Goal: Task Accomplishment & Management: Complete application form

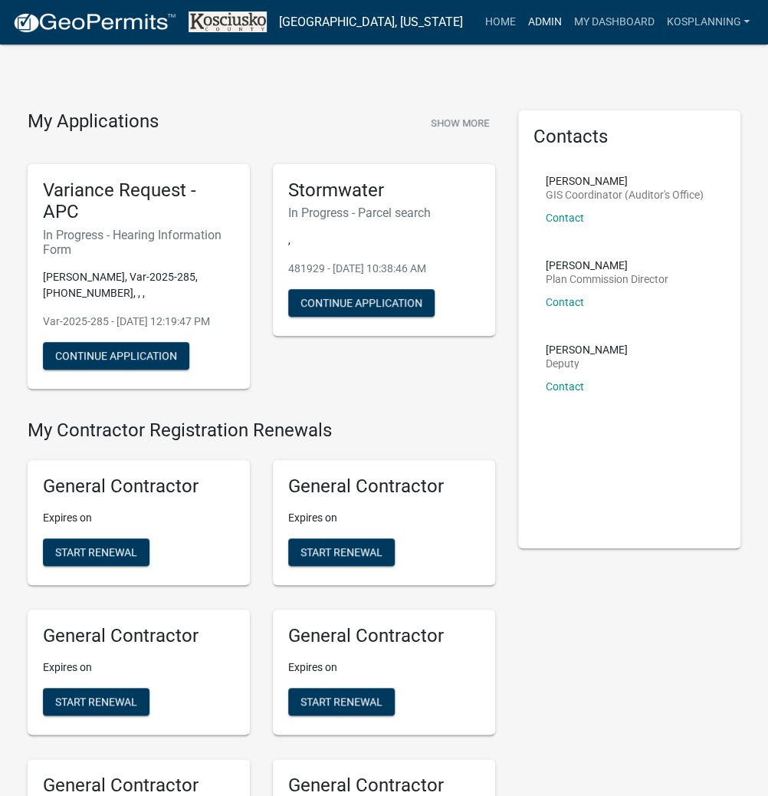
click at [539, 14] on link "Admin" at bounding box center [544, 22] width 46 height 29
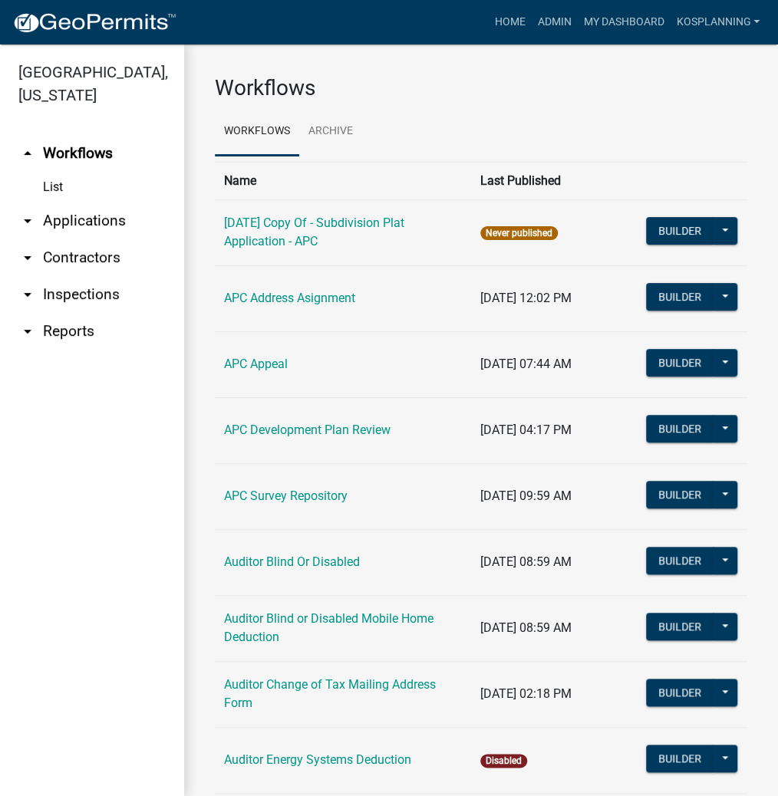
click at [86, 256] on link "arrow_drop_down Contractors" at bounding box center [92, 257] width 184 height 37
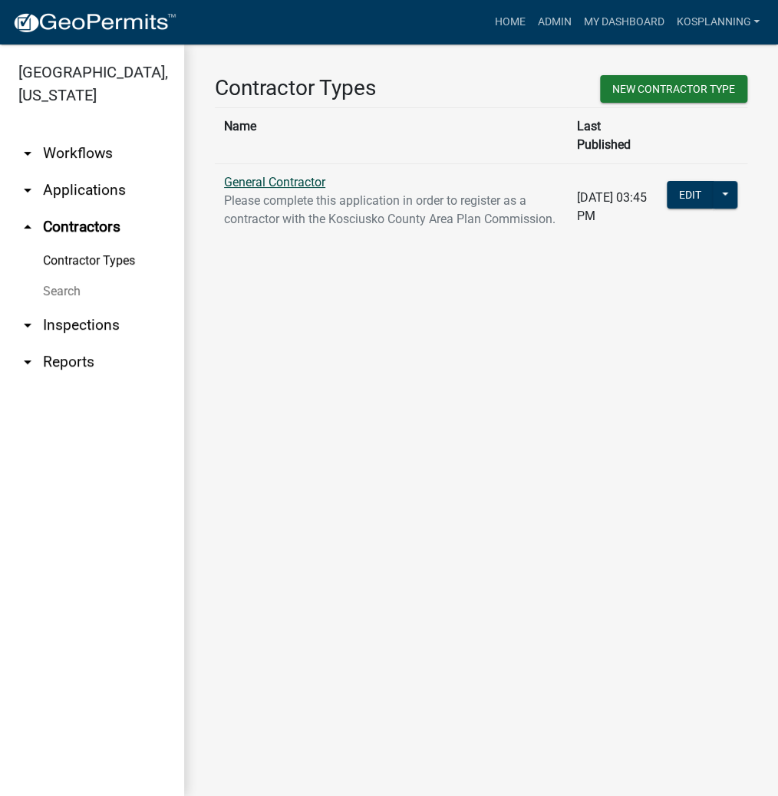
click at [288, 175] on link "General Contractor" at bounding box center [274, 182] width 101 height 15
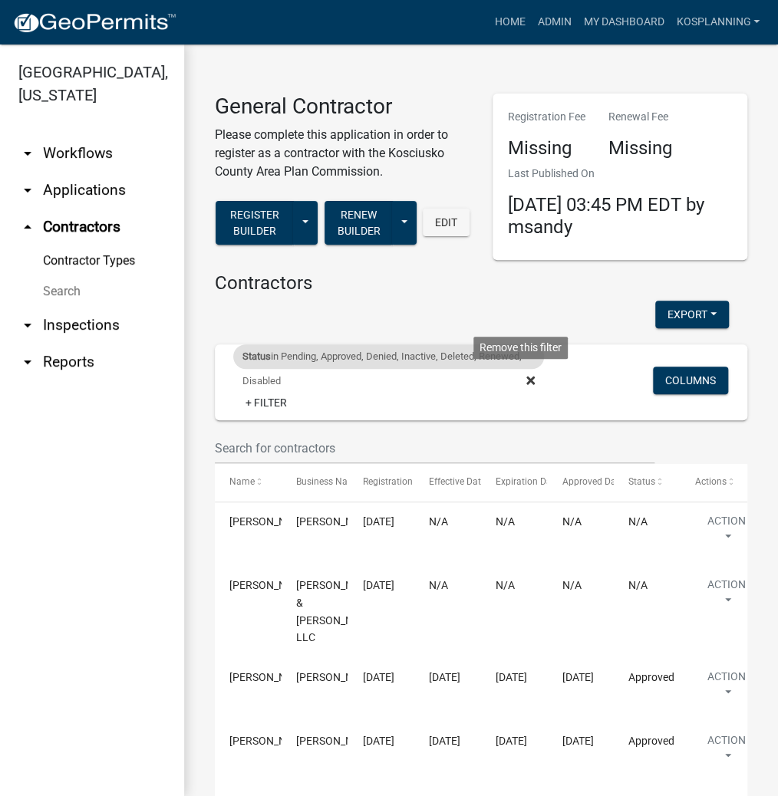
click at [526, 378] on icon at bounding box center [530, 380] width 8 height 8
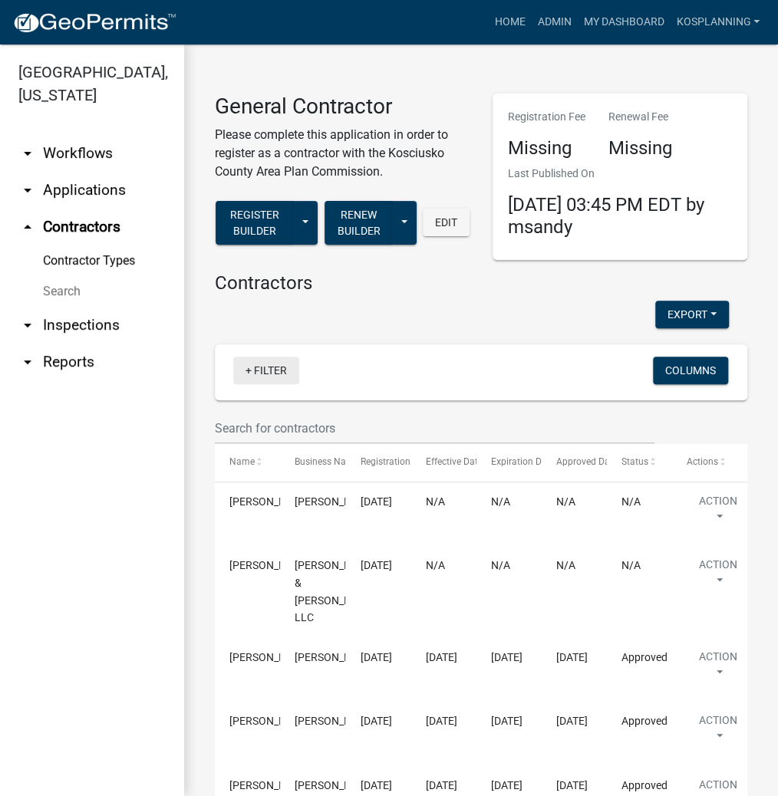
click at [273, 372] on link "+ Filter" at bounding box center [266, 371] width 66 height 28
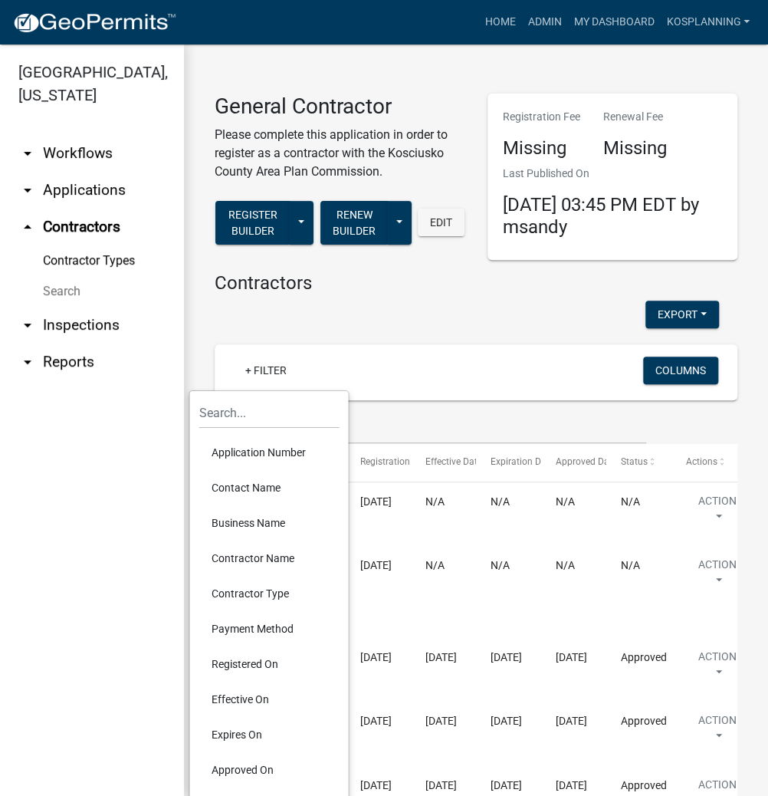
click at [268, 554] on li "Contractor Name" at bounding box center [269, 558] width 140 height 35
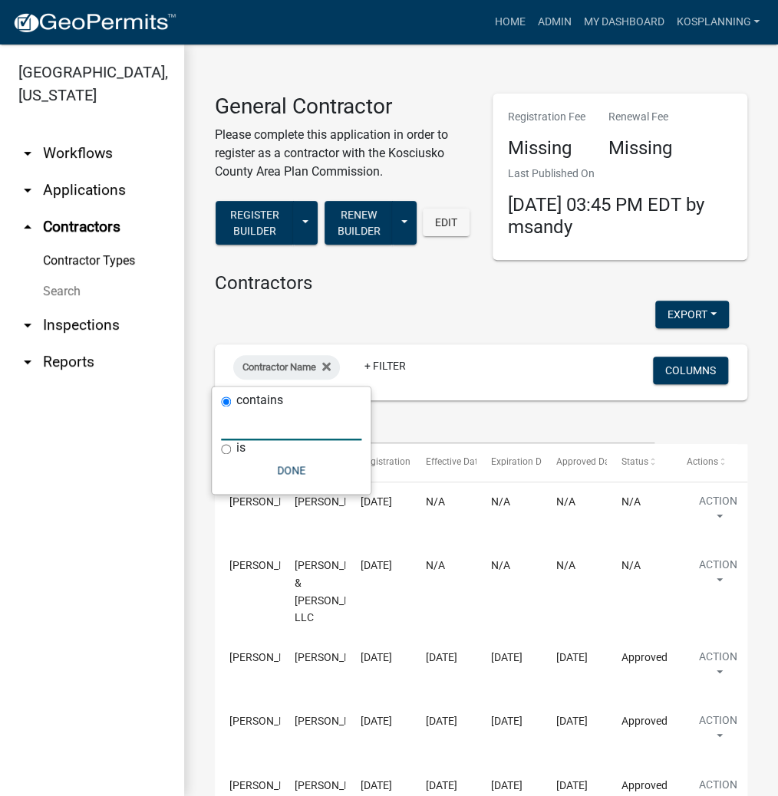
click at [281, 426] on input "text" at bounding box center [291, 424] width 140 height 31
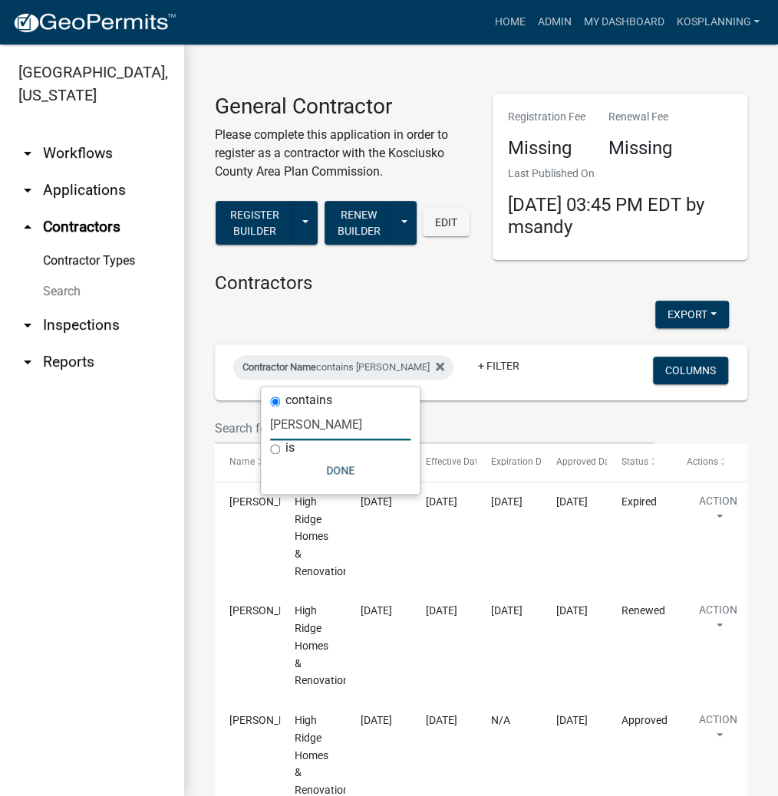
type input "[PERSON_NAME]"
click at [538, 304] on div "Export Excel Format (.xlsx) CSV Format (.csv)" at bounding box center [471, 316] width 537 height 31
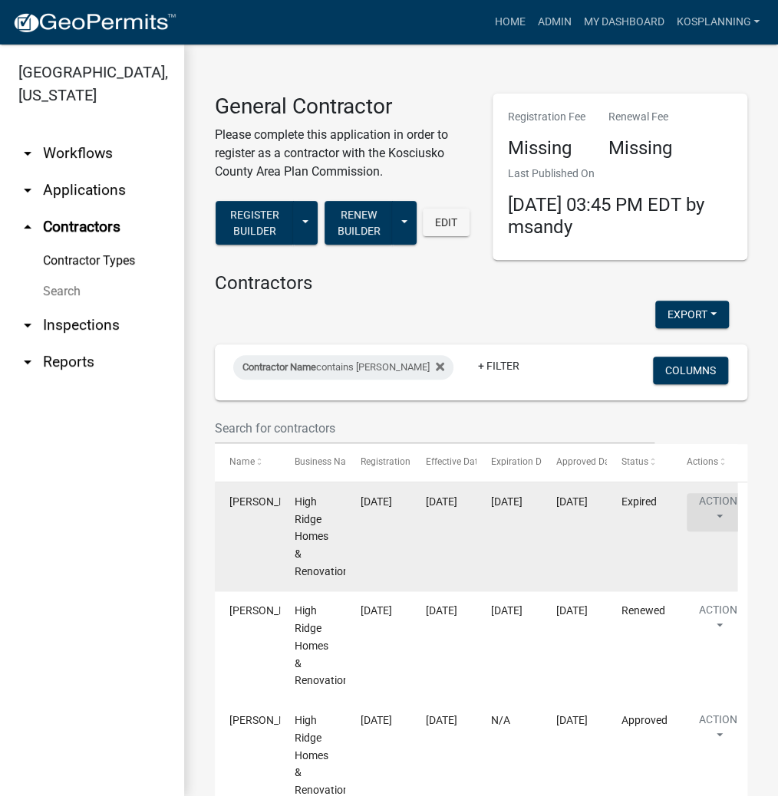
click at [717, 513] on button "Action" at bounding box center [717, 512] width 63 height 38
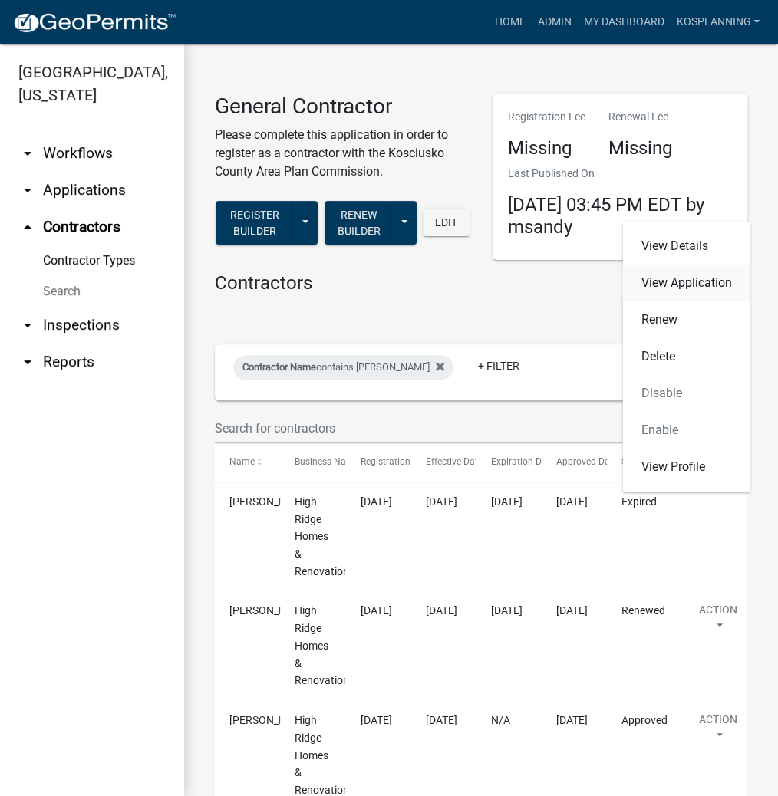
click at [679, 281] on link "View Application" at bounding box center [685, 283] width 127 height 37
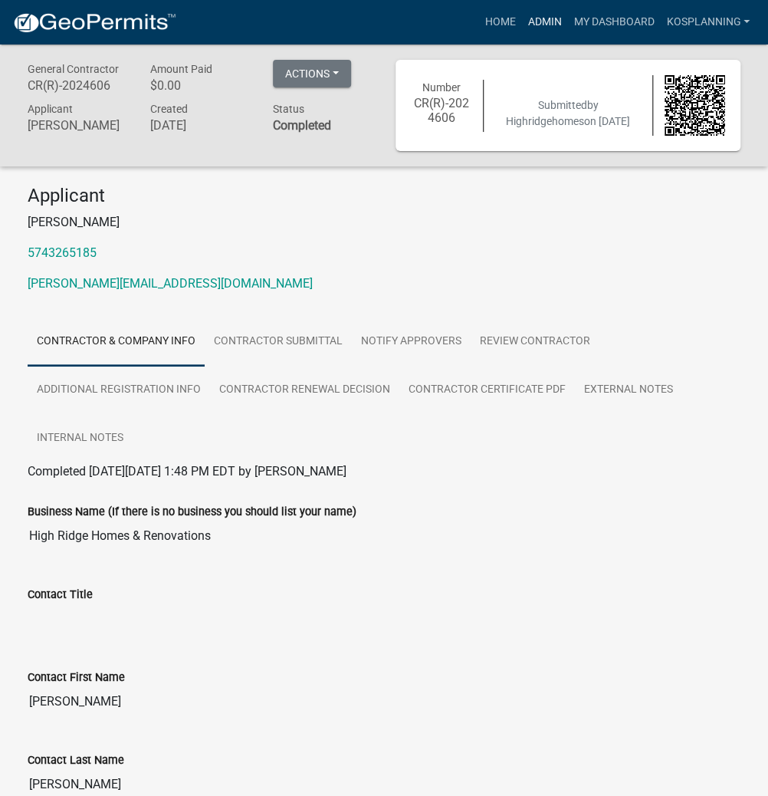
click at [544, 21] on link "Admin" at bounding box center [544, 22] width 46 height 29
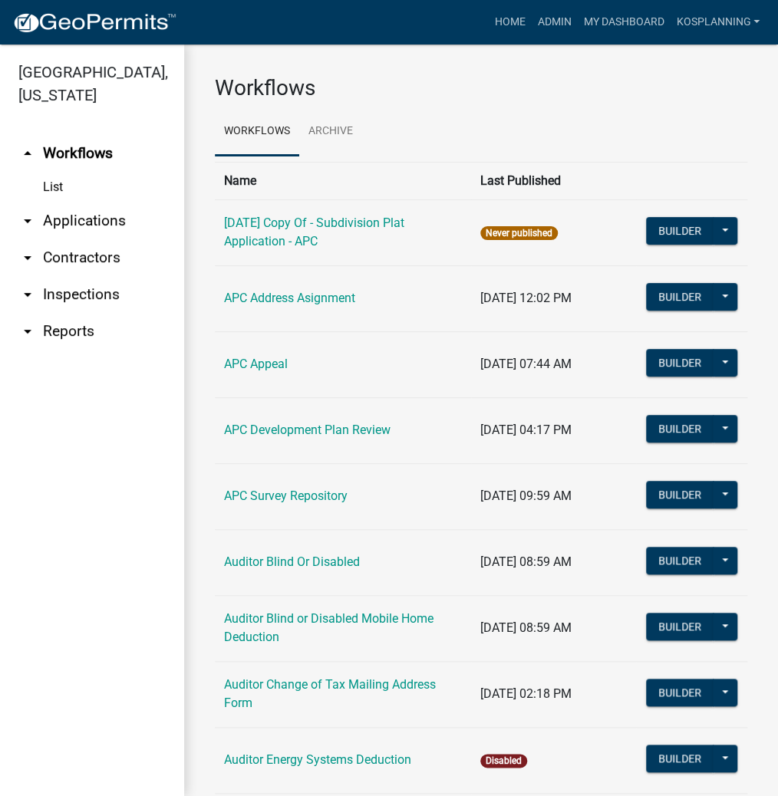
click at [83, 258] on link "arrow_drop_down Contractors" at bounding box center [92, 257] width 184 height 37
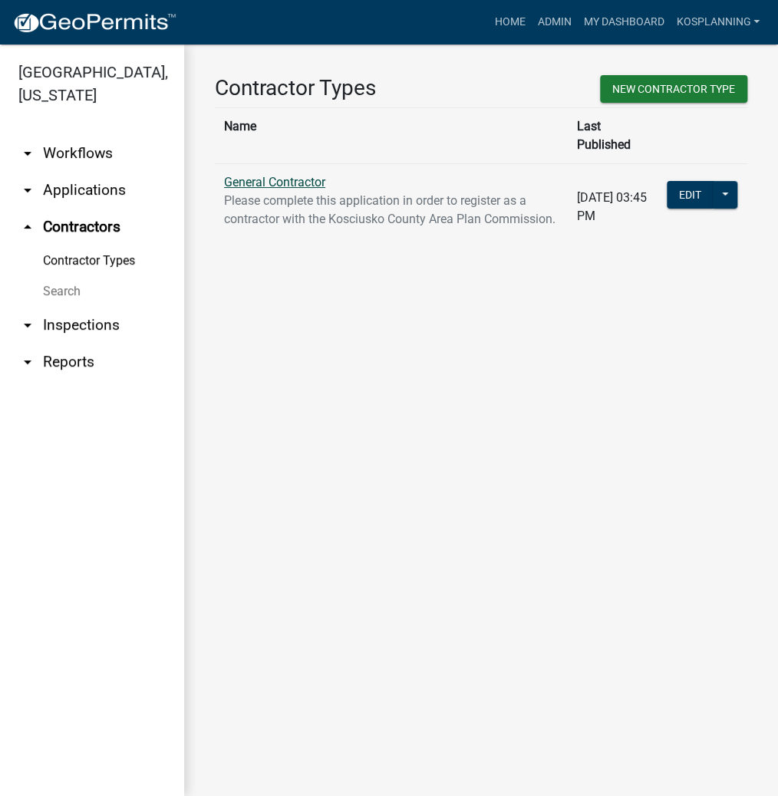
click at [273, 175] on link "General Contractor" at bounding box center [274, 182] width 101 height 15
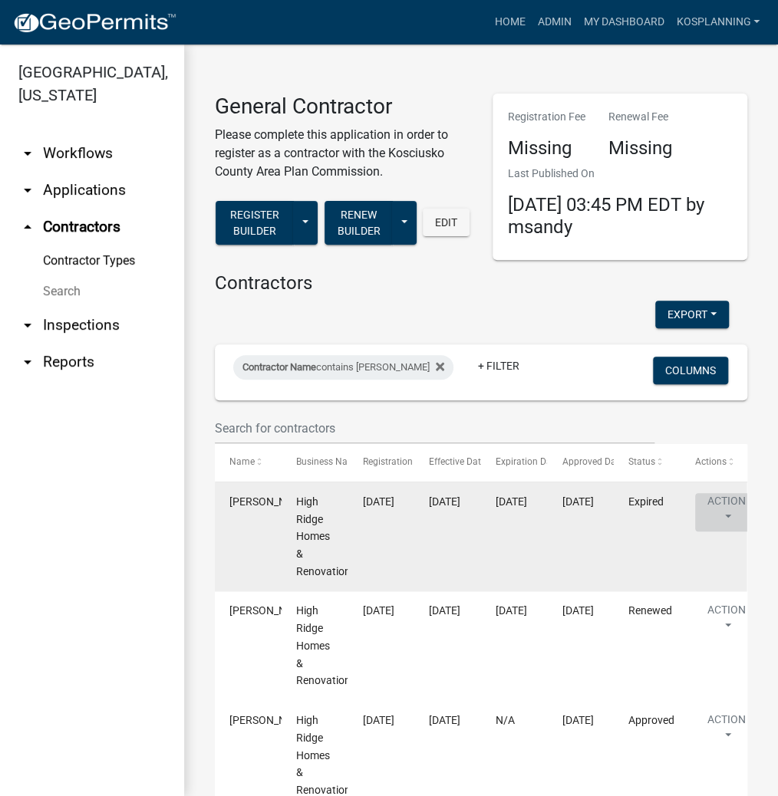
click at [712, 502] on button "Action" at bounding box center [726, 512] width 63 height 38
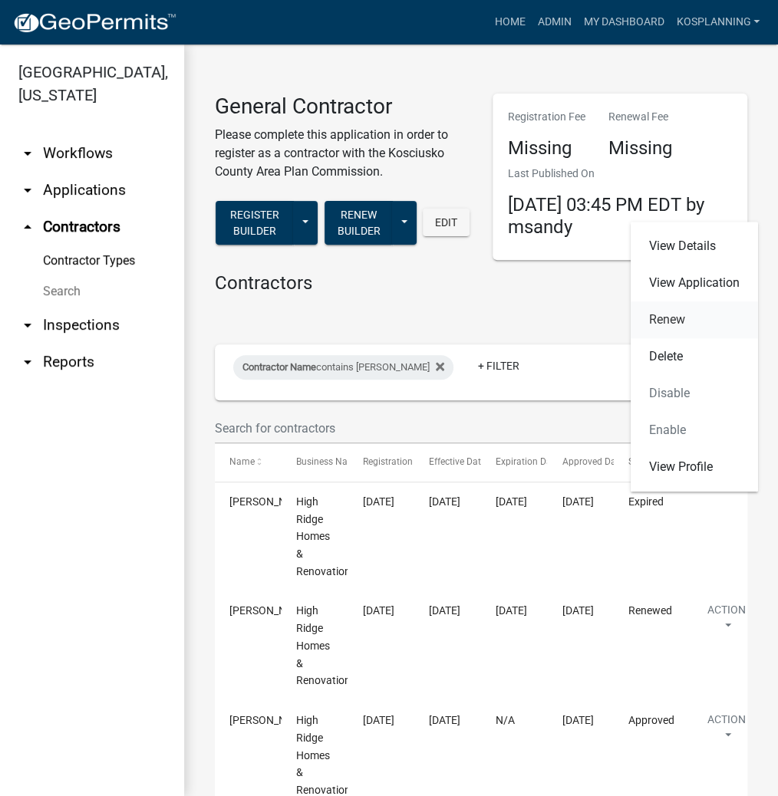
click at [673, 319] on link "Renew" at bounding box center [693, 319] width 127 height 37
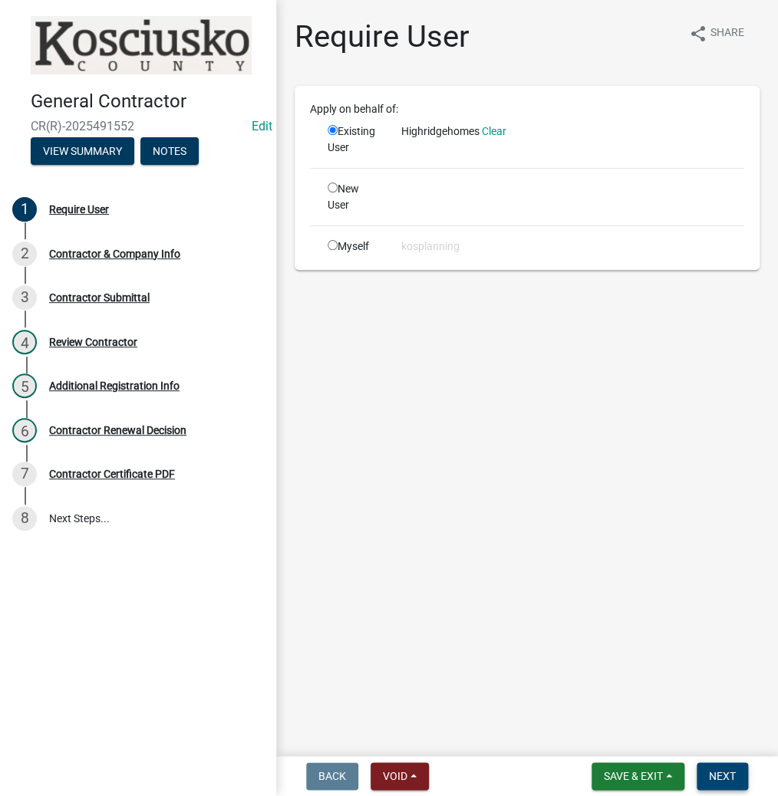
click at [721, 773] on span "Next" at bounding box center [721, 776] width 27 height 12
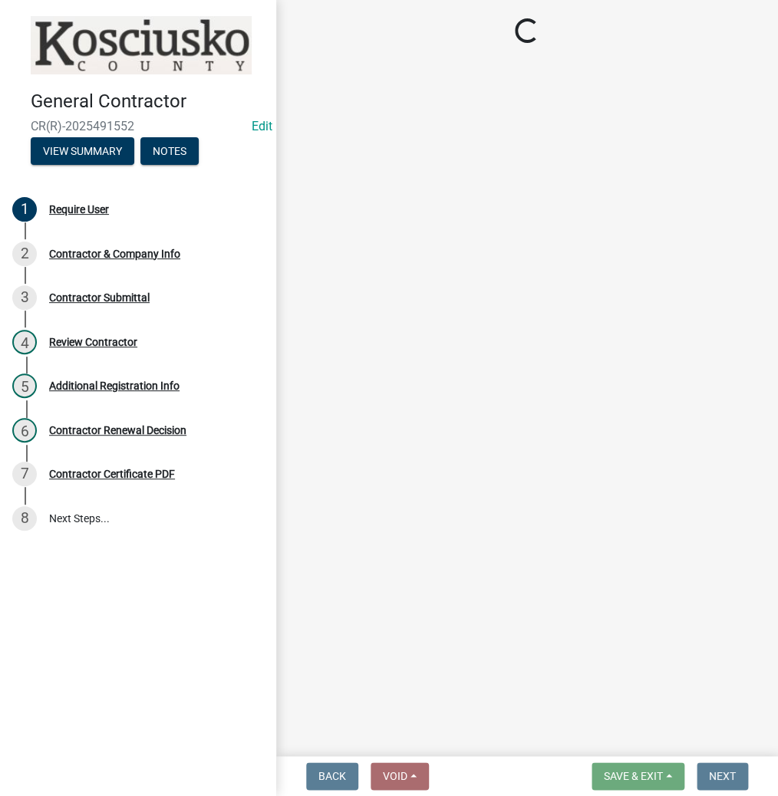
select select "IN"
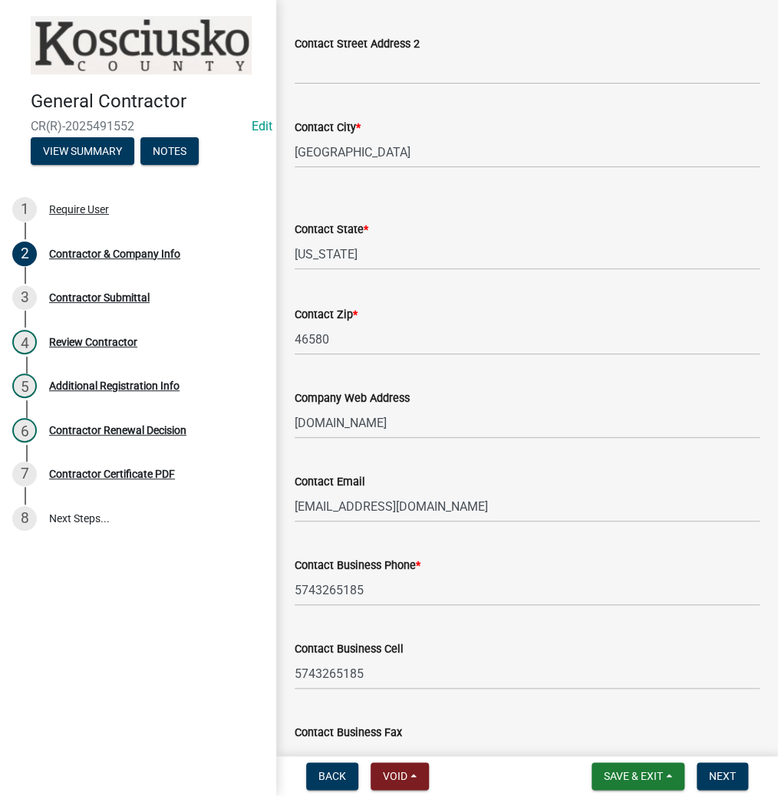
scroll to position [623, 0]
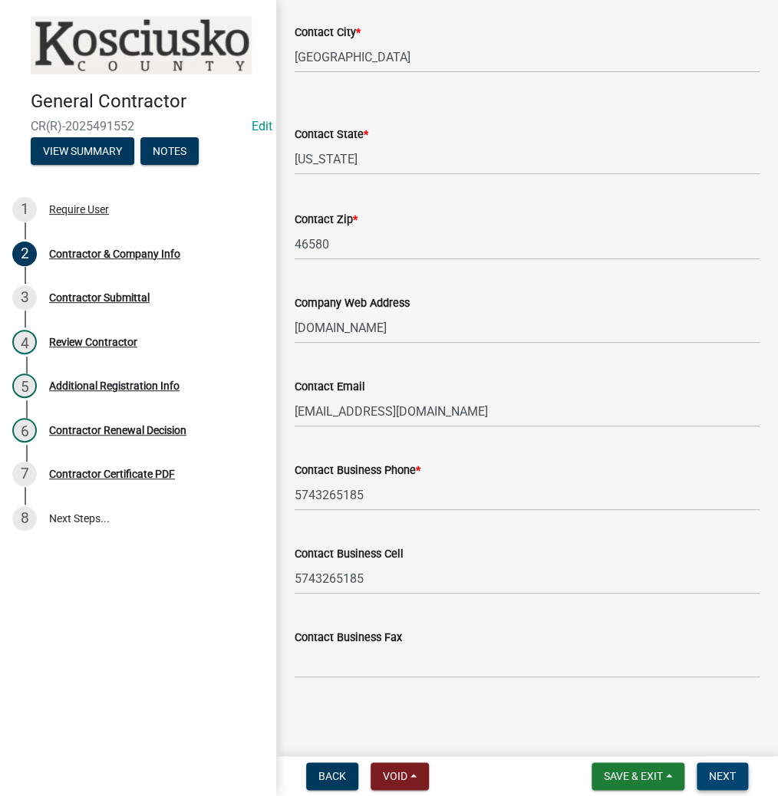
click at [722, 772] on span "Next" at bounding box center [721, 776] width 27 height 12
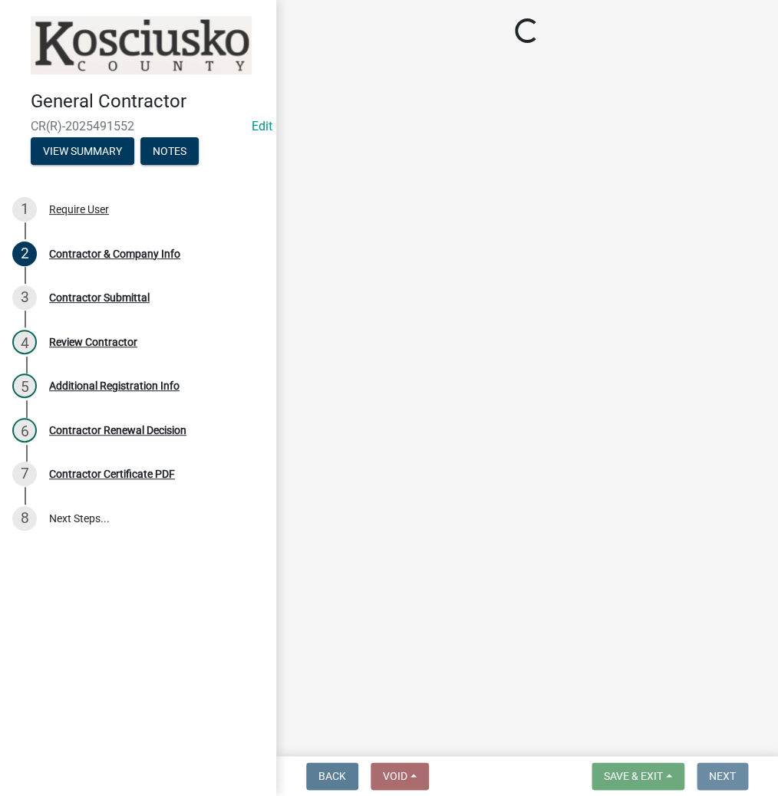
scroll to position [0, 0]
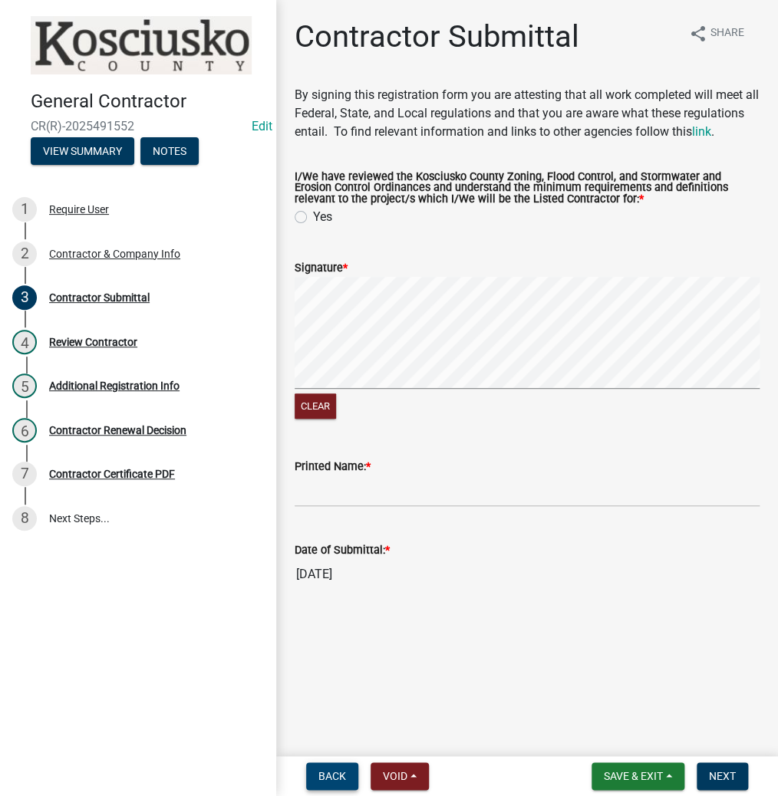
click at [338, 774] on span "Back" at bounding box center [332, 776] width 28 height 12
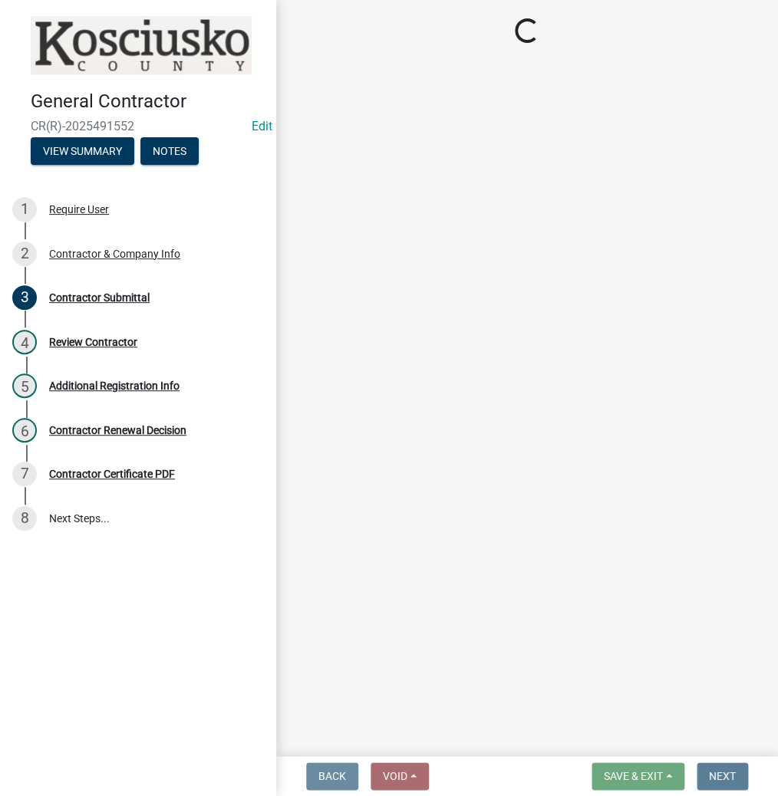
select select "IN"
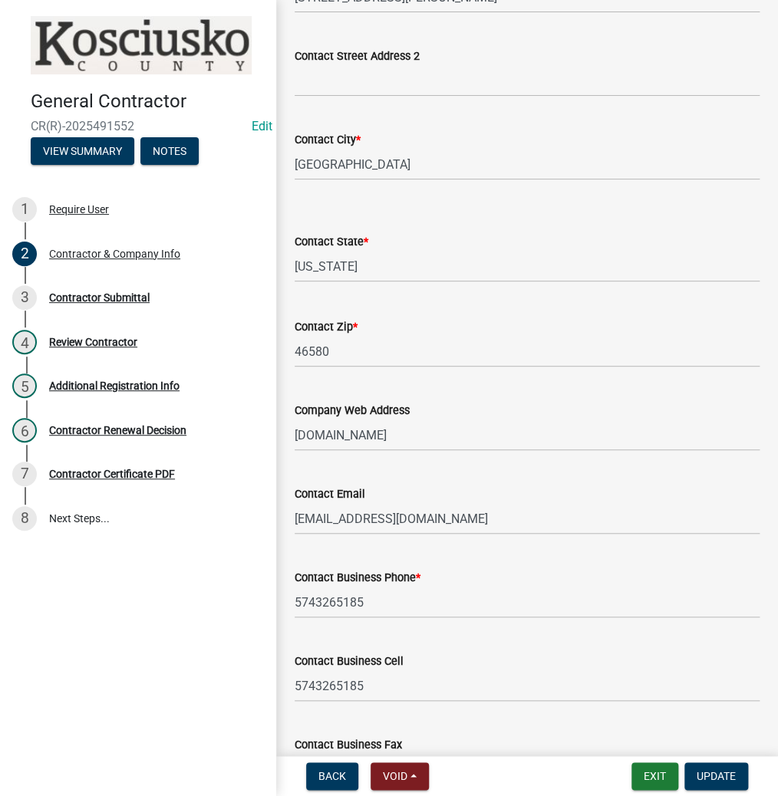
scroll to position [491, 0]
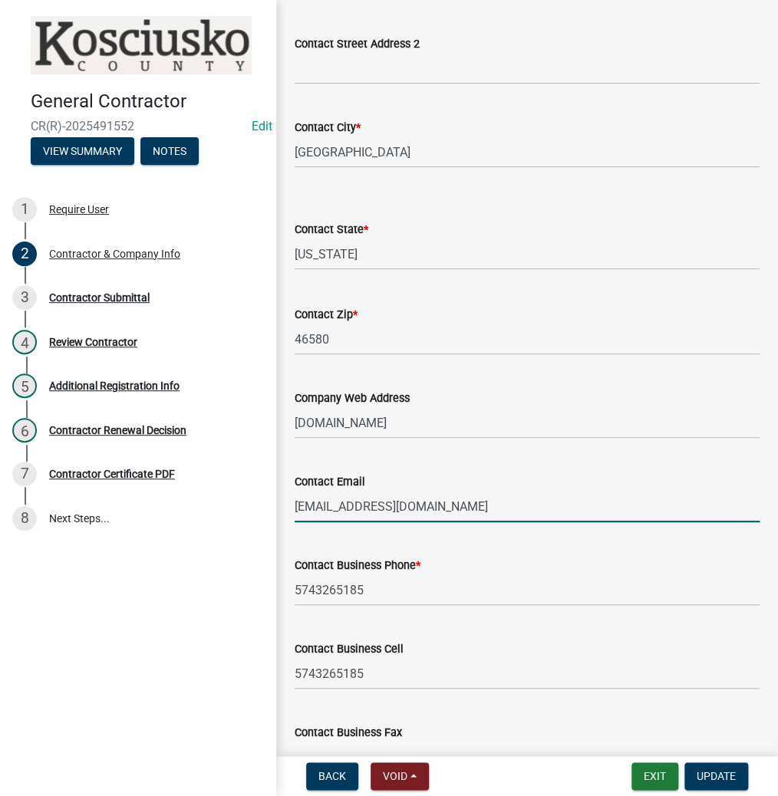
click at [458, 522] on input "[EMAIL_ADDRESS][DOMAIN_NAME]" at bounding box center [526, 506] width 465 height 31
type input "j"
type input "[PERSON_NAME][EMAIL_ADDRESS][DOMAIN_NAME]"
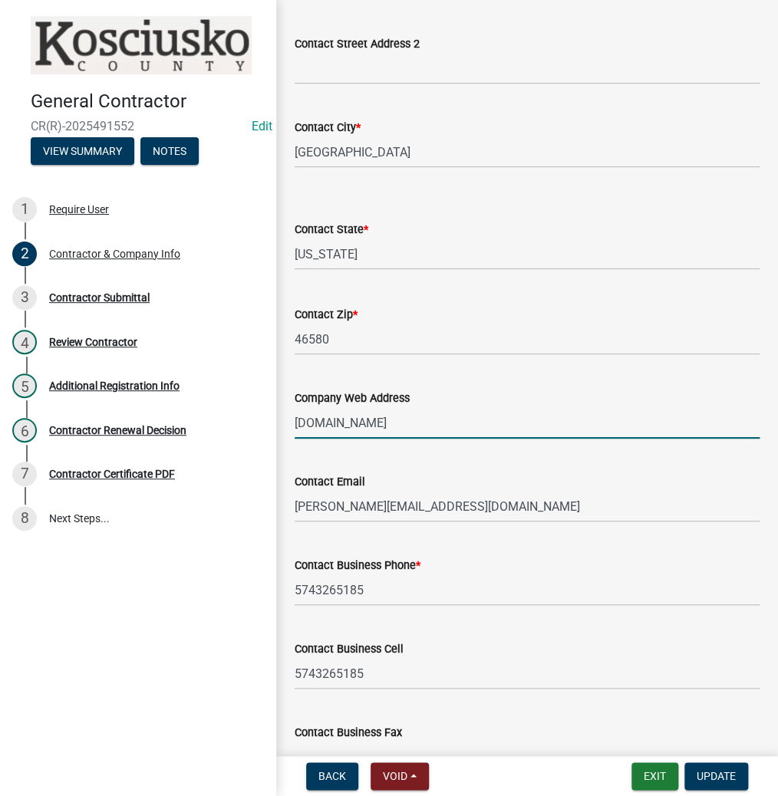
click at [427, 439] on input "[DOMAIN_NAME]" at bounding box center [526, 422] width 465 height 31
type input "J"
type input "l"
type input "[DOMAIN_NAME]"
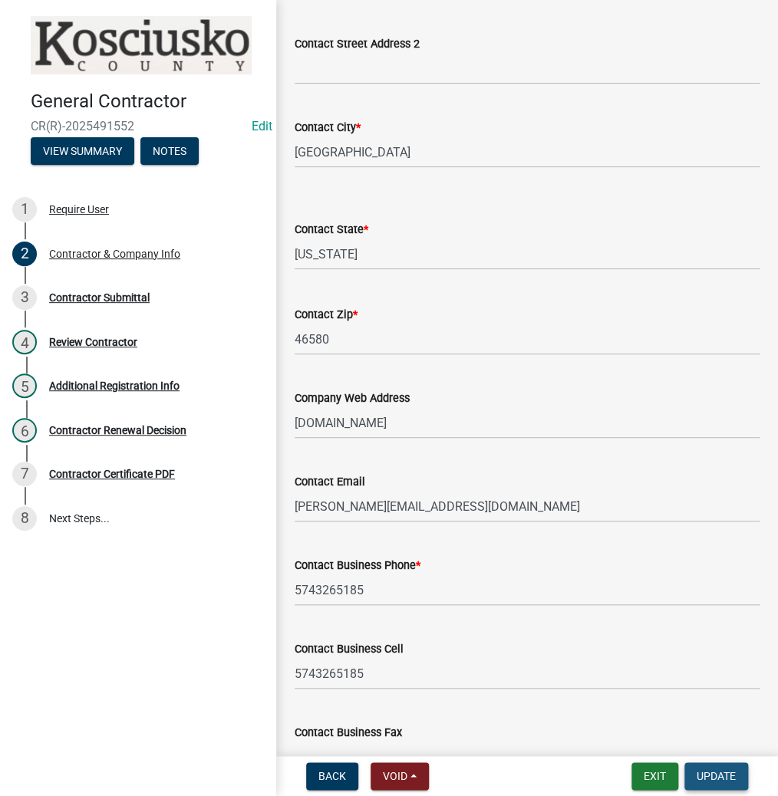
click at [708, 771] on span "Update" at bounding box center [715, 776] width 39 height 12
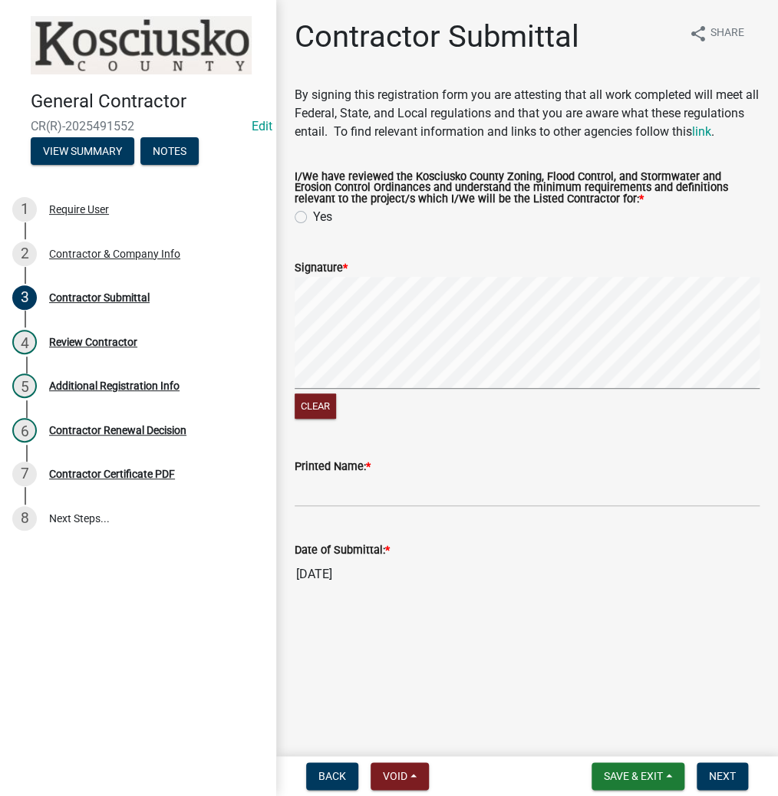
click at [313, 226] on label "Yes" at bounding box center [322, 217] width 19 height 18
click at [313, 218] on input "Yes" at bounding box center [318, 213] width 10 height 10
radio input "true"
click at [531, 505] on input "Printed Name: *" at bounding box center [526, 490] width 465 height 31
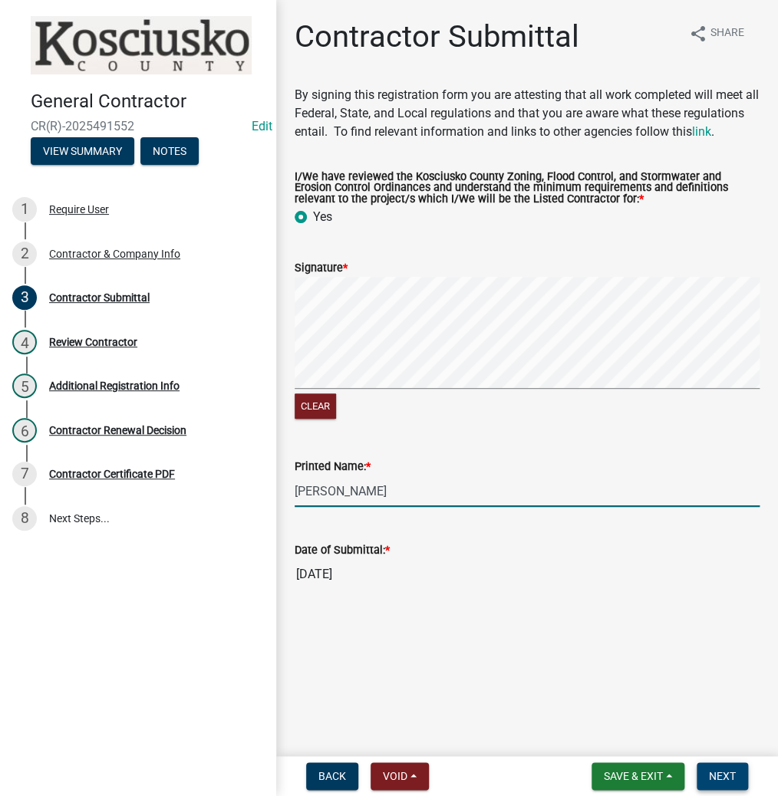
type input "[PERSON_NAME]"
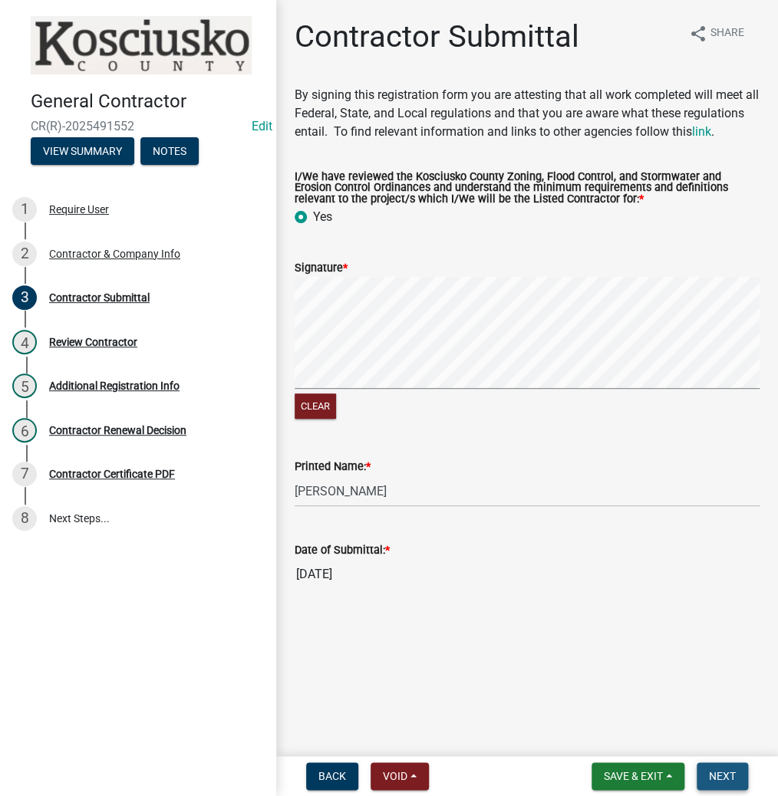
click at [711, 777] on span "Next" at bounding box center [721, 776] width 27 height 12
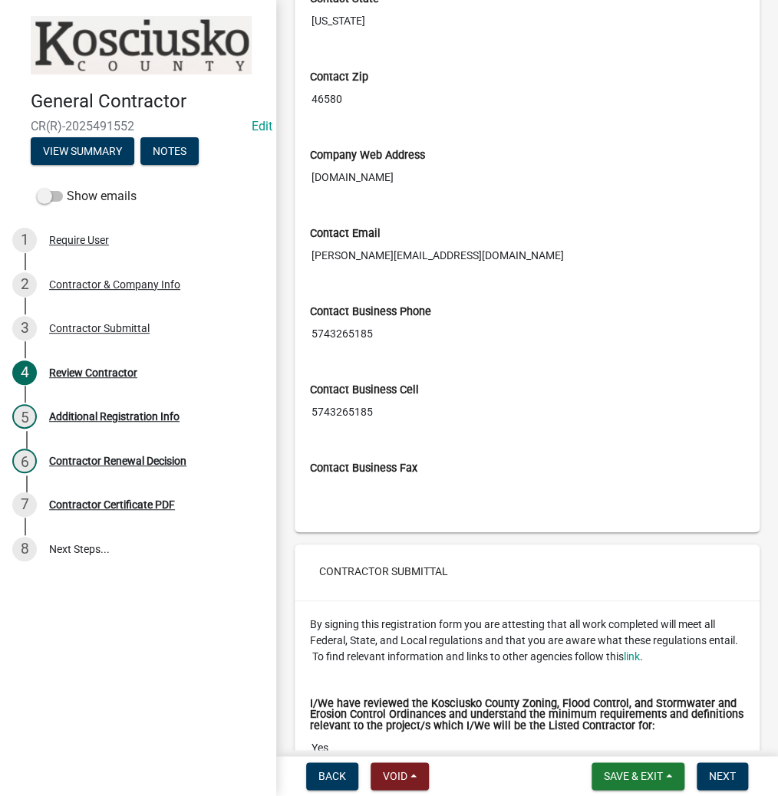
scroll to position [981, 0]
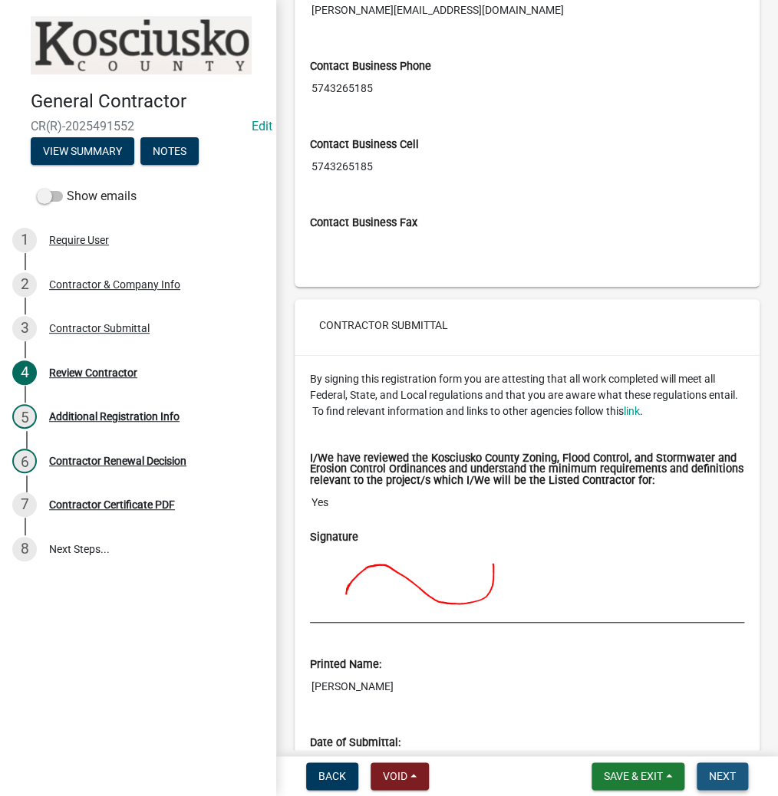
click at [712, 770] on span "Next" at bounding box center [721, 776] width 27 height 12
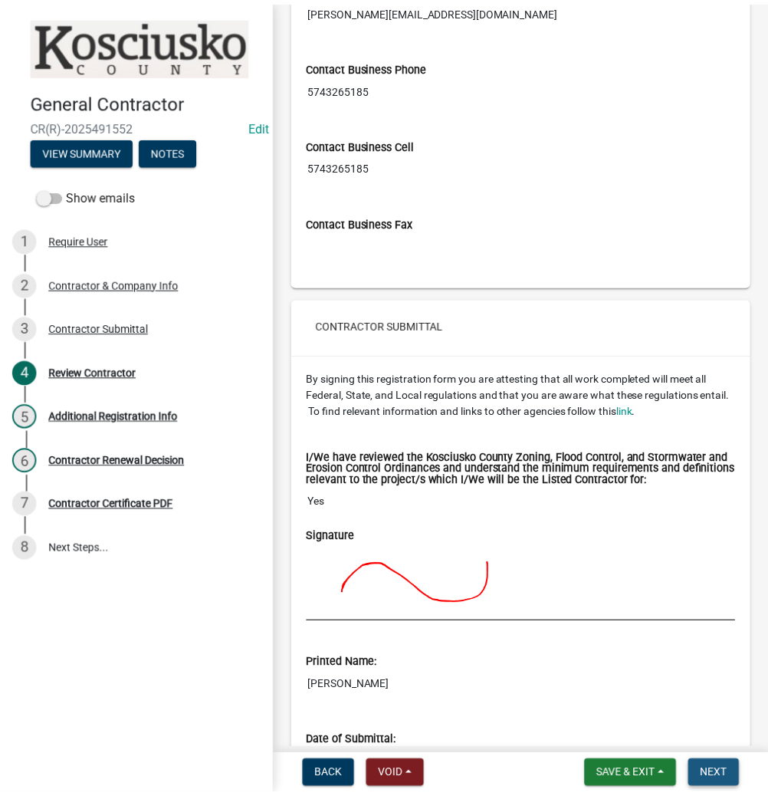
scroll to position [0, 0]
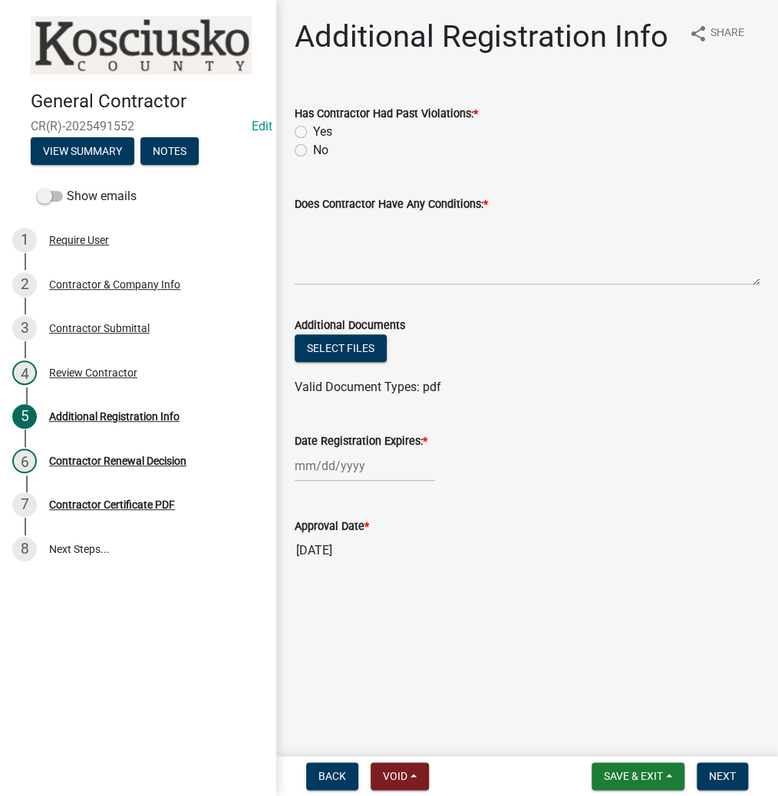
click at [313, 150] on label "No" at bounding box center [320, 150] width 15 height 18
click at [313, 150] on input "No" at bounding box center [318, 146] width 10 height 10
radio input "true"
click at [334, 245] on textarea "Does Contractor Have Any Conditions: *" at bounding box center [526, 249] width 465 height 72
type textarea "NO"
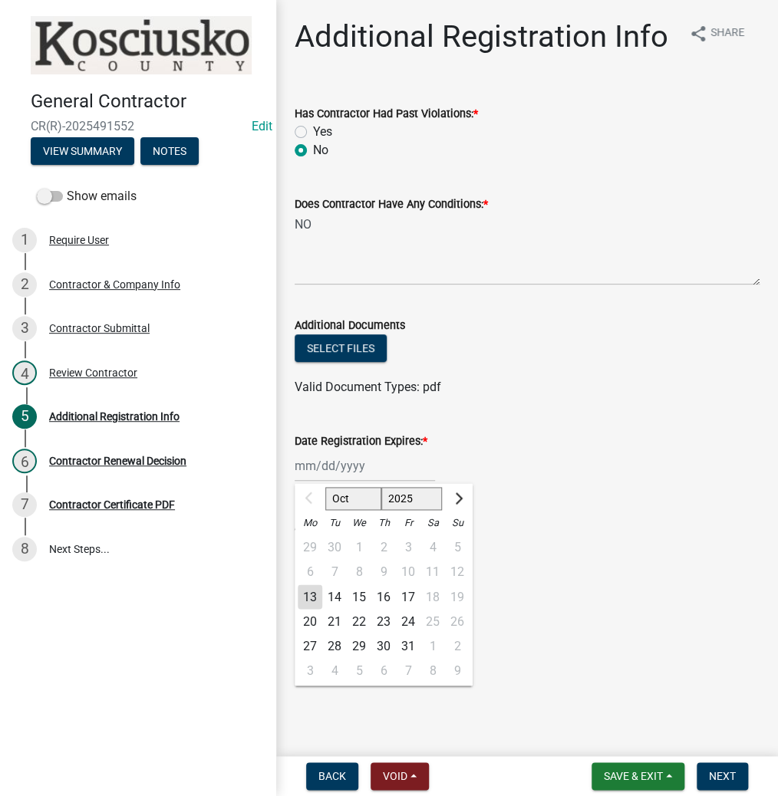
click at [304, 472] on div "Oct Nov [DATE] 2026 2027 2028 2029 2030 2031 2032 2033 2034 2035 2036 2037 2038…" at bounding box center [364, 465] width 140 height 31
click at [405, 500] on select "2025 2026 2027 2028 2029 2030 2031 2032 2033 2034 2035 2036 2037 2038 2039 2040…" at bounding box center [411, 498] width 61 height 23
select select "2026"
click at [381, 487] on select "2025 2026 2027 2028 2029 2030 2031 2032 2033 2034 2035 2036 2037 2038 2039 2040…" at bounding box center [411, 498] width 61 height 23
click at [334, 597] on div "13" at bounding box center [334, 596] width 25 height 25
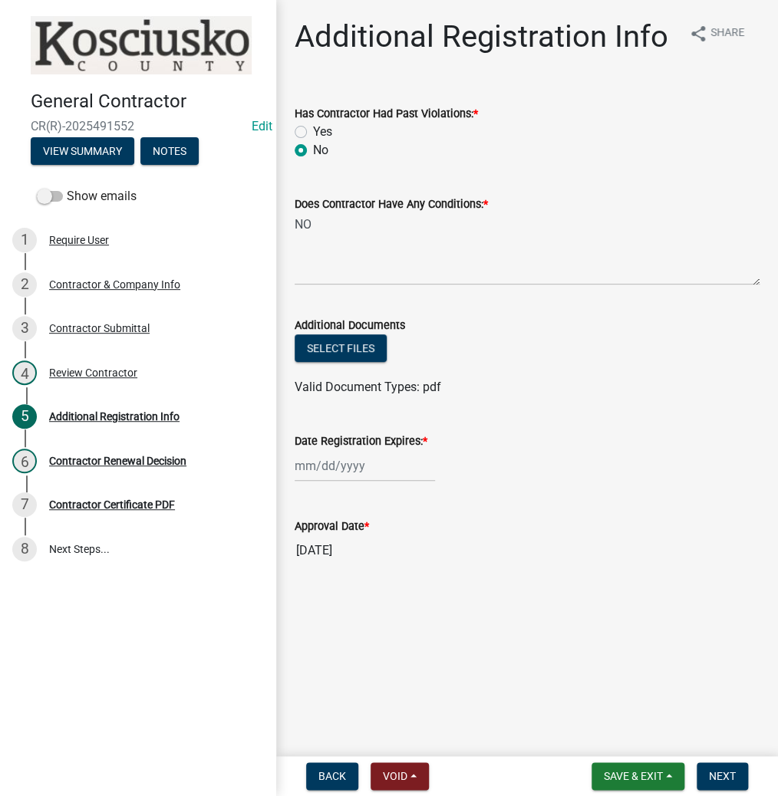
type input "[DATE]"
click at [715, 778] on span "Next" at bounding box center [721, 776] width 27 height 12
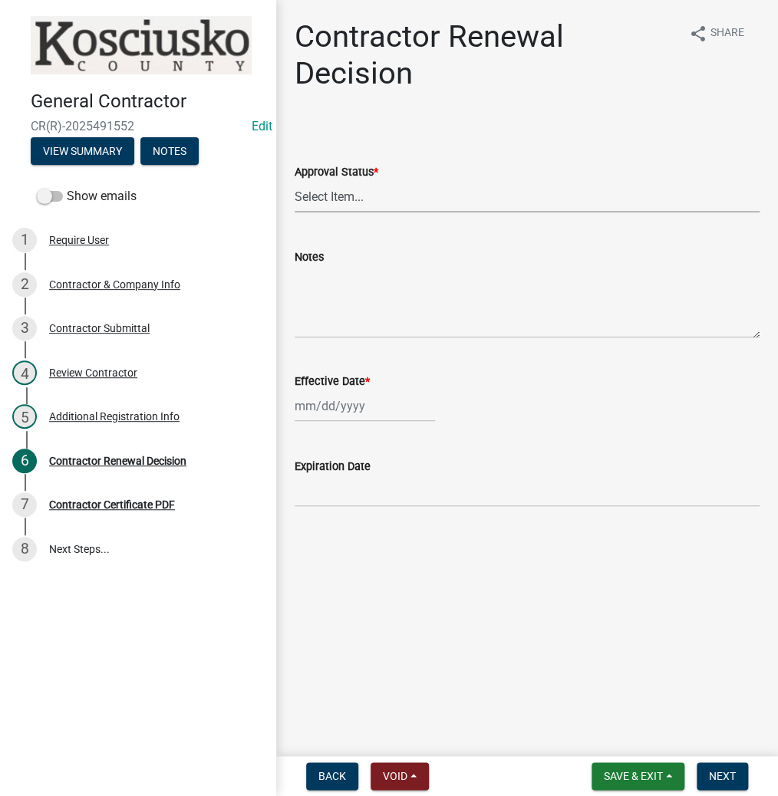
click at [393, 194] on select "Select Item... Approved Denied" at bounding box center [526, 196] width 465 height 31
click at [294, 181] on select "Select Item... Approved Denied" at bounding box center [526, 196] width 465 height 31
select select "30db8998-795d-4bbe-8e49-f1ade8865815"
click at [376, 410] on div at bounding box center [364, 405] width 140 height 31
select select "10"
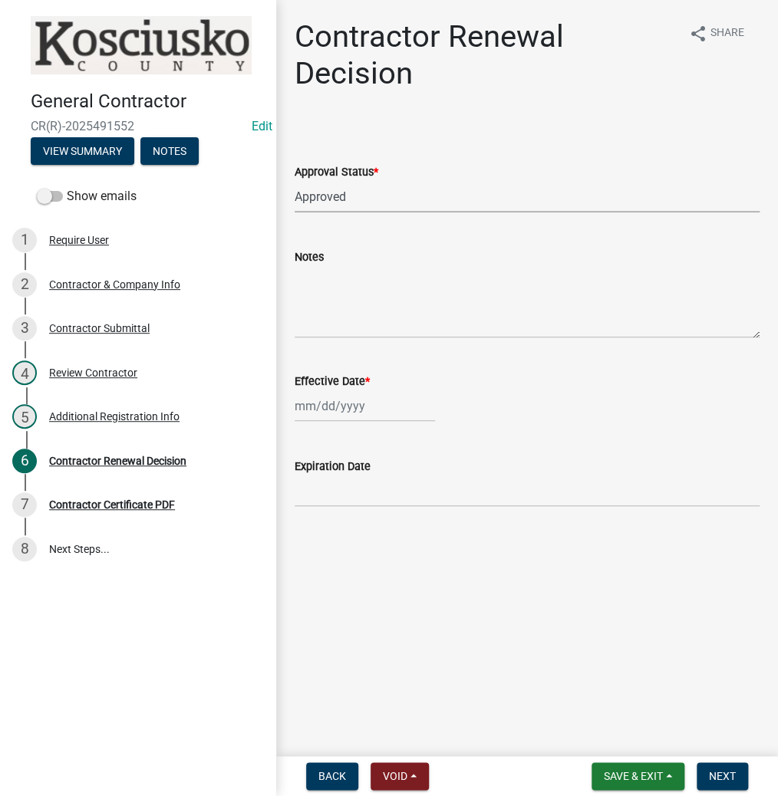
select select "2025"
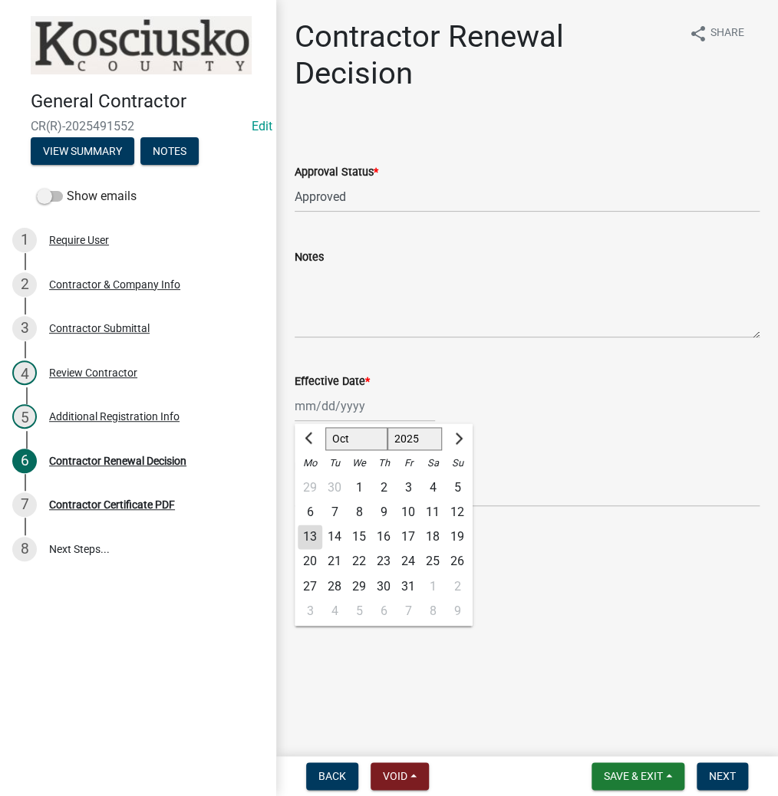
click at [310, 538] on div "13" at bounding box center [310, 536] width 25 height 25
type input "[DATE]"
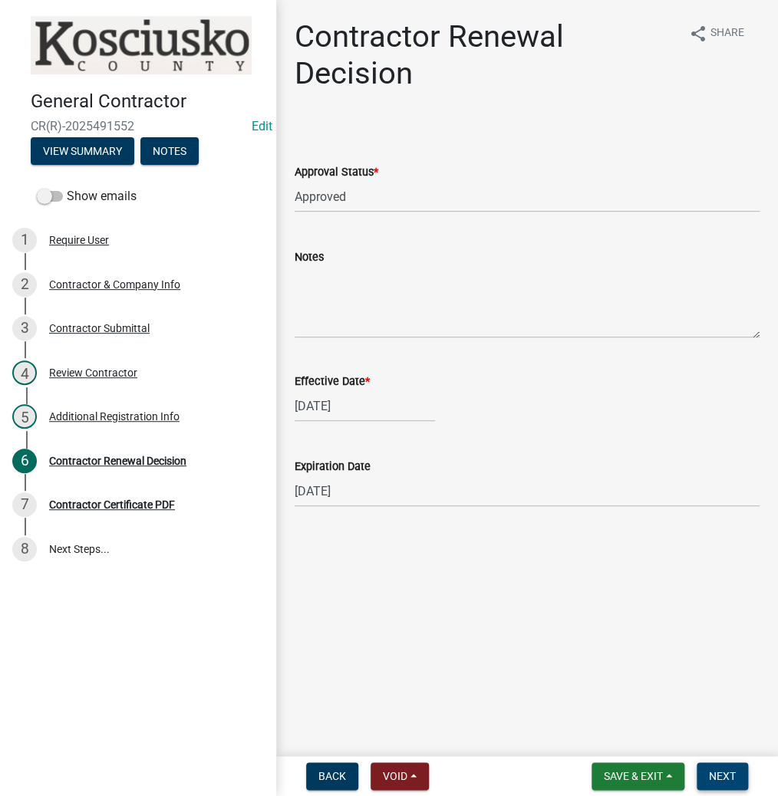
drag, startPoint x: 725, startPoint y: 771, endPoint x: 718, endPoint y: 765, distance: 8.7
click at [724, 771] on span "Next" at bounding box center [721, 776] width 27 height 12
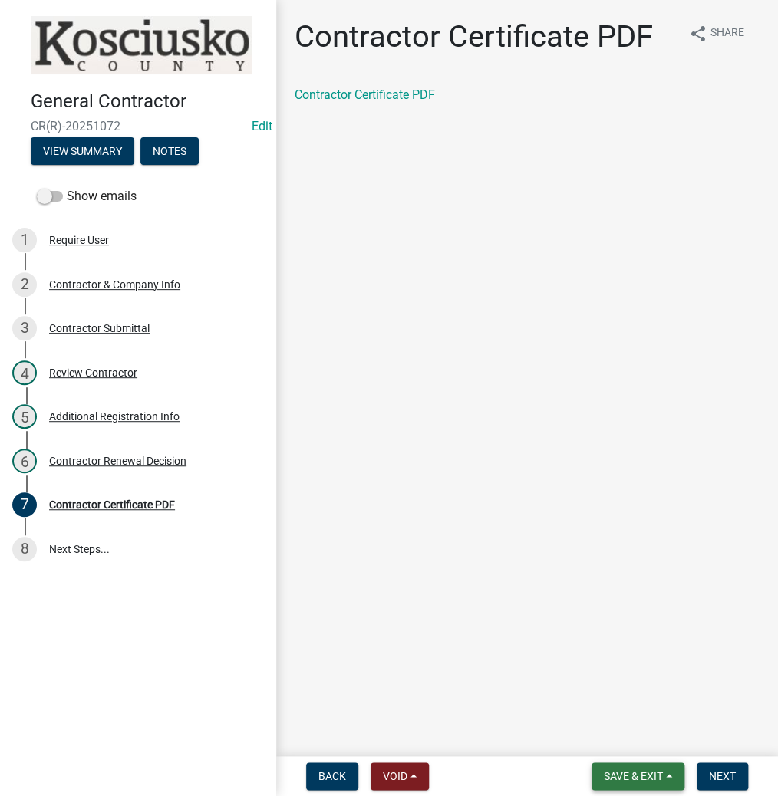
click at [632, 783] on button "Save & Exit" at bounding box center [637, 776] width 93 height 28
click at [619, 741] on button "Save & Exit" at bounding box center [622, 736] width 123 height 37
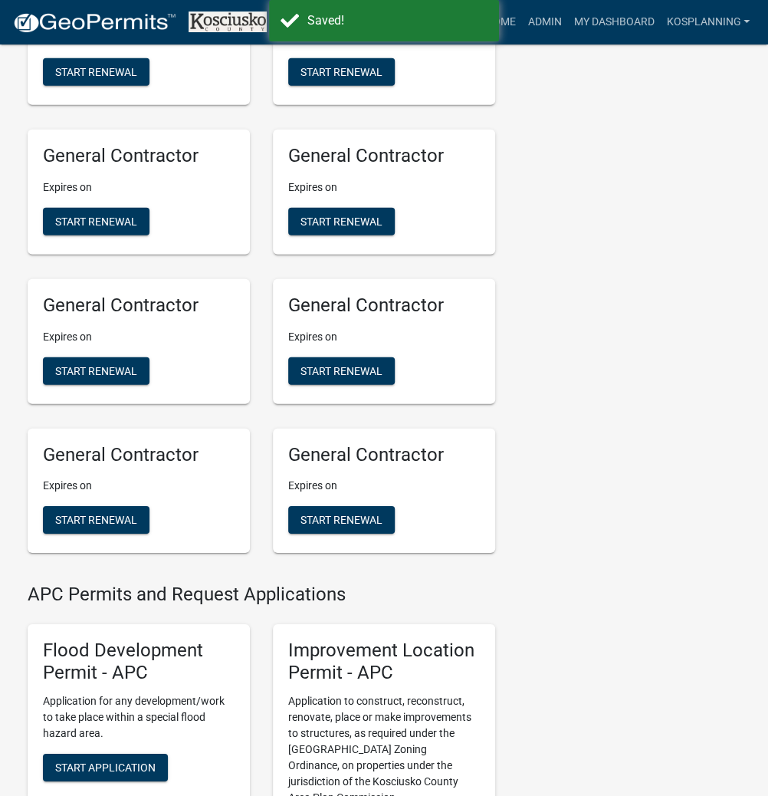
scroll to position [1472, 0]
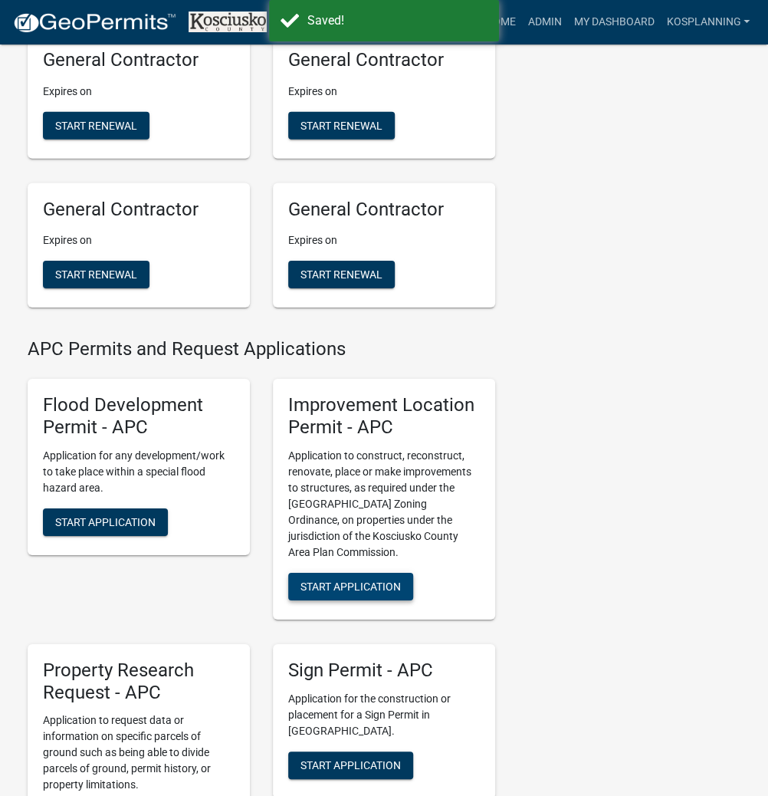
click at [350, 592] on span "Start Application" at bounding box center [351, 586] width 100 height 12
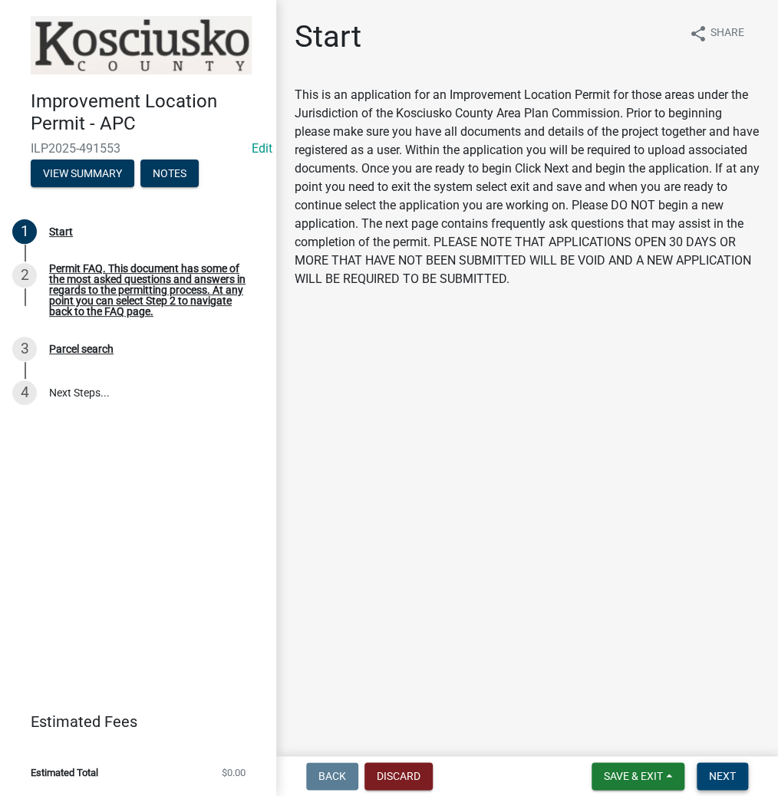
click at [717, 771] on span "Next" at bounding box center [721, 776] width 27 height 12
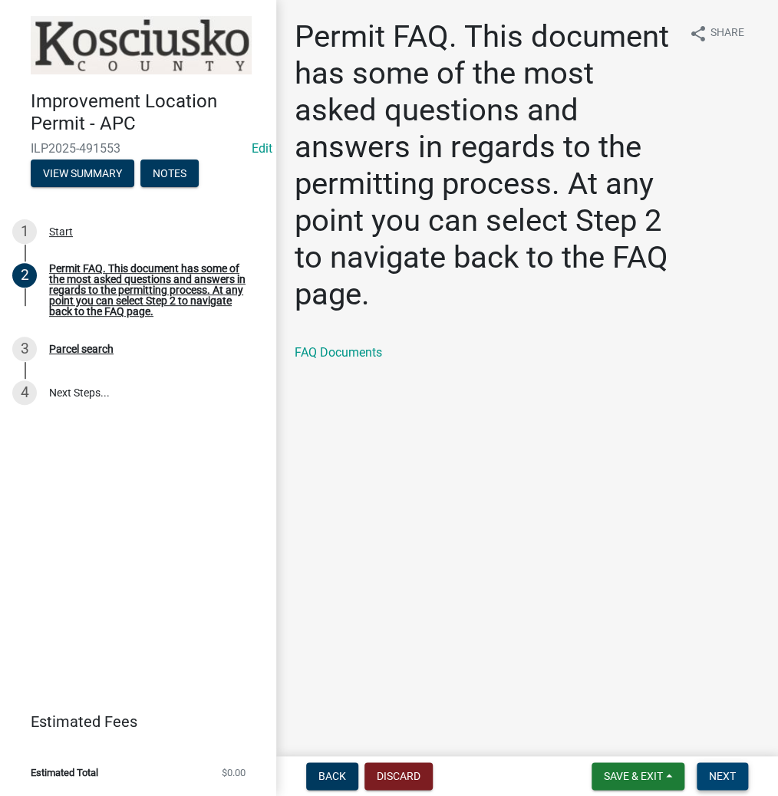
click at [718, 776] on span "Next" at bounding box center [721, 776] width 27 height 12
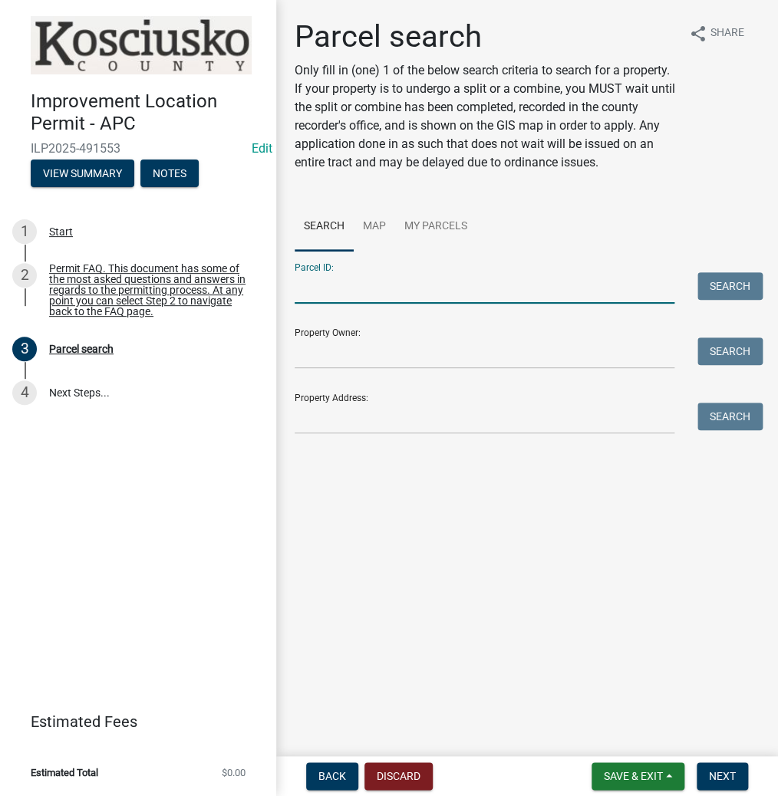
click at [394, 282] on input "Parcel ID:" at bounding box center [484, 287] width 380 height 31
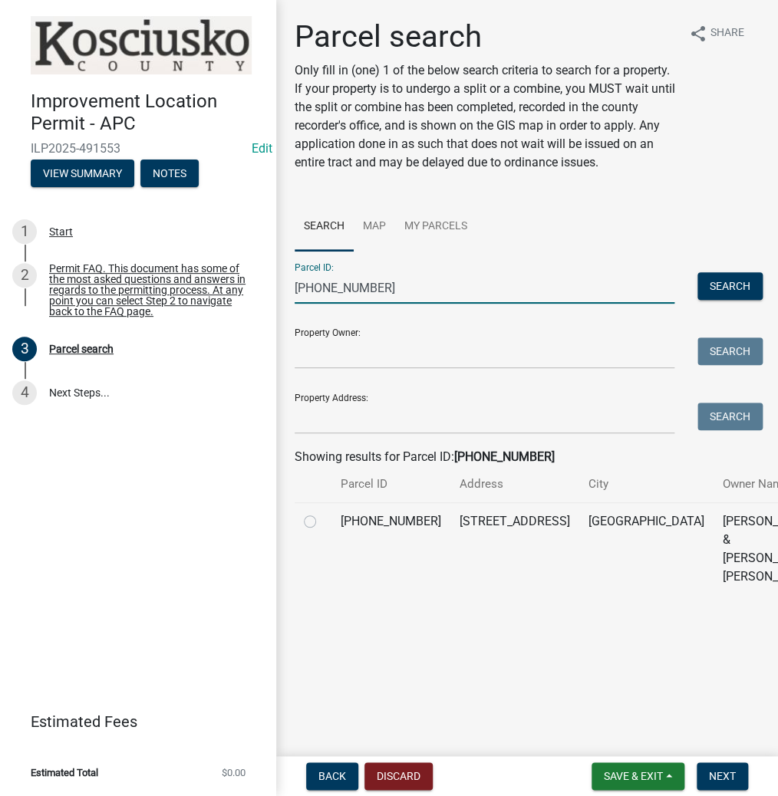
type input "[PHONE_NUMBER]"
click at [322, 512] on label at bounding box center [322, 512] width 0 height 0
click at [322, 522] on input "radio" at bounding box center [327, 517] width 10 height 10
radio input "true"
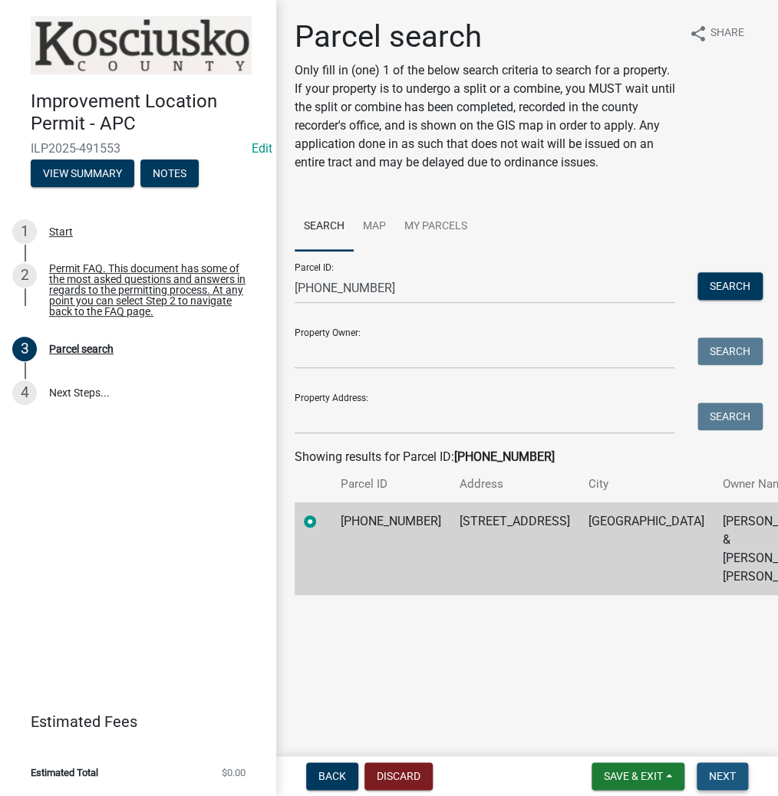
click at [715, 775] on span "Next" at bounding box center [721, 776] width 27 height 12
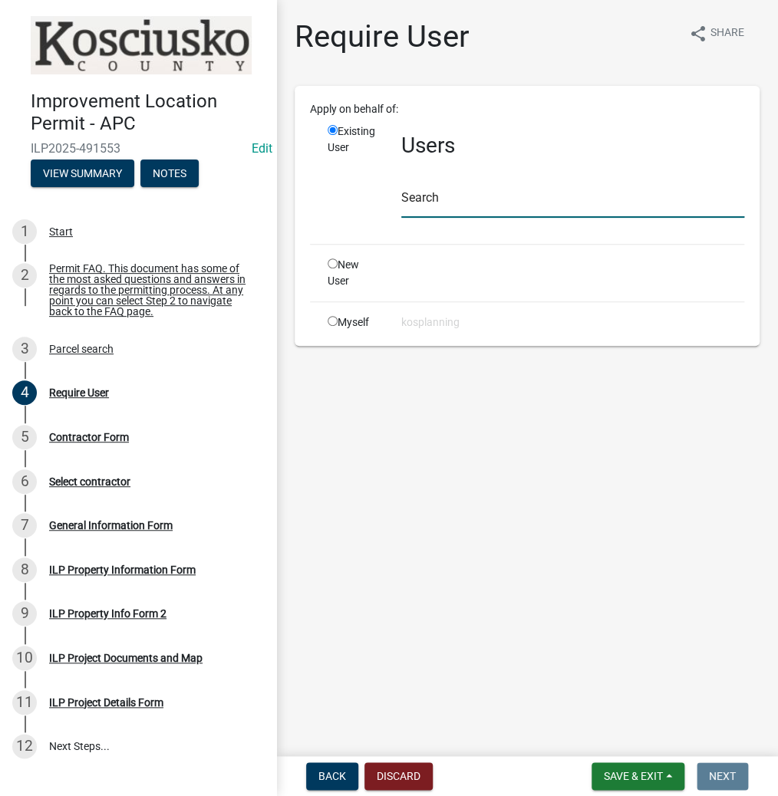
click at [512, 212] on input "text" at bounding box center [572, 201] width 343 height 31
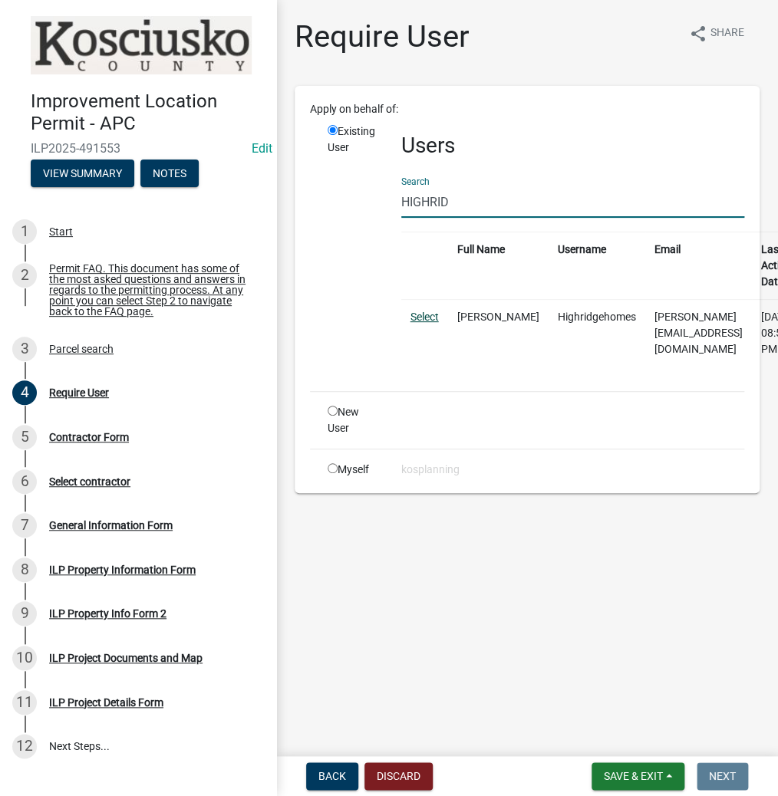
type input "HIGHRID"
click at [413, 313] on link "Select" at bounding box center [424, 317] width 28 height 12
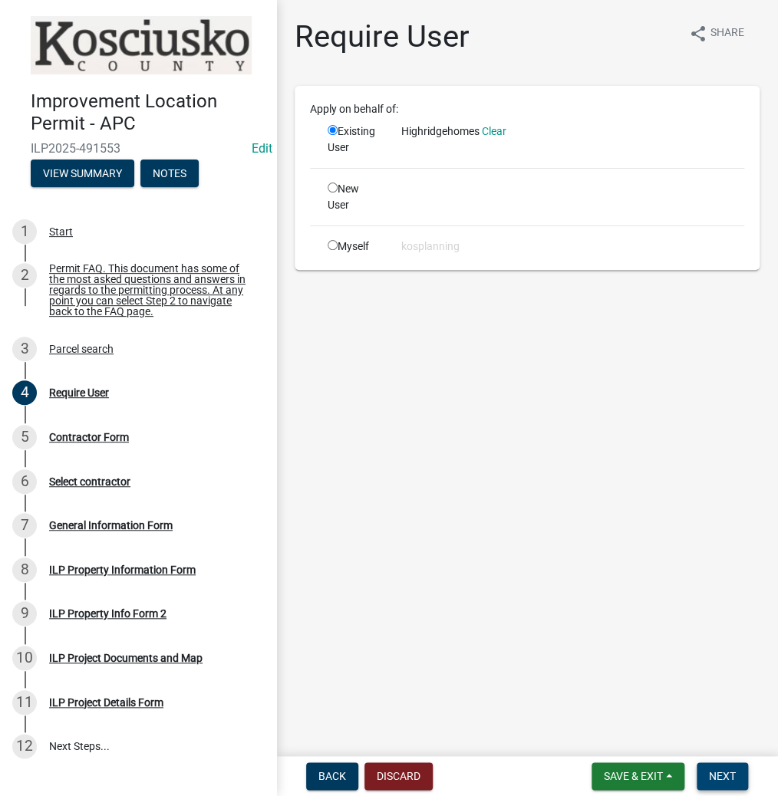
click at [709, 771] on span "Next" at bounding box center [721, 776] width 27 height 12
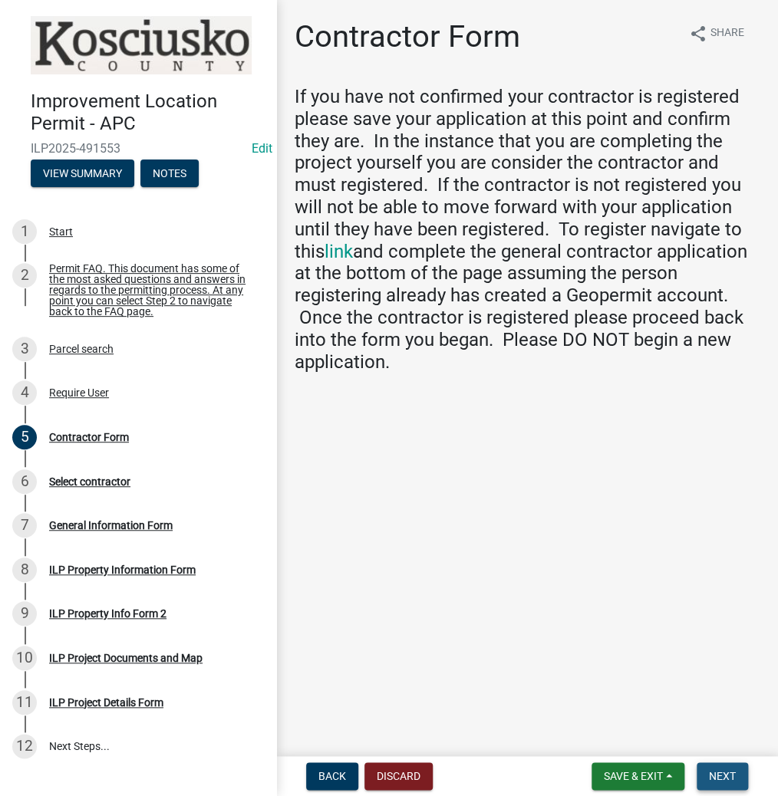
click at [715, 773] on span "Next" at bounding box center [721, 776] width 27 height 12
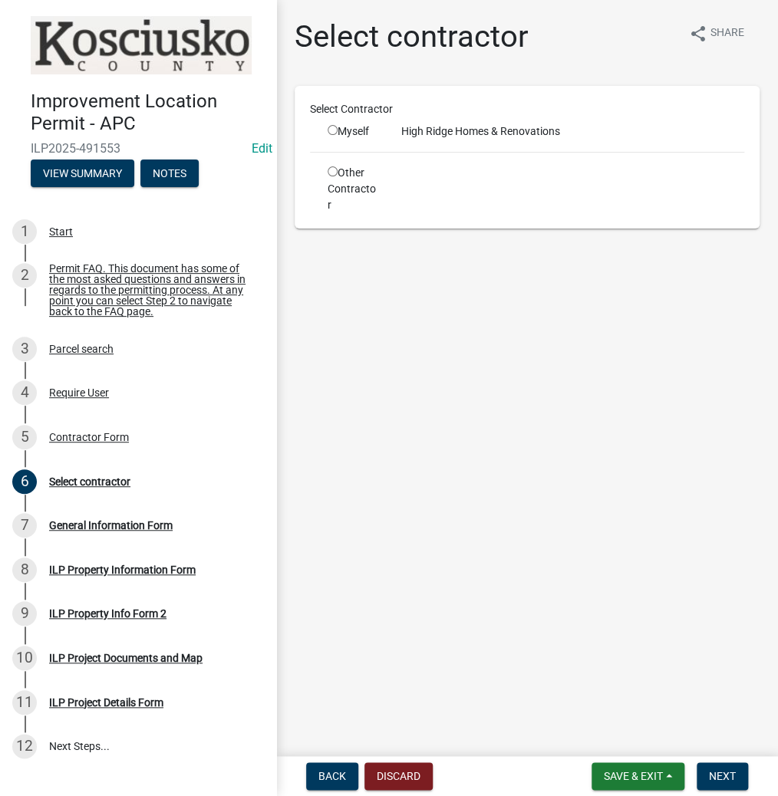
click at [330, 127] on input "radio" at bounding box center [332, 130] width 10 height 10
radio input "true"
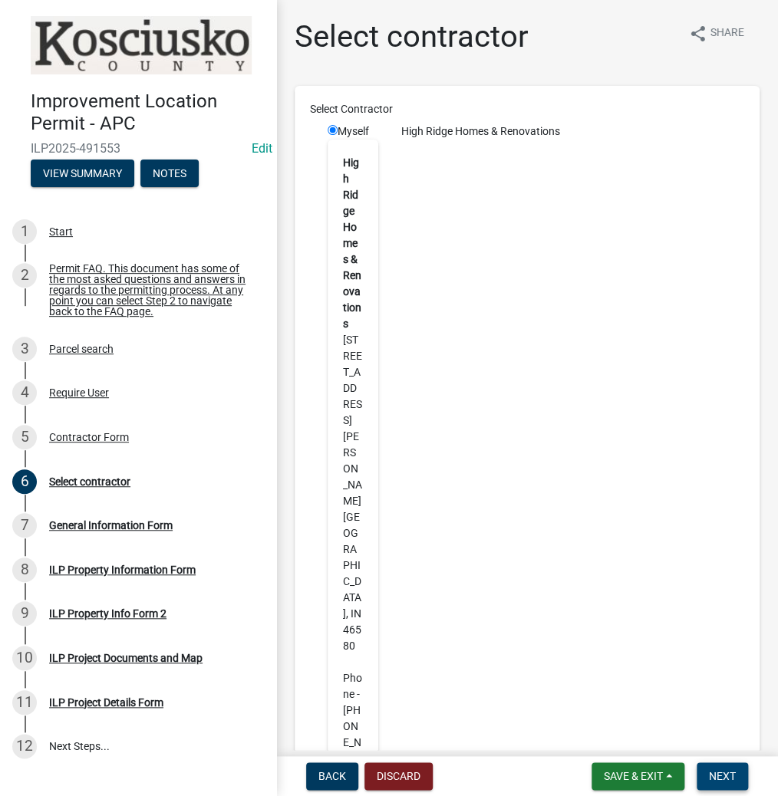
click at [722, 777] on span "Next" at bounding box center [721, 776] width 27 height 12
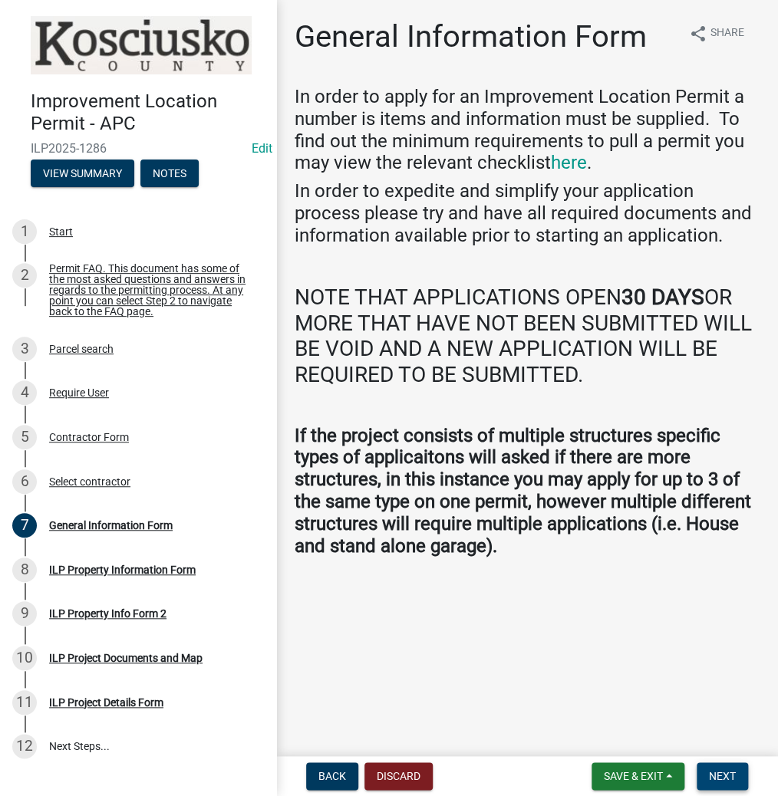
click at [734, 773] on span "Next" at bounding box center [721, 776] width 27 height 12
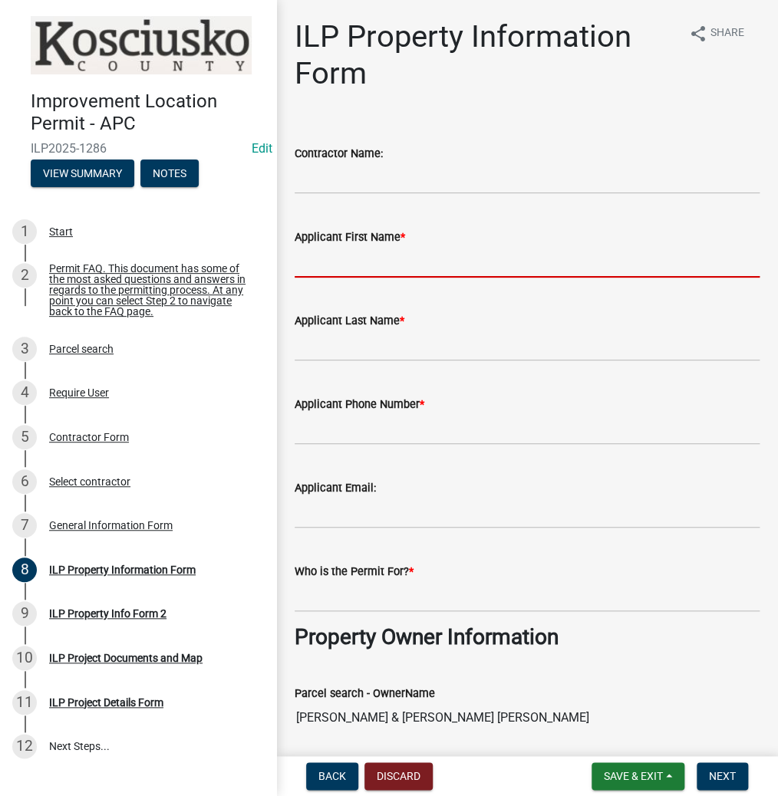
click at [426, 268] on input "Applicant First Name *" at bounding box center [526, 261] width 465 height 31
type input "[PERSON_NAME]"
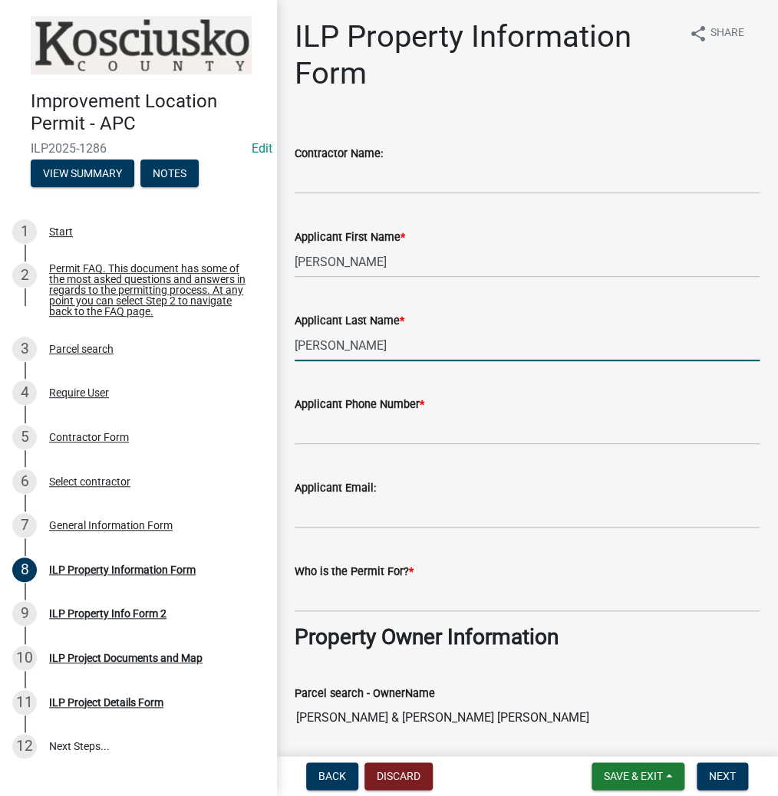
type input "[PERSON_NAME]"
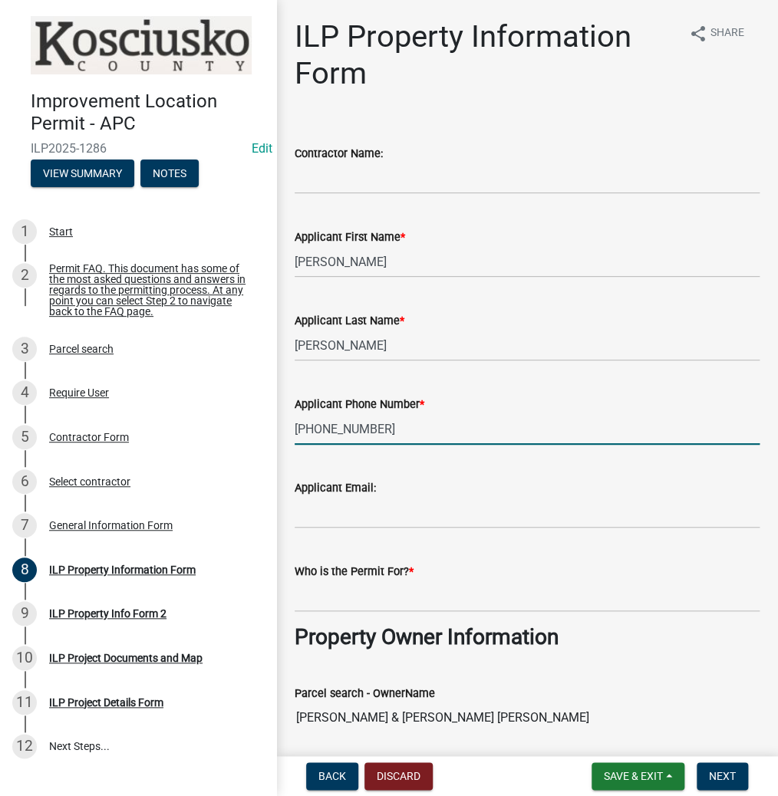
type input "[PHONE_NUMBER]"
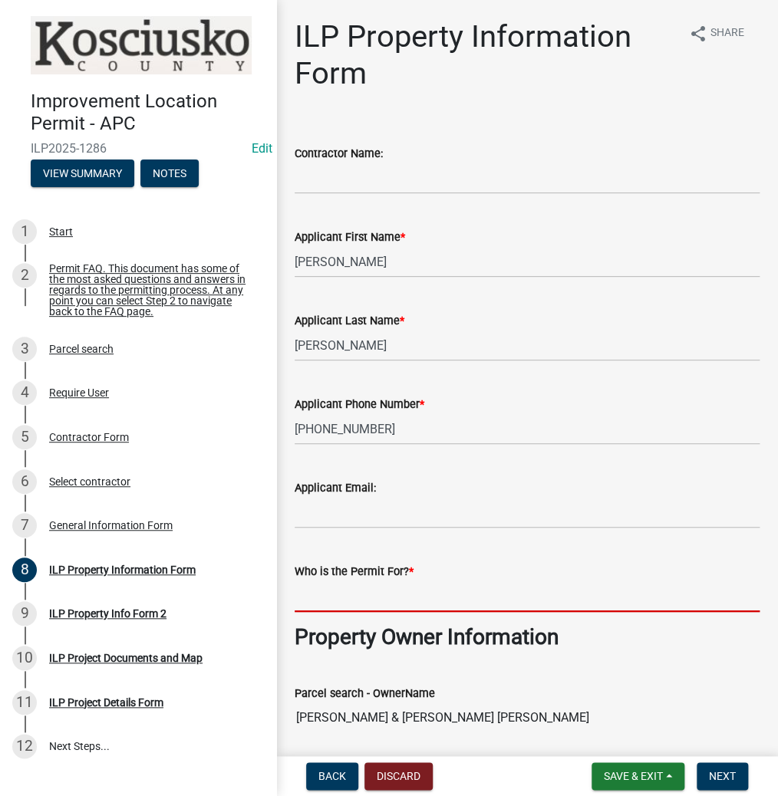
click at [383, 586] on input "Who is the Permit For? *" at bounding box center [526, 595] width 465 height 31
type input "L"
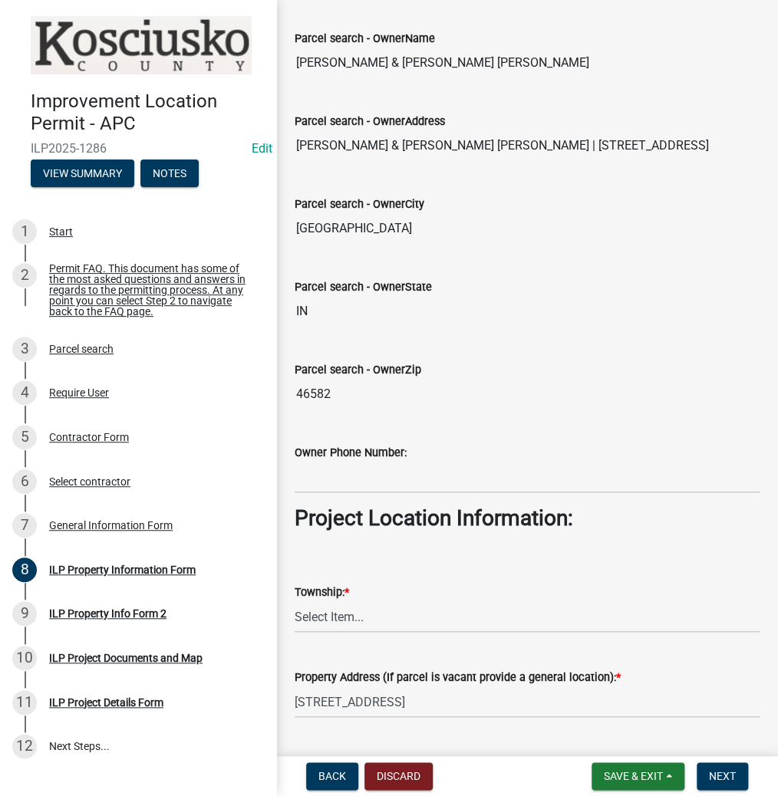
scroll to position [736, 0]
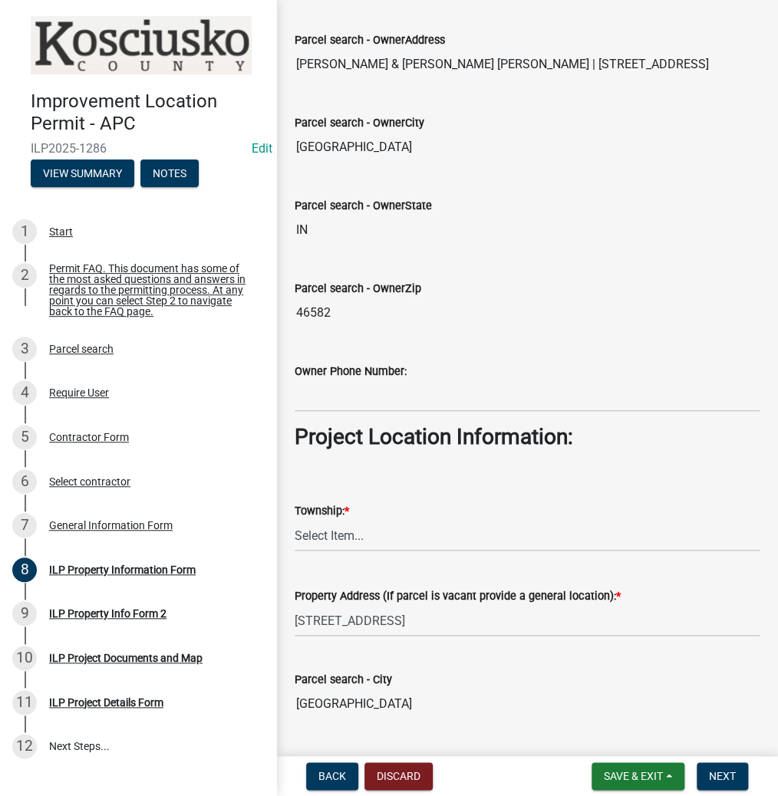
type input "[PERSON_NAME]"
click at [329, 528] on select "Select Item... [PERSON_NAME] - Elkhart Co Clay Etna [GEOGRAPHIC_DATA][PERSON_NA…" at bounding box center [526, 535] width 465 height 31
click at [294, 520] on select "Select Item... [PERSON_NAME] - Elkhart Co Clay Etna [GEOGRAPHIC_DATA][PERSON_NA…" at bounding box center [526, 535] width 465 height 31
select select "57368d26-defc-477e-a8be-5a23ab554a17"
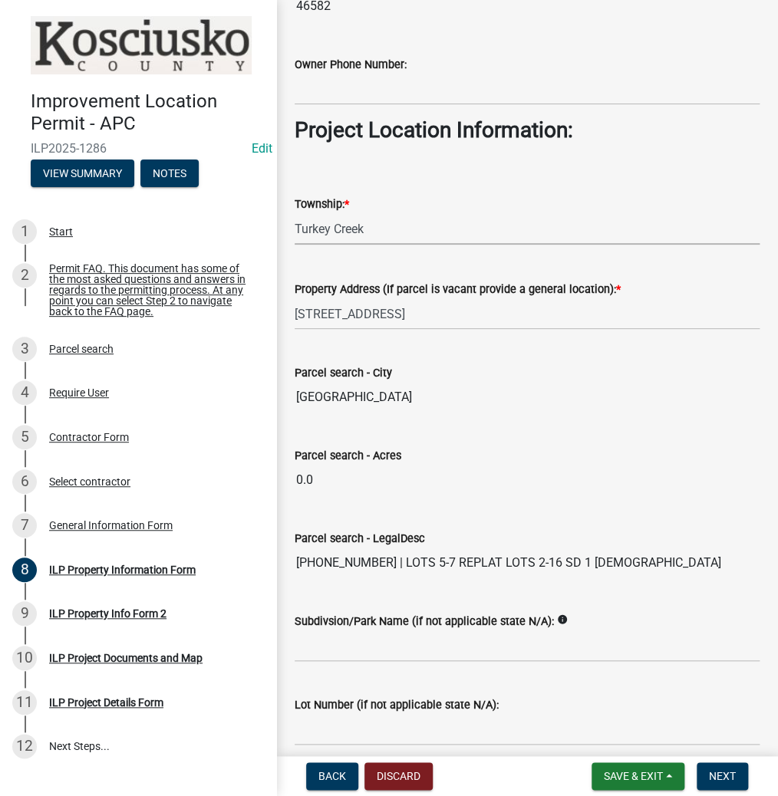
scroll to position [1108, 0]
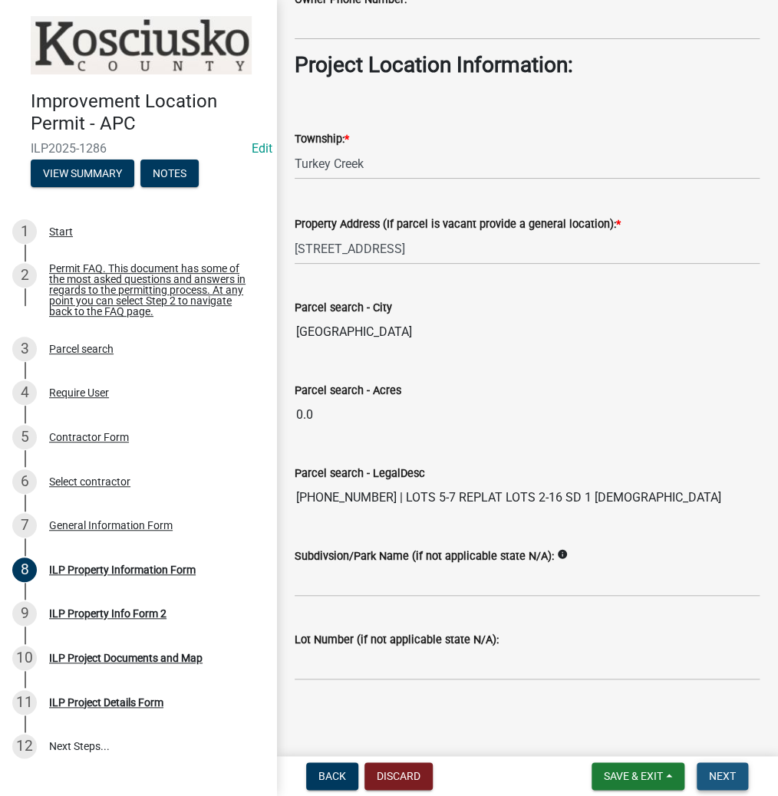
click at [705, 774] on button "Next" at bounding box center [721, 776] width 51 height 28
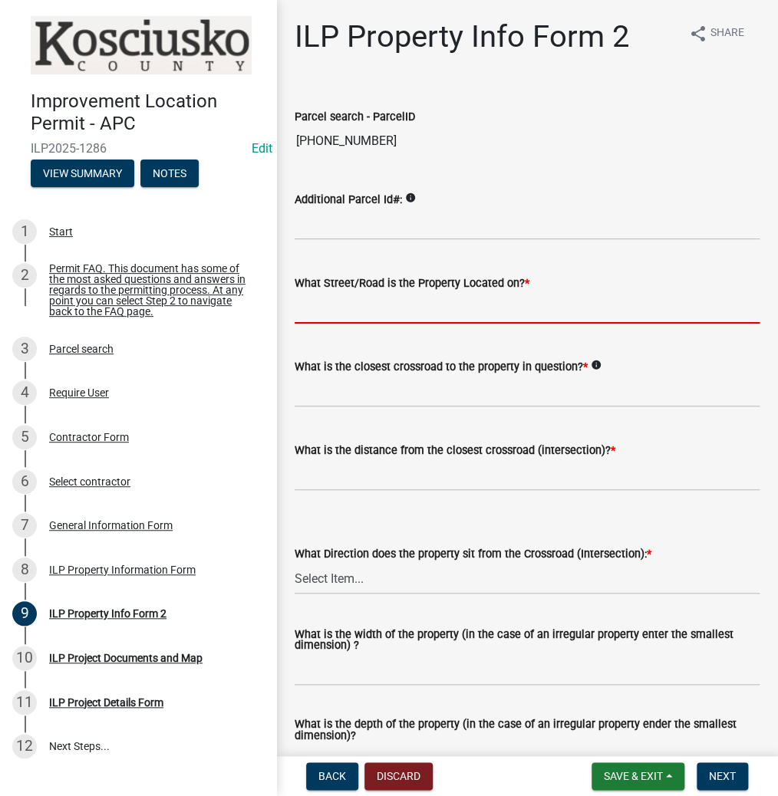
click at [344, 309] on input "What Street/Road is the Property Located on? *" at bounding box center [526, 307] width 465 height 31
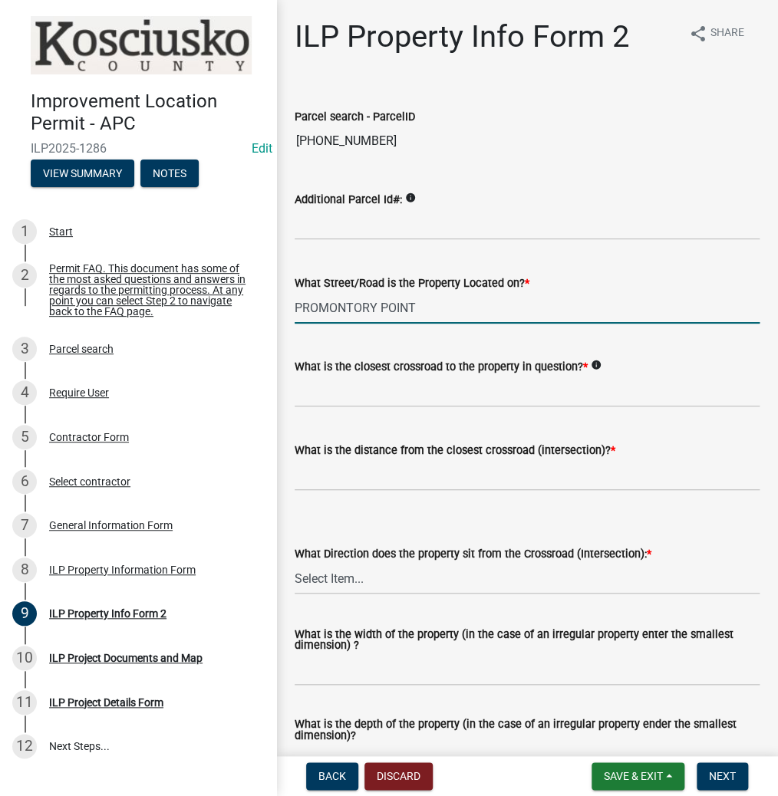
type input "PROMONTORY POINT"
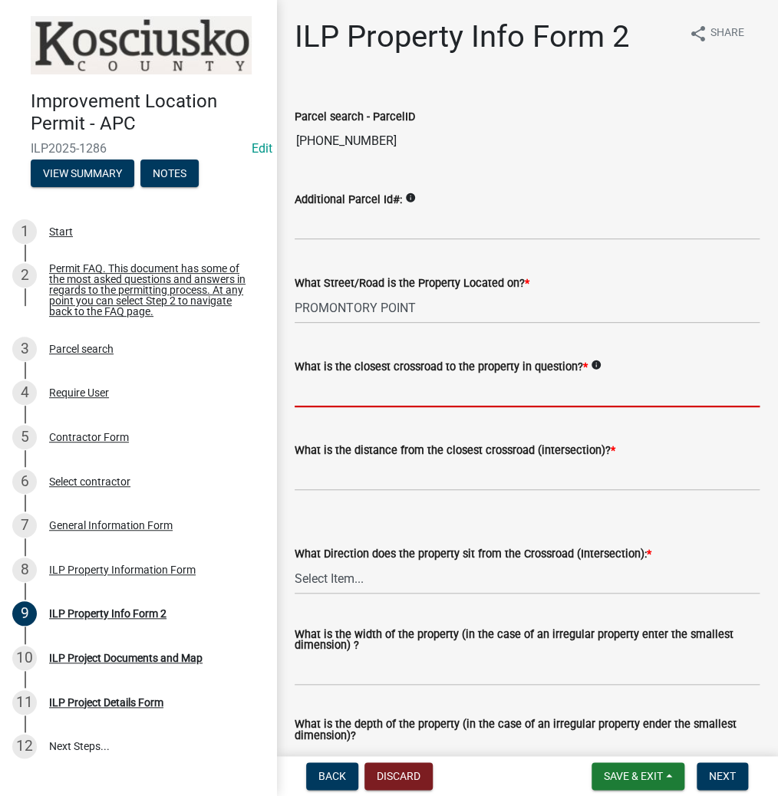
click at [395, 399] on input "What is the closest crossroad to the property in question? *" at bounding box center [526, 391] width 465 height 31
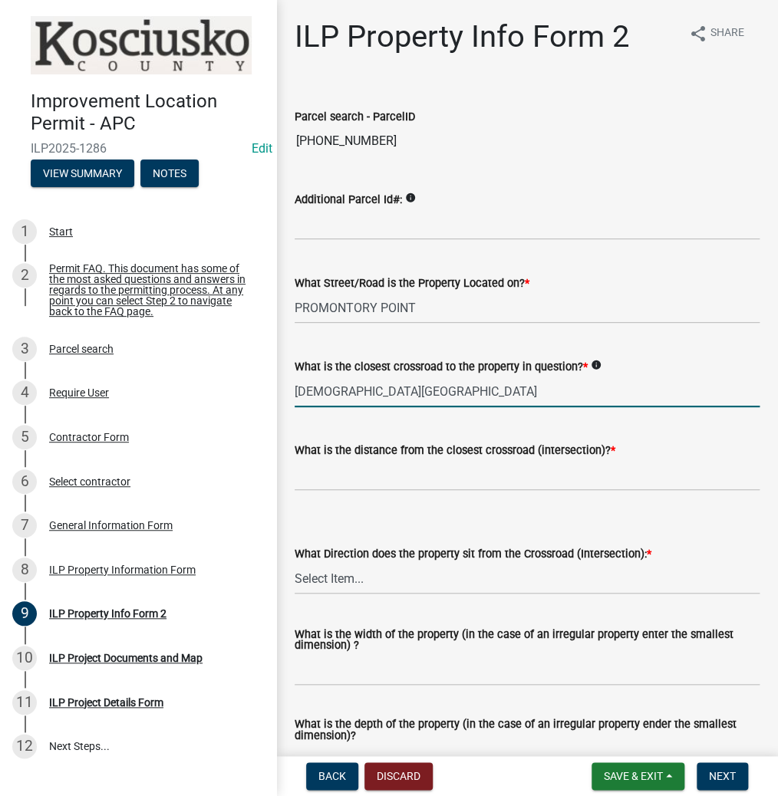
type input "[DEMOGRAPHIC_DATA][GEOGRAPHIC_DATA]"
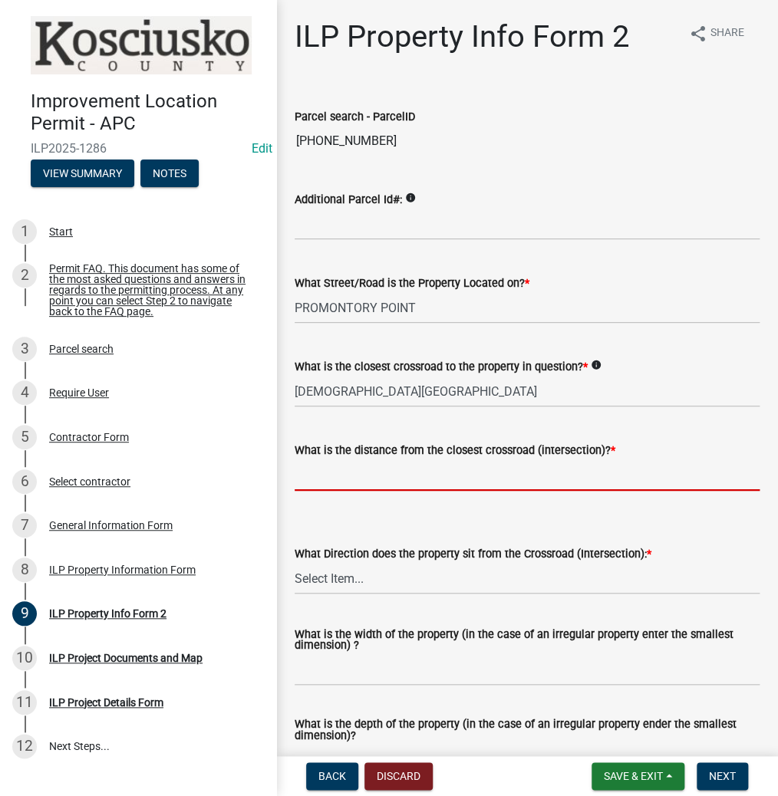
click at [384, 482] on input "text" at bounding box center [526, 474] width 465 height 31
type input "0"
click at [356, 580] on select "Select Item... N NE NW S SE SW E W" at bounding box center [526, 578] width 465 height 31
click at [294, 563] on select "Select Item... N NE NW S SE SW E W" at bounding box center [526, 578] width 465 height 31
select select "30cad654-0079-4cbe-a349-097ae71a5774"
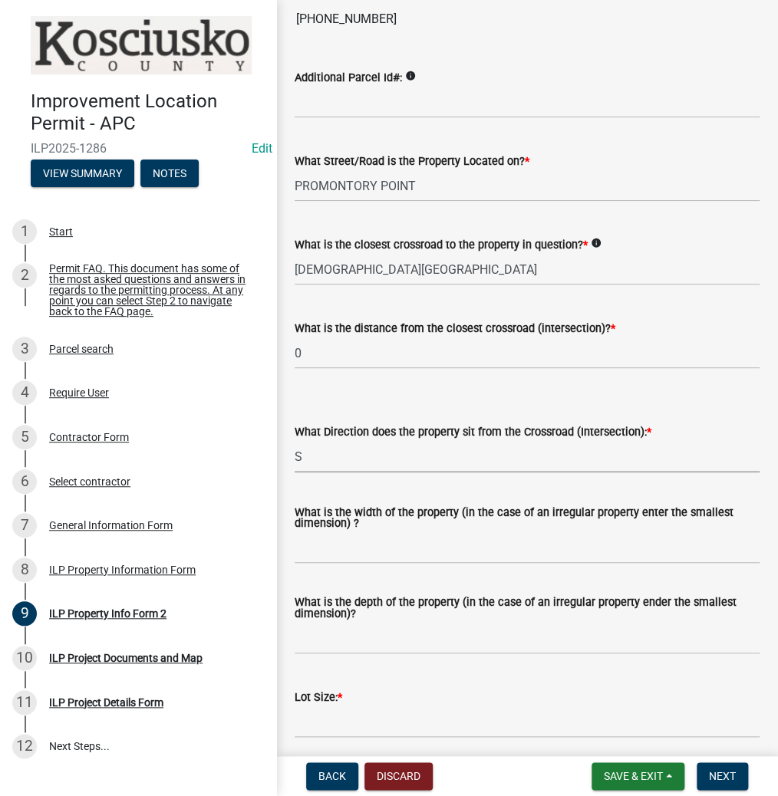
scroll to position [123, 0]
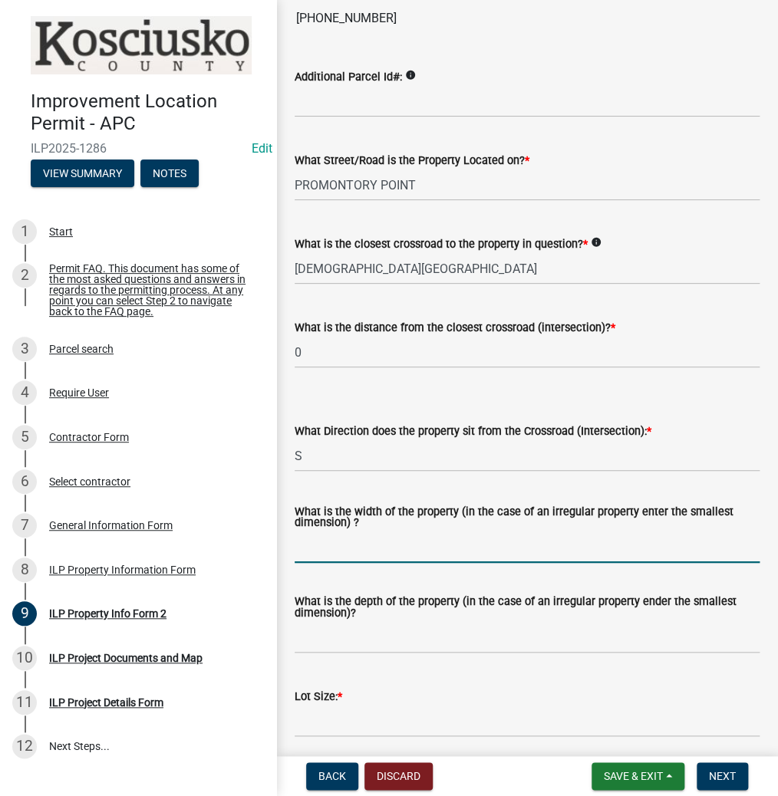
click at [339, 552] on input "What is the width of the property (in the case of an irregular property enter t…" at bounding box center [526, 546] width 465 height 31
type input "165"
click at [362, 646] on input "What is the depth of the property (in the case of an irregular property ender t…" at bounding box center [526, 637] width 465 height 31
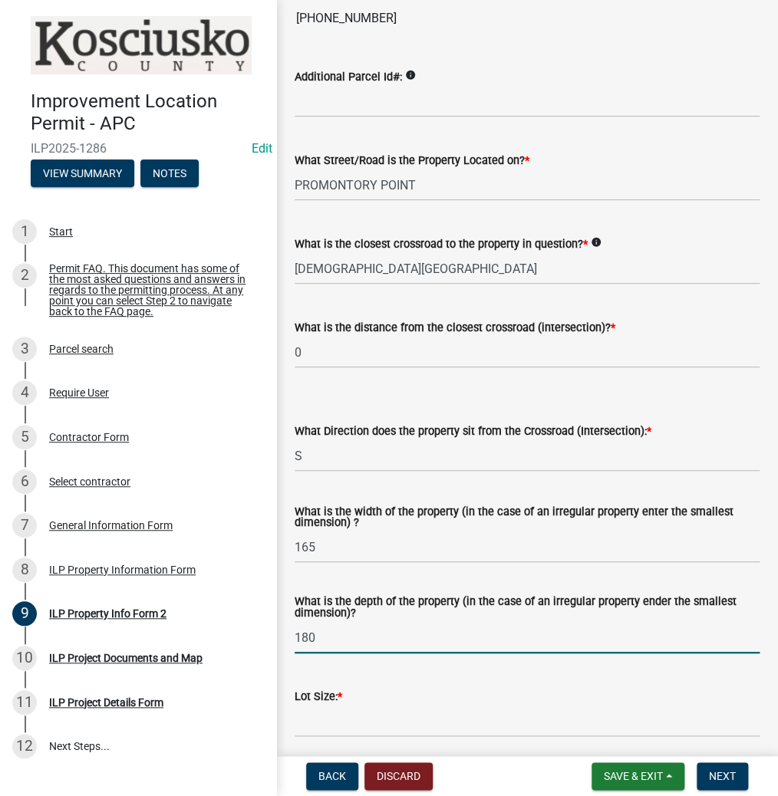
scroll to position [307, 0]
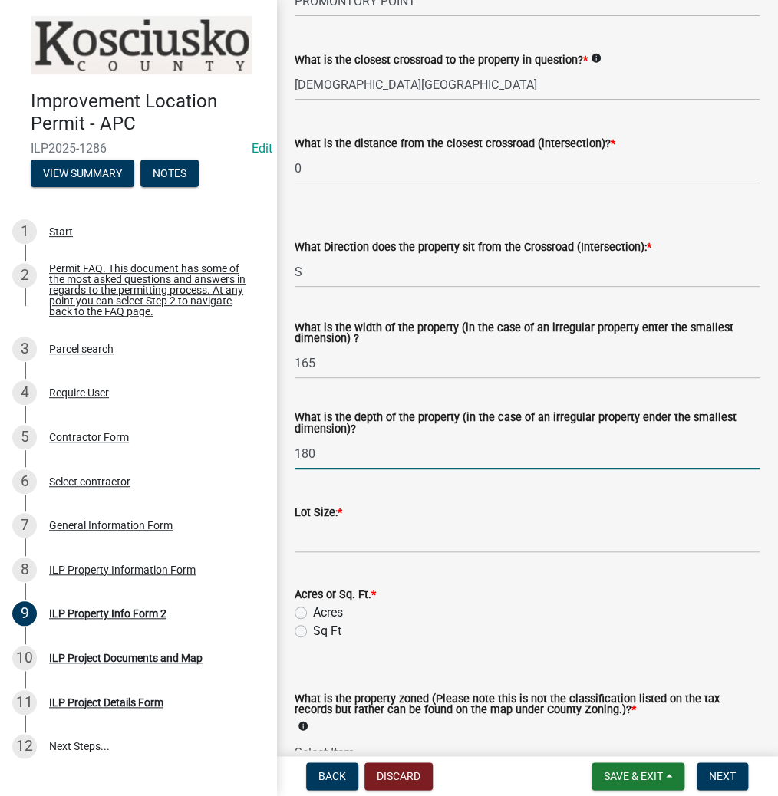
type input "180"
click at [399, 529] on input "text" at bounding box center [526, 536] width 465 height 31
type input "29700"
click at [313, 629] on label "Sq Ft" at bounding box center [327, 631] width 28 height 18
click at [313, 629] on input "Sq Ft" at bounding box center [318, 627] width 10 height 10
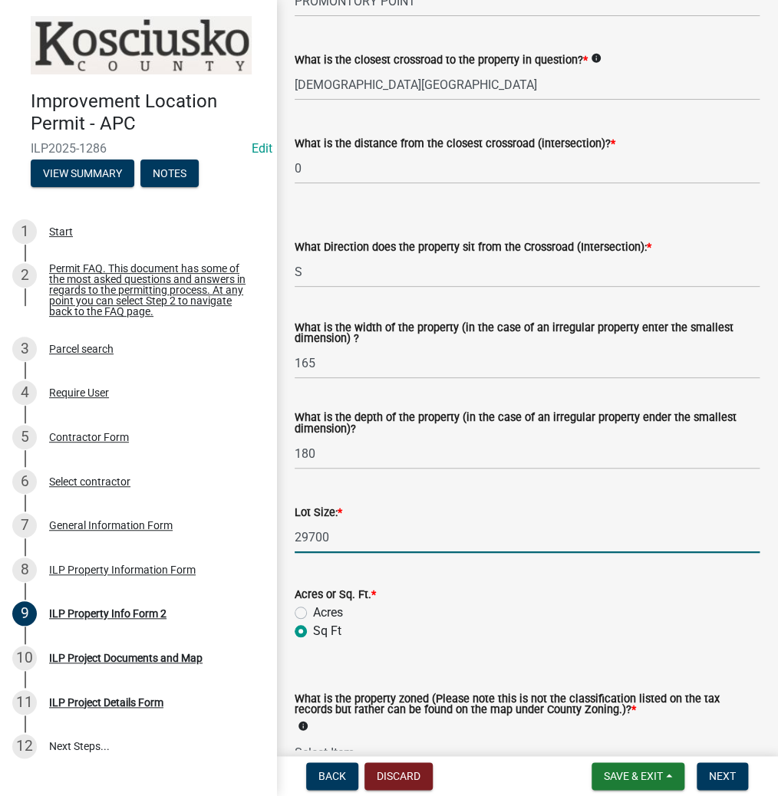
radio input "true"
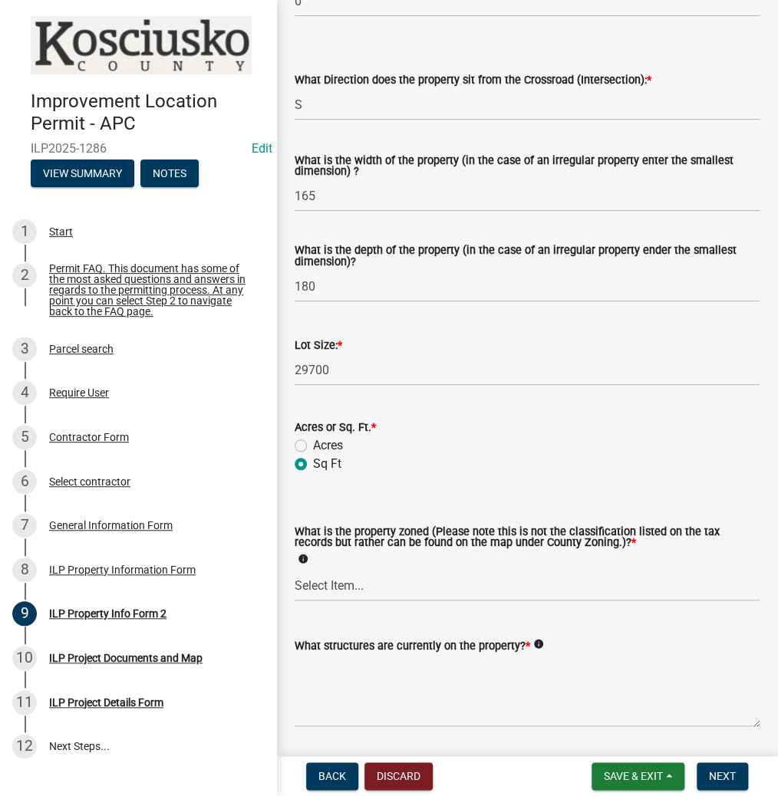
scroll to position [491, 0]
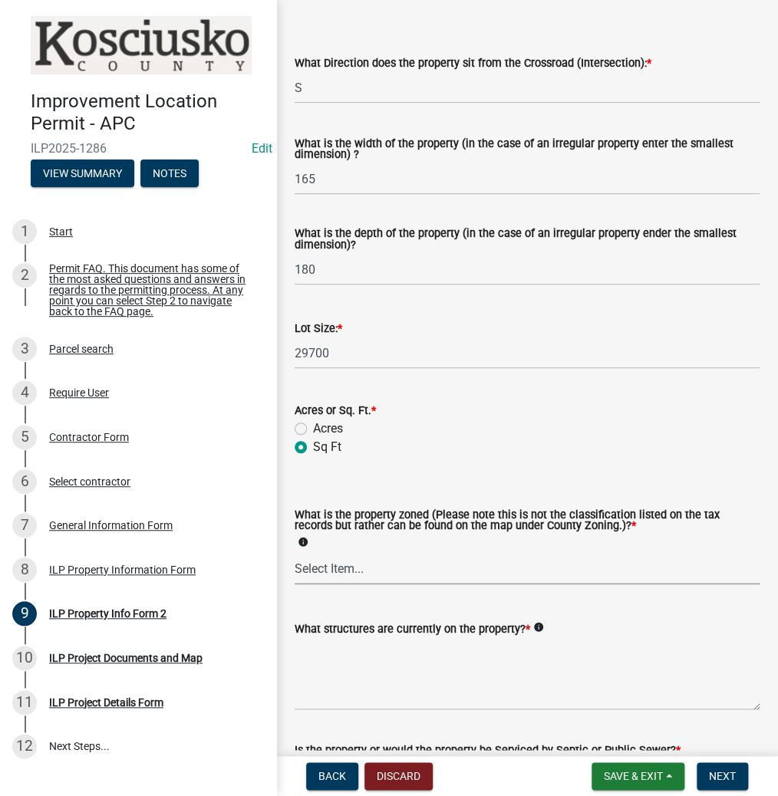
click at [350, 572] on select "Select Item... Agricultural Agricultural 2 Commercial Environmental Industrial …" at bounding box center [526, 568] width 465 height 31
click at [294, 554] on select "Select Item... Agricultural Agricultural 2 Commercial Environmental Industrial …" at bounding box center [526, 568] width 465 height 31
select select "1146270b-2111-4e23-bf7f-74ce85cf7041"
click at [383, 693] on textarea "What structures are currently on the property? *" at bounding box center [526, 674] width 465 height 72
type textarea "R"
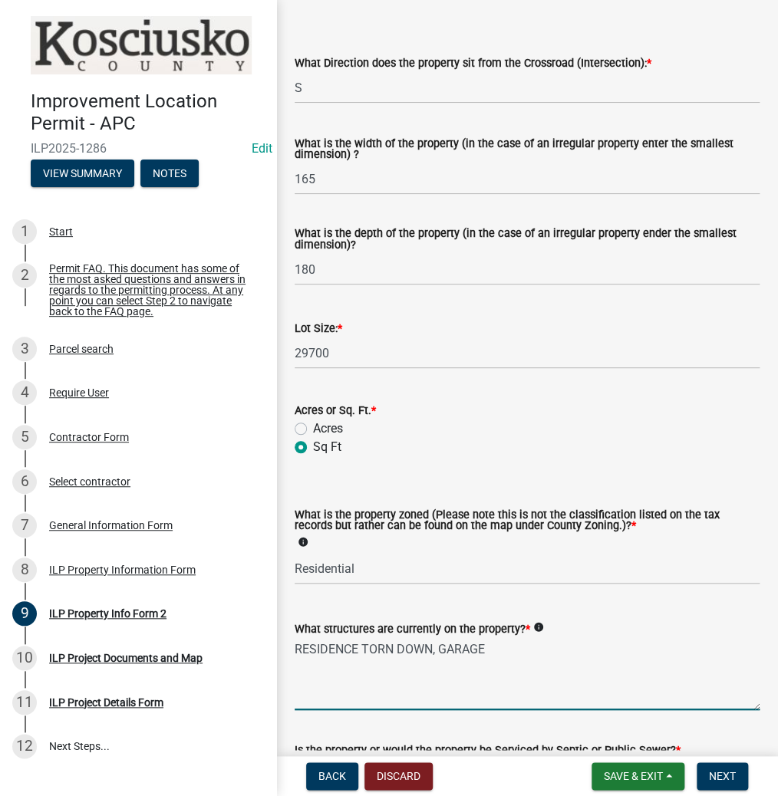
scroll to position [611, 0]
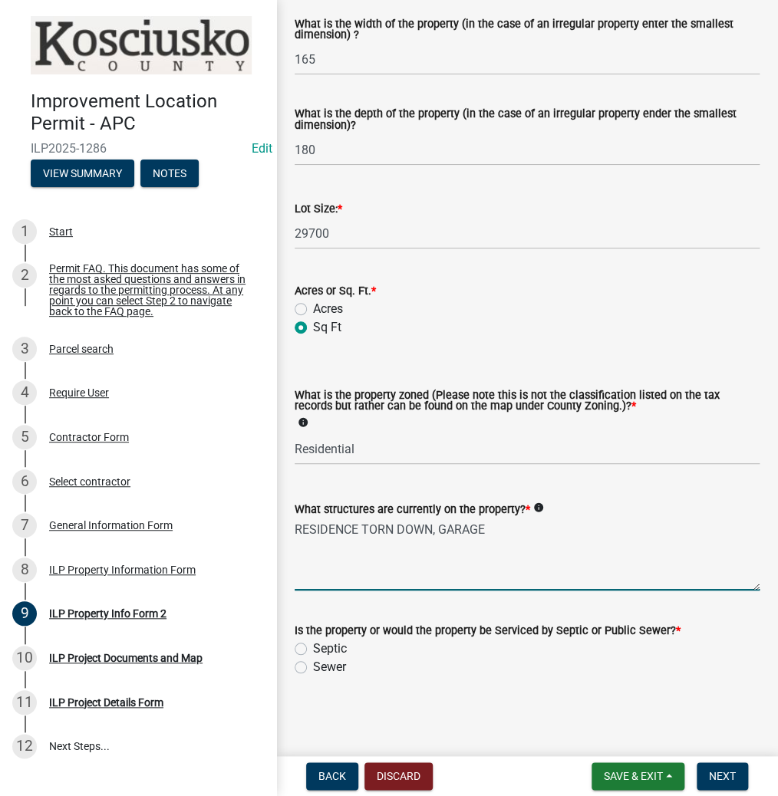
type textarea "RESIDENCE TORN DOWN, GARAGE"
click at [313, 646] on label "Septic" at bounding box center [330, 648] width 34 height 18
click at [313, 646] on input "Septic" at bounding box center [318, 644] width 10 height 10
radio input "true"
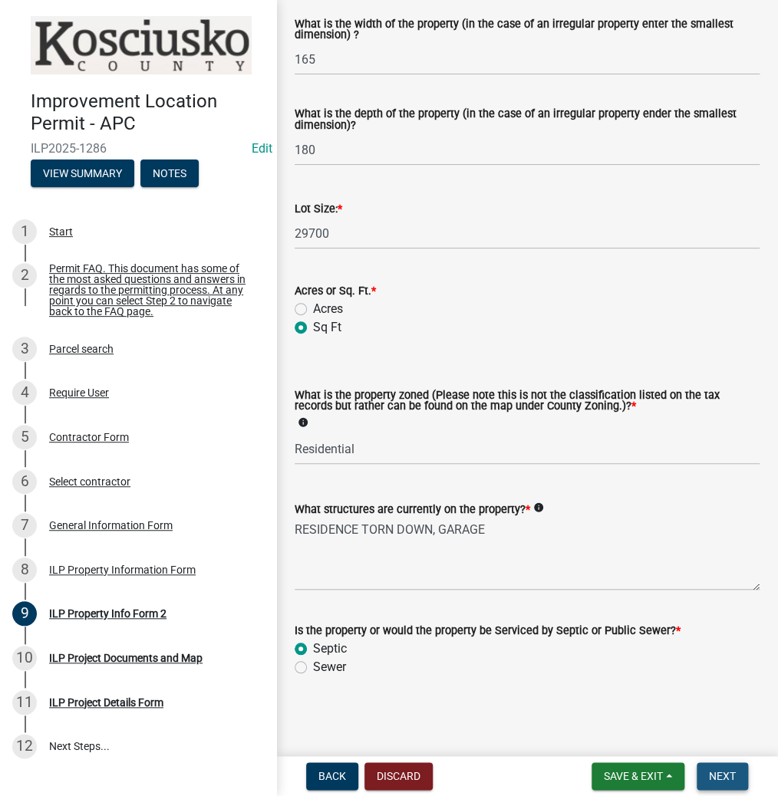
click at [725, 773] on span "Next" at bounding box center [721, 776] width 27 height 12
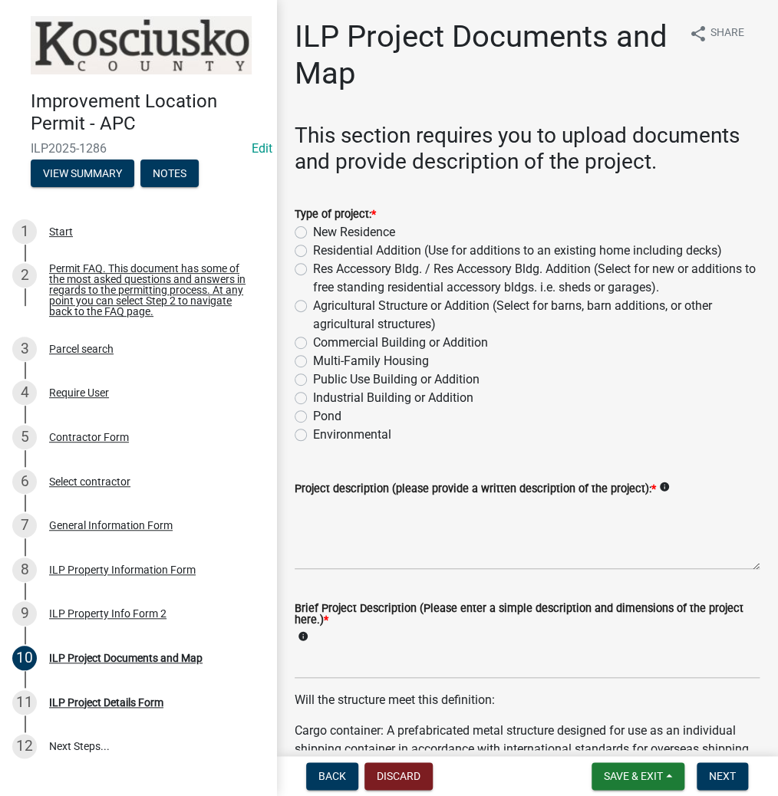
click at [313, 231] on label "New Residence" at bounding box center [354, 232] width 82 height 18
click at [313, 231] on input "New Residence" at bounding box center [318, 228] width 10 height 10
radio input "true"
click at [386, 538] on textarea "Project description (please provide a written description of the project): *" at bounding box center [526, 534] width 465 height 72
type textarea "RESIDENCE & ATTACHED GARAGE"
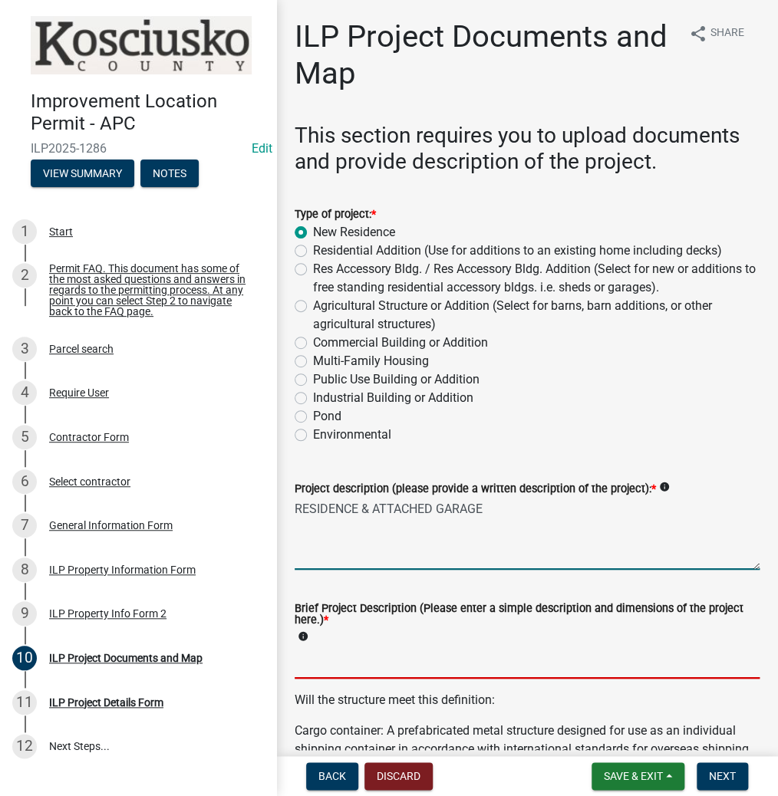
click at [327, 667] on input "Brief Project Description (Please enter a simple description and dimensions of …" at bounding box center [526, 662] width 465 height 31
type input "RESIDENCE"
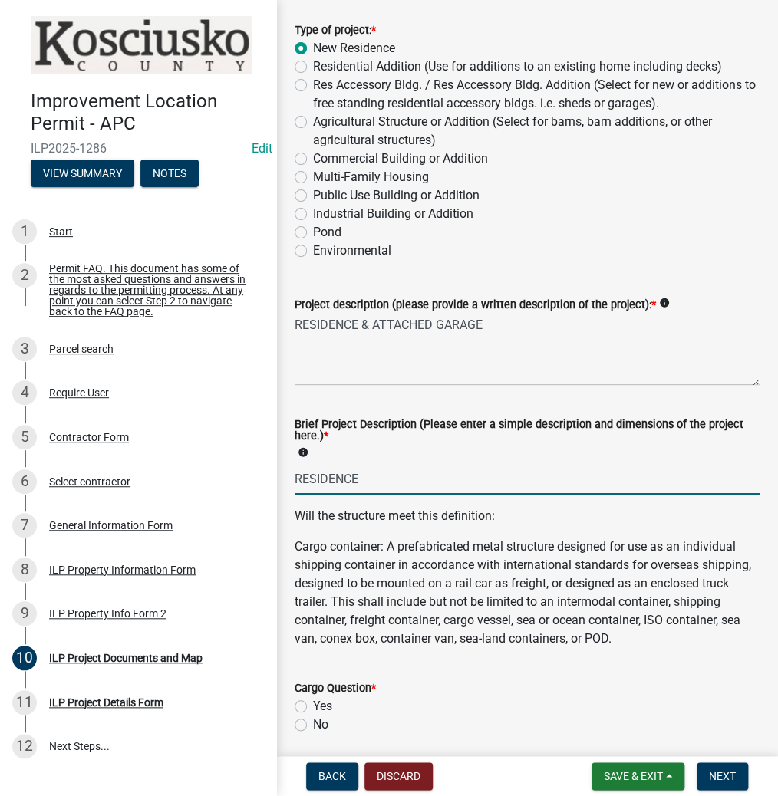
scroll to position [368, 0]
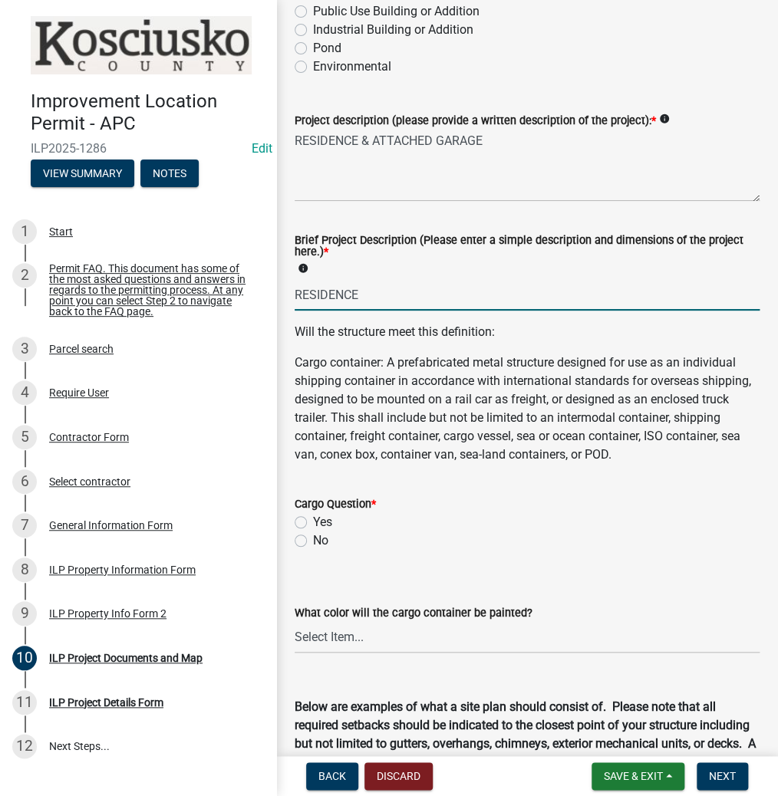
click at [313, 550] on label "No" at bounding box center [320, 540] width 15 height 18
click at [313, 541] on input "No" at bounding box center [318, 536] width 10 height 10
radio input "true"
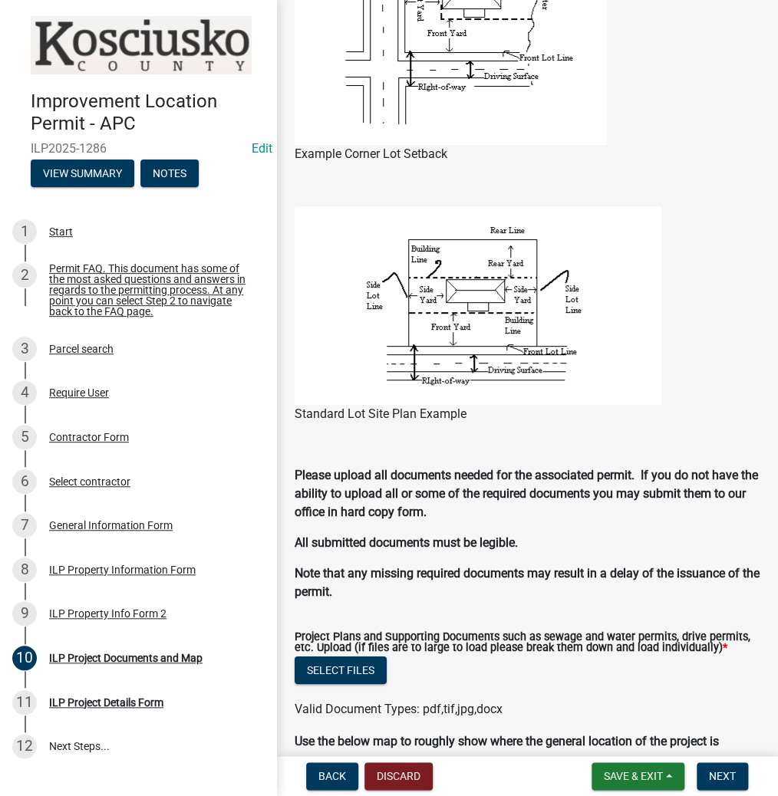
scroll to position [1350, 0]
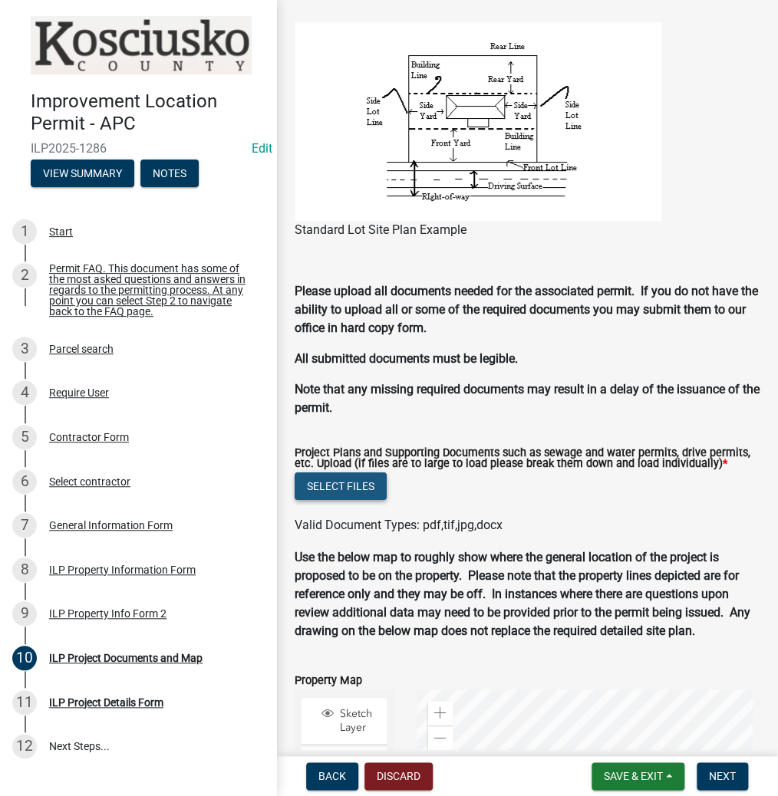
click at [344, 498] on button "Select files" at bounding box center [340, 486] width 92 height 28
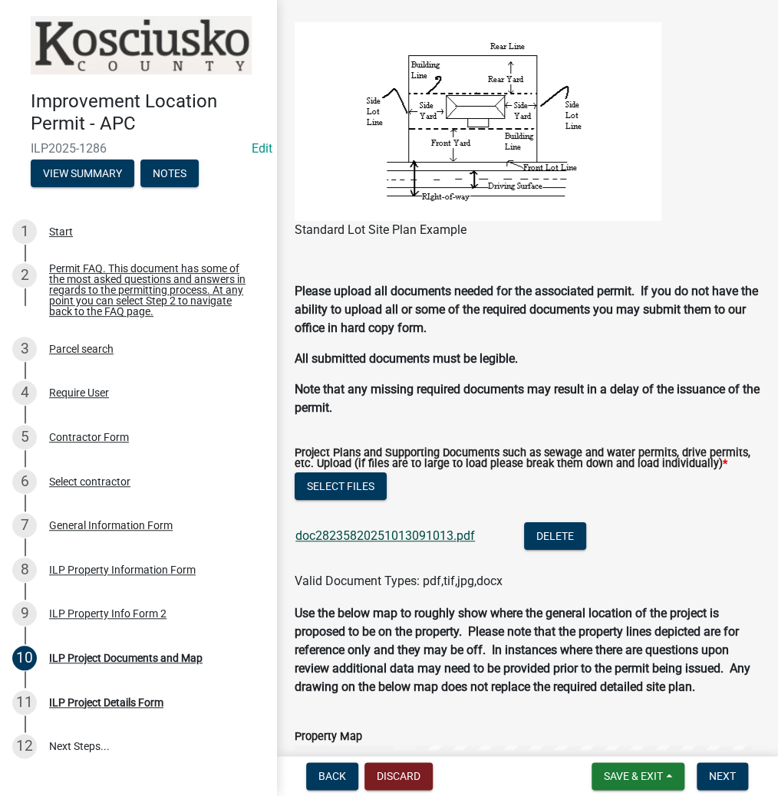
click at [400, 543] on link "doc28235820251013091013.pdf" at bounding box center [384, 535] width 179 height 15
click at [336, 500] on button "Select files" at bounding box center [340, 486] width 92 height 28
click at [722, 778] on span "Next" at bounding box center [721, 776] width 27 height 12
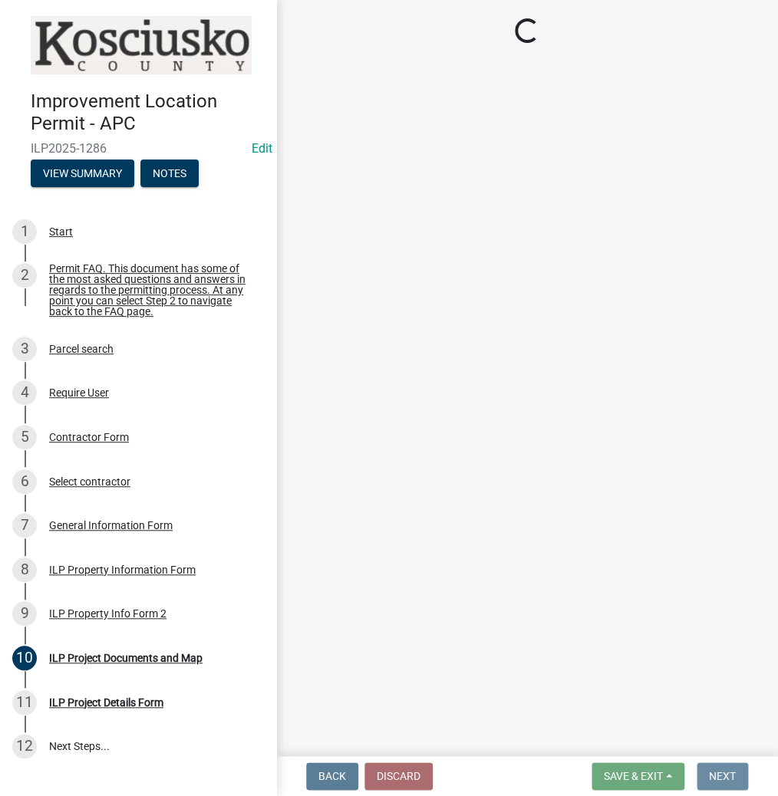
scroll to position [0, 0]
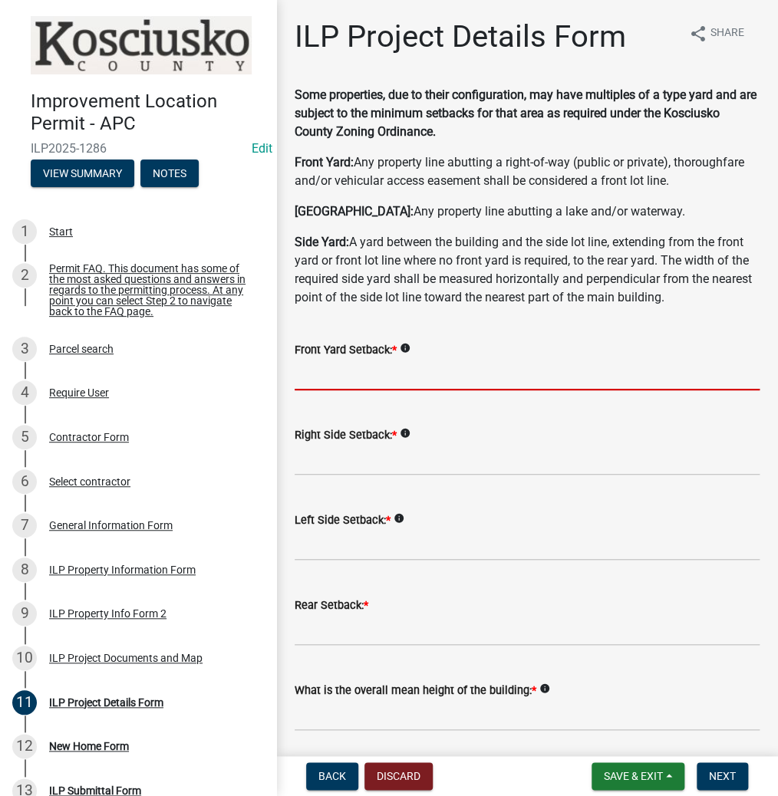
click at [377, 374] on input "text" at bounding box center [526, 374] width 465 height 31
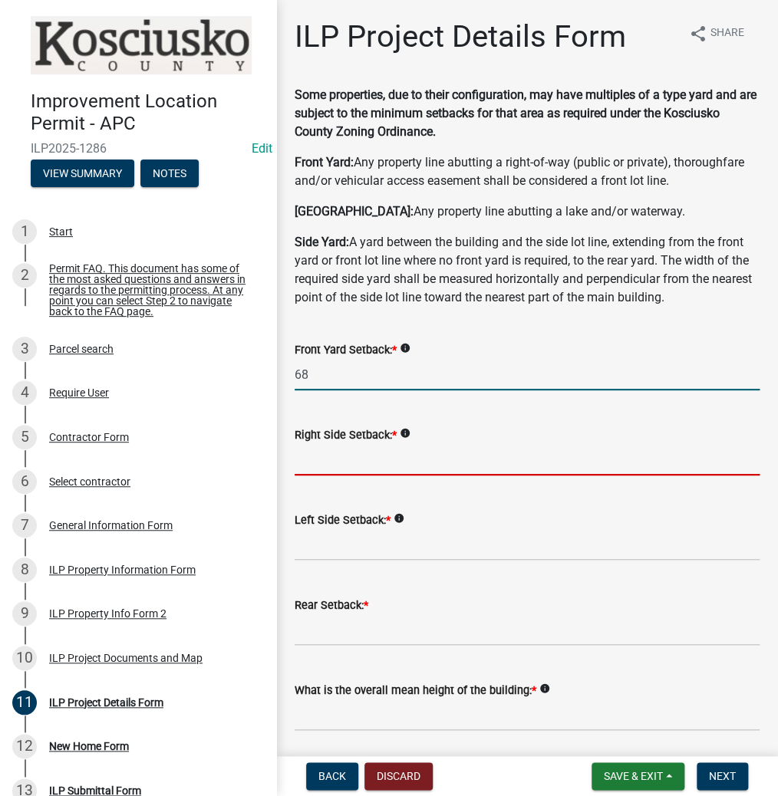
type input "68.0"
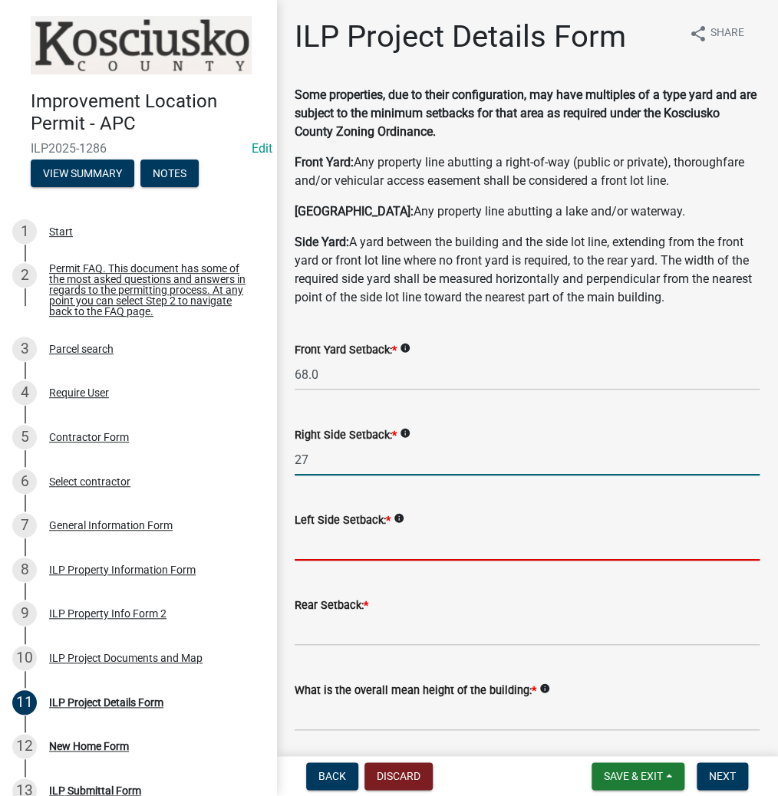
type input "27.0"
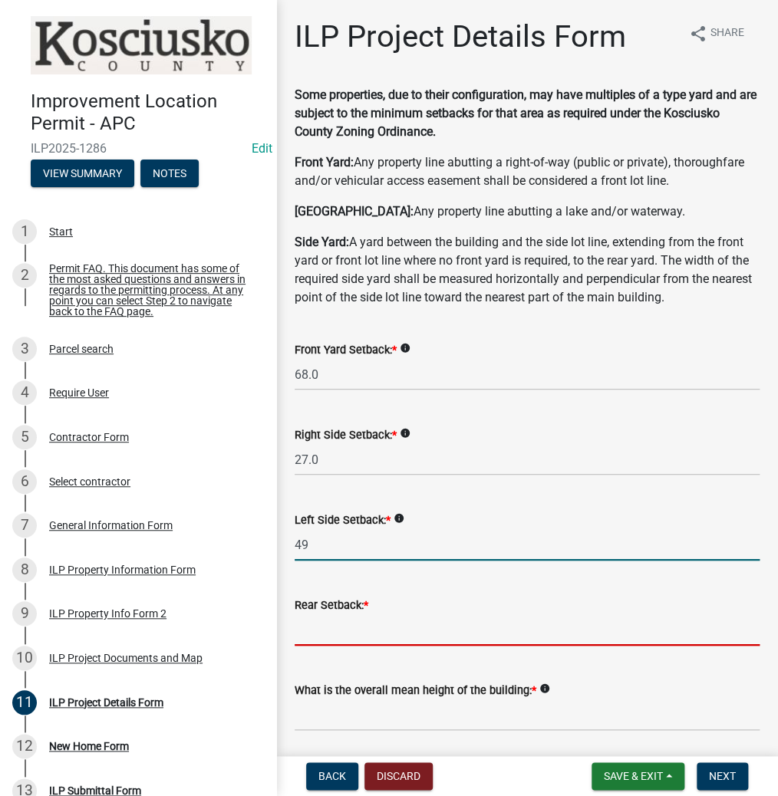
type input "49.0"
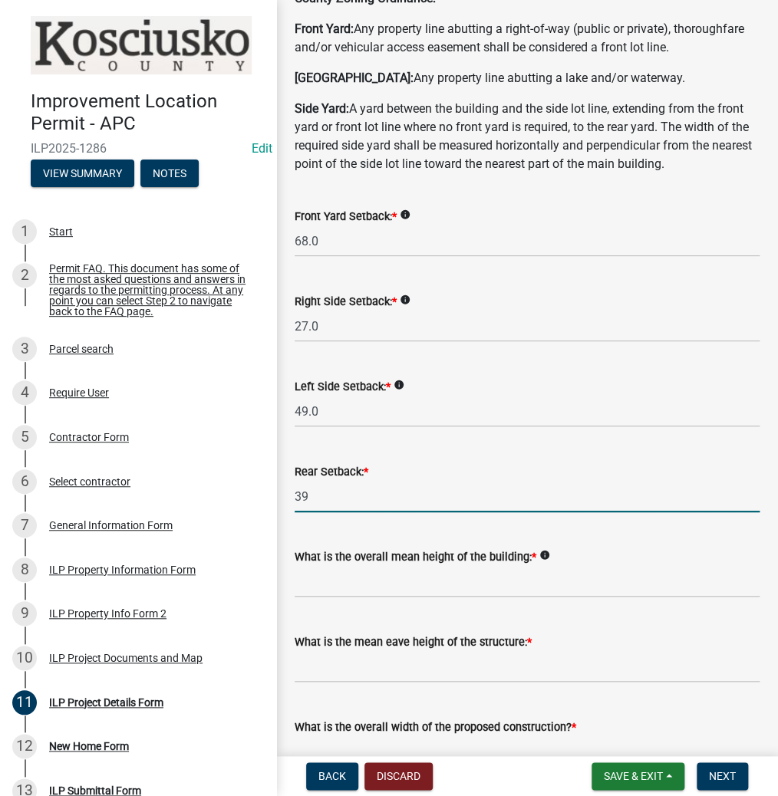
scroll to position [184, 0]
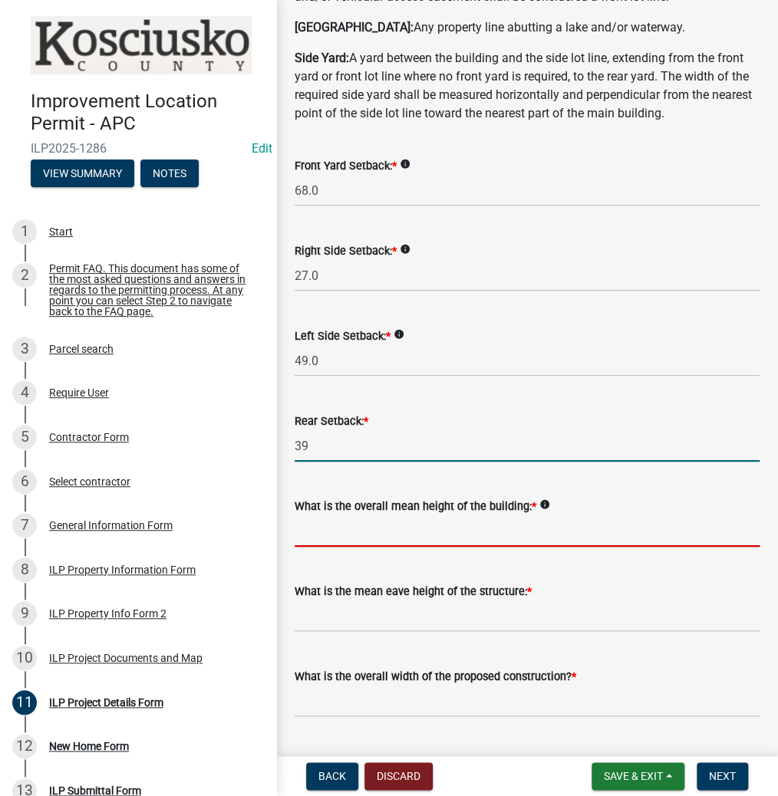
type input "39.0"
click at [386, 530] on input "text" at bounding box center [526, 530] width 465 height 31
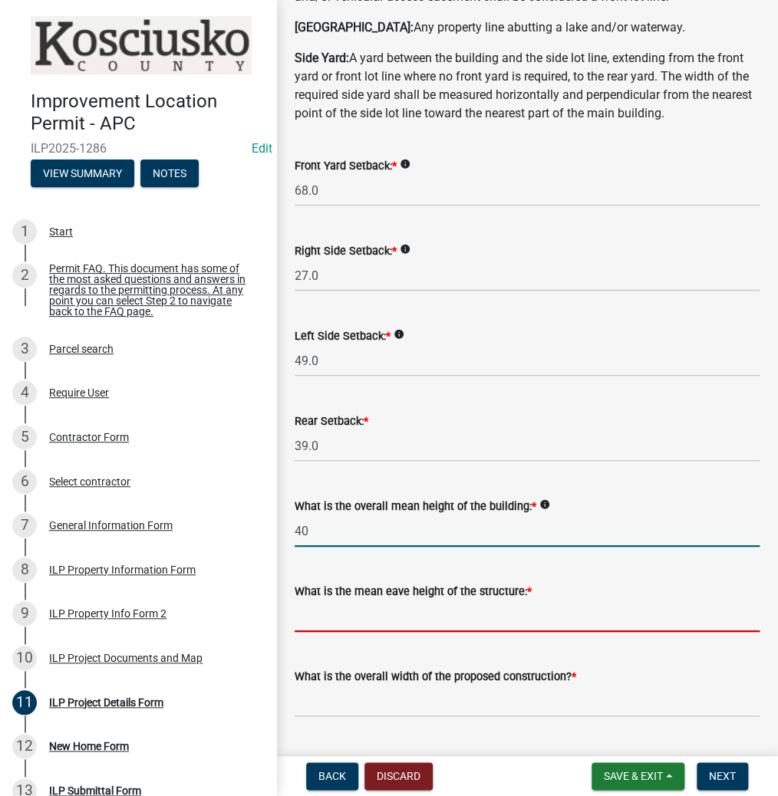
type input "40.0"
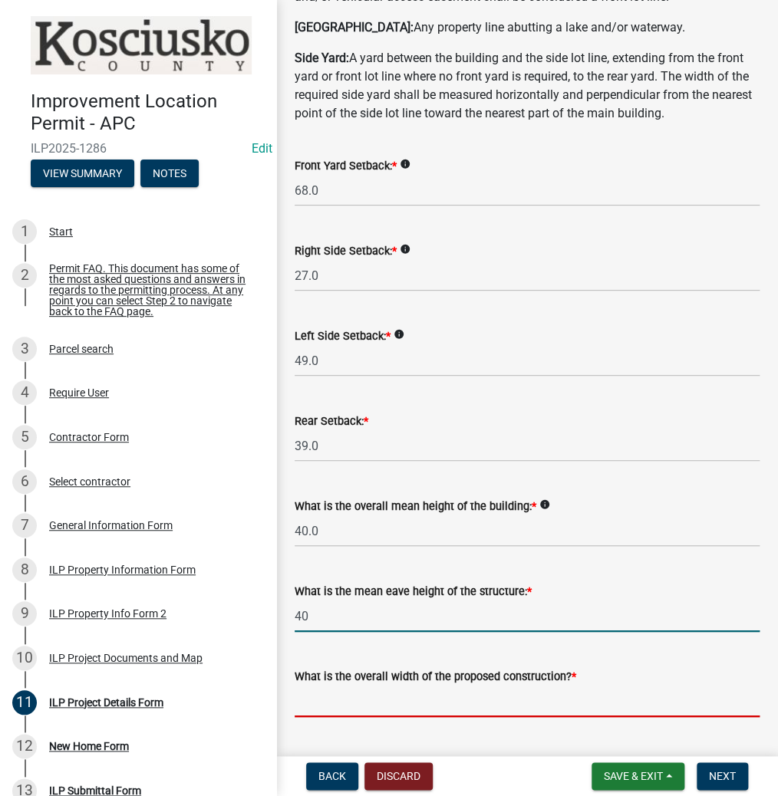
type input "40.0"
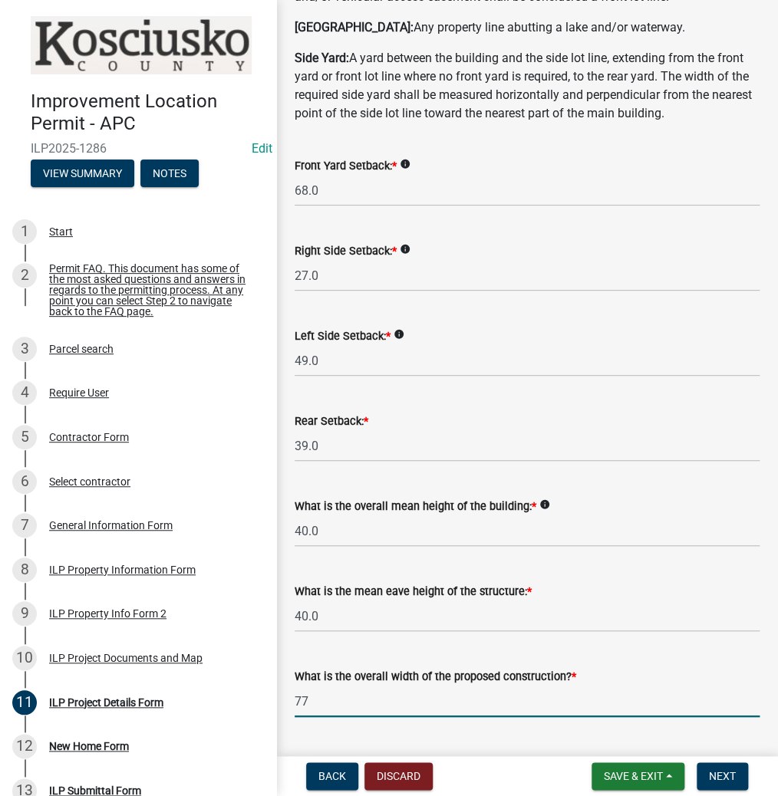
type input "7"
type input "80.00"
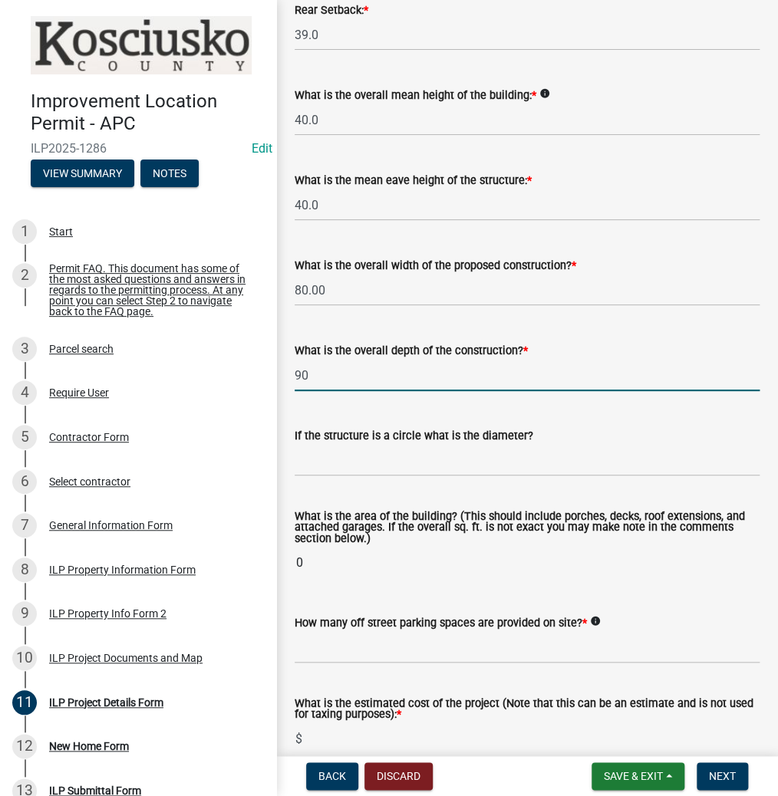
type input "90.00"
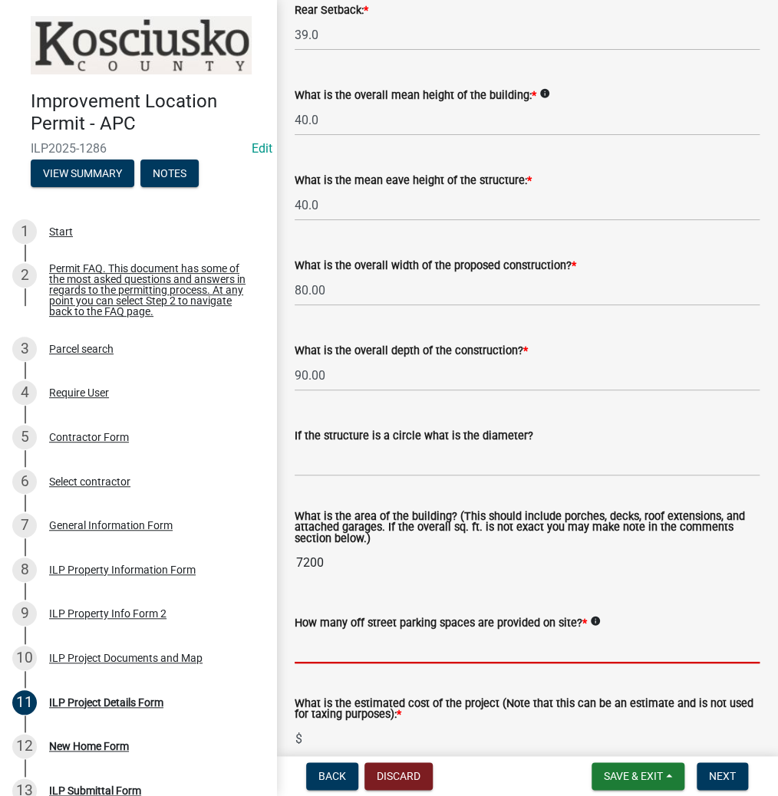
click at [352, 646] on input "text" at bounding box center [526, 647] width 465 height 31
type input "2"
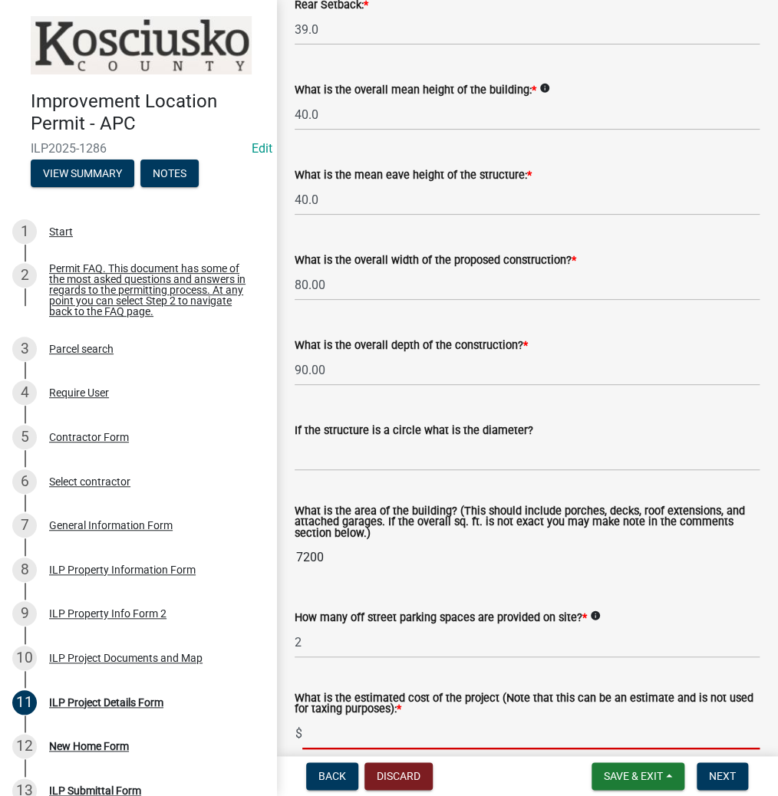
type input "7"
type input "800000"
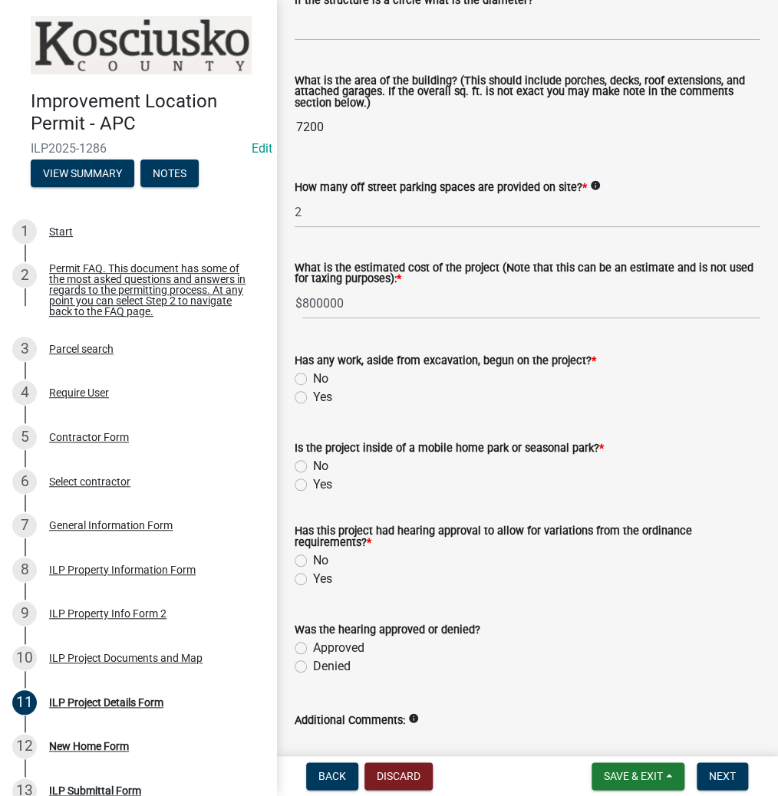
click at [313, 382] on label "No" at bounding box center [320, 379] width 15 height 18
click at [313, 380] on input "No" at bounding box center [318, 375] width 10 height 10
radio input "true"
click at [313, 465] on label "No" at bounding box center [320, 466] width 15 height 18
click at [313, 465] on input "No" at bounding box center [318, 462] width 10 height 10
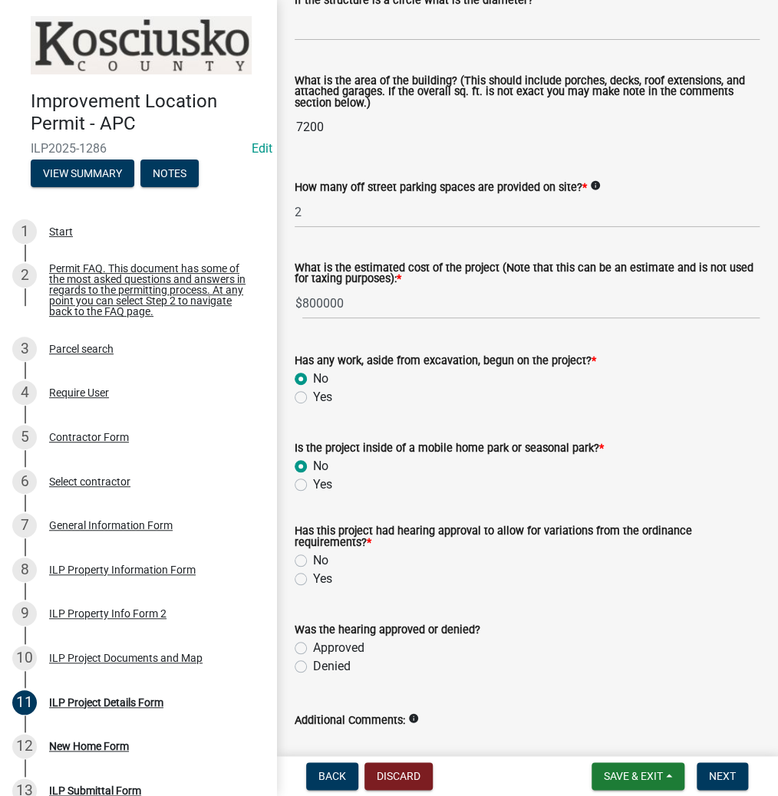
radio input "true"
click at [313, 561] on label "No" at bounding box center [320, 560] width 15 height 18
click at [313, 561] on input "No" at bounding box center [318, 556] width 10 height 10
radio input "true"
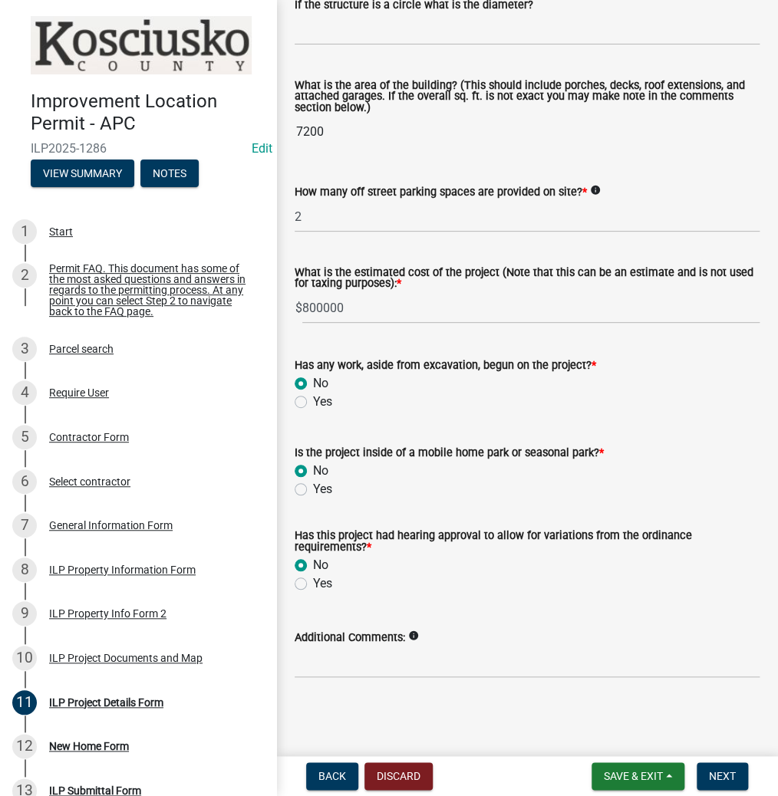
scroll to position [1027, 0]
click at [715, 780] on span "Next" at bounding box center [721, 776] width 27 height 12
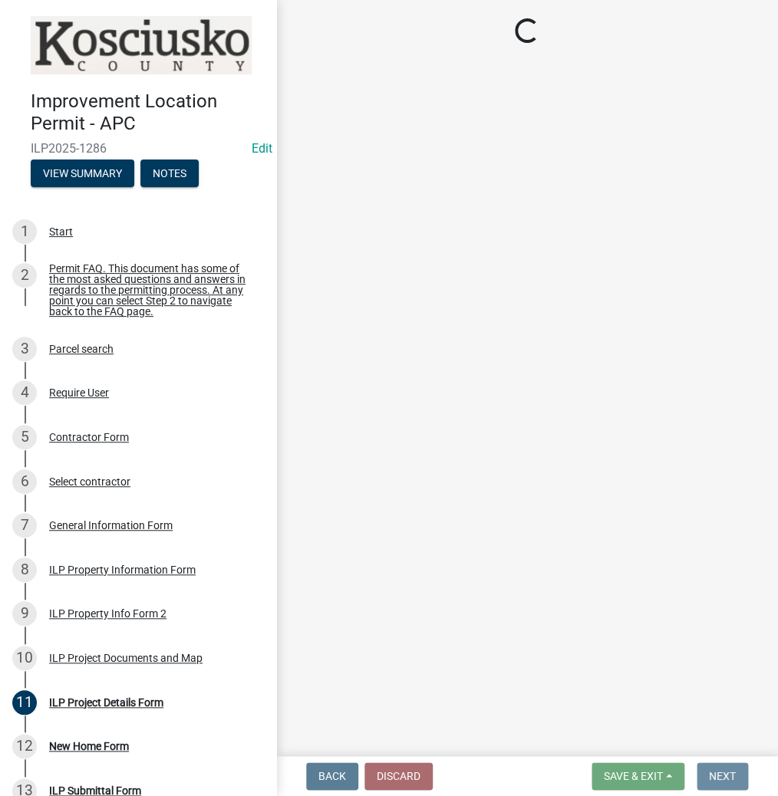
scroll to position [0, 0]
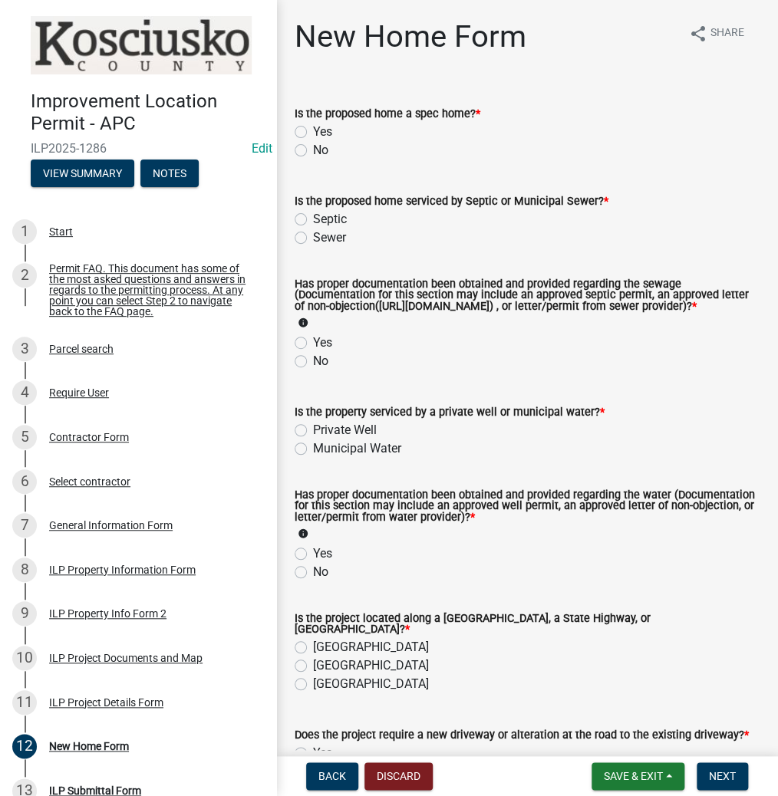
click at [313, 150] on label "No" at bounding box center [320, 150] width 15 height 18
click at [313, 150] on input "No" at bounding box center [318, 146] width 10 height 10
radio input "true"
click at [307, 218] on div "Septic" at bounding box center [526, 219] width 465 height 18
click at [302, 226] on div "Septic" at bounding box center [526, 219] width 465 height 18
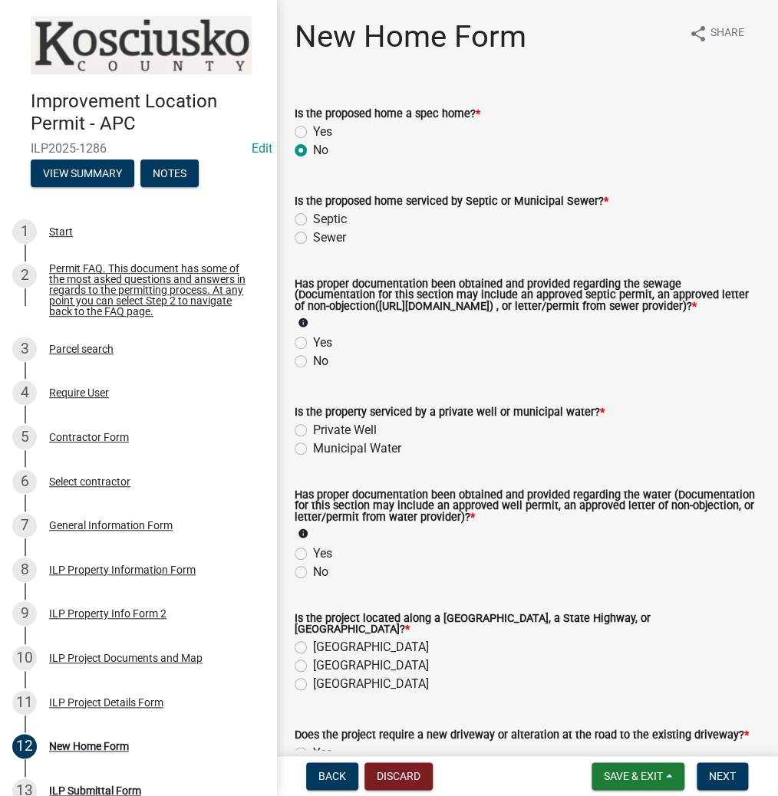
click at [313, 218] on label "Septic" at bounding box center [330, 219] width 34 height 18
click at [313, 218] on input "Septic" at bounding box center [318, 215] width 10 height 10
radio input "true"
click at [313, 352] on label "Yes" at bounding box center [322, 343] width 19 height 18
click at [313, 344] on input "Yes" at bounding box center [318, 339] width 10 height 10
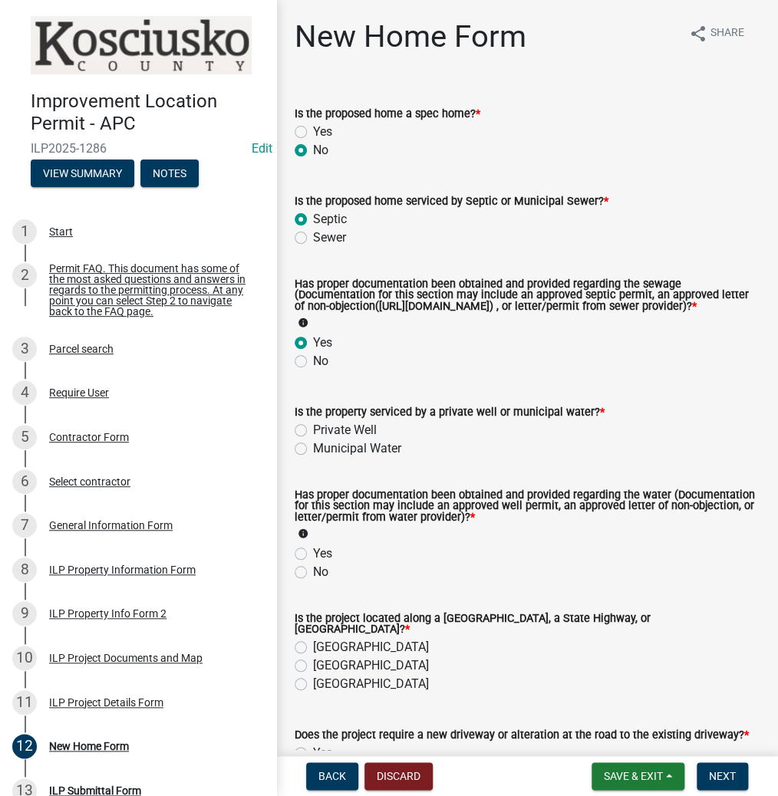
radio input "true"
click at [313, 439] on label "Private Well" at bounding box center [345, 430] width 64 height 18
click at [313, 431] on input "Private Well" at bounding box center [318, 426] width 10 height 10
radio input "true"
click at [313, 563] on label "Yes" at bounding box center [322, 553] width 19 height 18
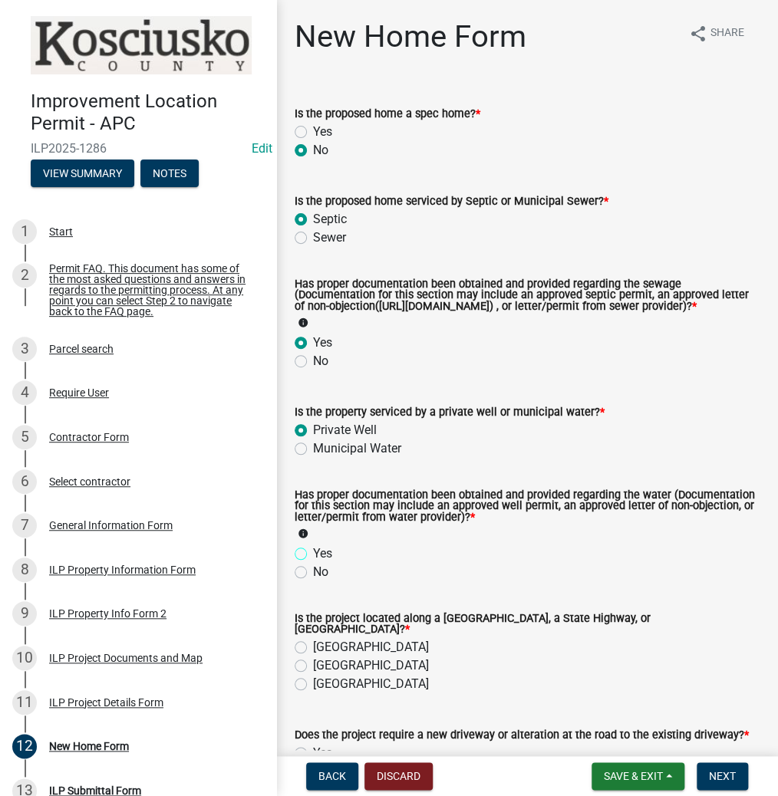
click at [313, 554] on input "Yes" at bounding box center [318, 549] width 10 height 10
radio input "true"
click at [313, 653] on label "[GEOGRAPHIC_DATA]" at bounding box center [371, 647] width 116 height 18
click at [313, 648] on input "[GEOGRAPHIC_DATA]" at bounding box center [318, 643] width 10 height 10
radio input "true"
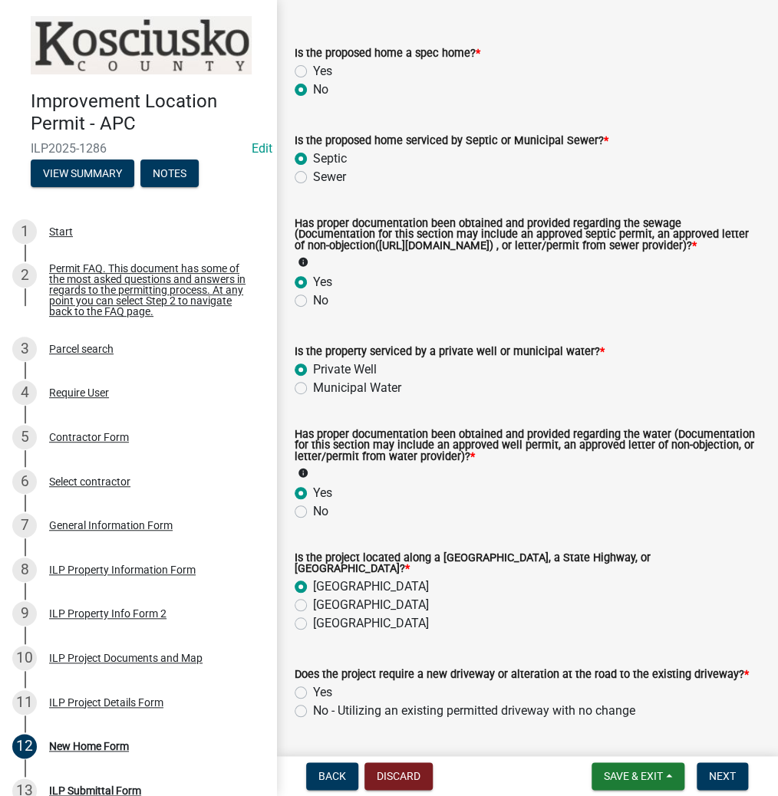
scroll to position [184, 0]
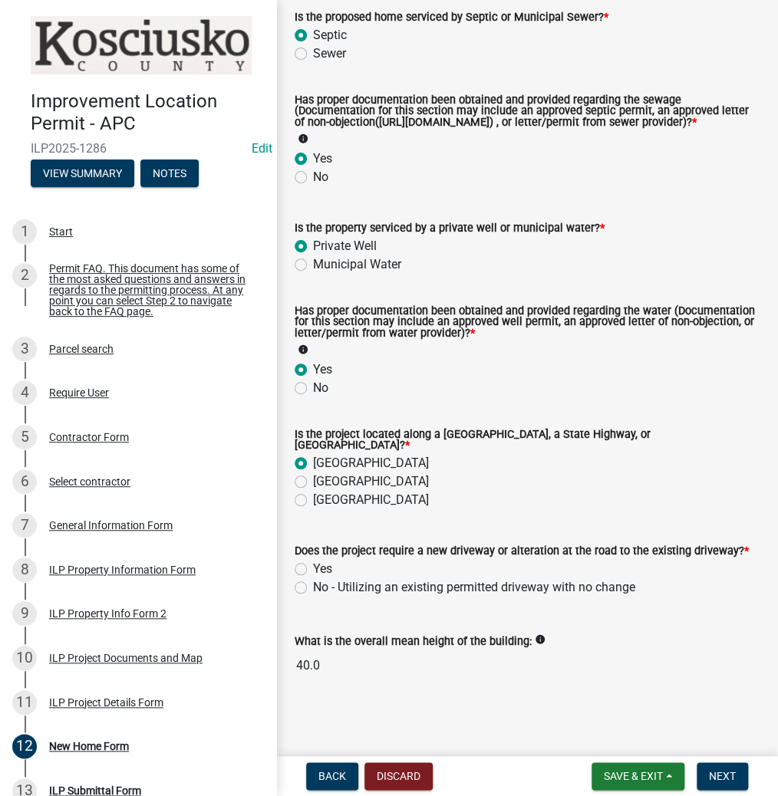
click at [313, 574] on label "Yes" at bounding box center [322, 569] width 19 height 18
click at [313, 570] on input "Yes" at bounding box center [318, 565] width 10 height 10
radio input "true"
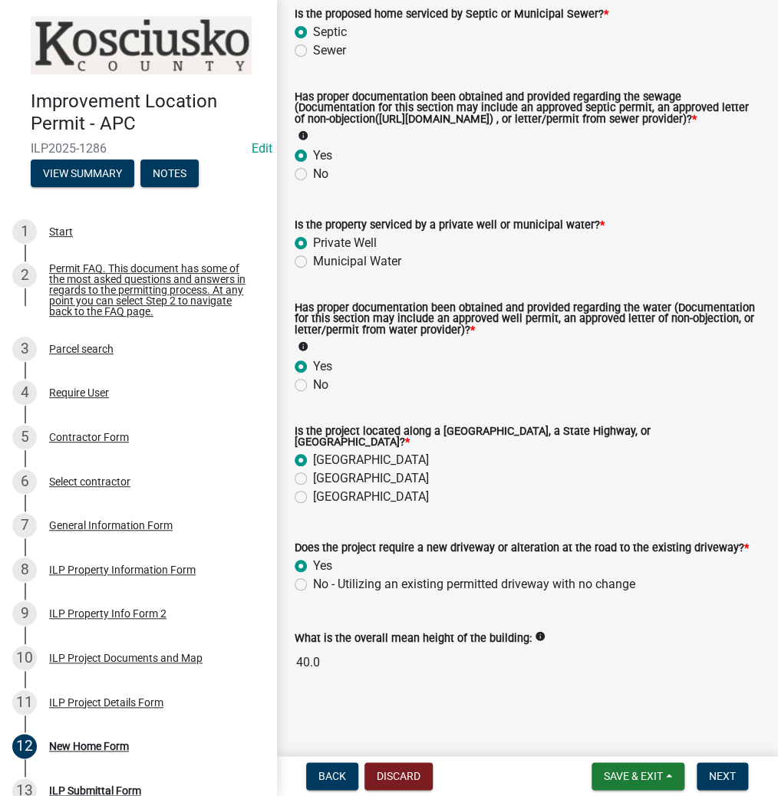
scroll to position [192, 0]
click at [721, 771] on span "Next" at bounding box center [721, 776] width 27 height 12
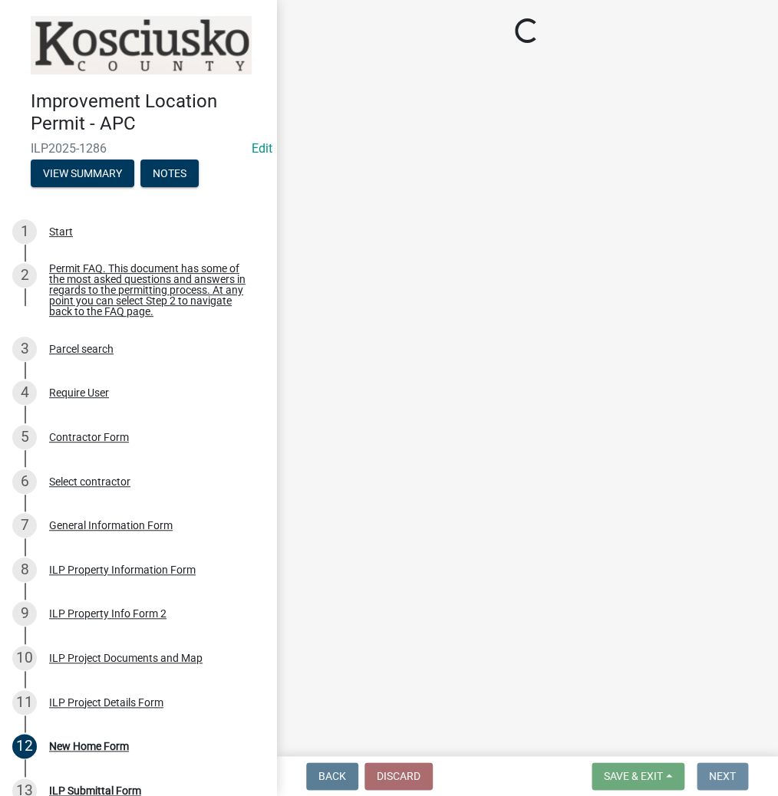
scroll to position [0, 0]
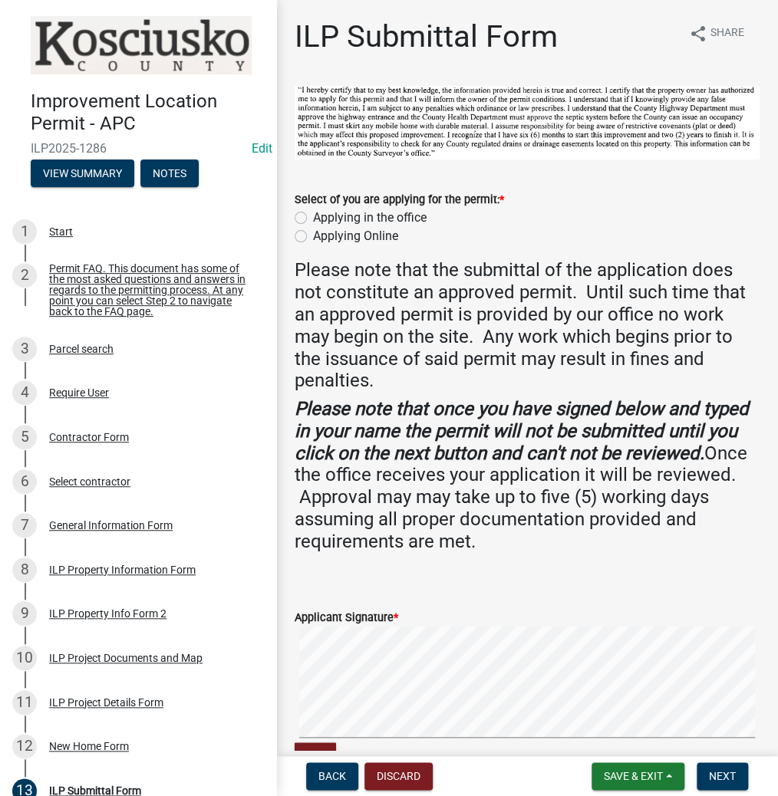
click at [313, 212] on label "Applying in the office" at bounding box center [369, 218] width 113 height 18
click at [313, 212] on input "Applying in the office" at bounding box center [318, 214] width 10 height 10
radio input "true"
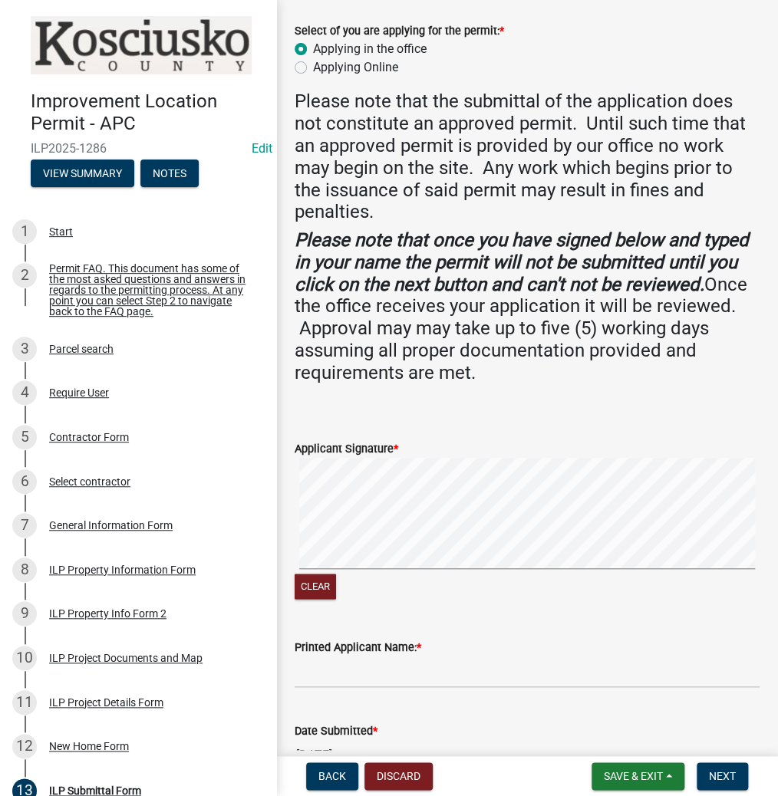
scroll to position [184, 0]
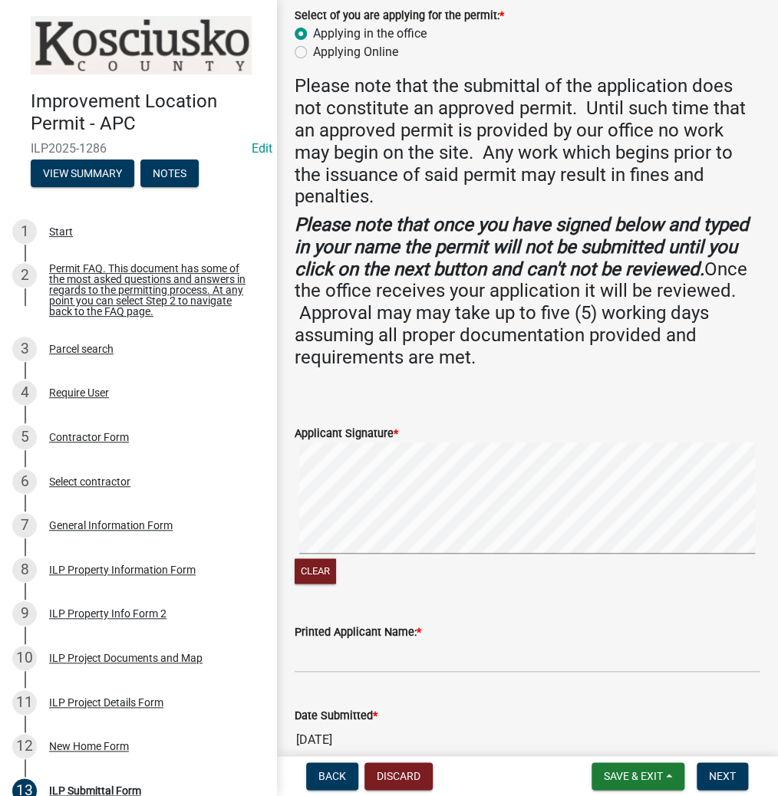
click at [531, 439] on form "Applicant Signature * Clear" at bounding box center [526, 497] width 465 height 182
click at [458, 646] on input "Printed Applicant Name: *" at bounding box center [526, 656] width 465 height 31
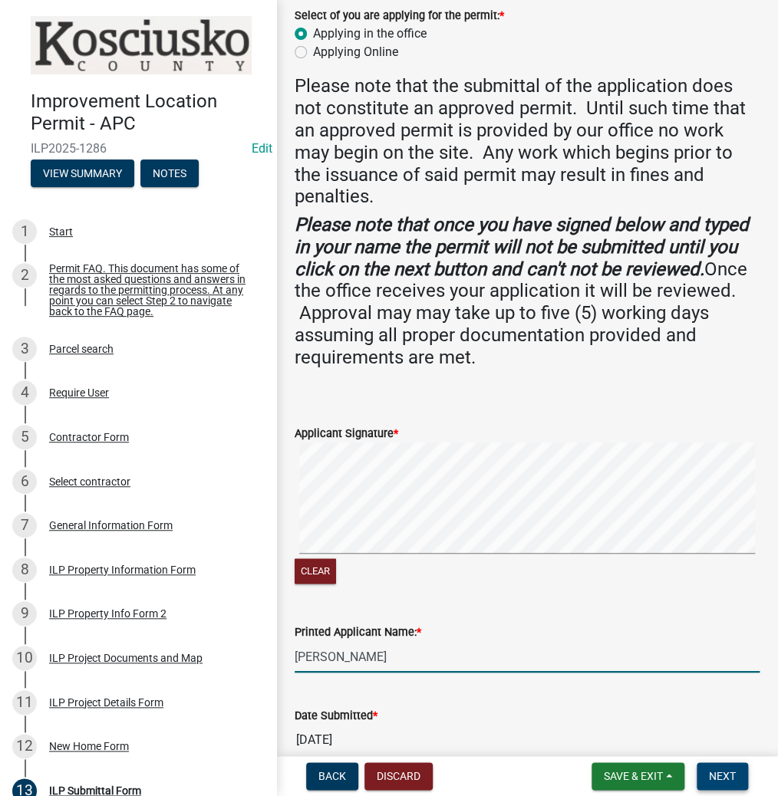
type input "[PERSON_NAME]"
click at [709, 770] on span "Next" at bounding box center [721, 776] width 27 height 12
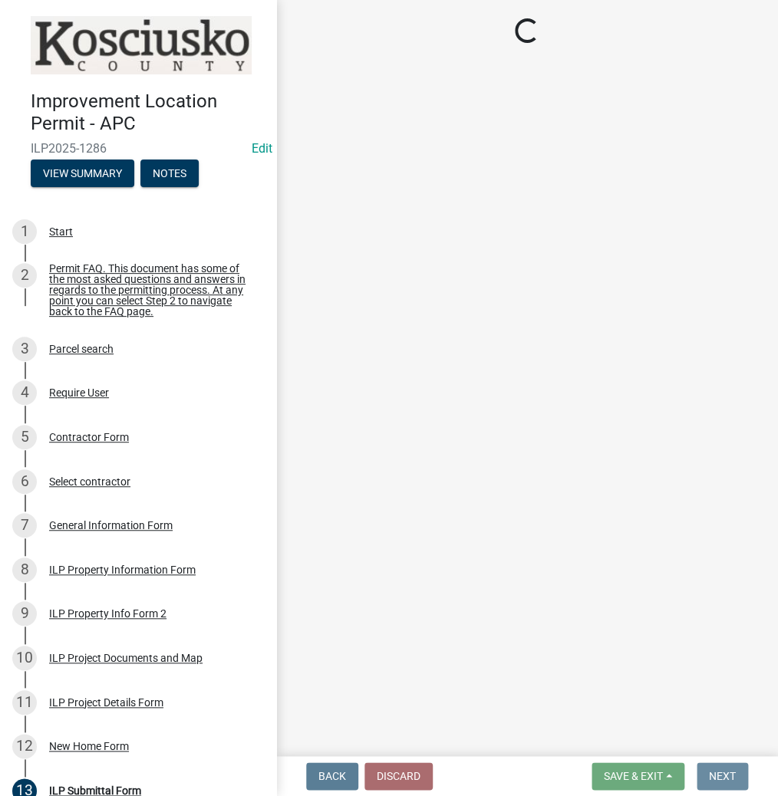
scroll to position [0, 0]
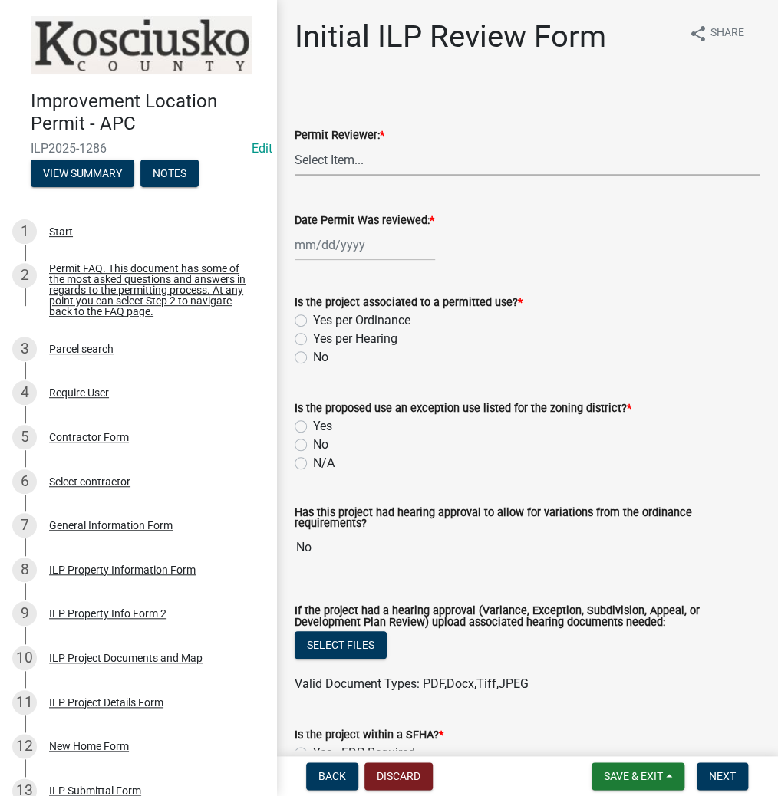
click at [373, 171] on select "Select Item... MMS LT AT CS [PERSON_NAME]" at bounding box center [526, 159] width 465 height 31
click at [294, 144] on select "Select Item... MMS LT AT CS [PERSON_NAME]" at bounding box center [526, 159] width 465 height 31
select select "d95389f4-ab5a-4603-9826-29cf73316391"
click at [362, 246] on div at bounding box center [364, 244] width 140 height 31
select select "10"
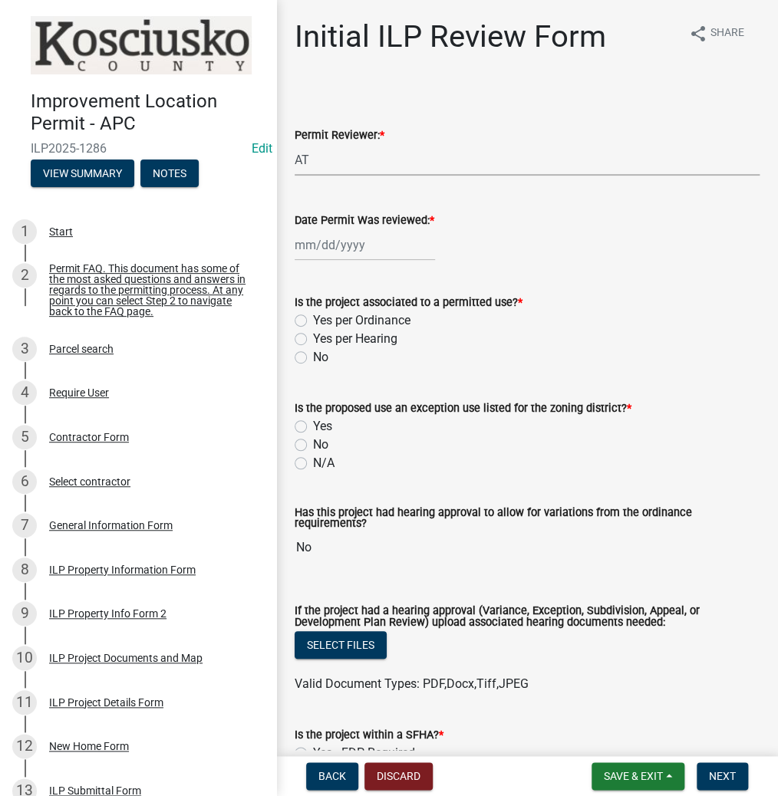
select select "2025"
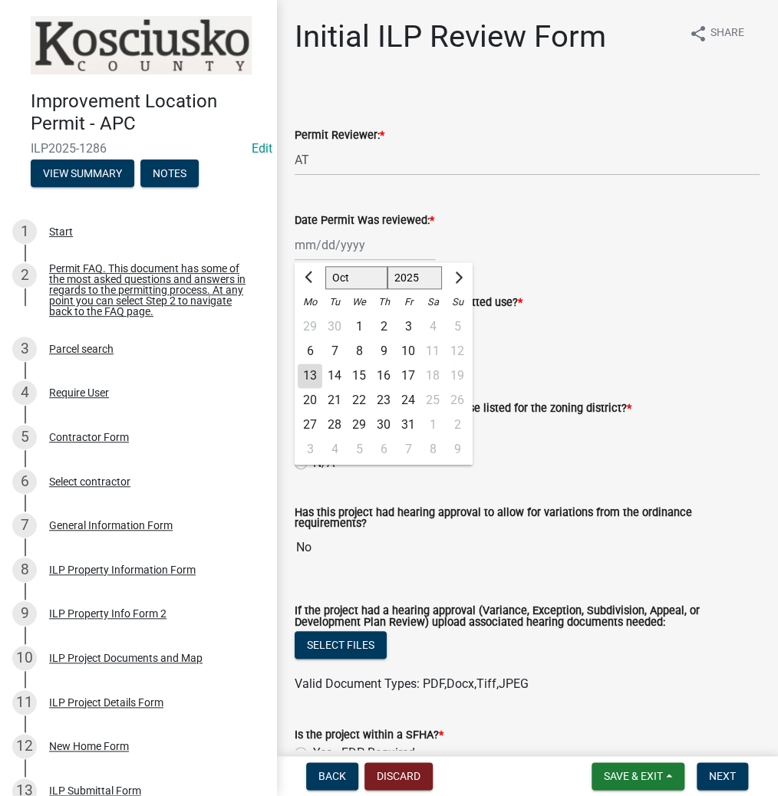
click at [307, 376] on div "13" at bounding box center [310, 375] width 25 height 25
type input "[DATE]"
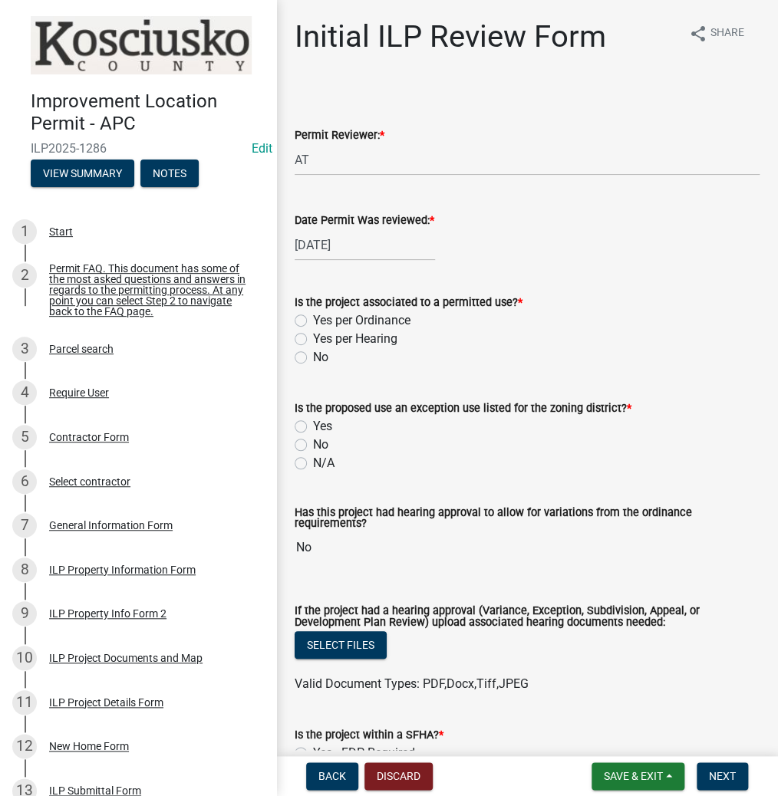
click at [313, 321] on label "Yes per Ordinance" at bounding box center [361, 320] width 97 height 18
click at [313, 321] on input "Yes per Ordinance" at bounding box center [318, 316] width 10 height 10
radio input "true"
click at [313, 462] on label "N/A" at bounding box center [323, 463] width 21 height 18
click at [313, 462] on input "N/A" at bounding box center [318, 459] width 10 height 10
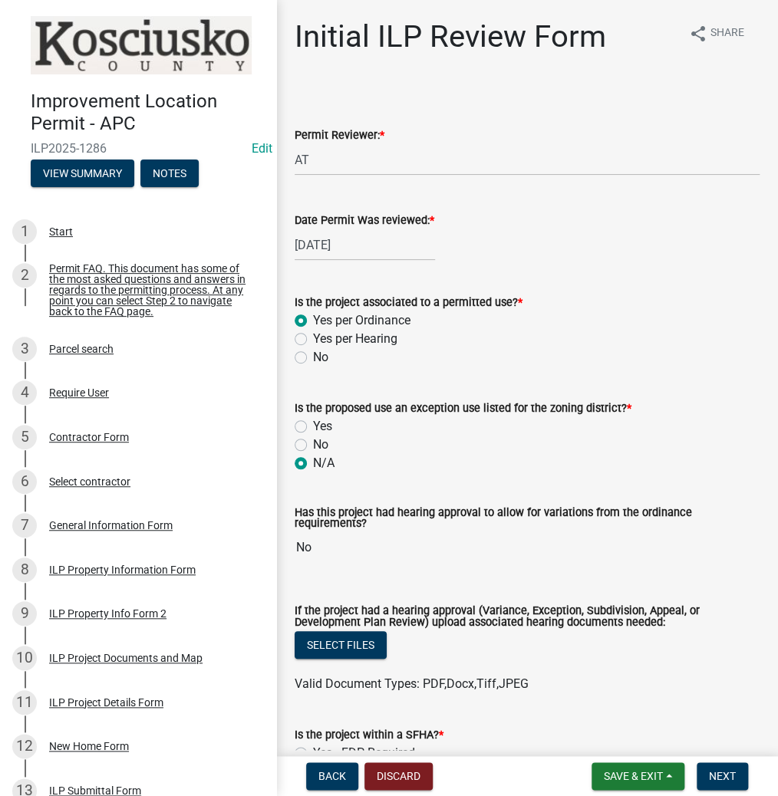
radio input "true"
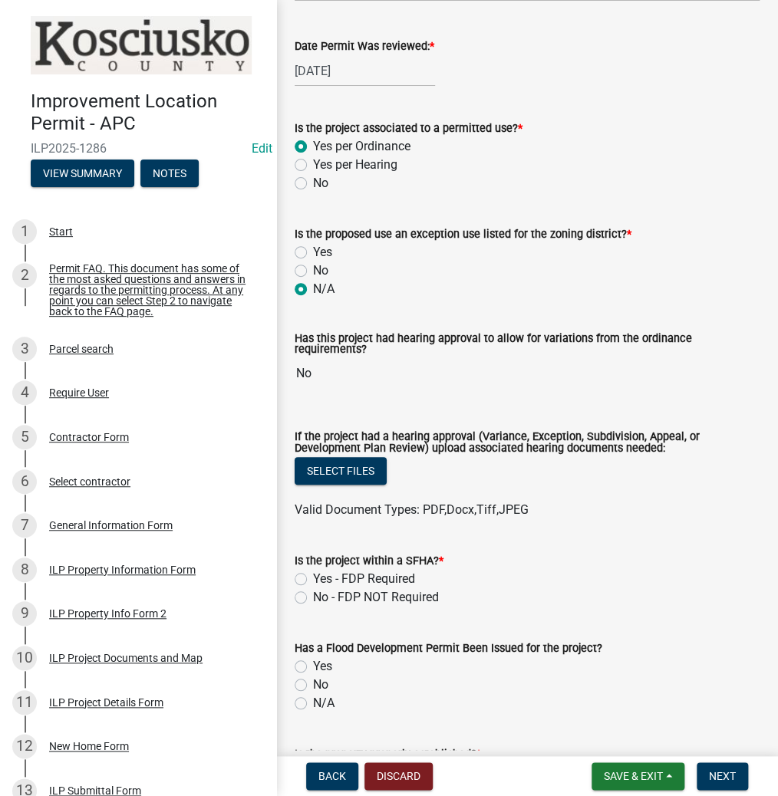
scroll to position [184, 0]
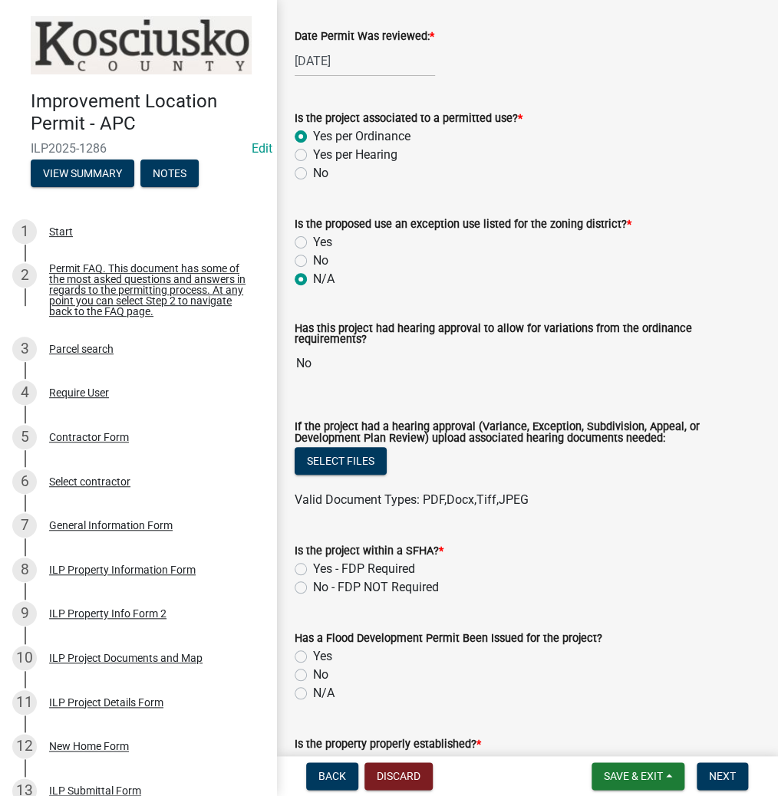
click at [313, 583] on label "No - FDP NOT Required" at bounding box center [376, 587] width 126 height 18
click at [313, 583] on input "No - FDP NOT Required" at bounding box center [318, 583] width 10 height 10
radio input "true"
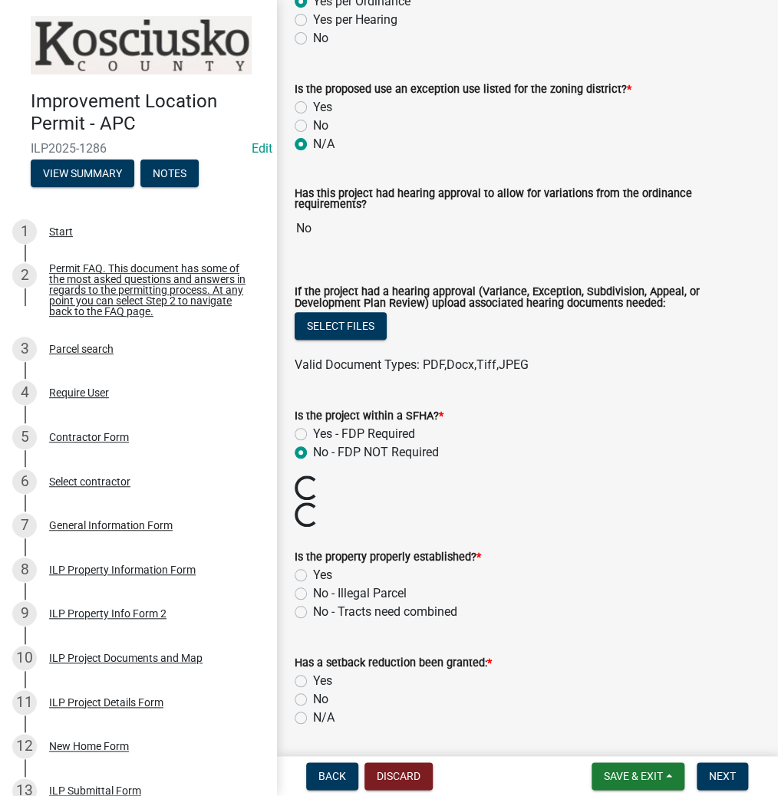
scroll to position [368, 0]
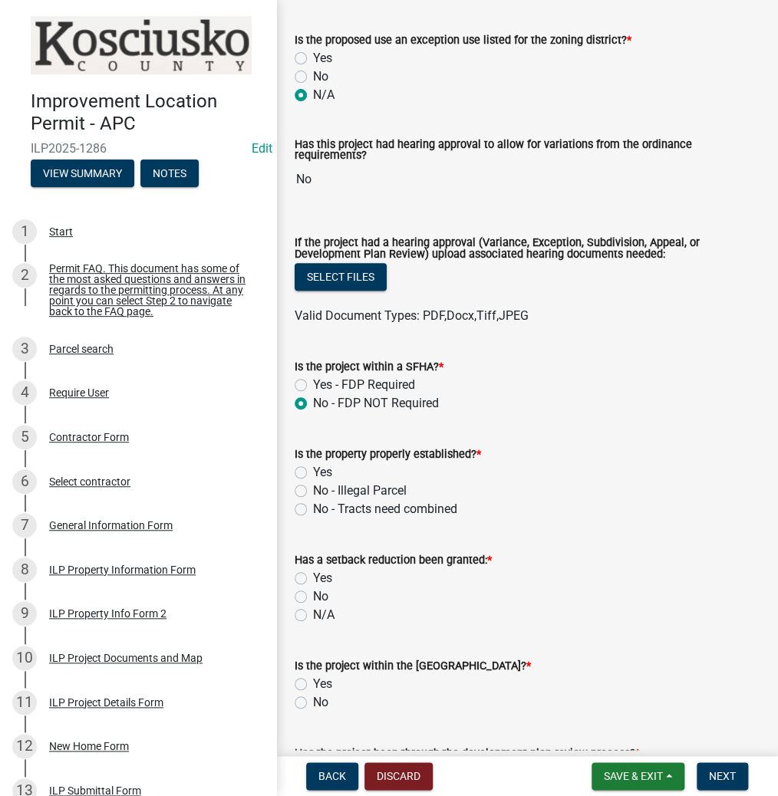
click at [313, 600] on label "No" at bounding box center [320, 596] width 15 height 18
click at [313, 597] on input "No" at bounding box center [318, 592] width 10 height 10
radio input "true"
click at [313, 702] on label "No" at bounding box center [320, 702] width 15 height 18
click at [313, 702] on input "No" at bounding box center [318, 698] width 10 height 10
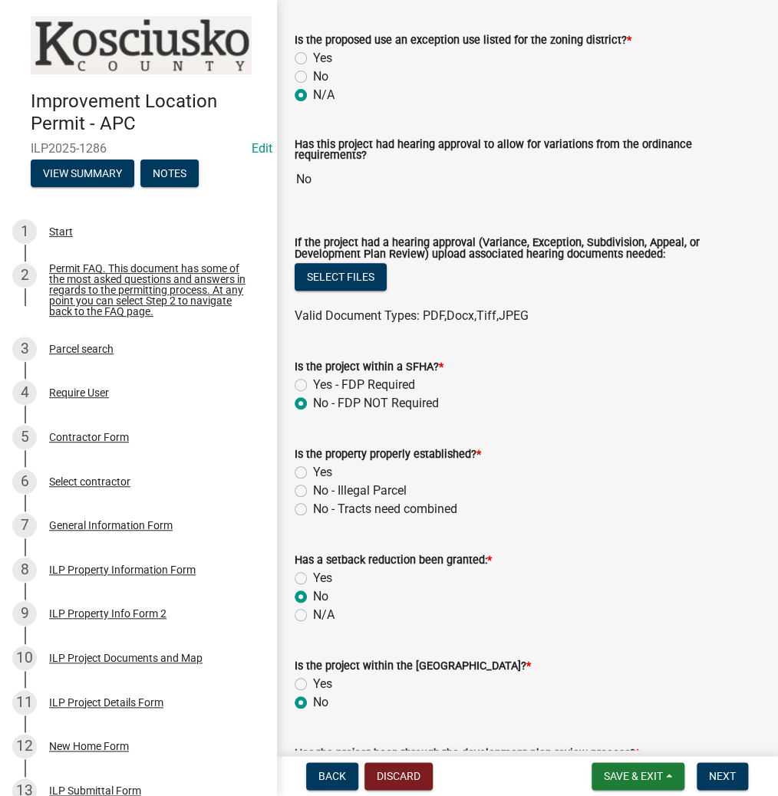
radio input "true"
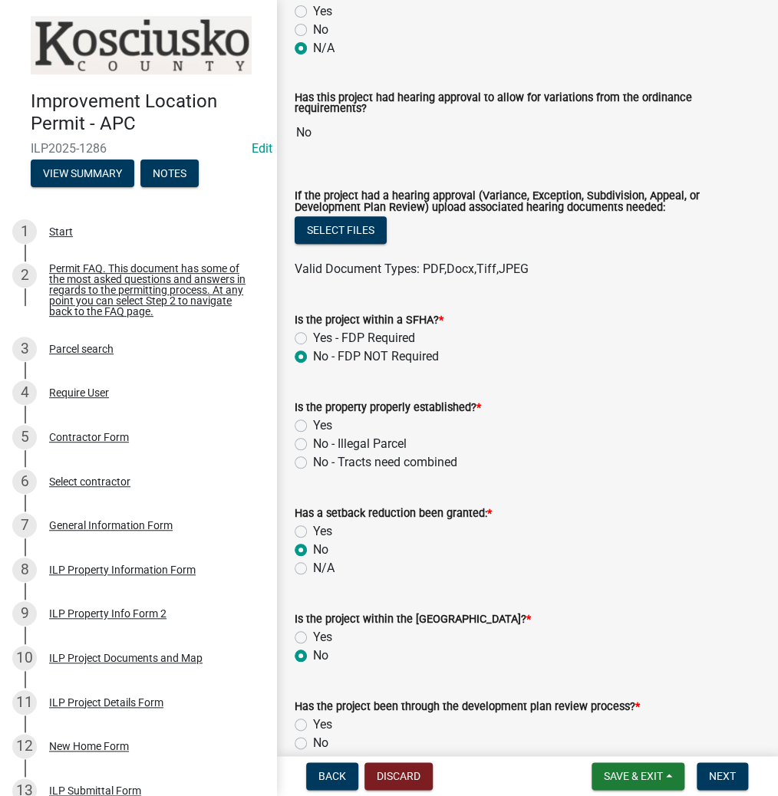
scroll to position [613, 0]
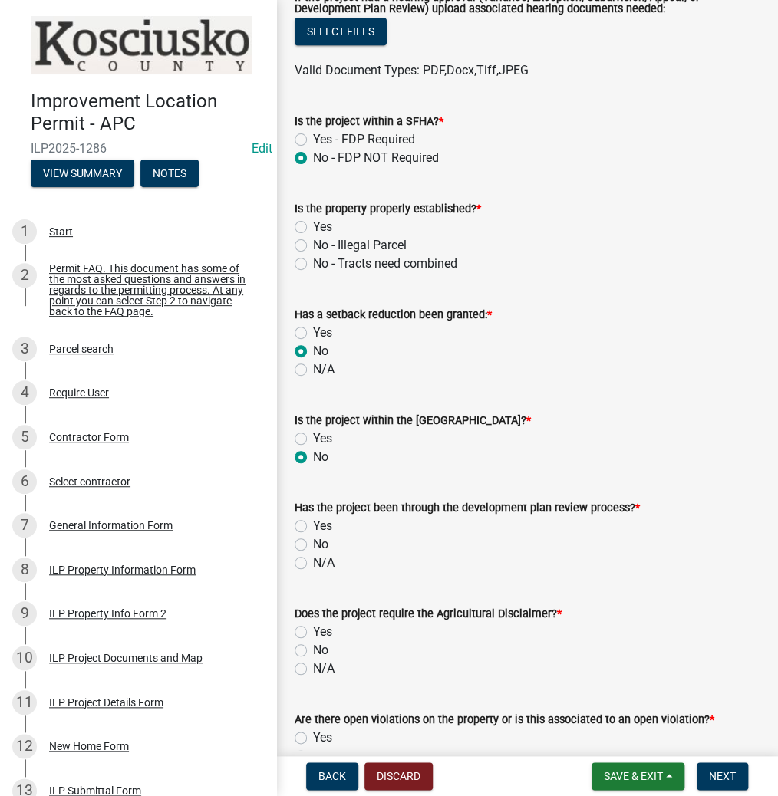
click at [313, 561] on label "N/A" at bounding box center [323, 563] width 21 height 18
click at [313, 561] on input "N/A" at bounding box center [318, 559] width 10 height 10
radio input "true"
click at [313, 649] on label "No" at bounding box center [320, 650] width 15 height 18
click at [313, 649] on input "No" at bounding box center [318, 646] width 10 height 10
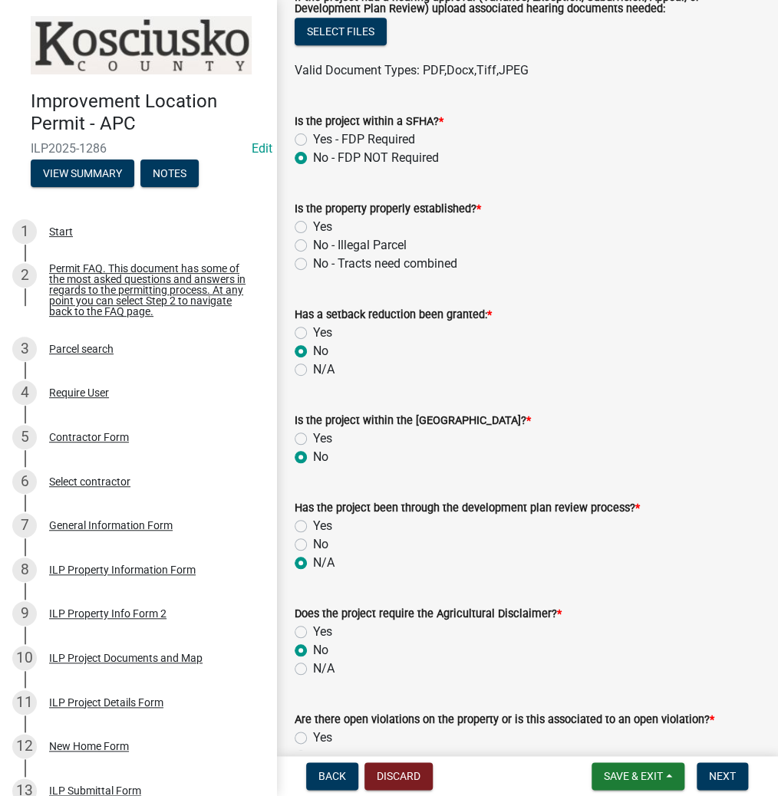
radio input "true"
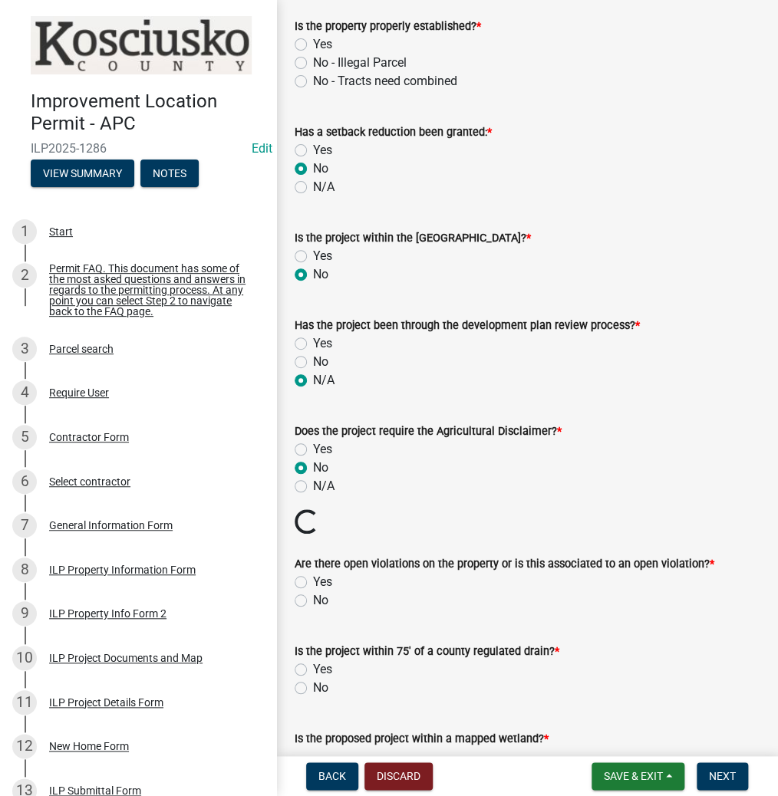
scroll to position [797, 0]
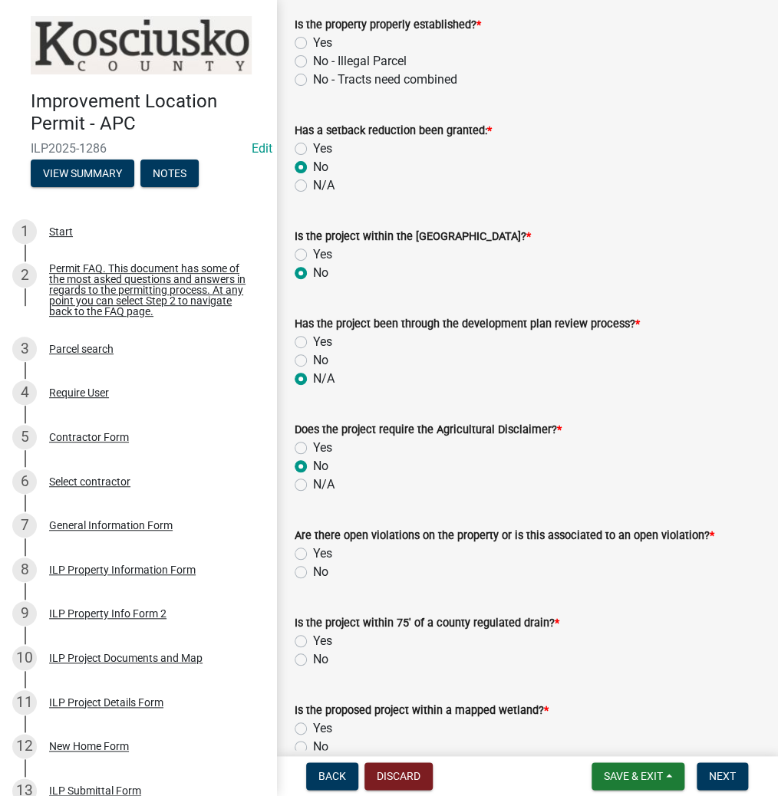
click at [313, 572] on label "No" at bounding box center [320, 572] width 15 height 18
click at [313, 572] on input "No" at bounding box center [318, 568] width 10 height 10
radio input "true"
click at [313, 656] on label "No" at bounding box center [320, 659] width 15 height 18
click at [313, 656] on input "No" at bounding box center [318, 655] width 10 height 10
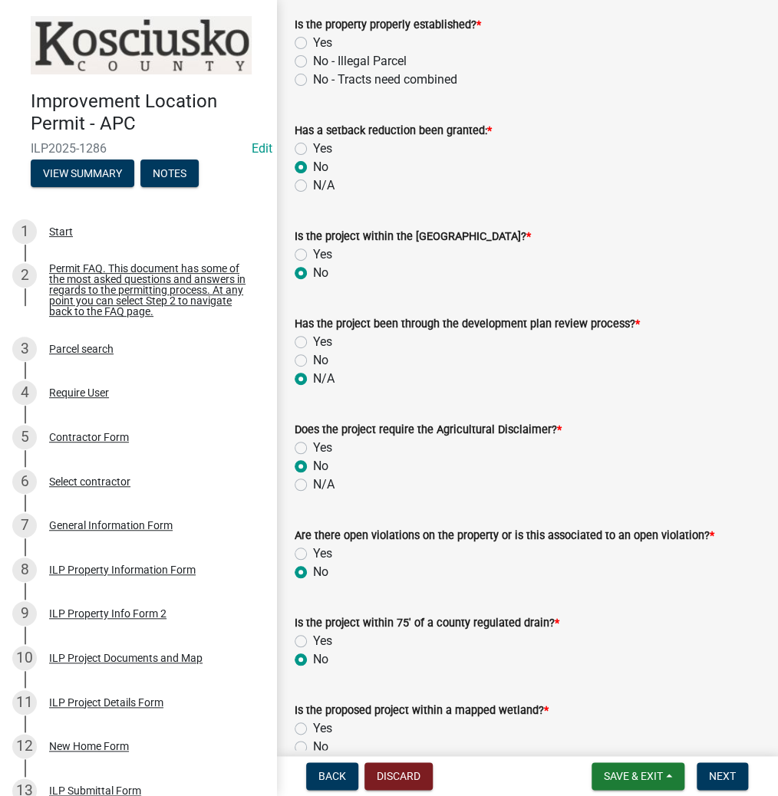
radio input "true"
click at [313, 741] on label "No" at bounding box center [320, 747] width 15 height 18
click at [313, 741] on input "No" at bounding box center [318, 743] width 10 height 10
radio input "true"
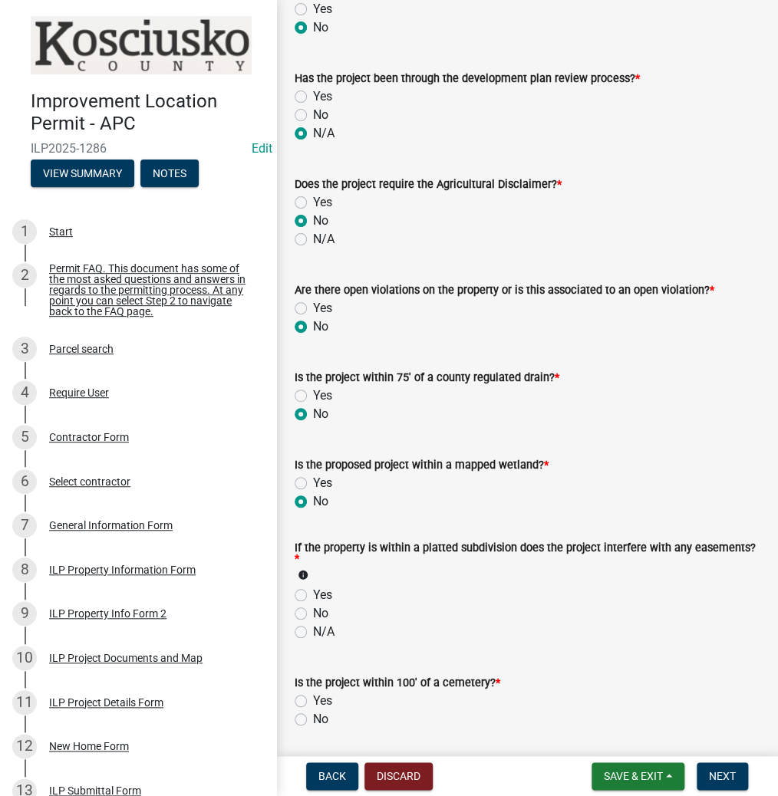
click at [313, 632] on label "N/A" at bounding box center [323, 632] width 21 height 18
click at [313, 632] on input "N/A" at bounding box center [318, 628] width 10 height 10
radio input "true"
click at [313, 719] on label "No" at bounding box center [320, 719] width 15 height 18
click at [313, 719] on input "No" at bounding box center [318, 715] width 10 height 10
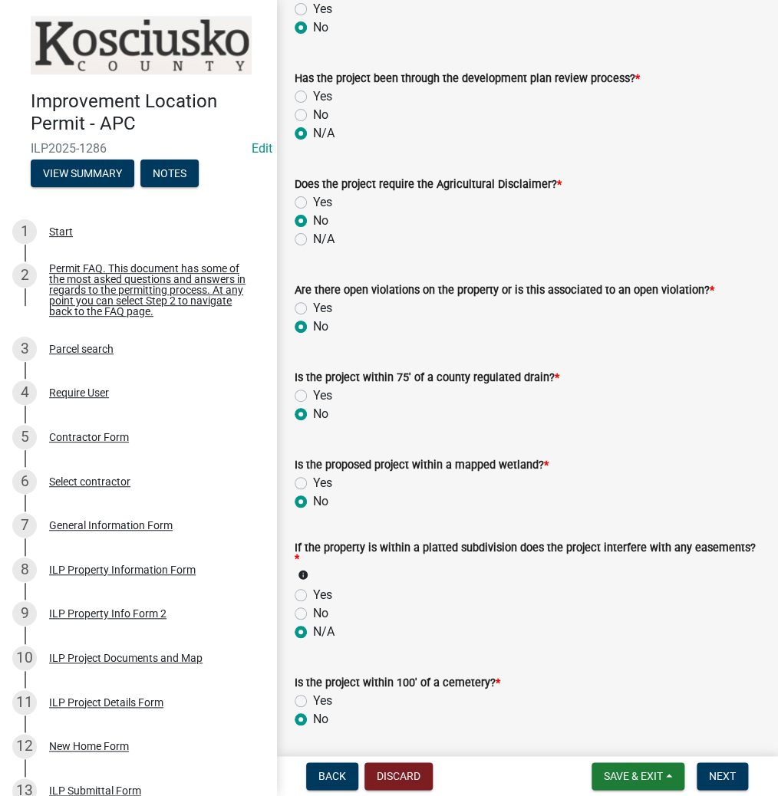
radio input "true"
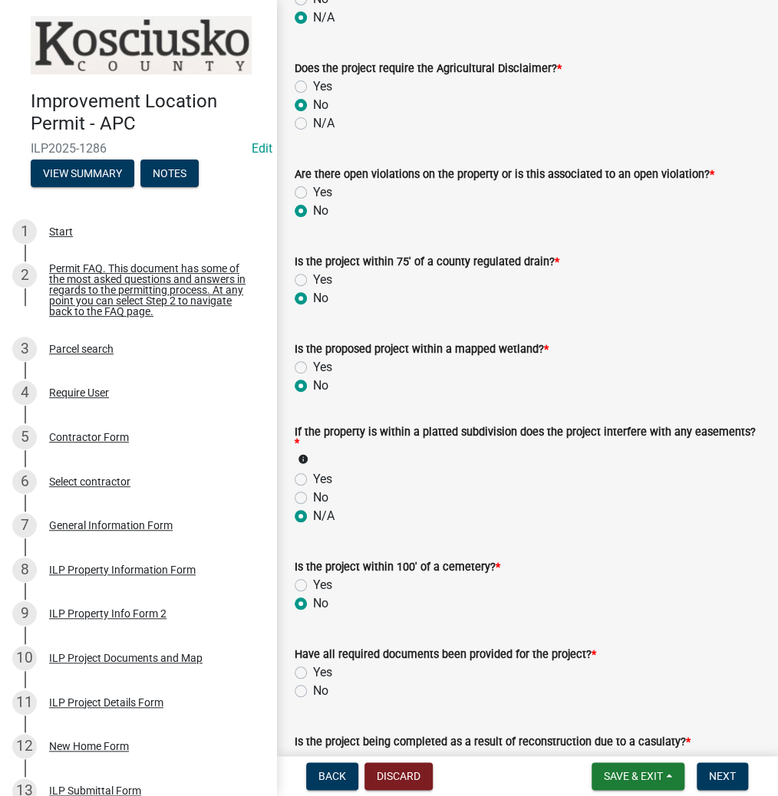
scroll to position [1288, 0]
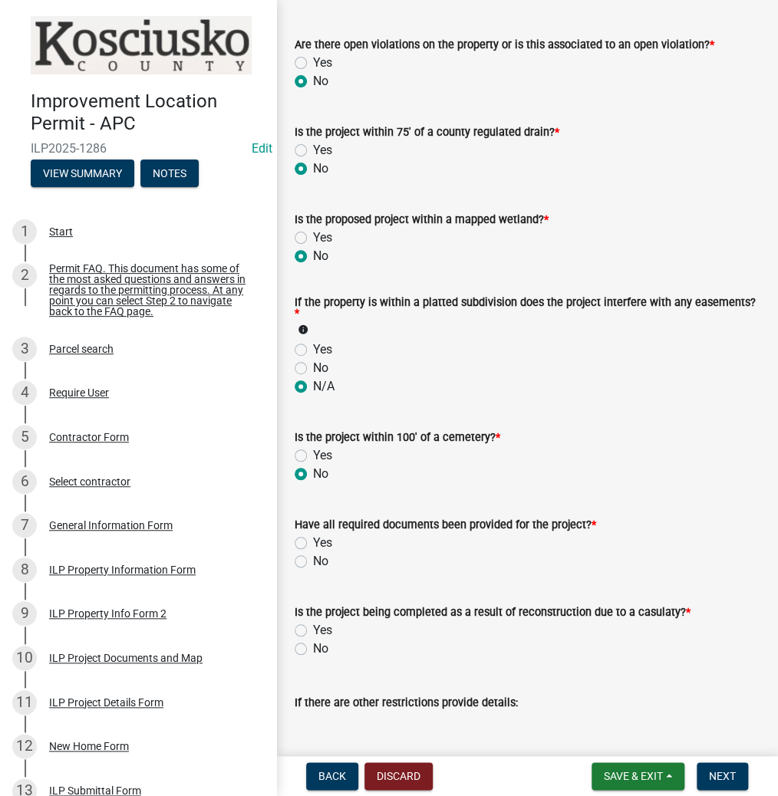
click at [313, 561] on label "No" at bounding box center [320, 561] width 15 height 18
click at [313, 561] on input "No" at bounding box center [318, 557] width 10 height 10
radio input "true"
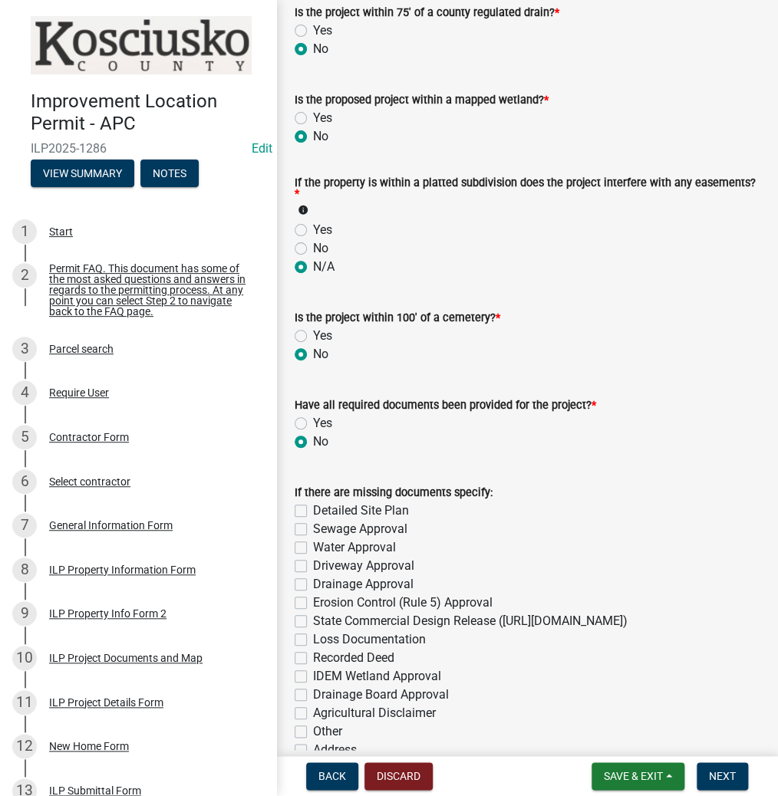
scroll to position [1411, 0]
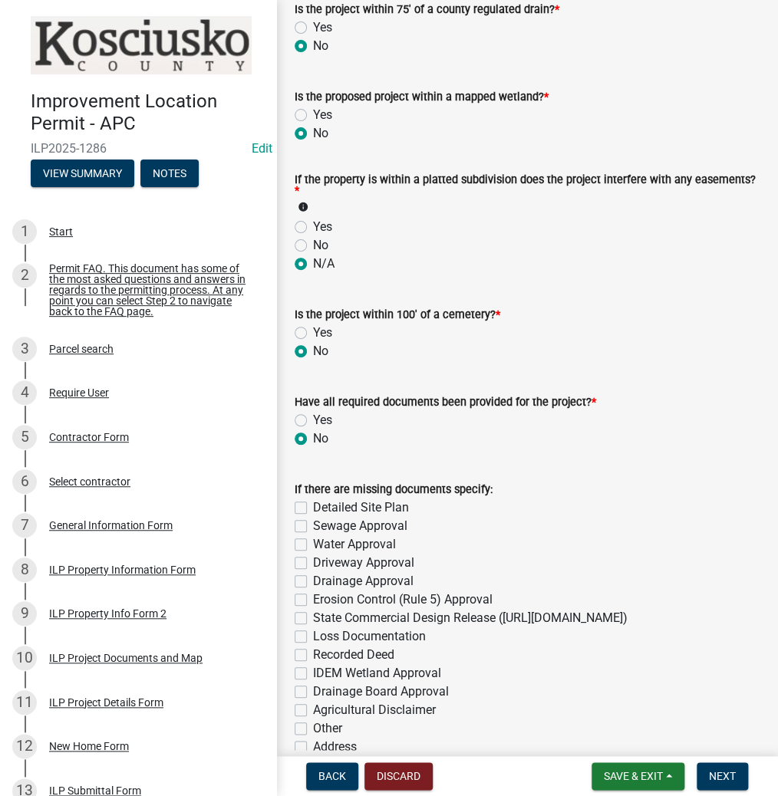
click at [313, 423] on label "Yes" at bounding box center [322, 420] width 19 height 18
click at [313, 421] on input "Yes" at bounding box center [318, 416] width 10 height 10
radio input "true"
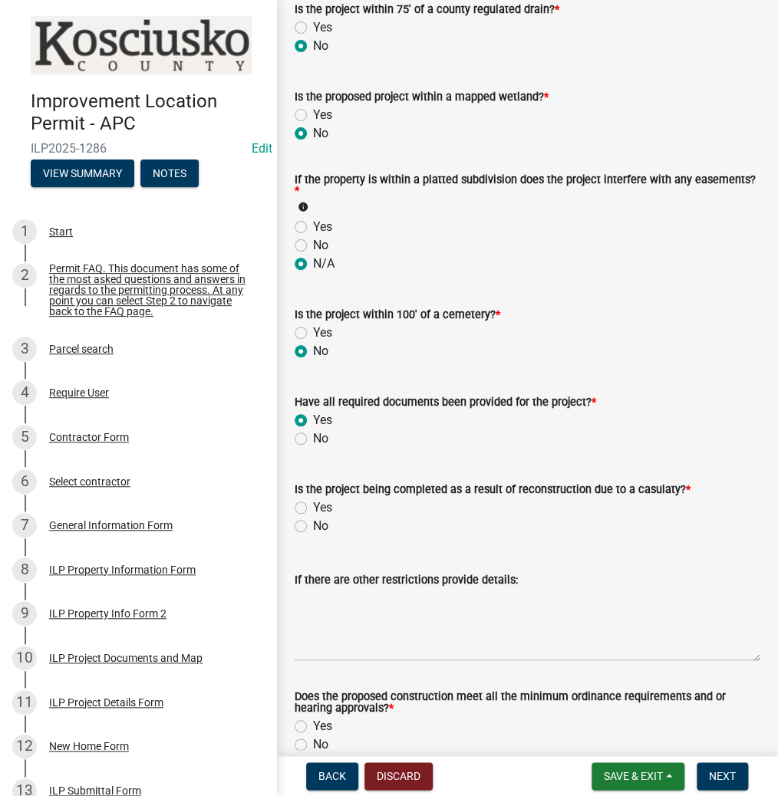
click at [313, 523] on label "No" at bounding box center [320, 526] width 15 height 18
click at [313, 523] on input "No" at bounding box center [318, 522] width 10 height 10
radio input "true"
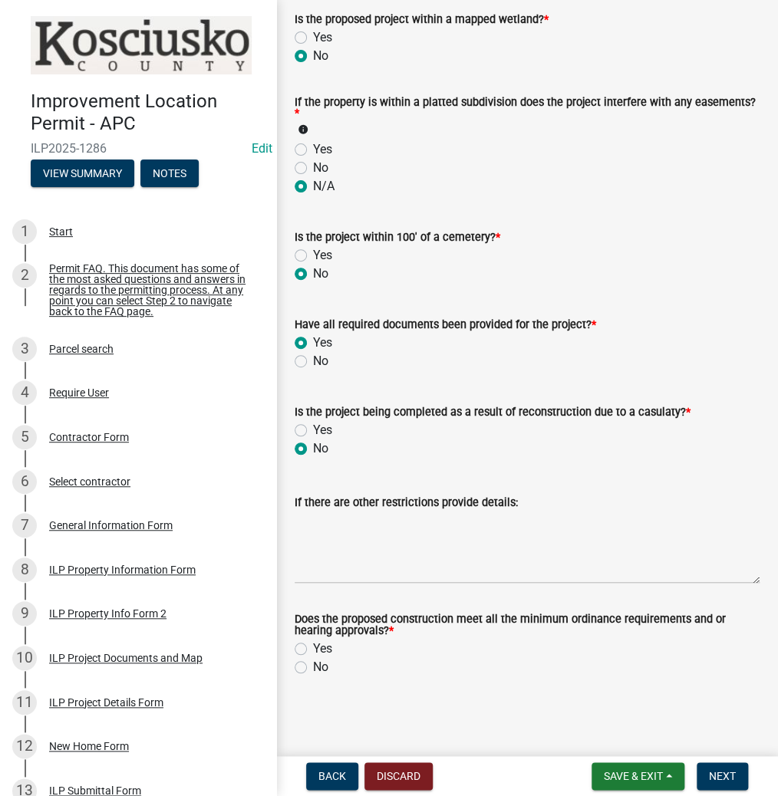
click at [313, 649] on label "Yes" at bounding box center [322, 648] width 19 height 18
click at [313, 649] on input "Yes" at bounding box center [318, 644] width 10 height 10
radio input "true"
click at [722, 771] on span "Next" at bounding box center [721, 776] width 27 height 12
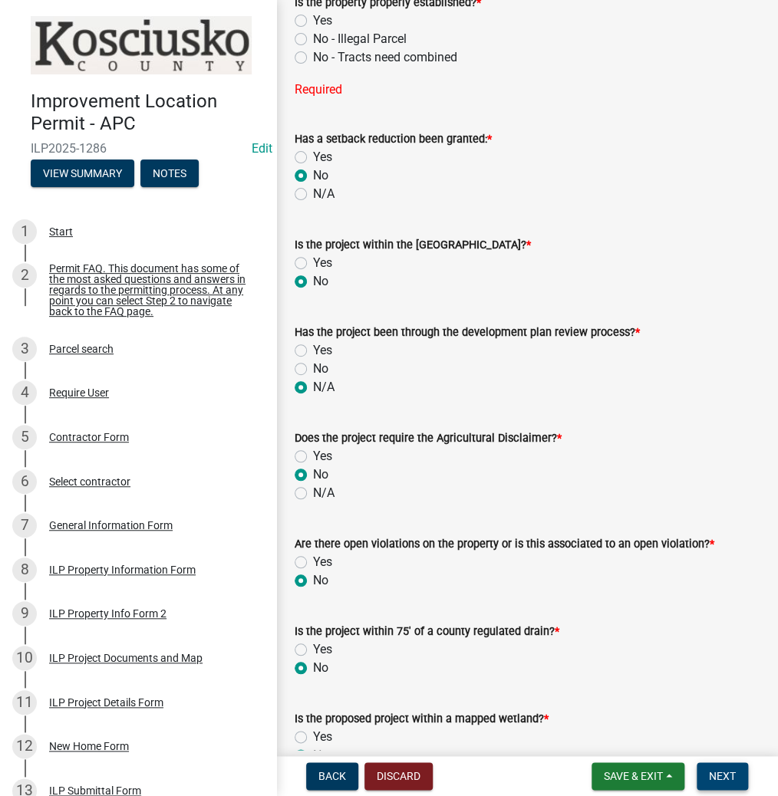
scroll to position [784, 0]
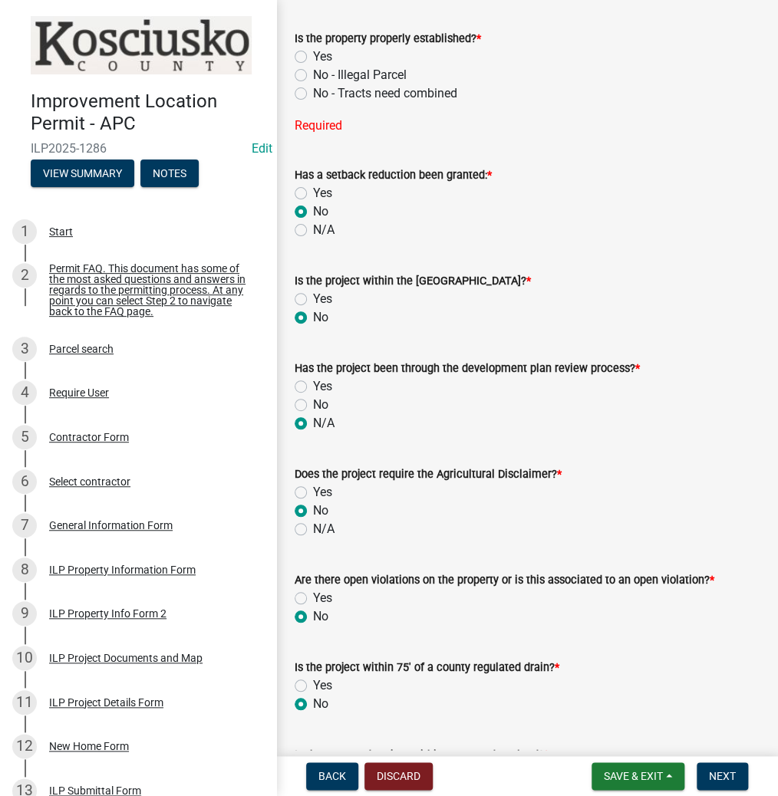
click at [313, 58] on label "Yes" at bounding box center [322, 57] width 19 height 18
click at [313, 58] on input "Yes" at bounding box center [318, 53] width 10 height 10
radio input "true"
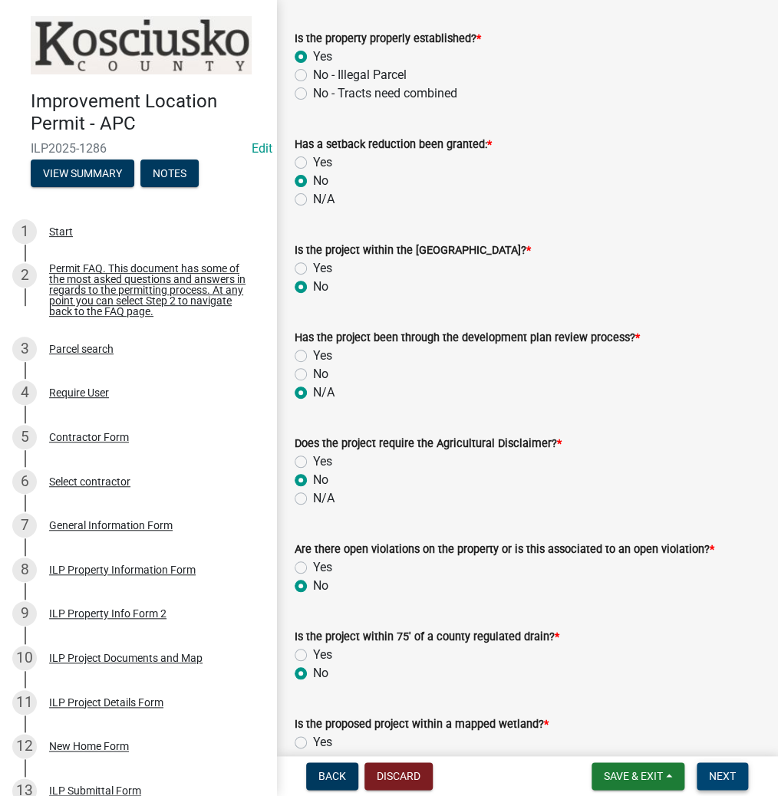
click at [717, 775] on span "Next" at bounding box center [721, 776] width 27 height 12
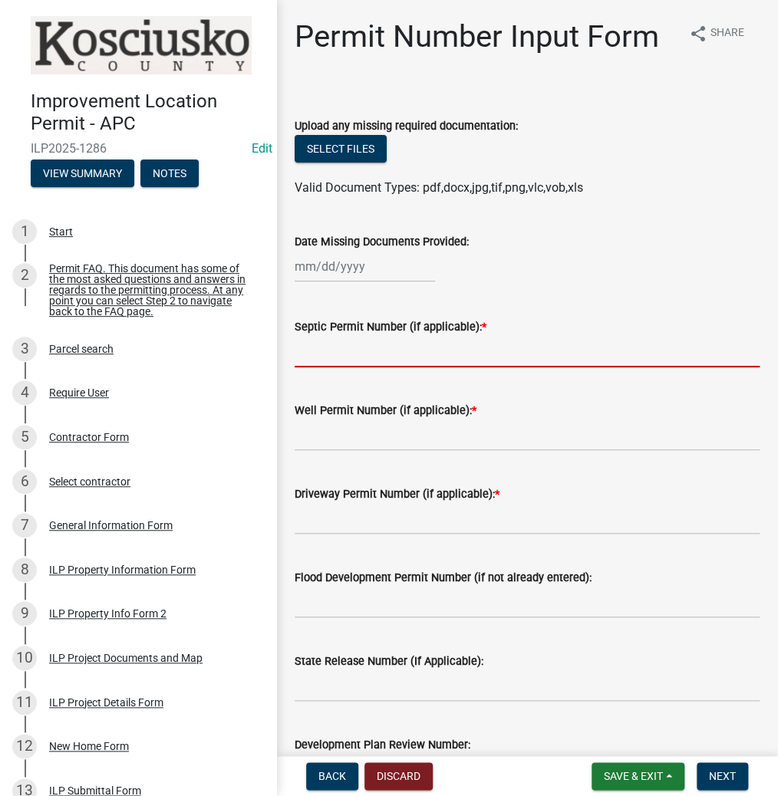
click at [379, 360] on input "Septic Permit Number (if applicable): *" at bounding box center [526, 351] width 465 height 31
type input "21294"
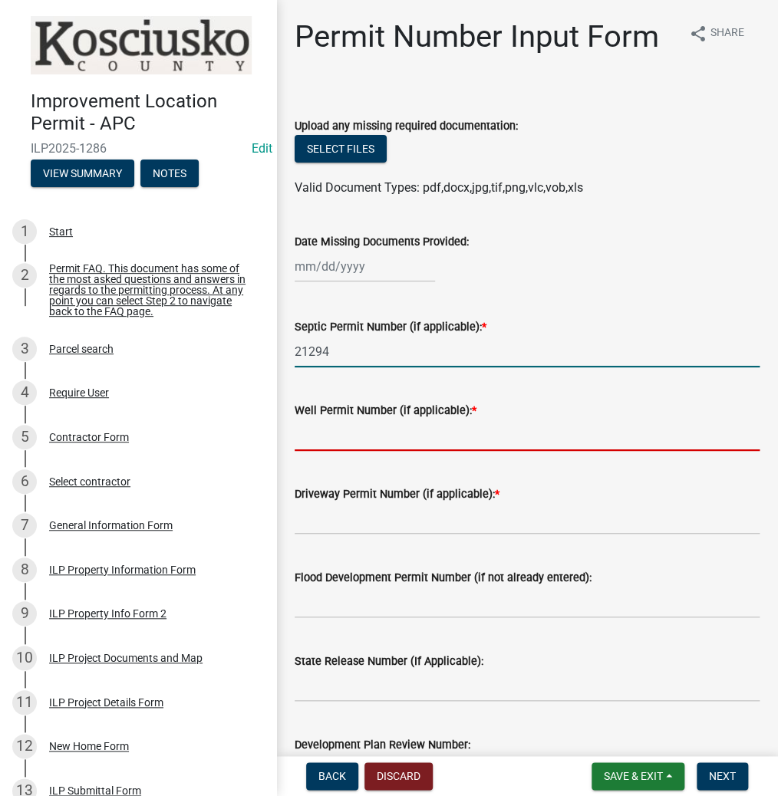
click at [367, 440] on input "Well Permit Number (if applicable): *" at bounding box center [526, 434] width 465 height 31
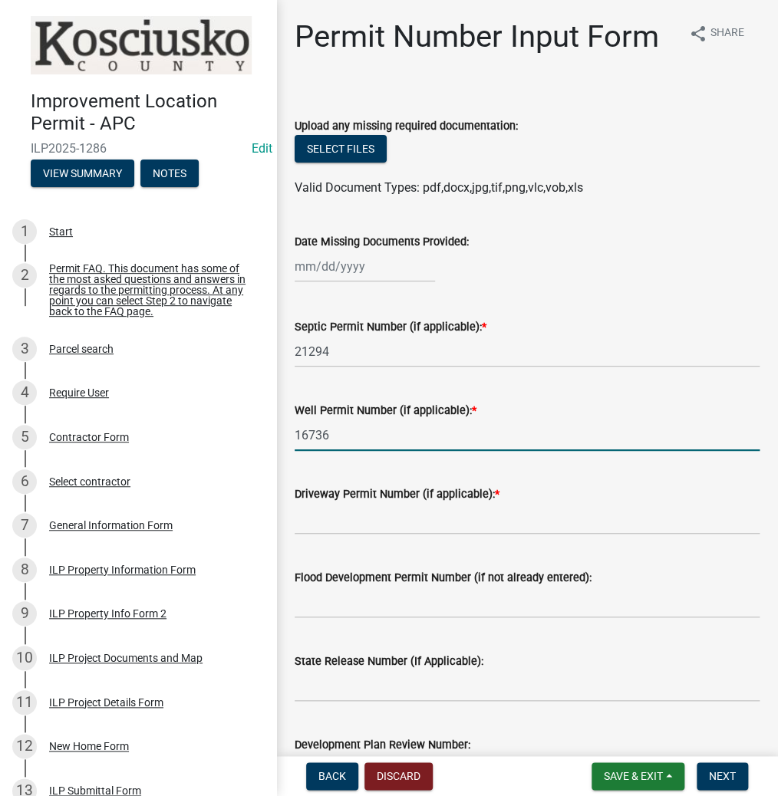
type input "16736"
click at [397, 515] on input "Driveway Permit Number (if applicable): *" at bounding box center [526, 518] width 465 height 31
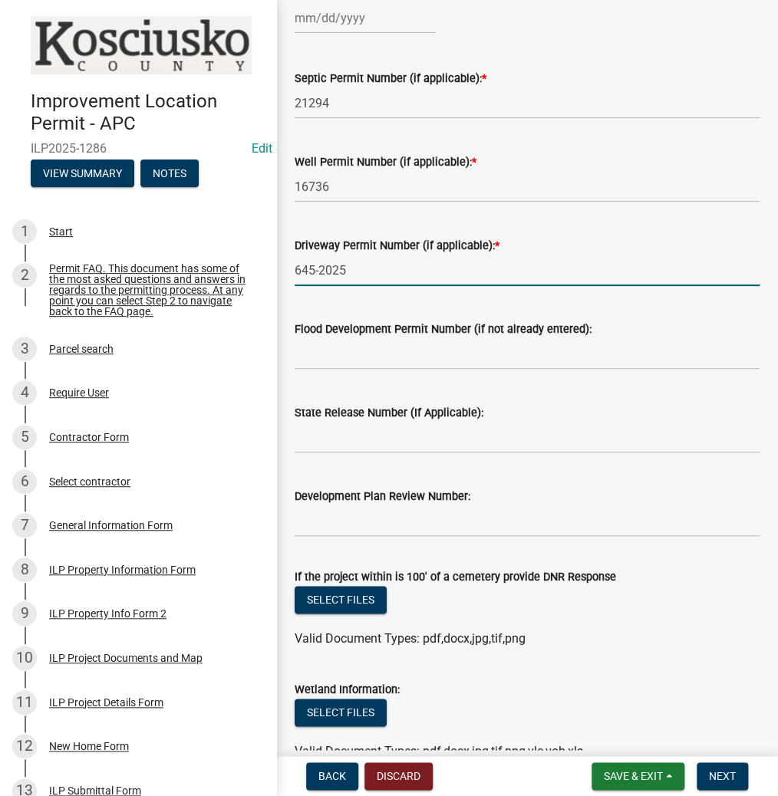
scroll to position [368, 0]
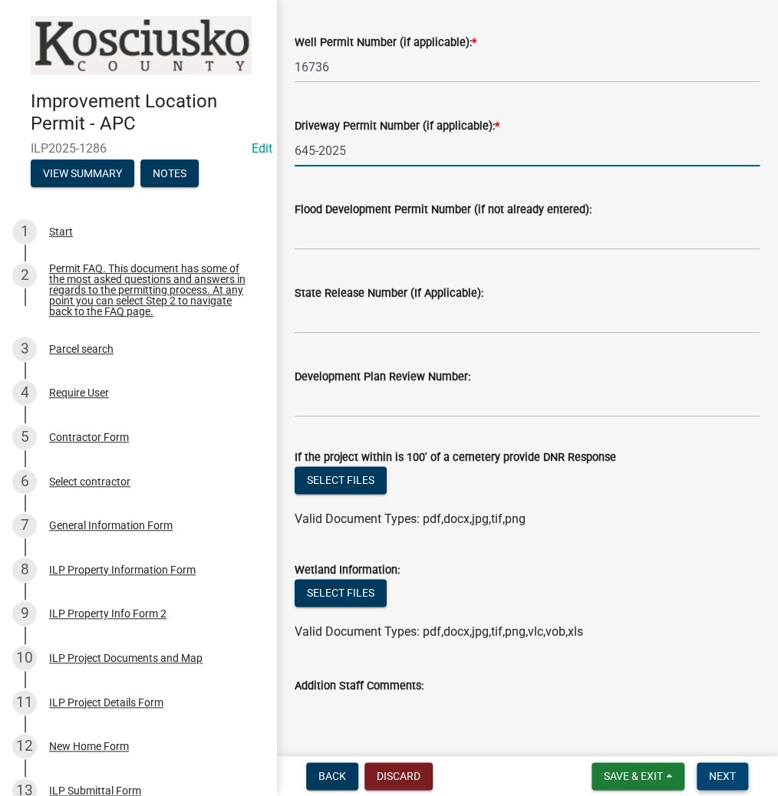
type input "645-2025"
click at [705, 777] on button "Next" at bounding box center [721, 776] width 51 height 28
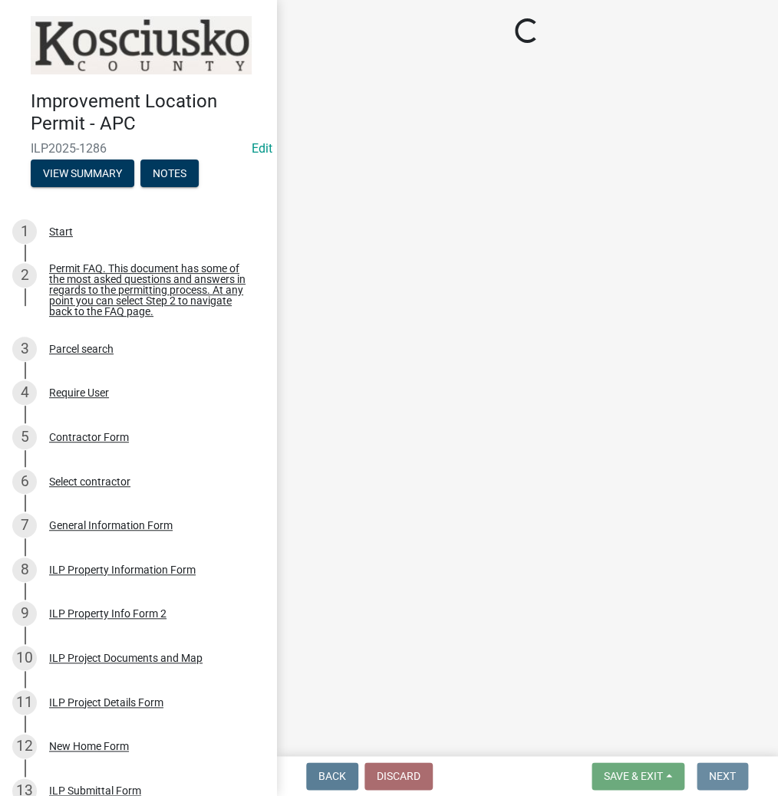
scroll to position [0, 0]
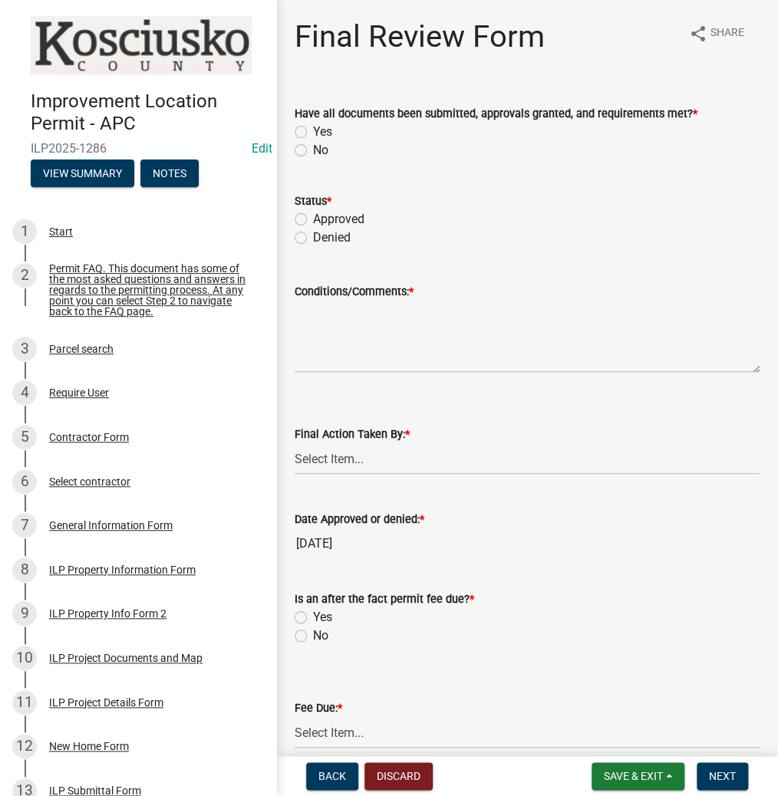
click at [313, 133] on label "Yes" at bounding box center [322, 132] width 19 height 18
click at [313, 133] on input "Yes" at bounding box center [318, 128] width 10 height 10
radio input "true"
click at [313, 218] on label "Approved" at bounding box center [338, 219] width 51 height 18
click at [313, 218] on input "Approved" at bounding box center [318, 215] width 10 height 10
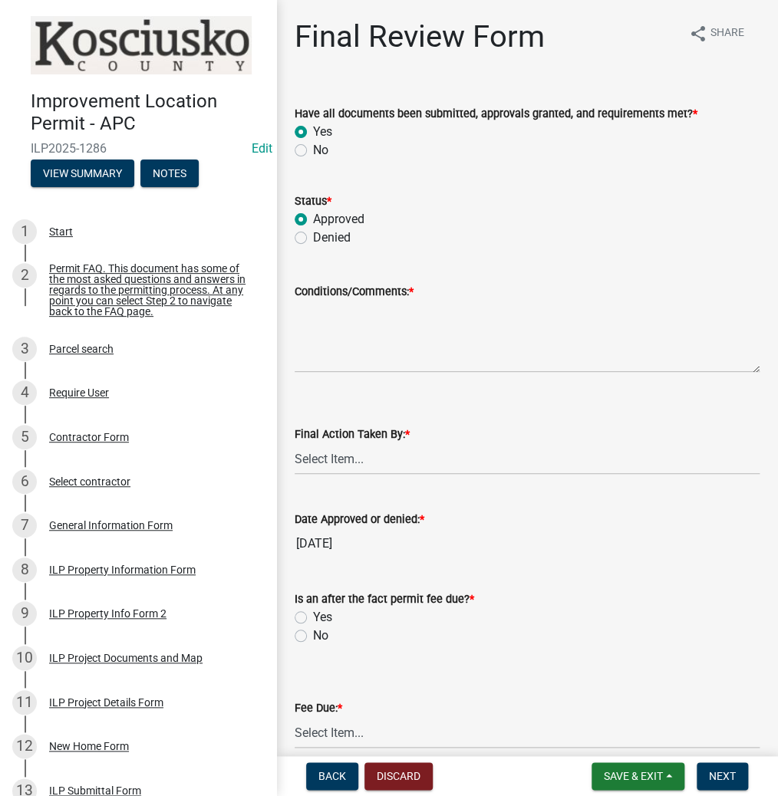
radio input "true"
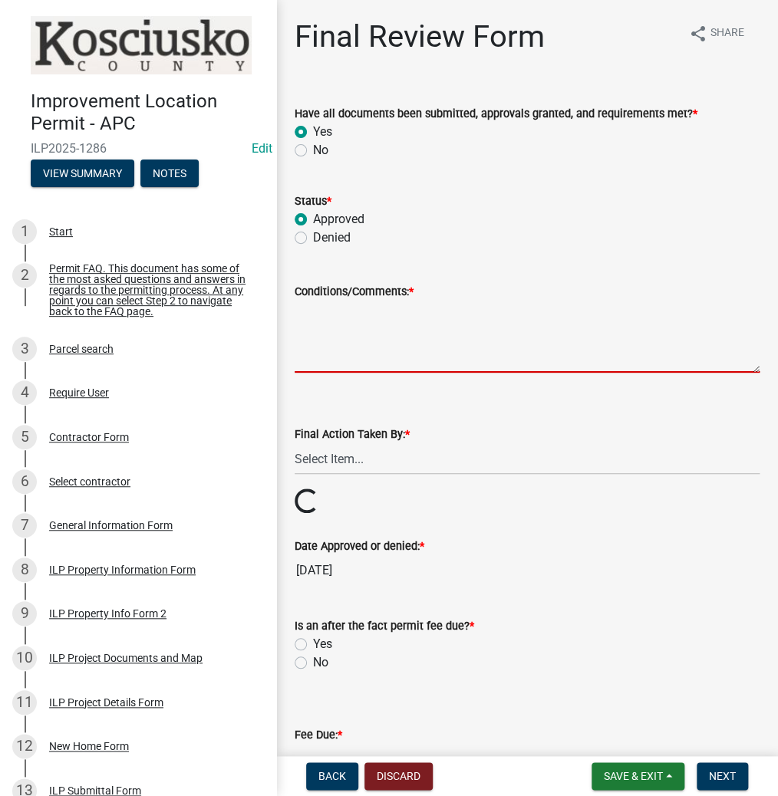
click at [375, 339] on textarea "Conditions/Comments: *" at bounding box center [526, 337] width 465 height 72
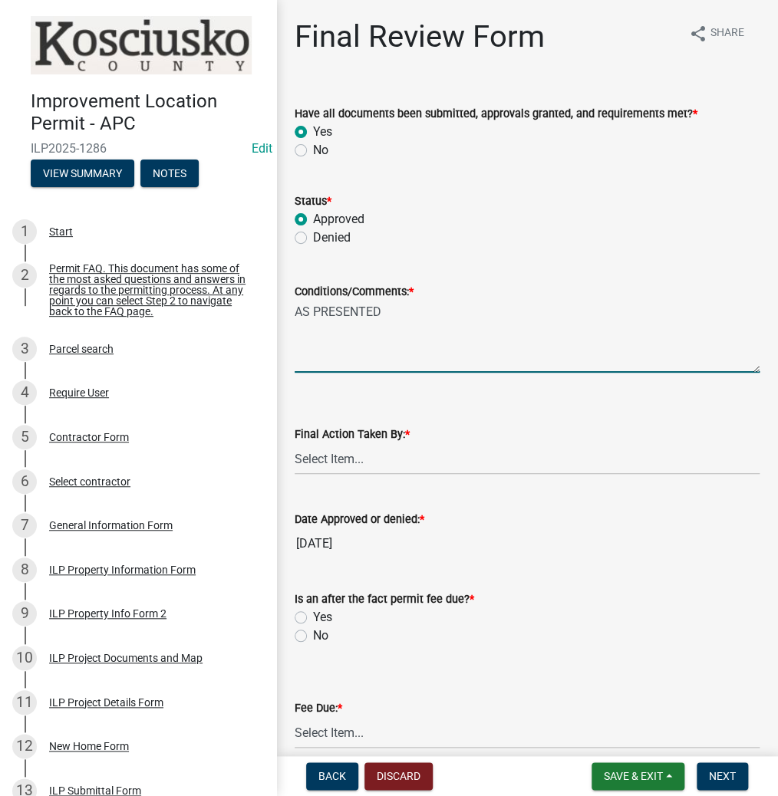
type textarea "AS PRESENTED"
click at [334, 466] on select "Select Item... MMS LT AT CS [PERSON_NAME]" at bounding box center [526, 458] width 465 height 31
click at [294, 443] on select "Select Item... MMS LT AT CS [PERSON_NAME]" at bounding box center [526, 458] width 465 height 31
select select "d95389f4-ab5a-4603-9826-29cf73316391"
click at [313, 634] on label "No" at bounding box center [320, 635] width 15 height 18
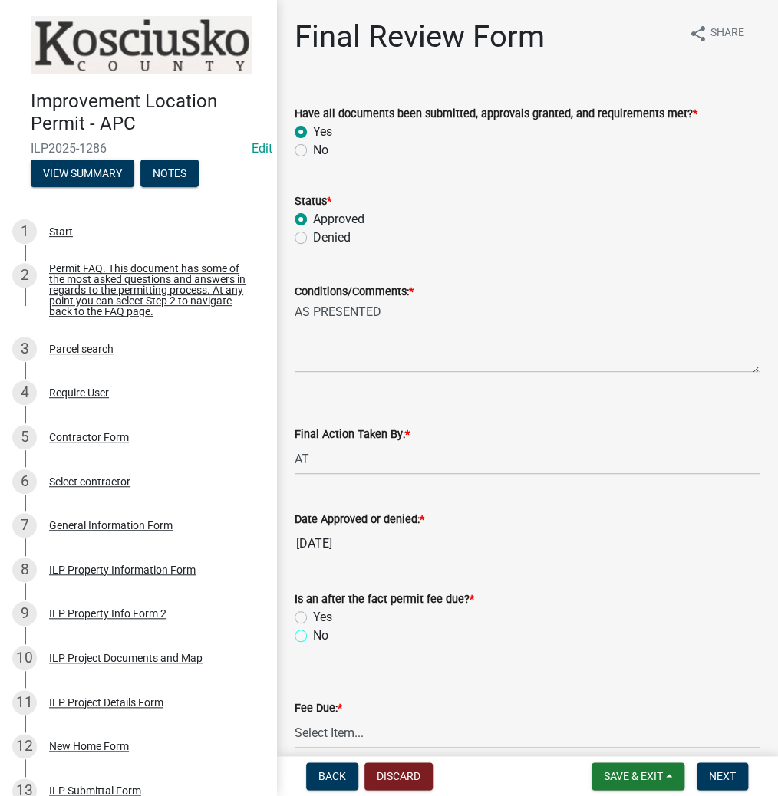
click at [313, 634] on input "No" at bounding box center [318, 631] width 10 height 10
radio input "true"
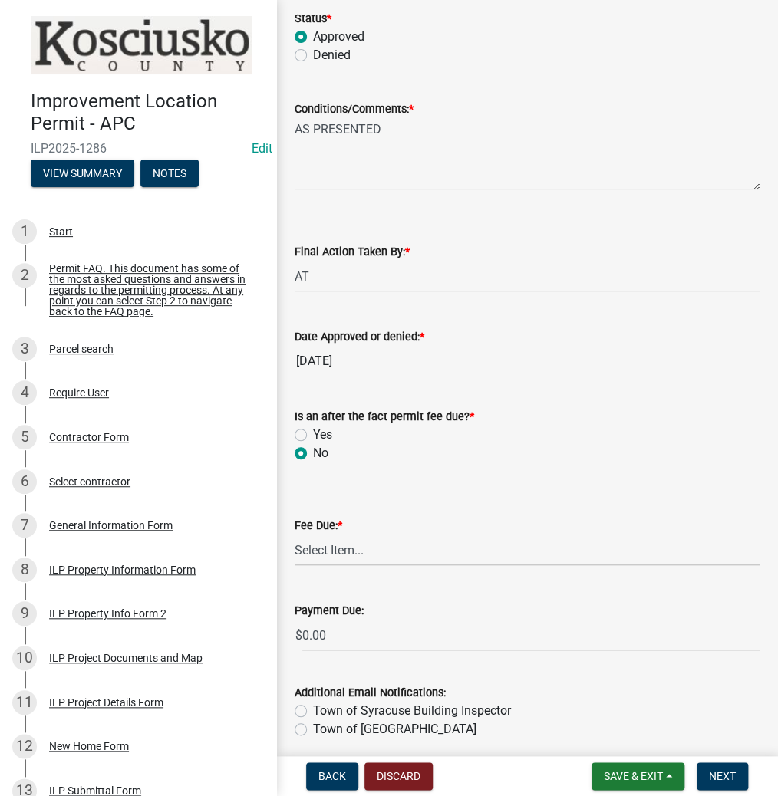
scroll to position [184, 0]
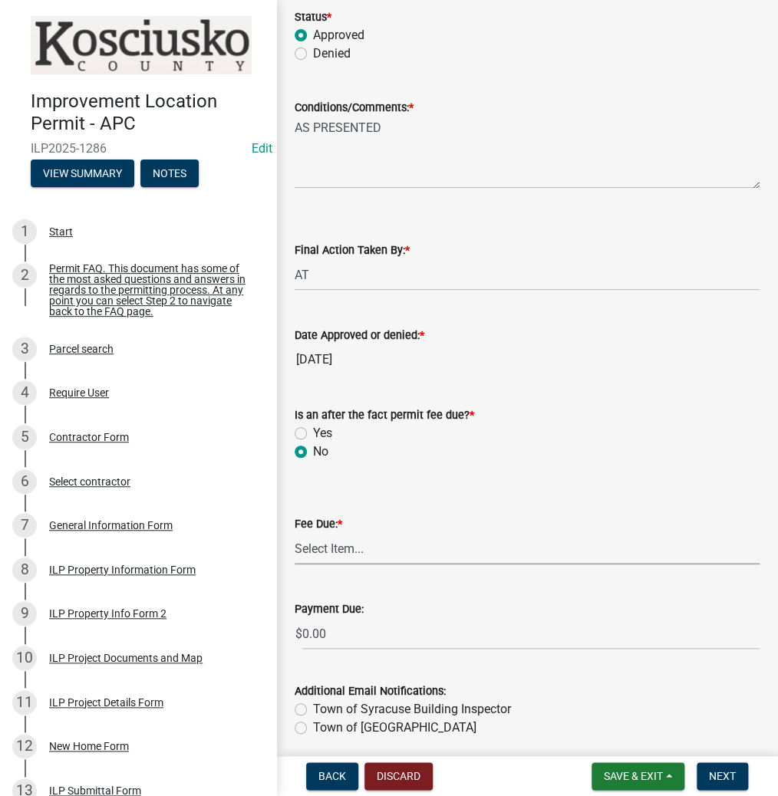
click at [376, 554] on select "Select Item... N/A $10.00 $25.00 $125.00 $250 $500 $500 + $10.00 for every 10 s…" at bounding box center [526, 548] width 465 height 31
click at [294, 533] on select "Select Item... N/A $10.00 $25.00 $125.00 $250 $500 $500 + $10.00 for every 10 s…" at bounding box center [526, 548] width 465 height 31
select select "71256567-8c52-414d-b434-ae6b266e1a0e"
click at [715, 770] on span "Next" at bounding box center [721, 776] width 27 height 12
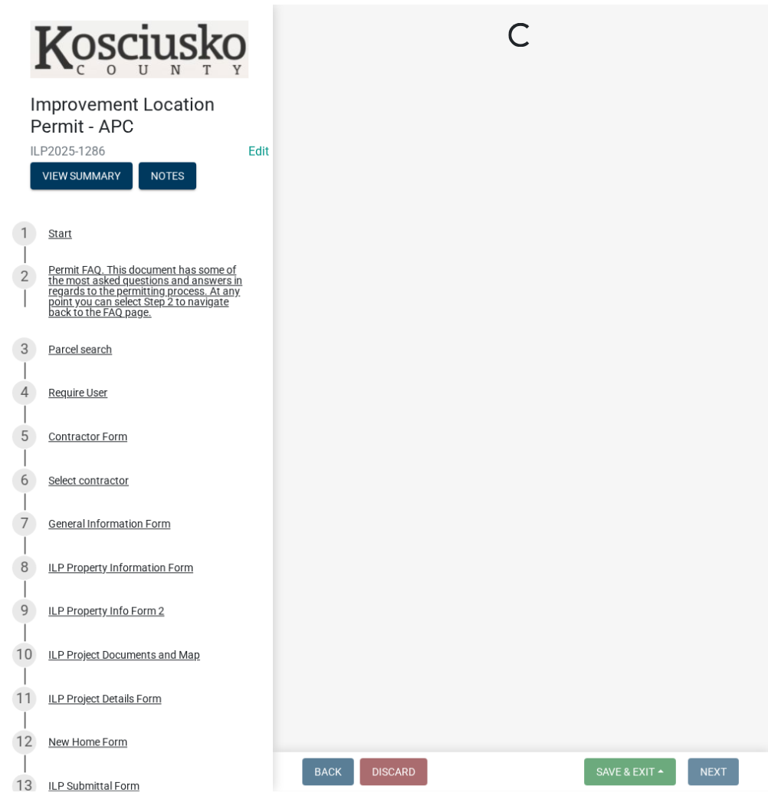
scroll to position [0, 0]
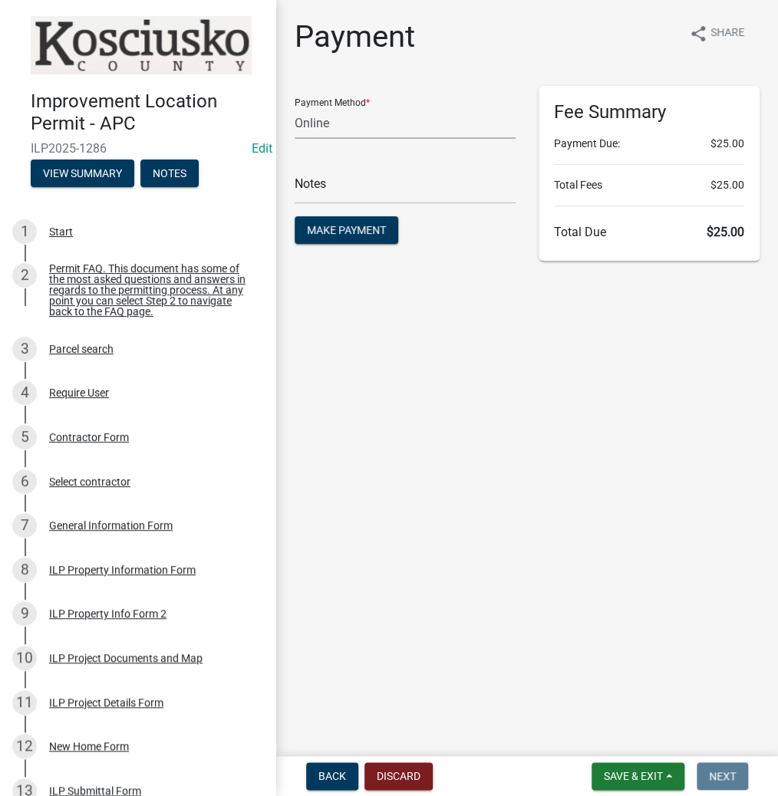
click at [392, 126] on select "Credit Card POS Check Cash Online" at bounding box center [404, 122] width 221 height 31
select select "0: 2"
click at [294, 107] on select "Credit Card POS Check Cash Online" at bounding box center [404, 122] width 221 height 31
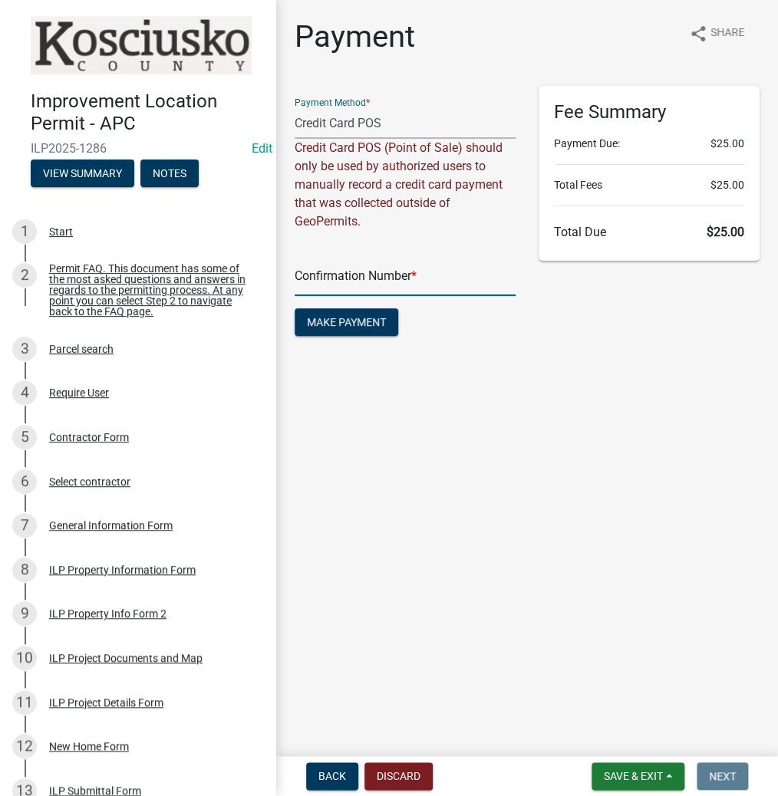
click at [334, 288] on input "text" at bounding box center [404, 280] width 221 height 31
type input "15114129"
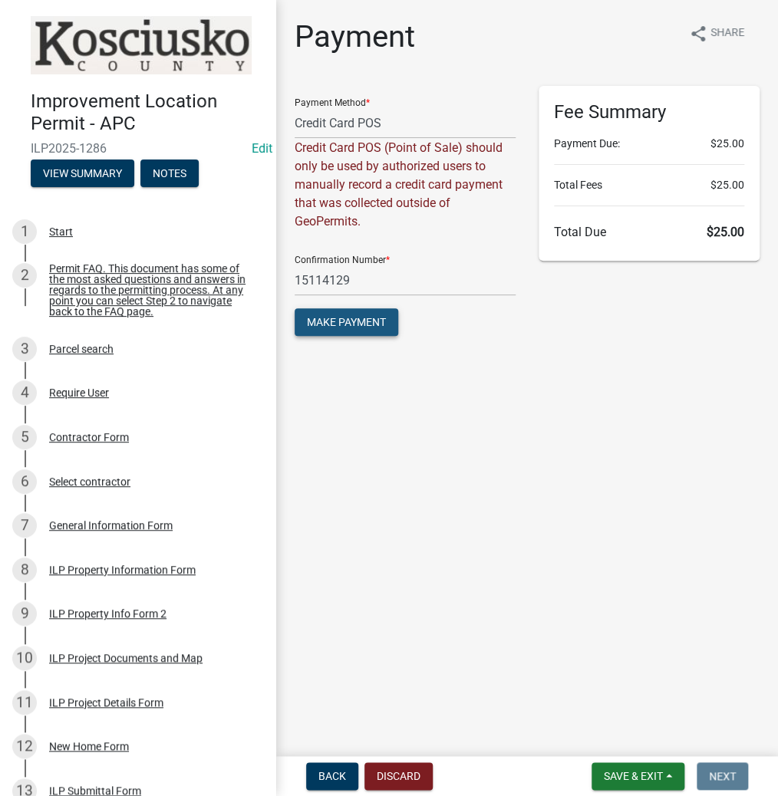
click at [350, 325] on span "Make Payment" at bounding box center [346, 322] width 79 height 12
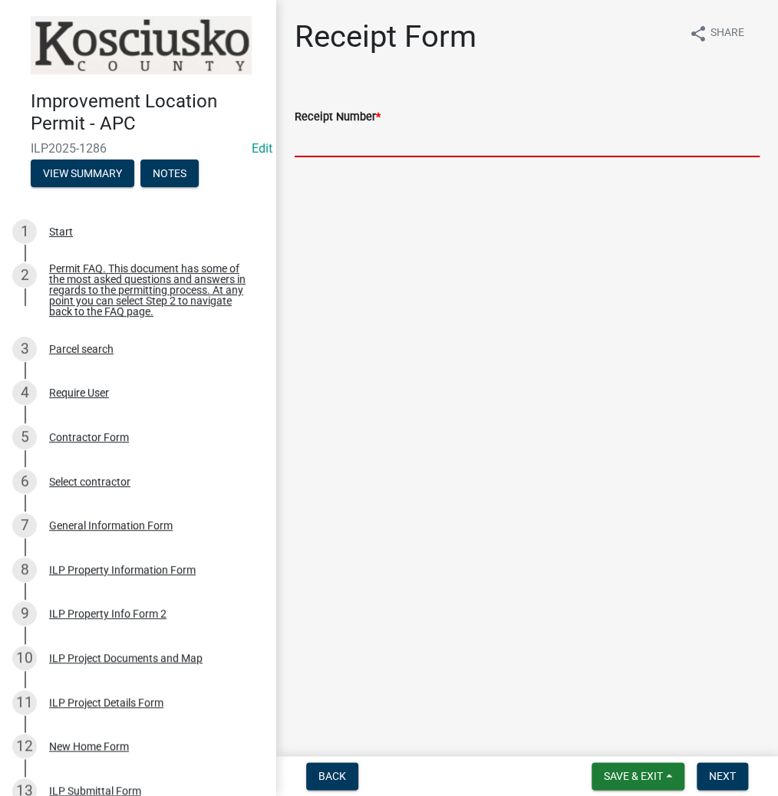
click at [453, 136] on input "Receipt Number *" at bounding box center [526, 141] width 465 height 31
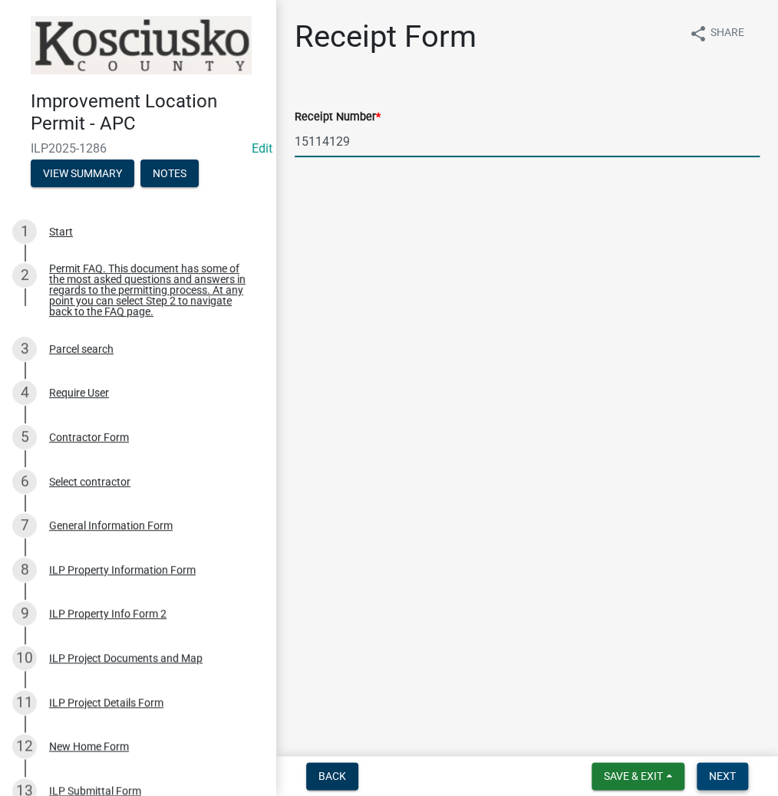
type input "15114129"
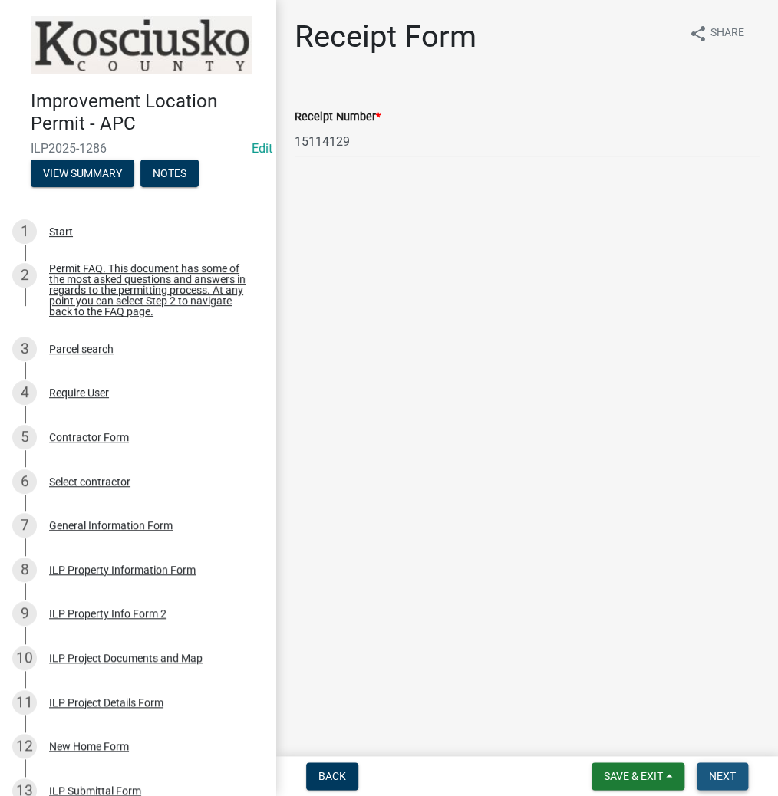
click at [720, 775] on span "Next" at bounding box center [721, 776] width 27 height 12
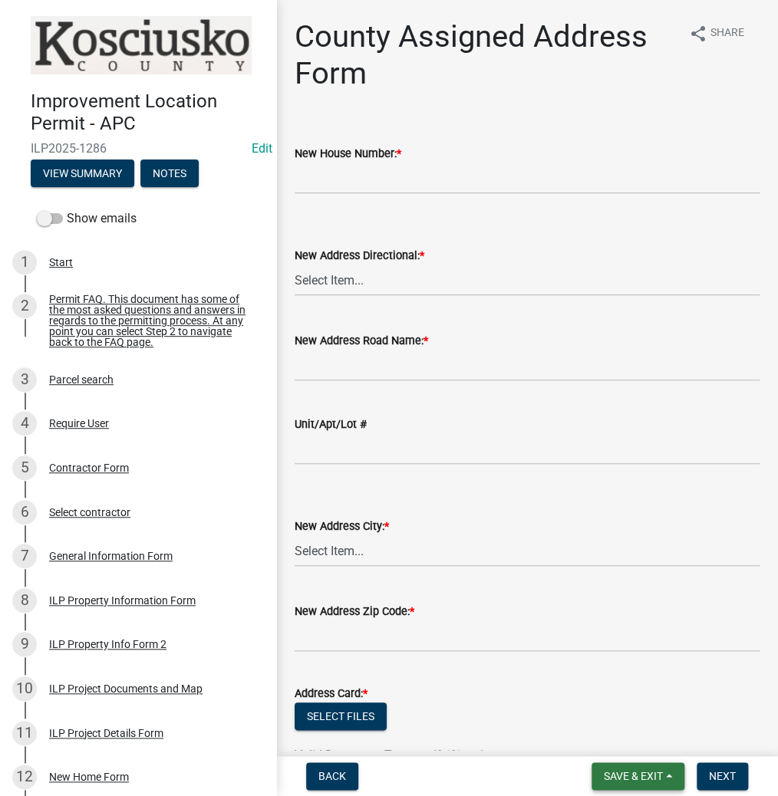
click at [641, 773] on span "Save & Exit" at bounding box center [632, 776] width 59 height 12
click at [615, 737] on button "Save & Exit" at bounding box center [622, 736] width 123 height 37
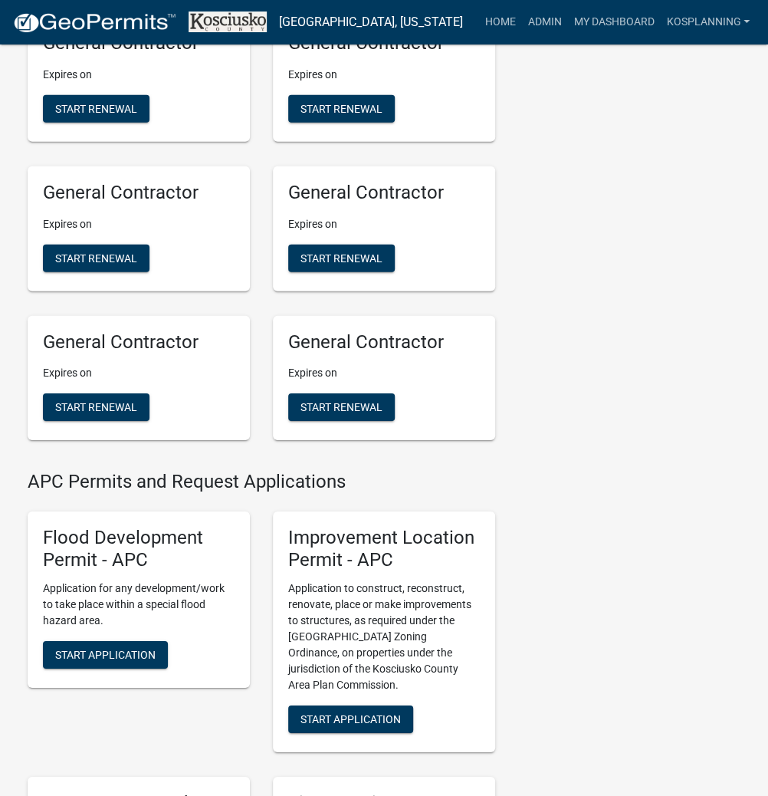
scroll to position [1472, 0]
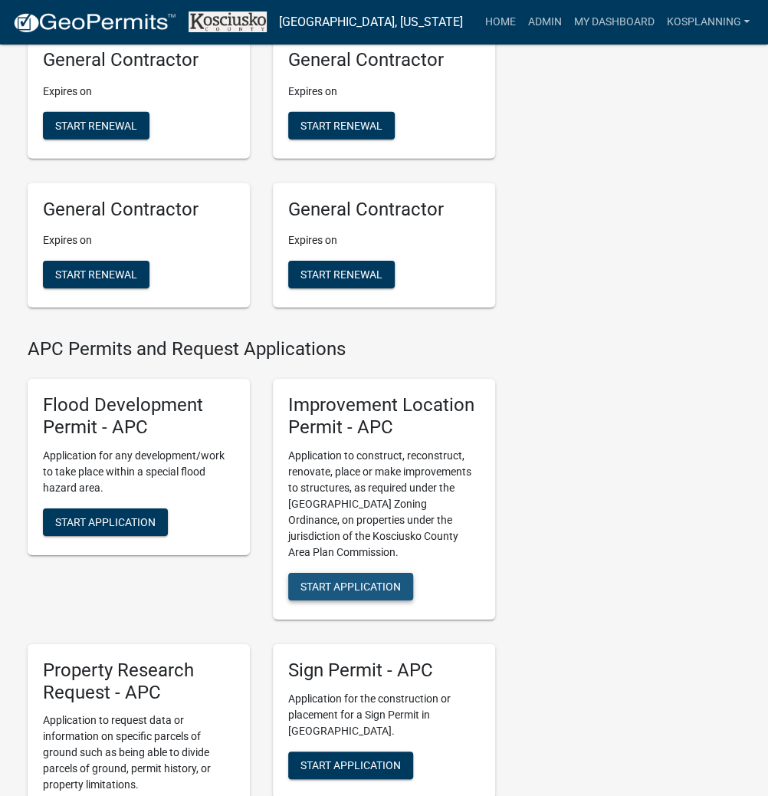
click at [353, 592] on span "Start Application" at bounding box center [351, 586] width 100 height 12
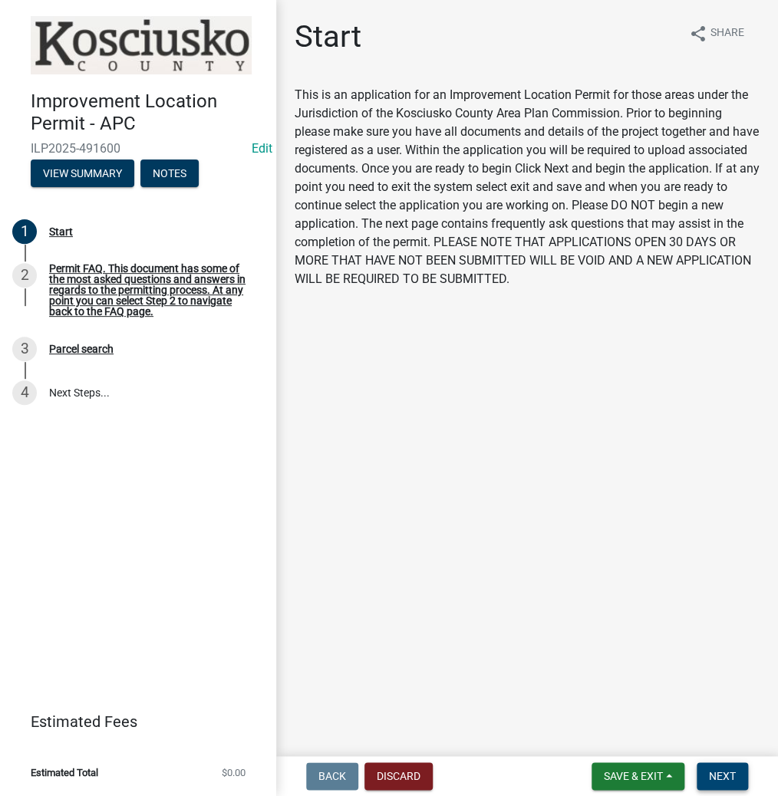
drag, startPoint x: 726, startPoint y: 772, endPoint x: 721, endPoint y: 764, distance: 10.0
click at [722, 768] on button "Next" at bounding box center [721, 776] width 51 height 28
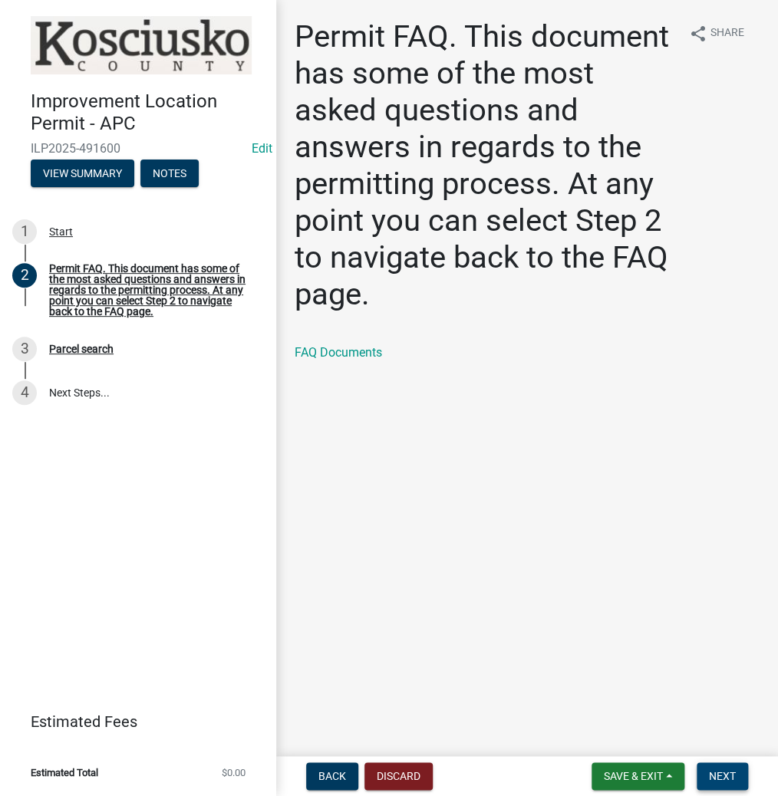
click at [730, 770] on span "Next" at bounding box center [721, 776] width 27 height 12
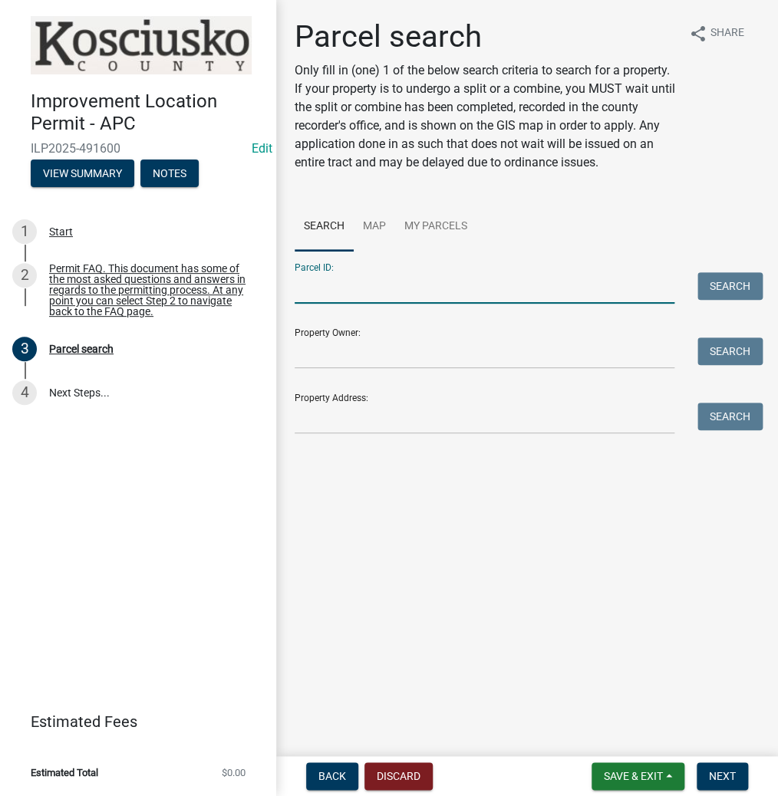
click at [386, 291] on input "Parcel ID:" at bounding box center [484, 287] width 380 height 31
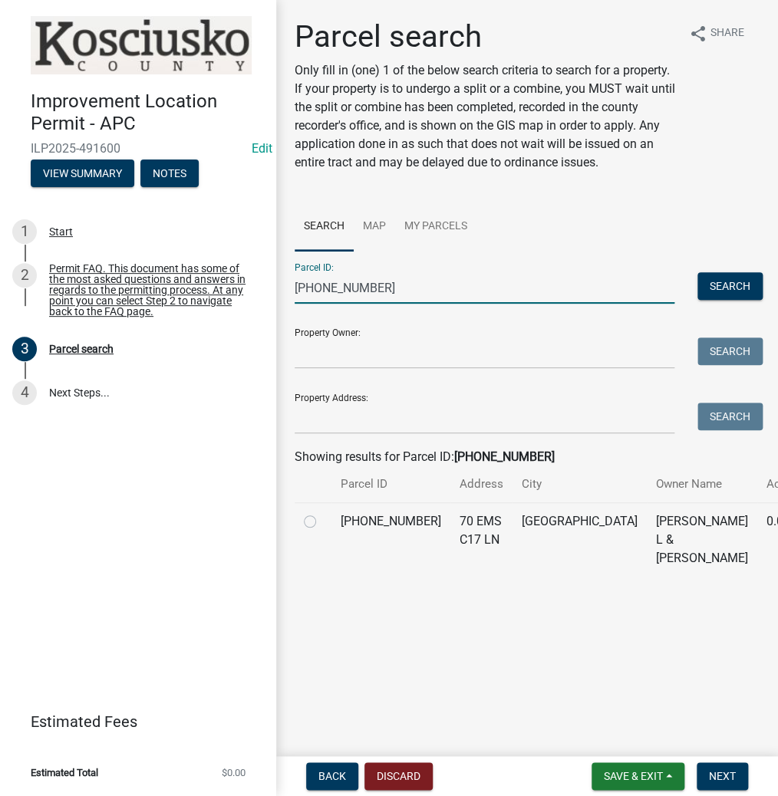
type input "[PHONE_NUMBER]"
click at [322, 512] on label at bounding box center [322, 512] width 0 height 0
click at [322, 522] on input "radio" at bounding box center [327, 517] width 10 height 10
radio input "true"
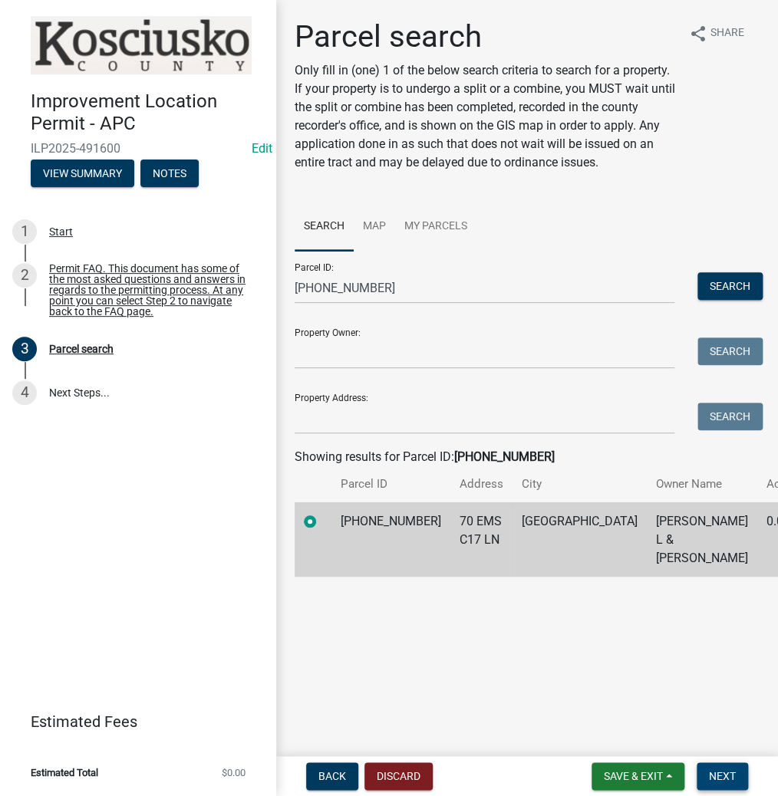
click at [712, 766] on button "Next" at bounding box center [721, 776] width 51 height 28
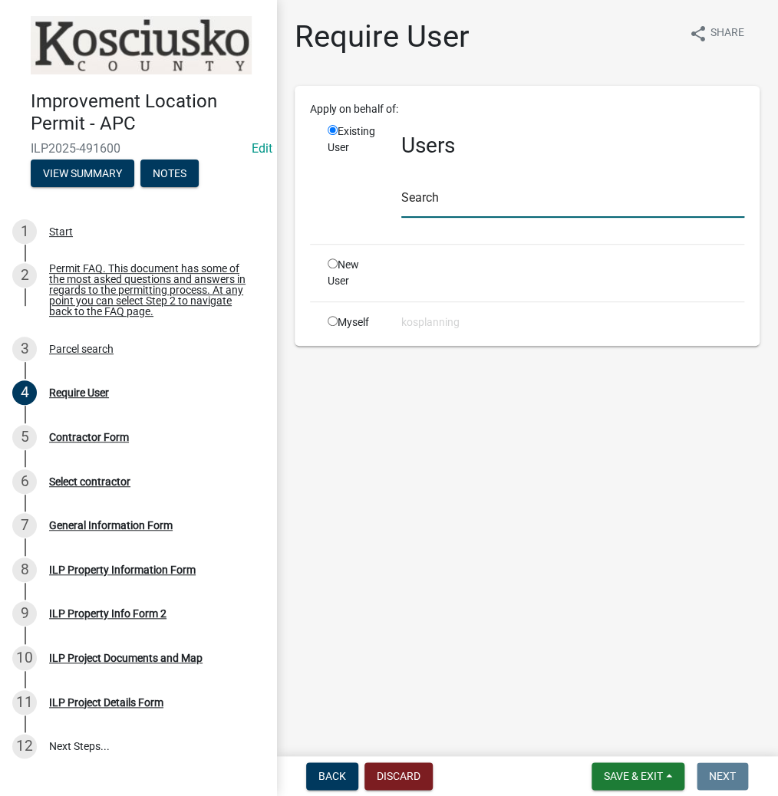
click at [511, 198] on input "text" at bounding box center [572, 201] width 343 height 31
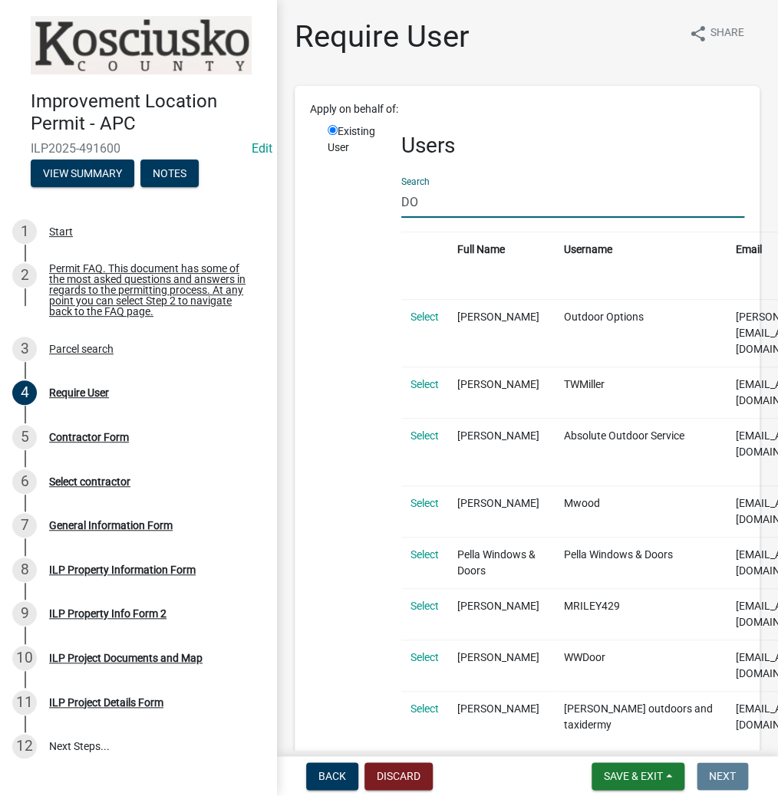
type input "D"
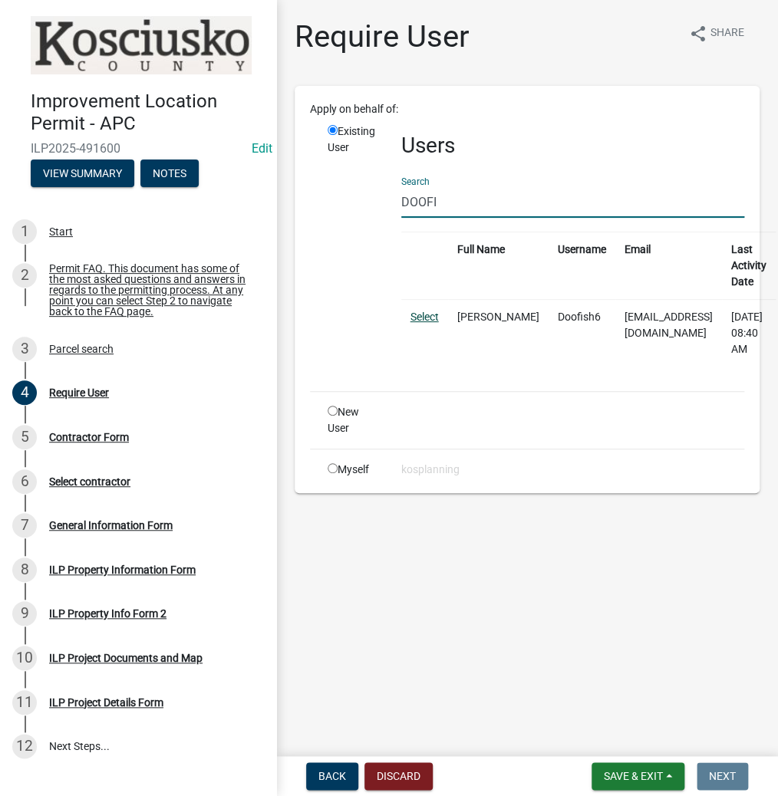
type input "DOOFI"
click at [420, 317] on link "Select" at bounding box center [424, 317] width 28 height 12
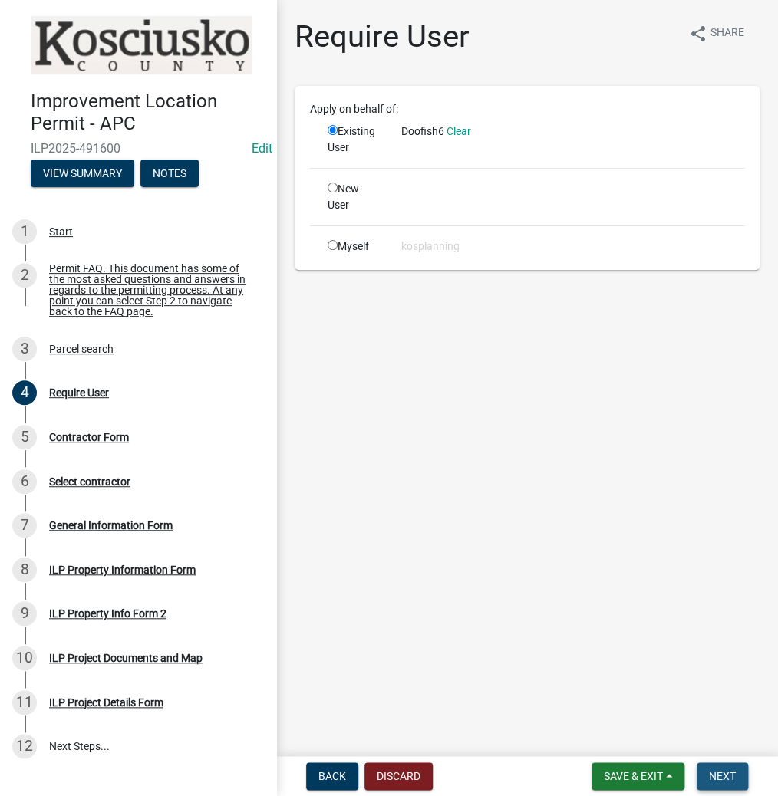
click at [712, 778] on span "Next" at bounding box center [721, 776] width 27 height 12
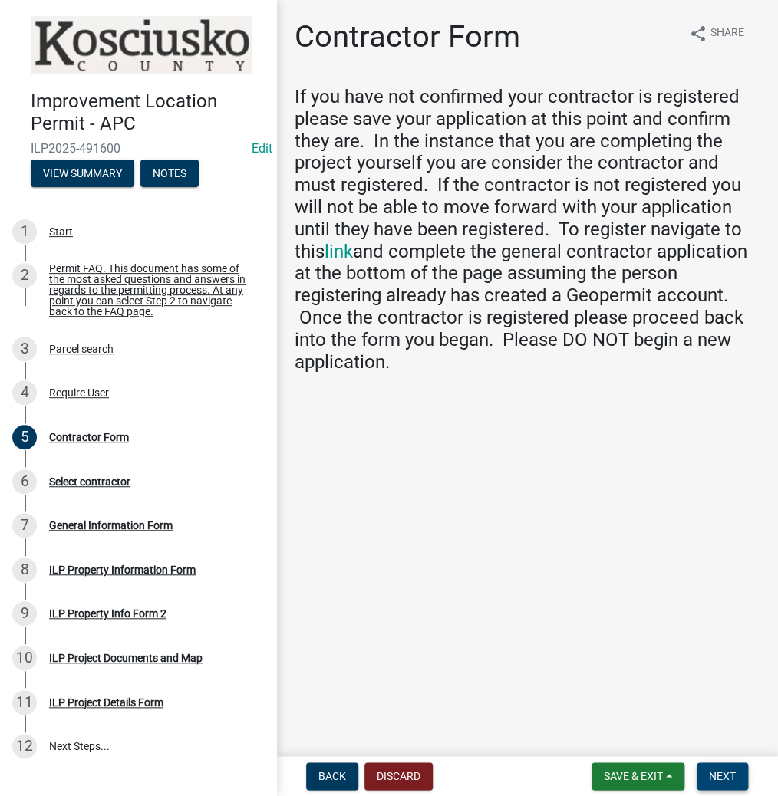
click at [718, 778] on span "Next" at bounding box center [721, 776] width 27 height 12
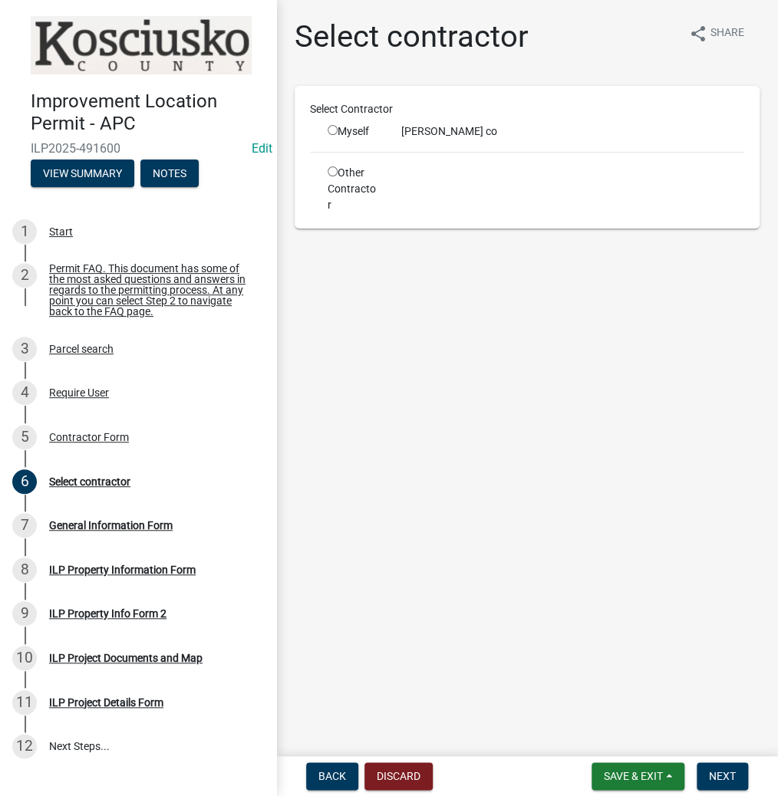
click at [330, 128] on input "radio" at bounding box center [332, 130] width 10 height 10
radio input "true"
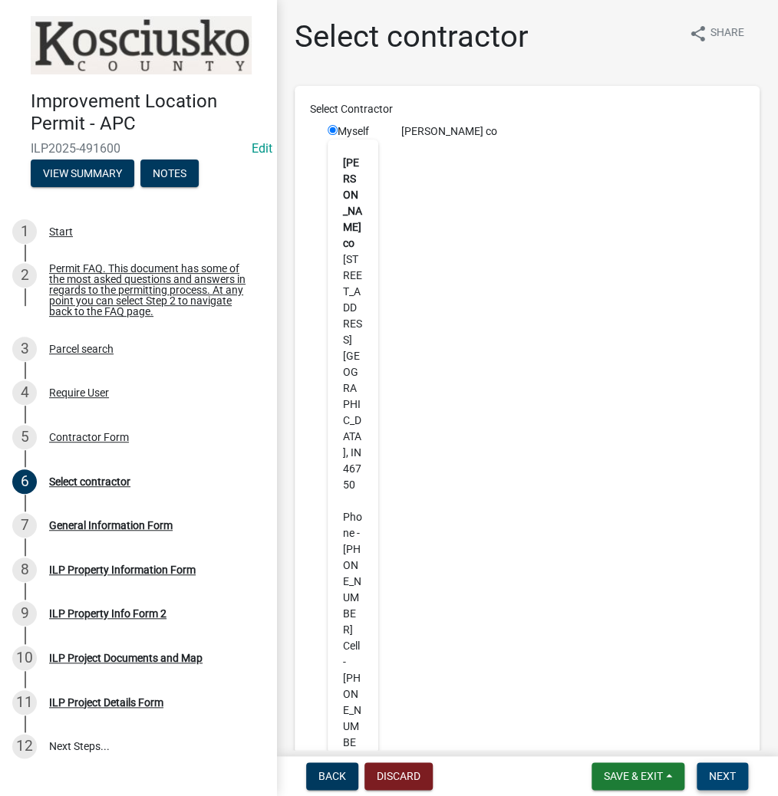
click at [712, 767] on button "Next" at bounding box center [721, 776] width 51 height 28
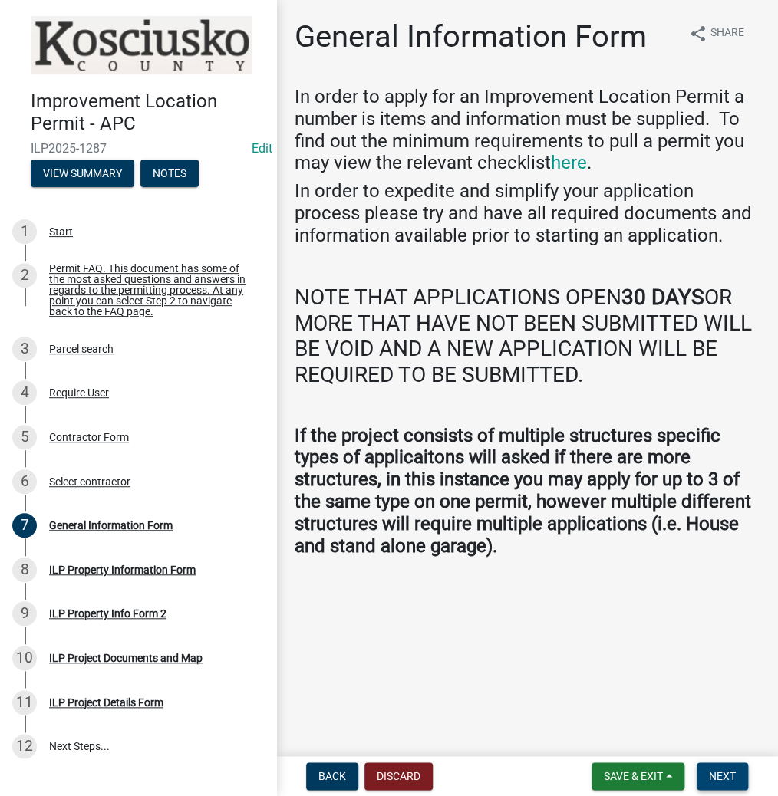
click at [718, 773] on span "Next" at bounding box center [721, 776] width 27 height 12
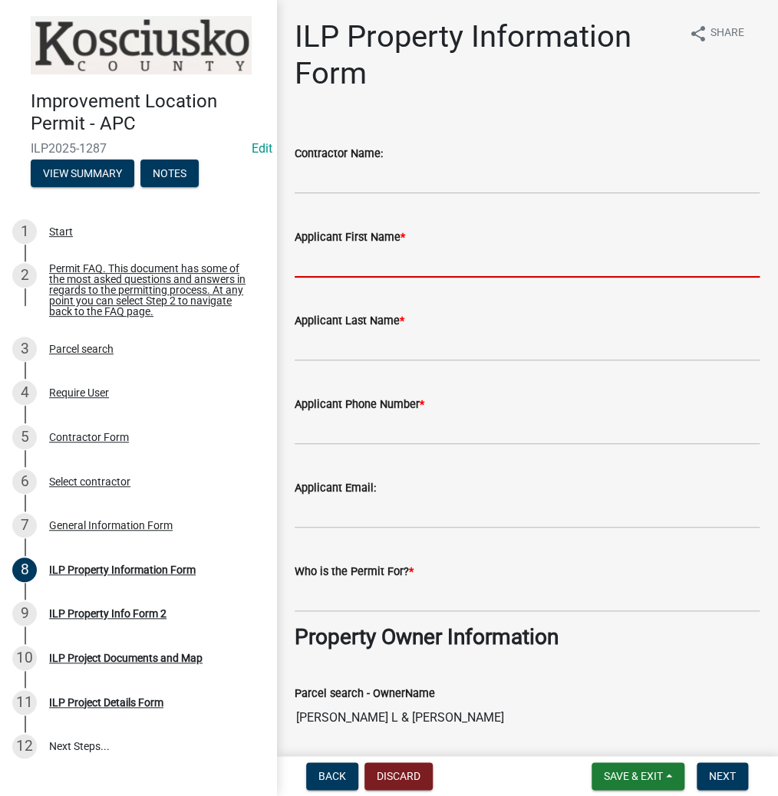
click at [421, 267] on input "Applicant First Name *" at bounding box center [526, 261] width 465 height 31
type input "[PERSON_NAME]"
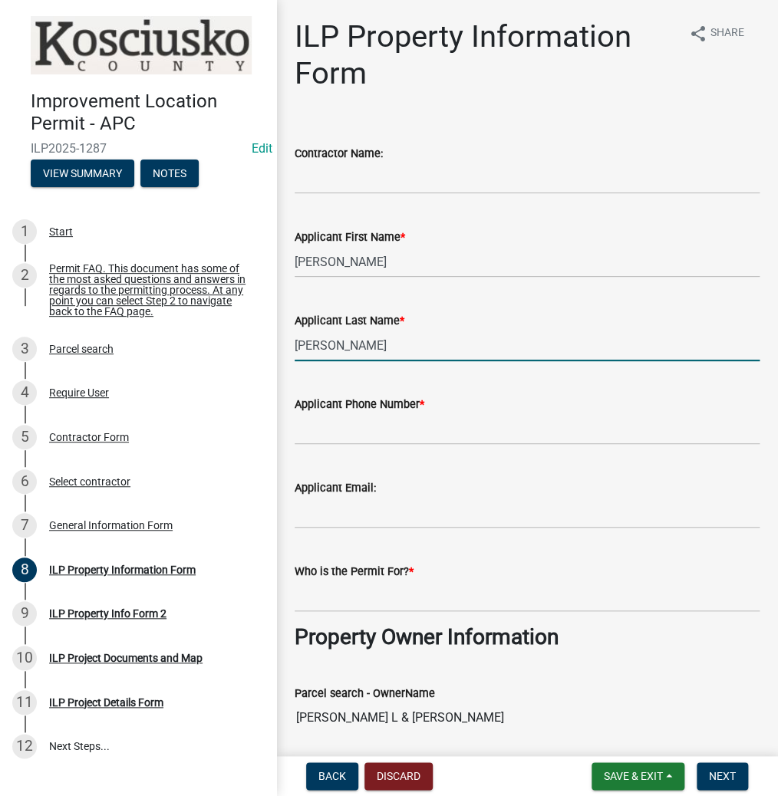
type input "[PERSON_NAME]"
click at [439, 432] on input "Applicant Phone Number *" at bounding box center [526, 428] width 465 height 31
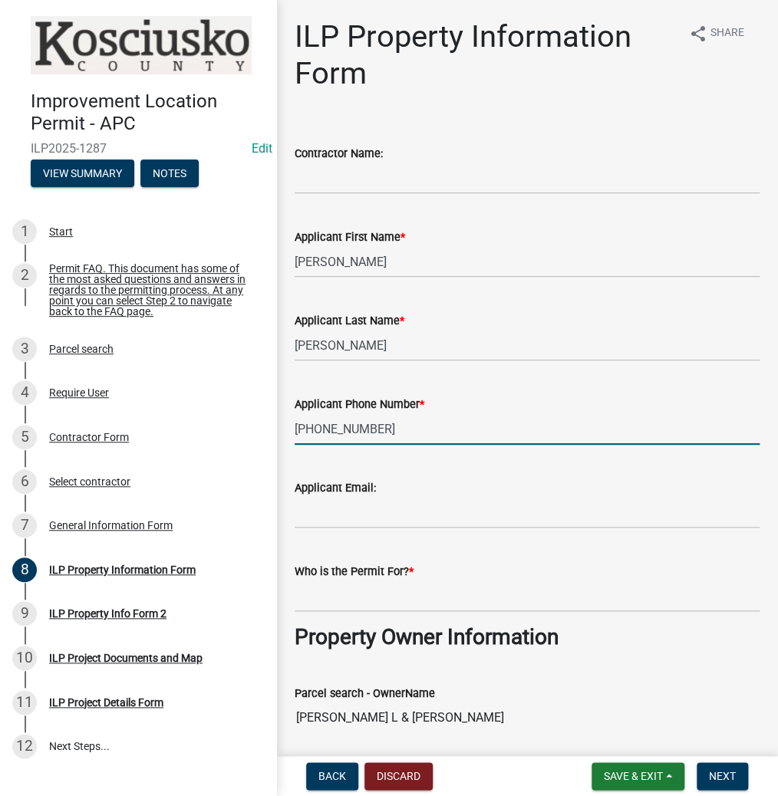
type input "[PHONE_NUMBER]"
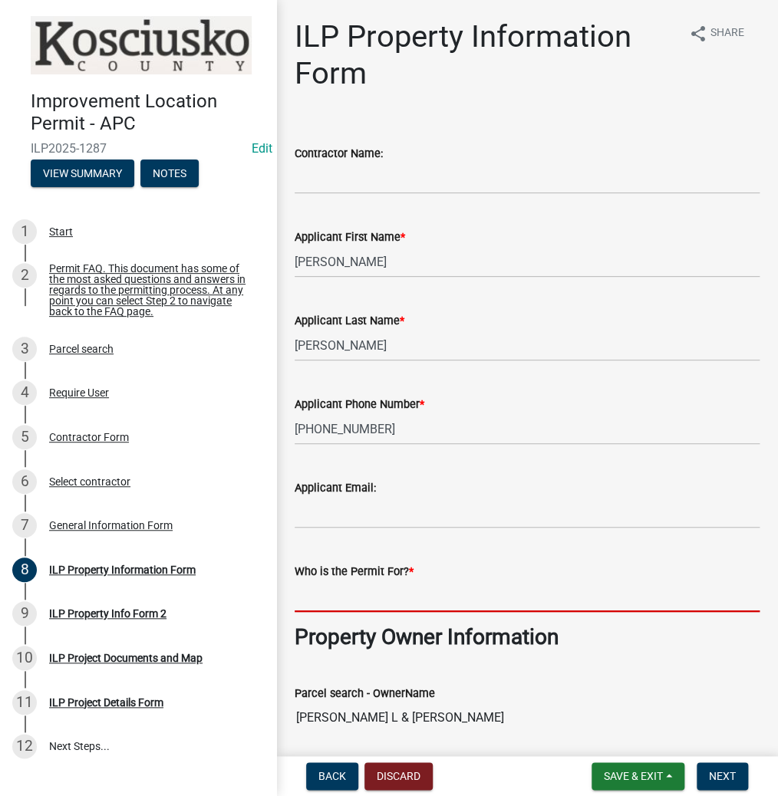
click at [351, 602] on input "Who is the Permit For? *" at bounding box center [526, 595] width 465 height 31
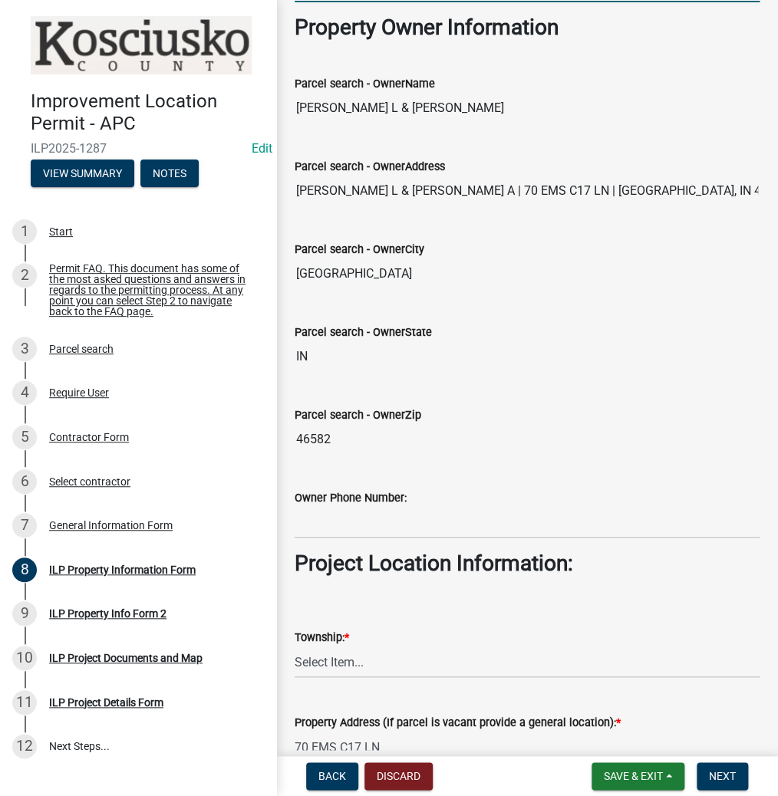
scroll to position [613, 0]
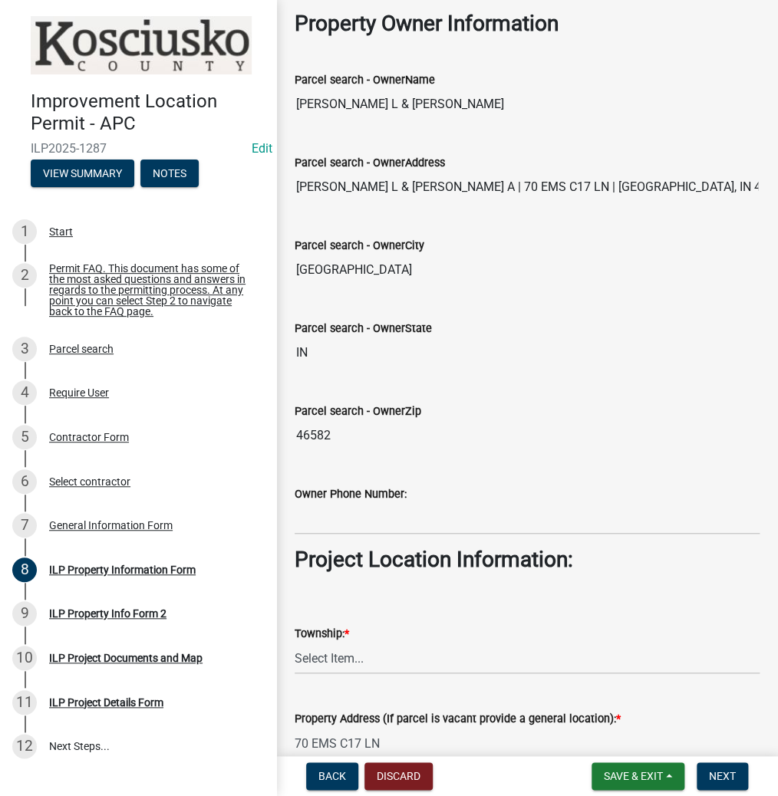
type input "[PERSON_NAME]"
click at [331, 656] on select "Select Item... [PERSON_NAME] - Elkhart Co Clay Etna [GEOGRAPHIC_DATA][PERSON_NA…" at bounding box center [526, 658] width 465 height 31
click at [294, 643] on select "Select Item... [PERSON_NAME] - Elkhart Co Clay Etna [GEOGRAPHIC_DATA][PERSON_NA…" at bounding box center [526, 658] width 465 height 31
select select "ce5e5af6-c6c5-4687-8c03-18a23ec22597"
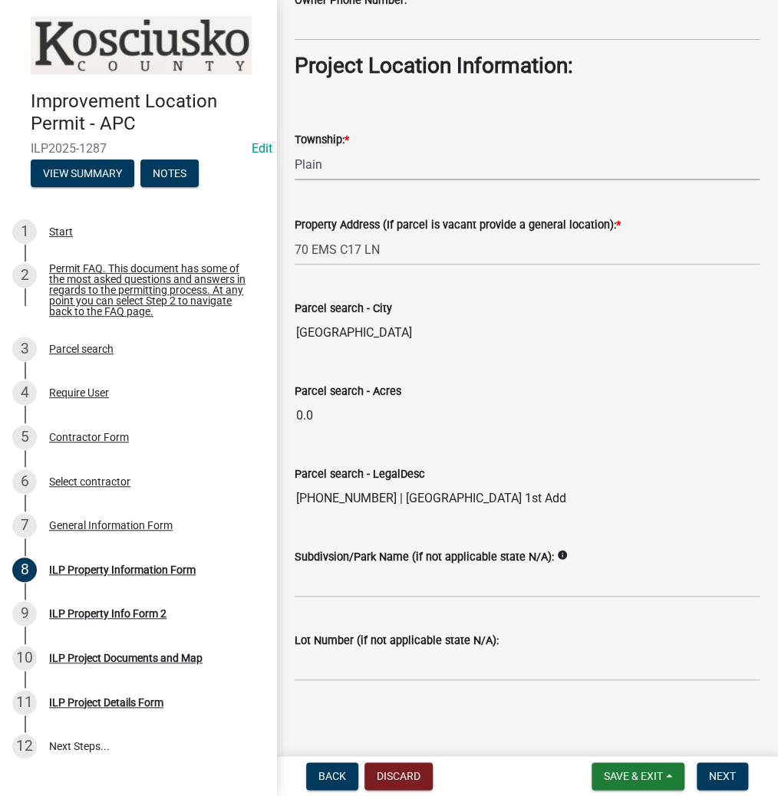
scroll to position [1108, 0]
click at [712, 779] on span "Next" at bounding box center [721, 776] width 27 height 12
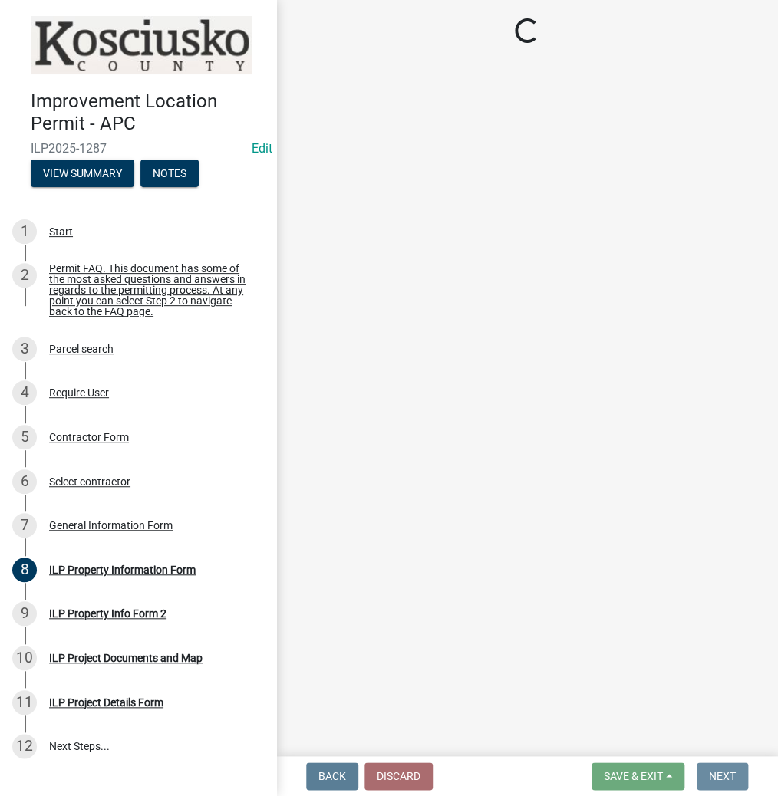
scroll to position [0, 0]
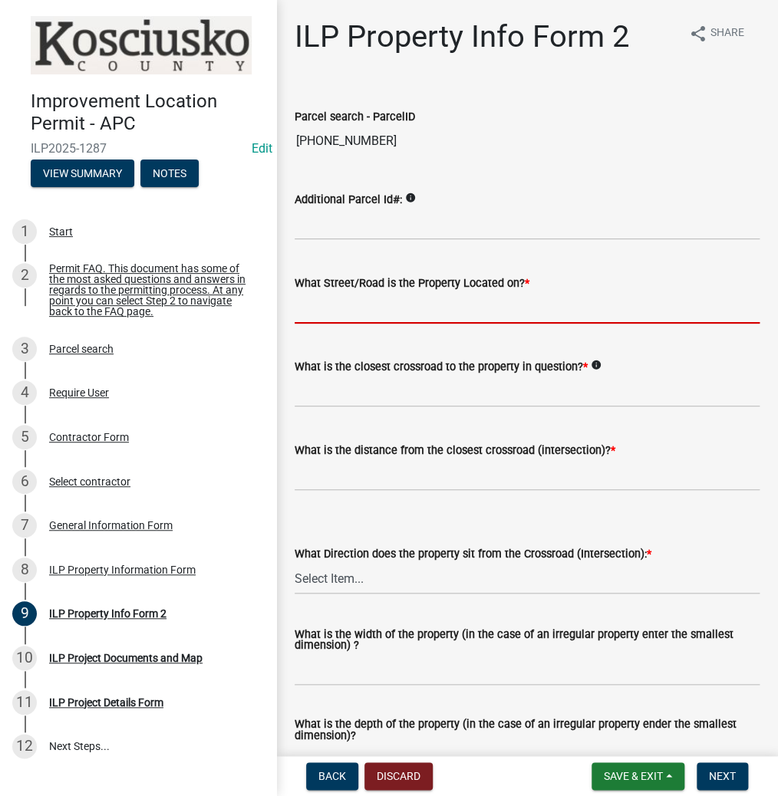
click at [365, 316] on input "What Street/Road is the Property Located on? *" at bounding box center [526, 307] width 465 height 31
type input "EMS C17 LN"
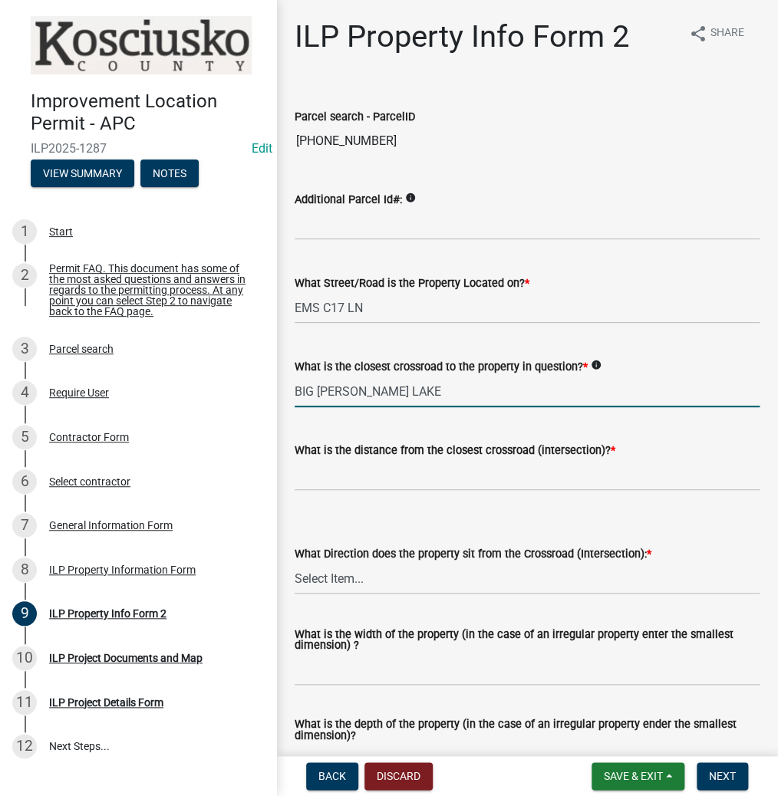
type input "BIG [PERSON_NAME] LAKE"
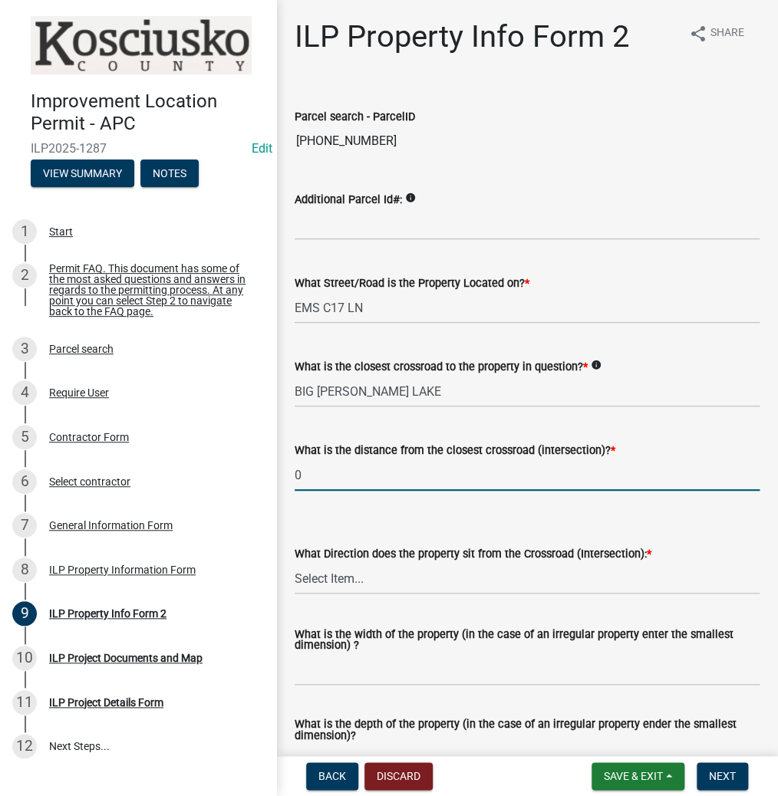
type input "0"
select select "30cad654-0079-4cbe-a349-097ae71a5774"
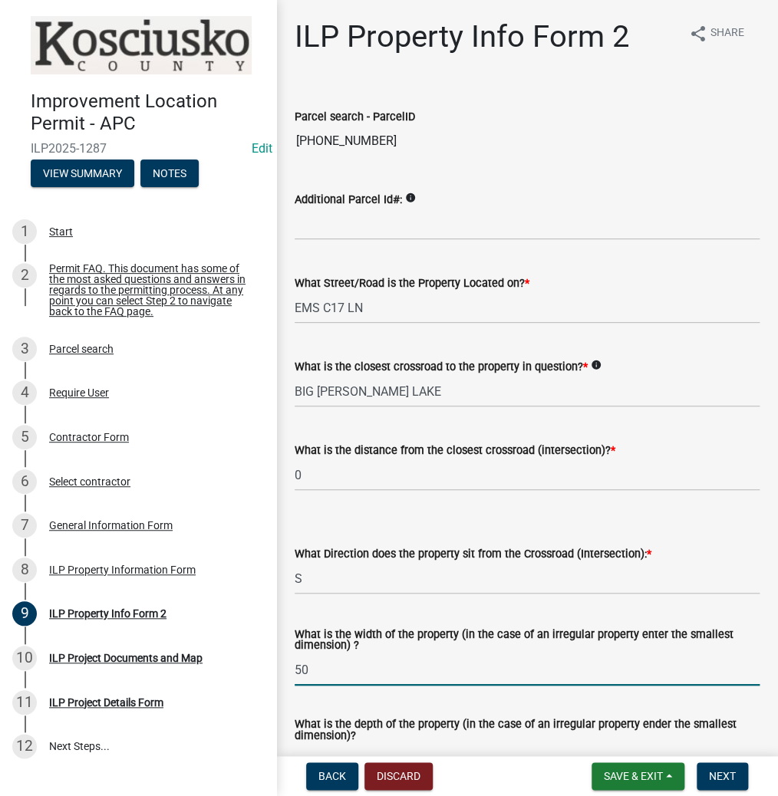
type input "50"
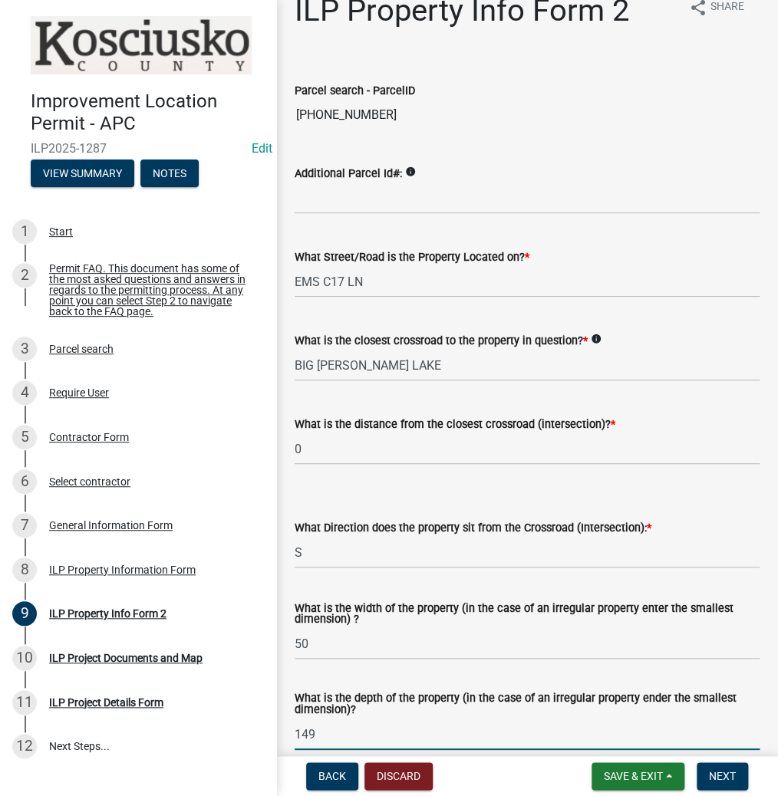
type input "149"
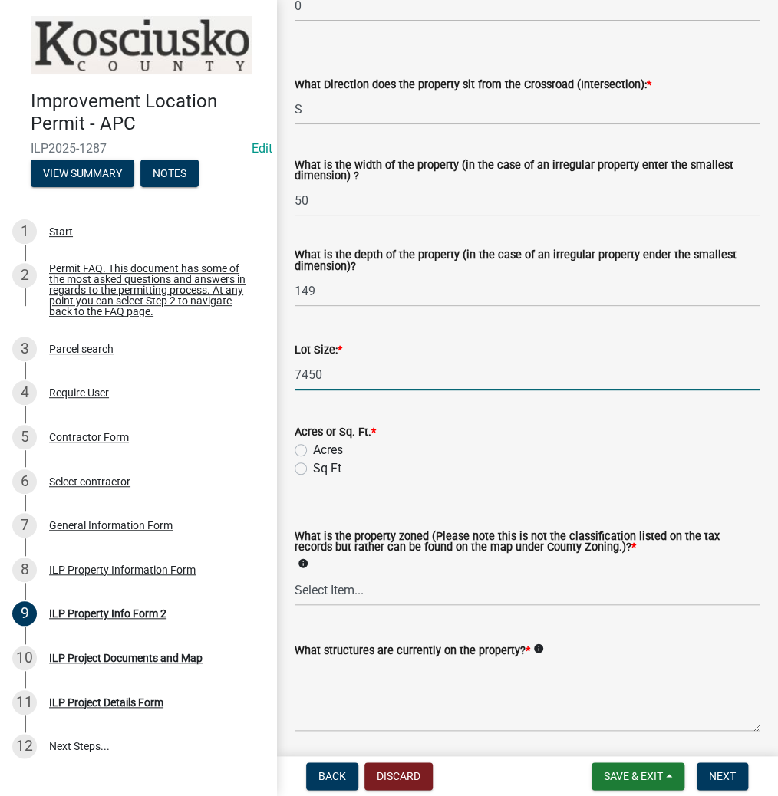
type input "7450"
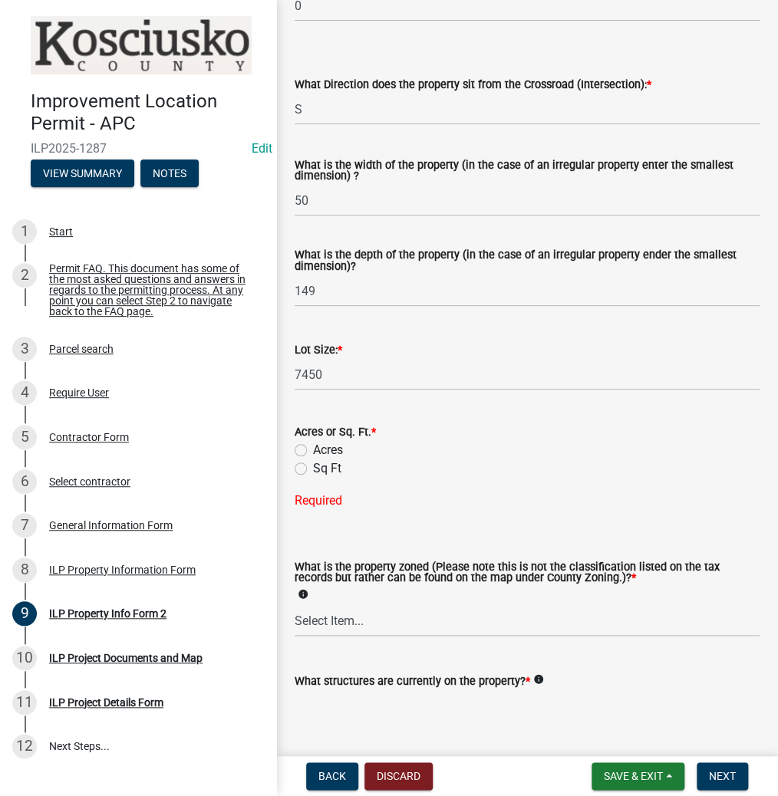
click at [313, 469] on label "Sq Ft" at bounding box center [327, 468] width 28 height 18
click at [313, 469] on input "Sq Ft" at bounding box center [318, 464] width 10 height 10
radio input "true"
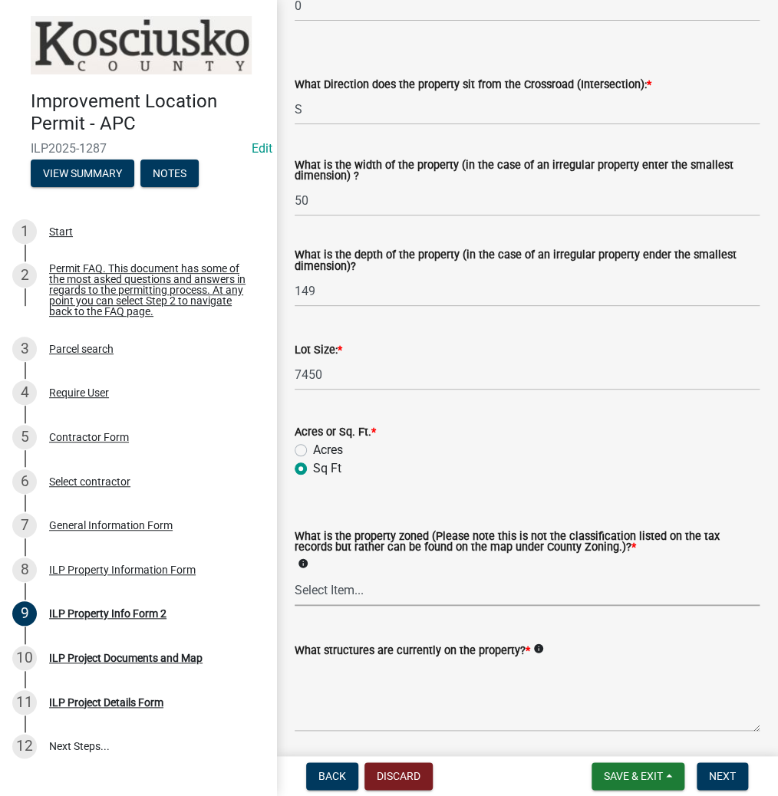
click at [357, 592] on select "Select Item... Agricultural Agricultural 2 Commercial Environmental Industrial …" at bounding box center [526, 589] width 465 height 31
click at [294, 575] on select "Select Item... Agricultural Agricultural 2 Commercial Environmental Industrial …" at bounding box center [526, 589] width 465 height 31
select select "1146270b-2111-4e23-bf7f-74ce85cf7041"
click at [388, 703] on textarea "What structures are currently on the property? *" at bounding box center [526, 695] width 465 height 72
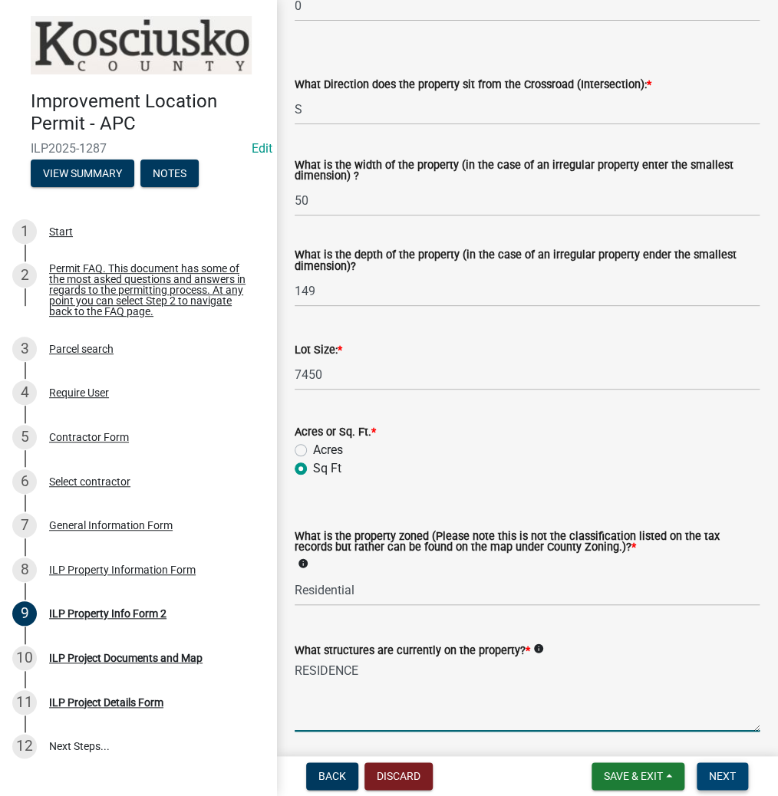
type textarea "RESIDENCE"
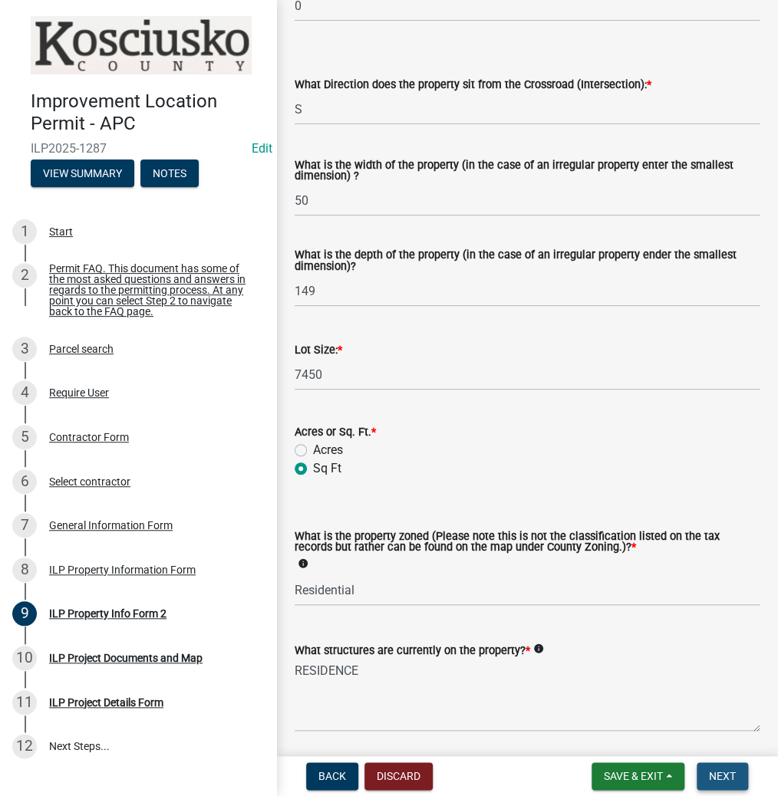
click at [699, 769] on button "Next" at bounding box center [721, 776] width 51 height 28
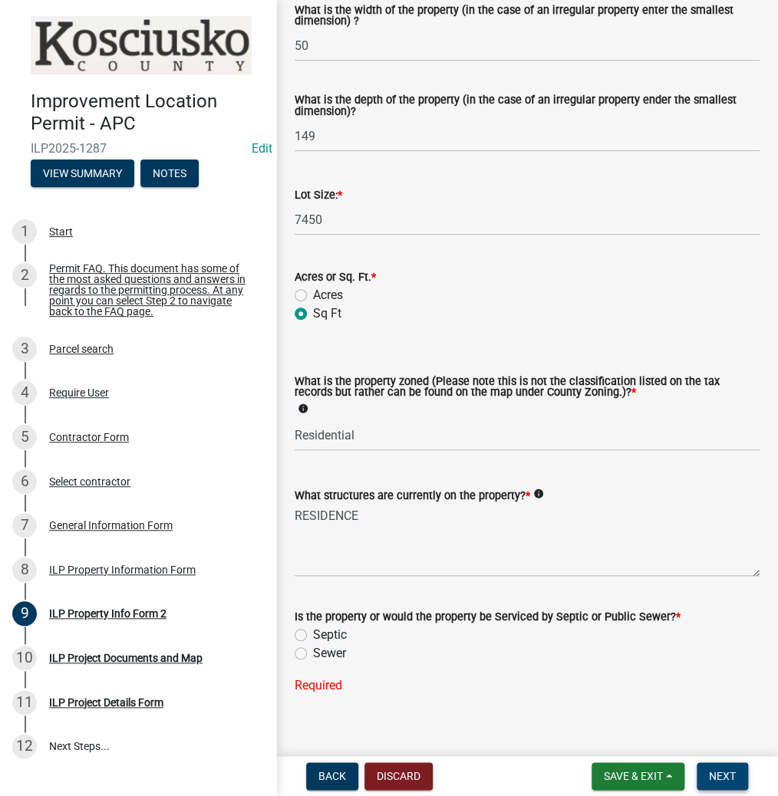
scroll to position [642, 0]
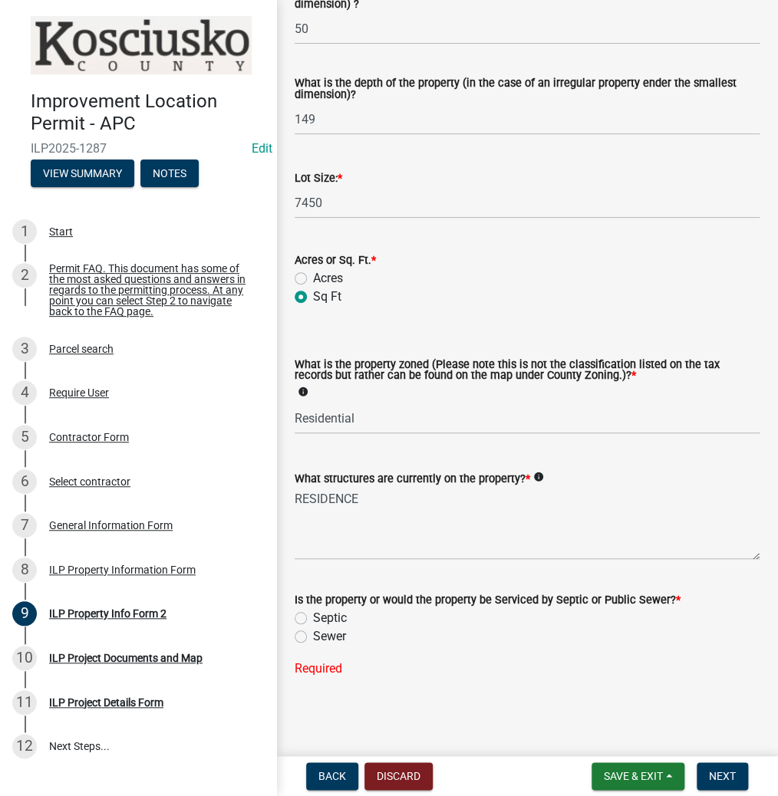
click at [313, 637] on label "Sewer" at bounding box center [329, 636] width 33 height 18
click at [313, 637] on input "Sewer" at bounding box center [318, 632] width 10 height 10
radio input "true"
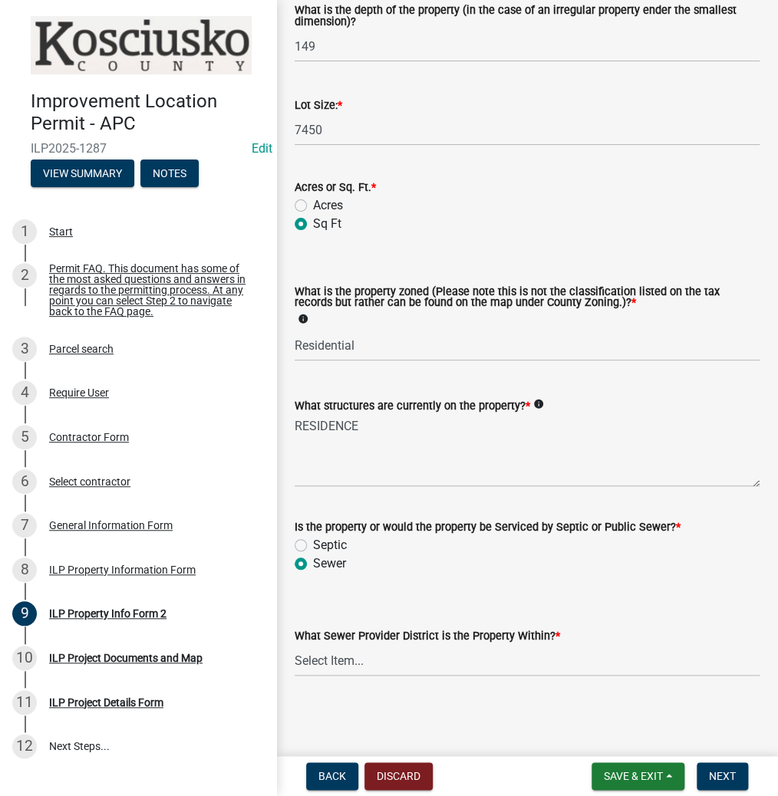
scroll to position [715, 0]
click at [376, 667] on select "Select Item... City of [GEOGRAPHIC_DATA] City of [GEOGRAPHIC_DATA] Regional [GE…" at bounding box center [526, 660] width 465 height 31
click at [294, 645] on select "Select Item... City of [GEOGRAPHIC_DATA] City of [GEOGRAPHIC_DATA] Regional [GE…" at bounding box center [526, 660] width 465 height 31
select select "bca33081-c203-429f-8aa6-9a77af39f5b5"
click at [705, 771] on button "Next" at bounding box center [721, 776] width 51 height 28
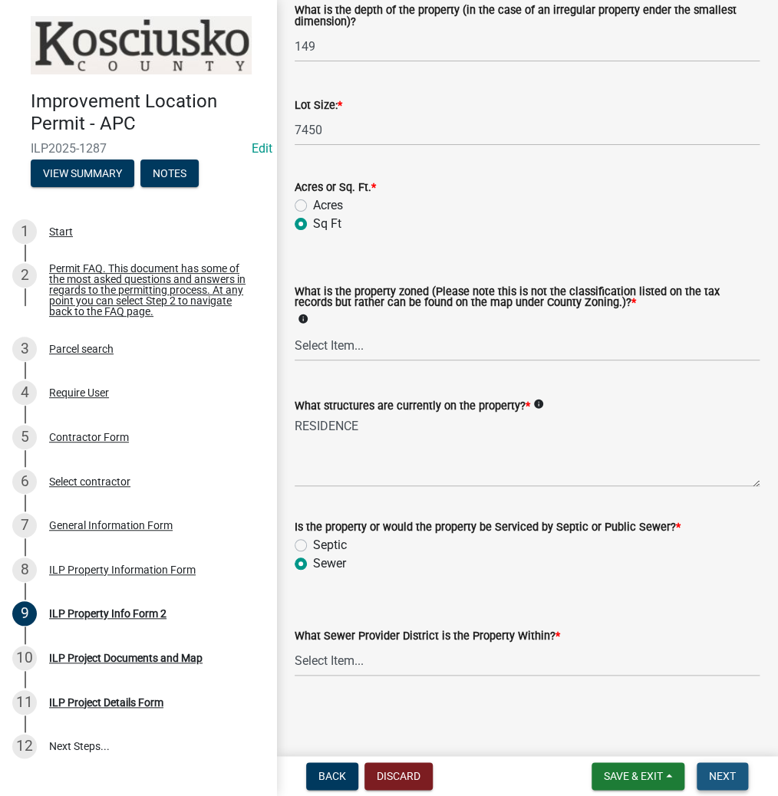
scroll to position [0, 0]
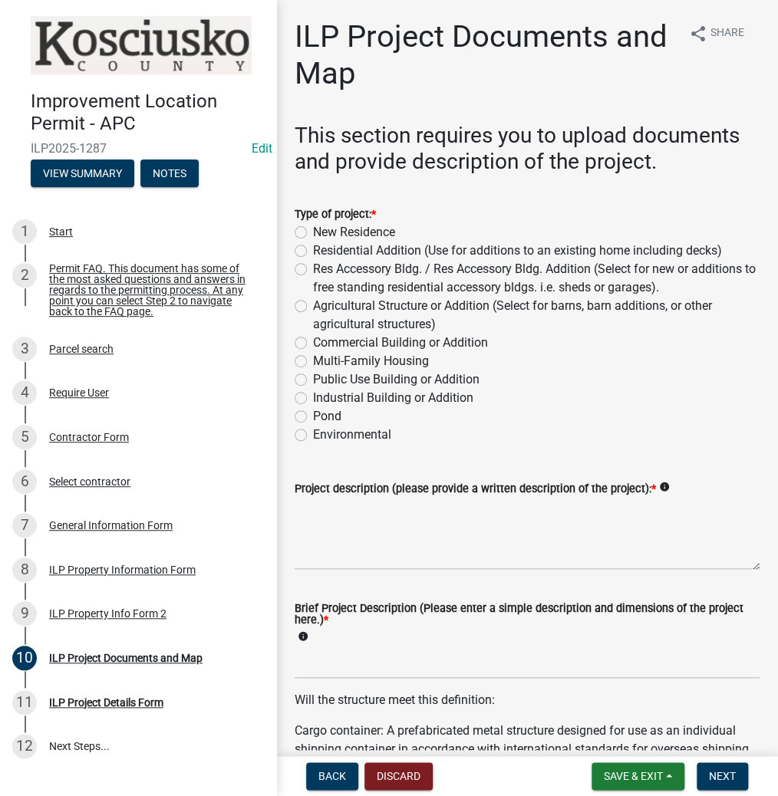
click at [313, 251] on label "Residential Addition (Use for additions to an existing home including decks)" at bounding box center [517, 251] width 409 height 18
click at [313, 251] on input "Residential Addition (Use for additions to an existing home including decks)" at bounding box center [318, 247] width 10 height 10
radio input "true"
click at [350, 532] on textarea "Project description (please provide a written description of the project): *" at bounding box center [526, 534] width 465 height 72
type textarea "PERGOLA"
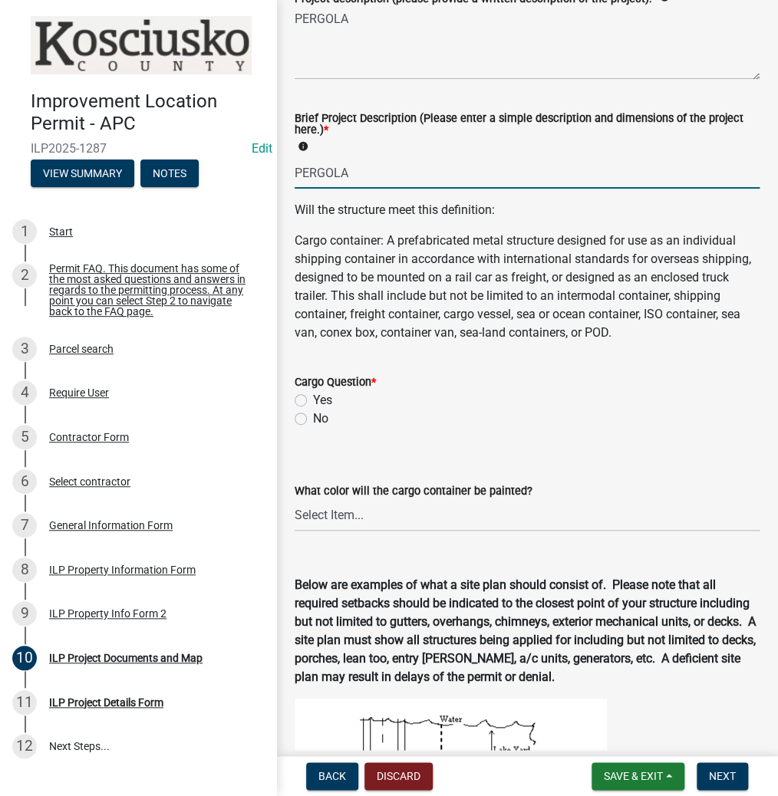
scroll to position [491, 0]
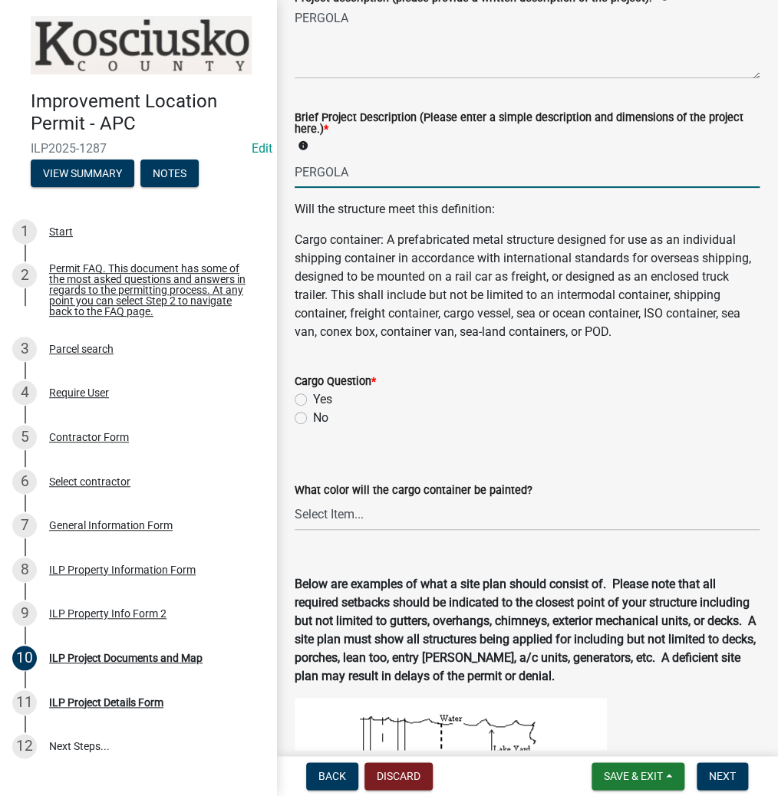
type input "PERGOLA"
click at [313, 427] on label "No" at bounding box center [320, 418] width 15 height 18
click at [313, 419] on input "No" at bounding box center [318, 414] width 10 height 10
radio input "true"
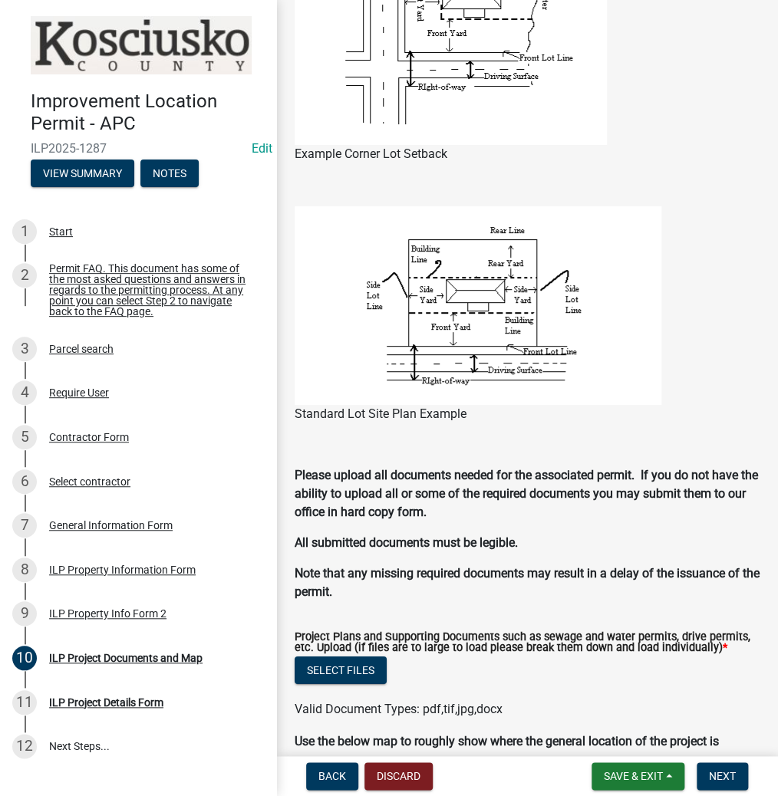
scroll to position [1350, 0]
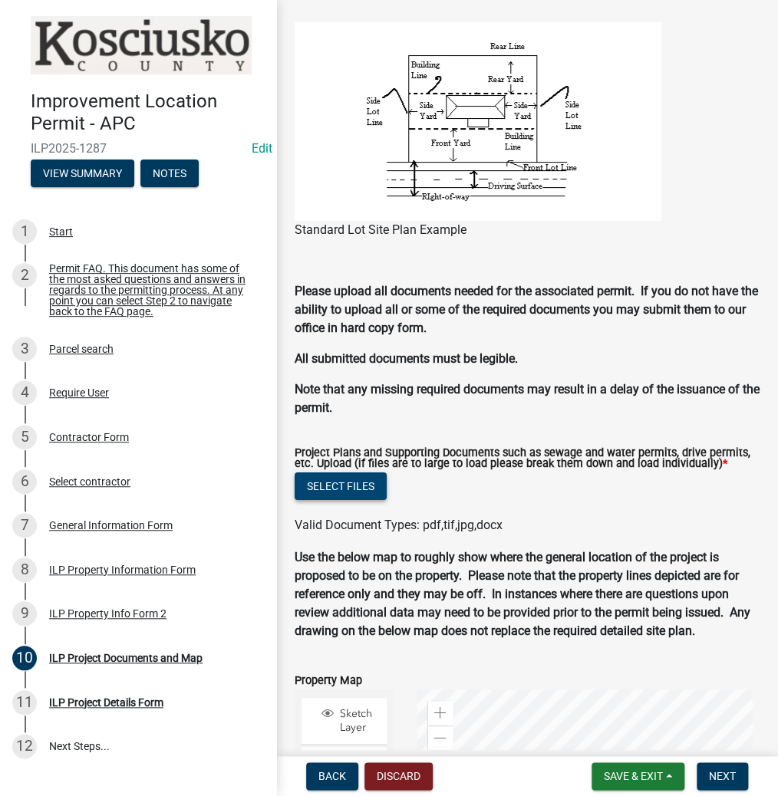
click at [331, 500] on button "Select files" at bounding box center [340, 486] width 92 height 28
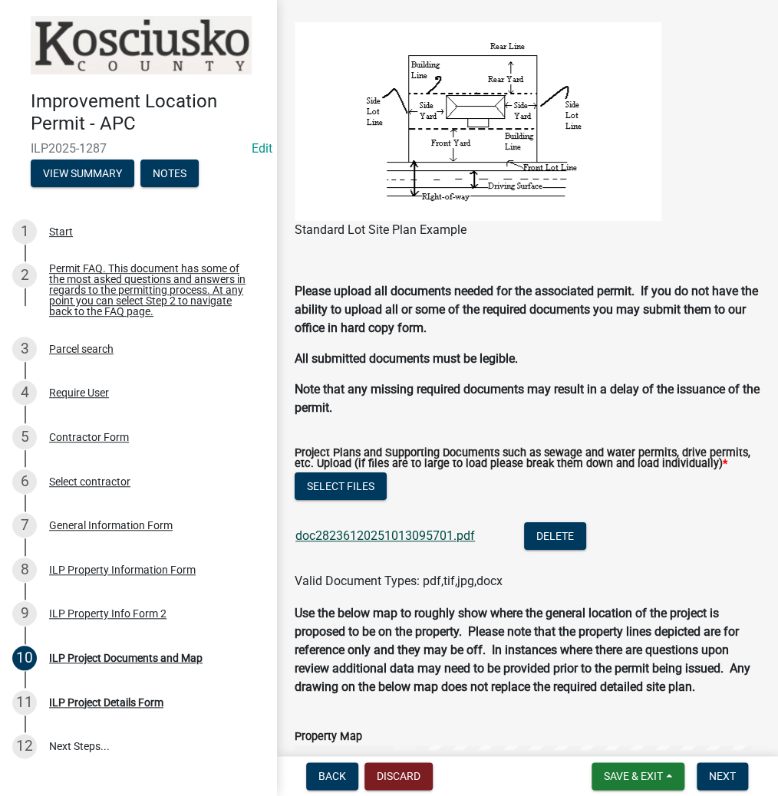
click at [400, 543] on link "doc28236120251013095701.pdf" at bounding box center [384, 535] width 179 height 15
click at [334, 500] on button "Select files" at bounding box center [340, 486] width 92 height 28
click at [721, 770] on span "Next" at bounding box center [721, 776] width 27 height 12
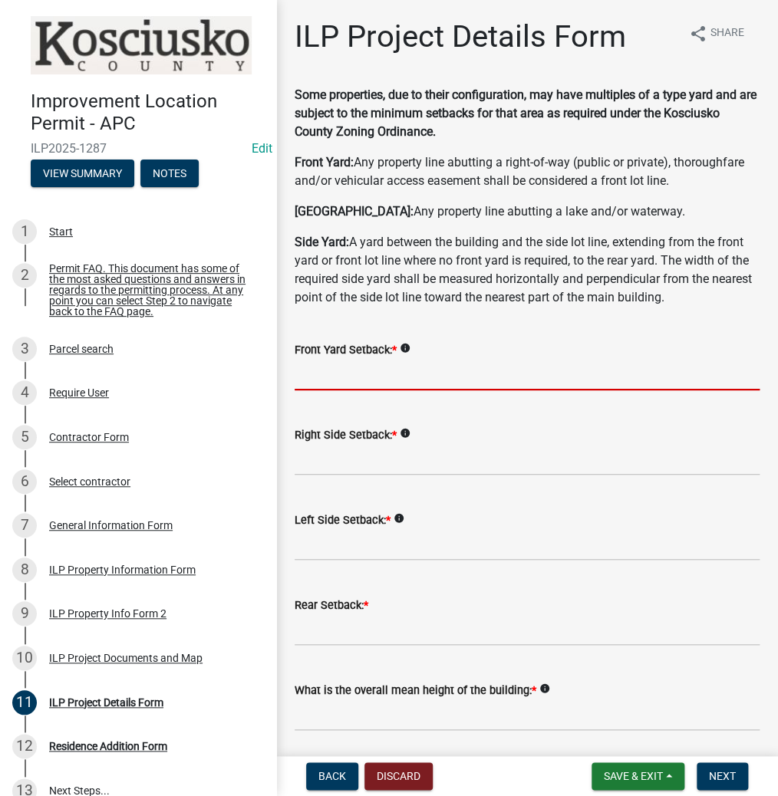
click at [365, 368] on input "text" at bounding box center [526, 374] width 465 height 31
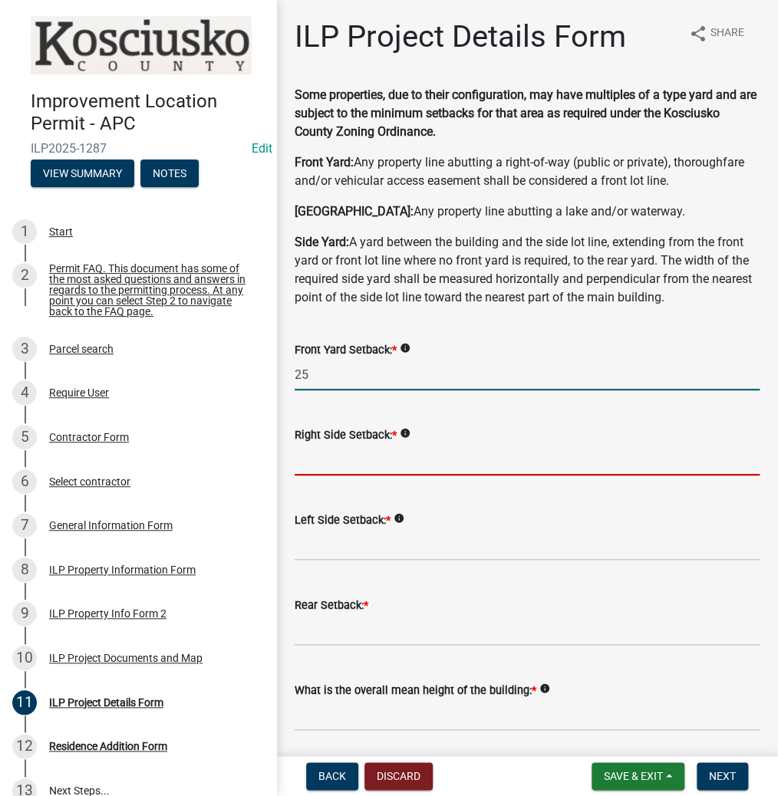
type input "25.0"
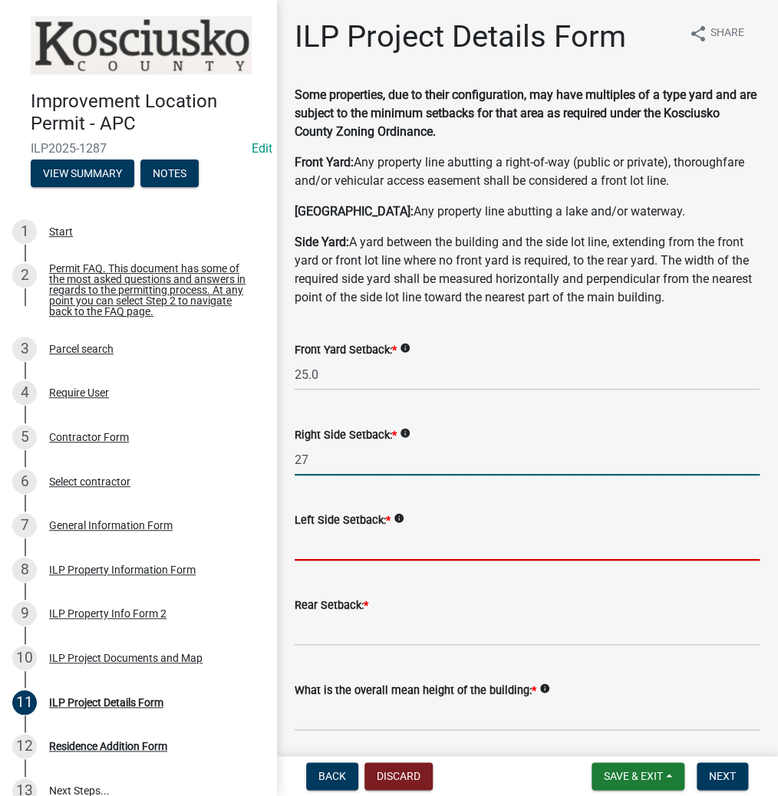
type input "27.0"
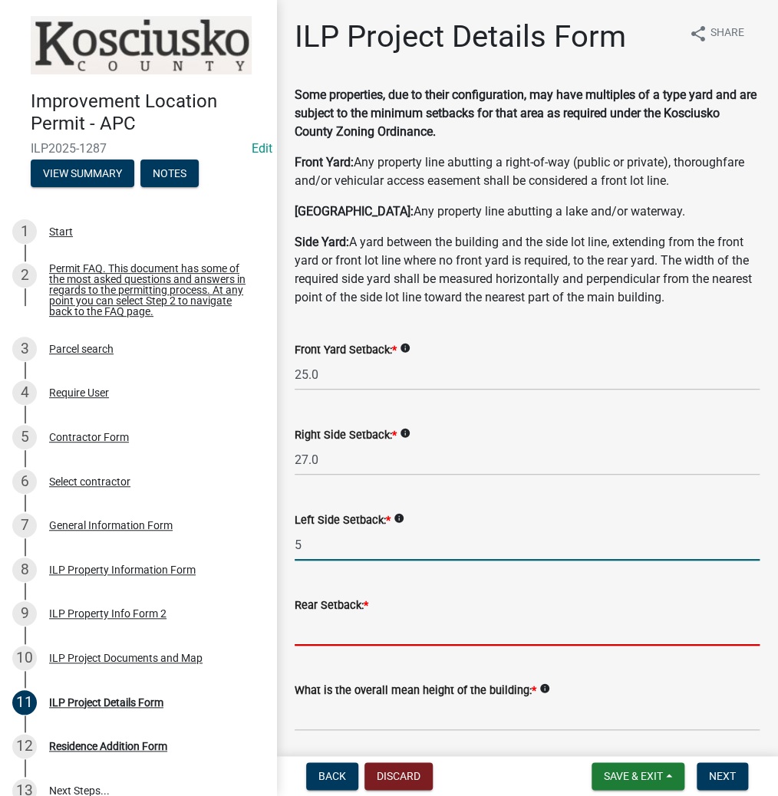
type input "5.0"
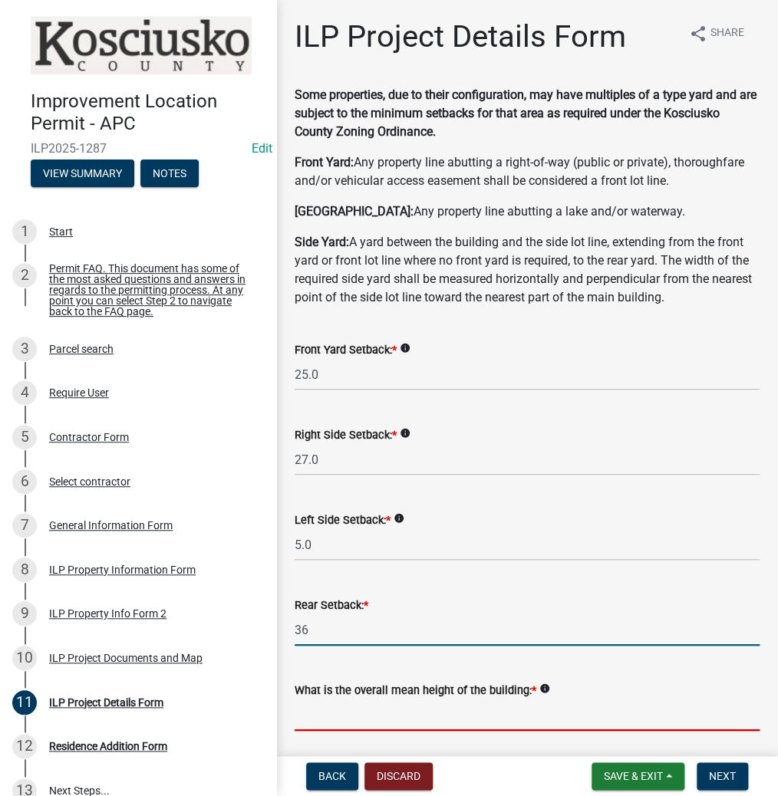
type input "36.0"
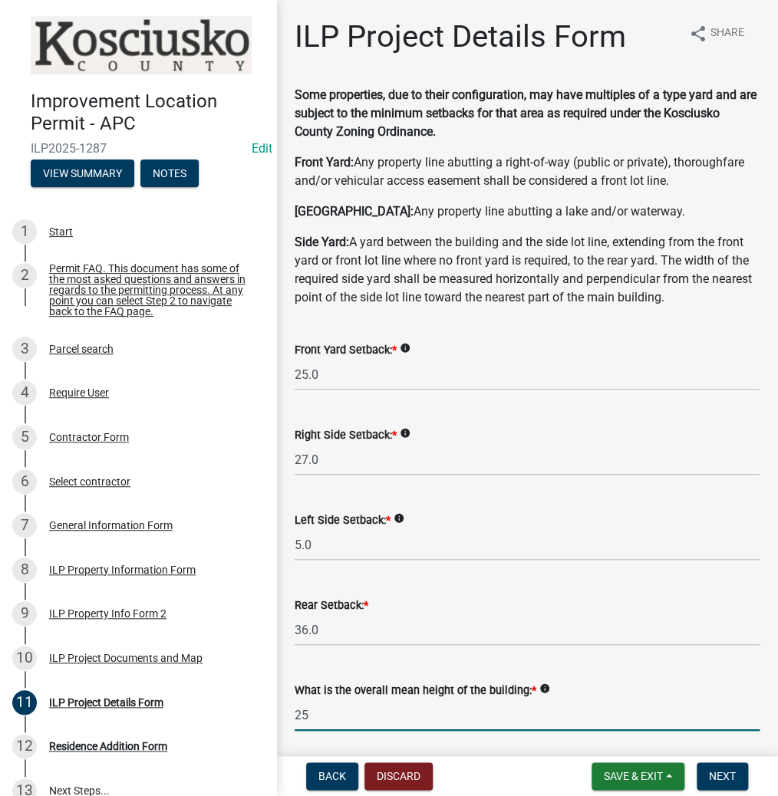
type input "25.0"
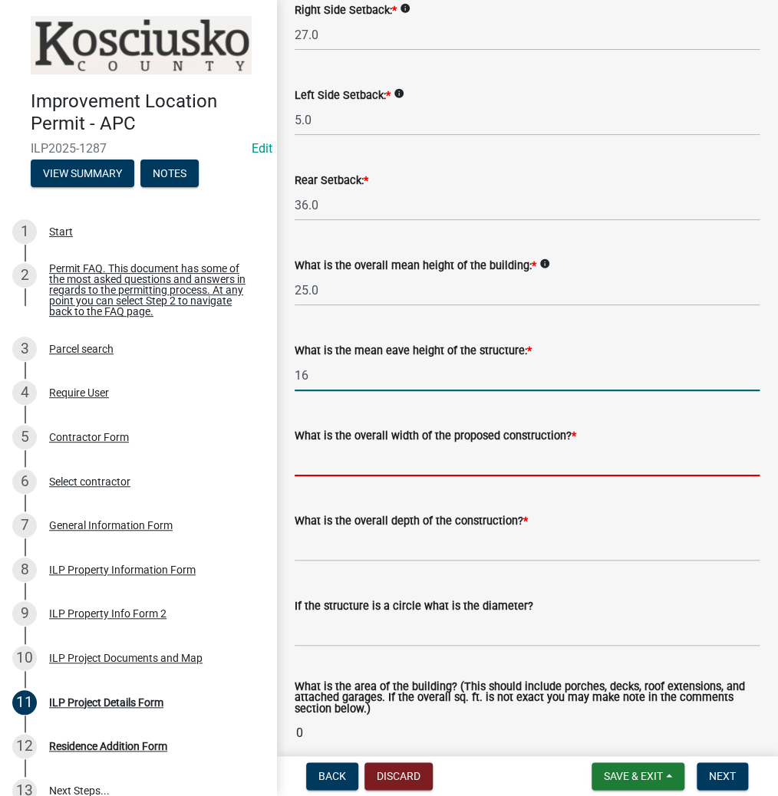
type input "16.0"
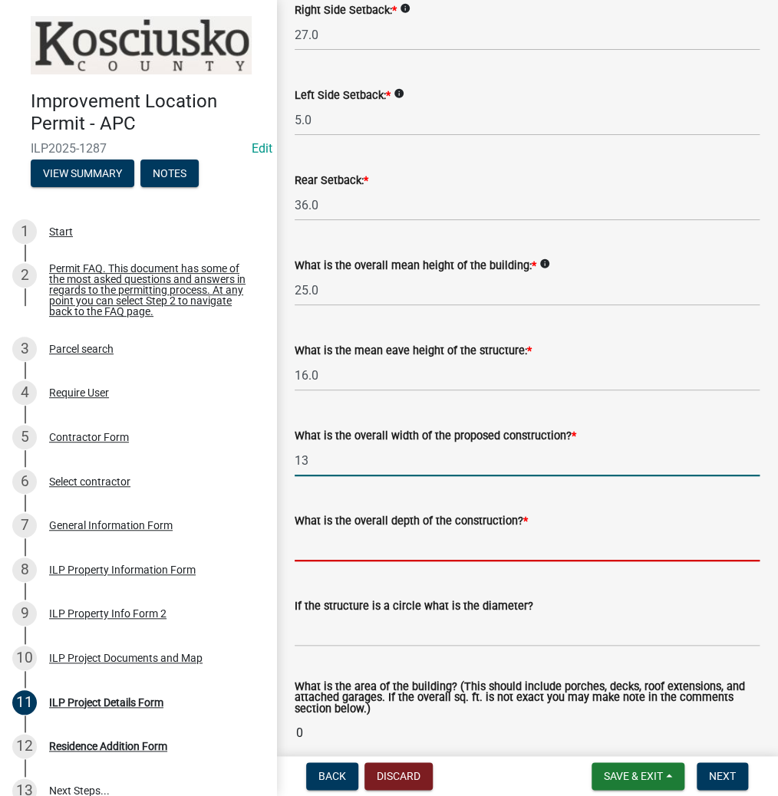
type input "13.00"
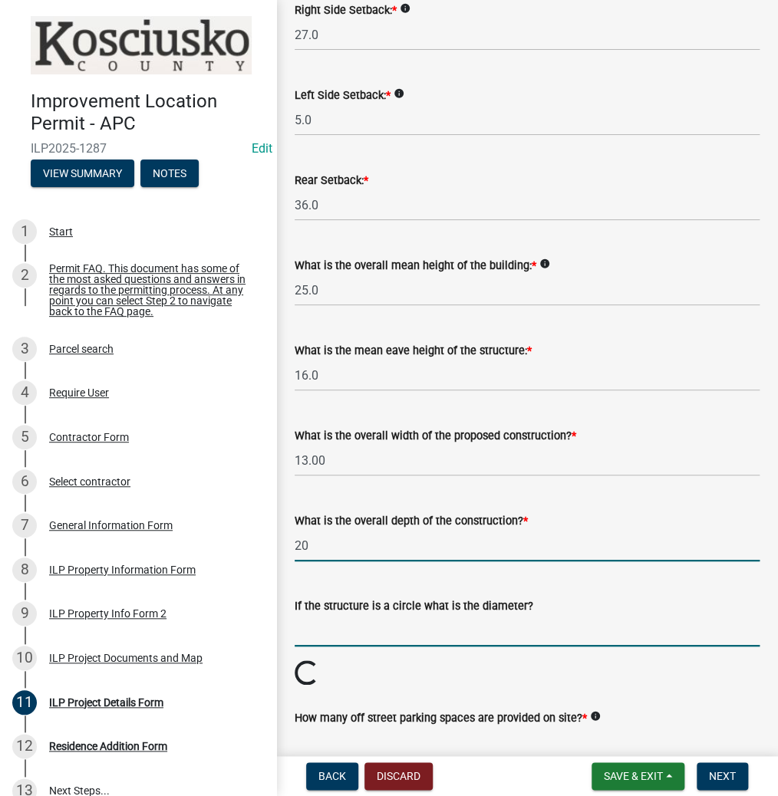
type input "20.00"
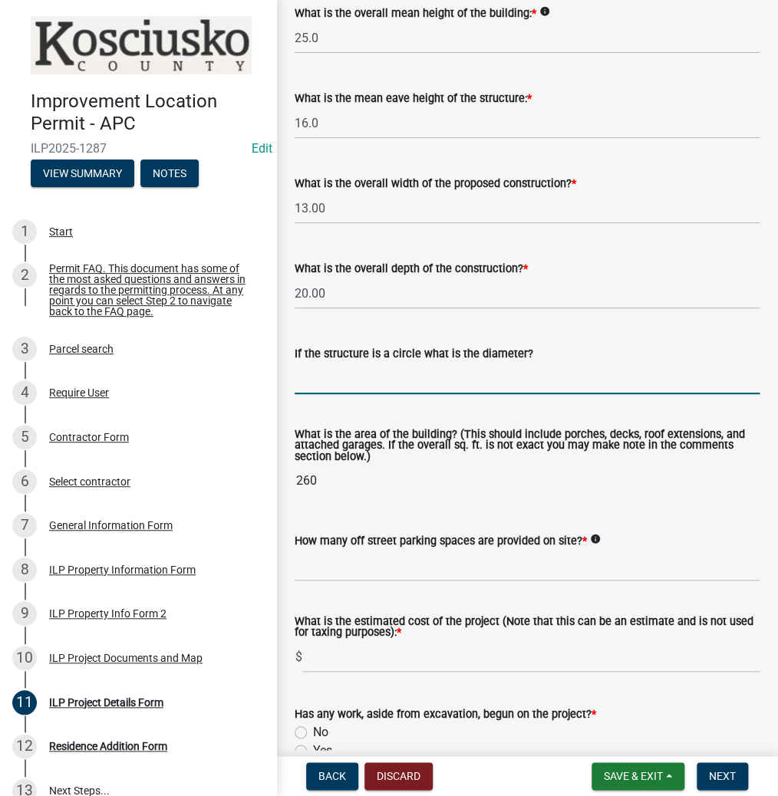
scroll to position [793, 0]
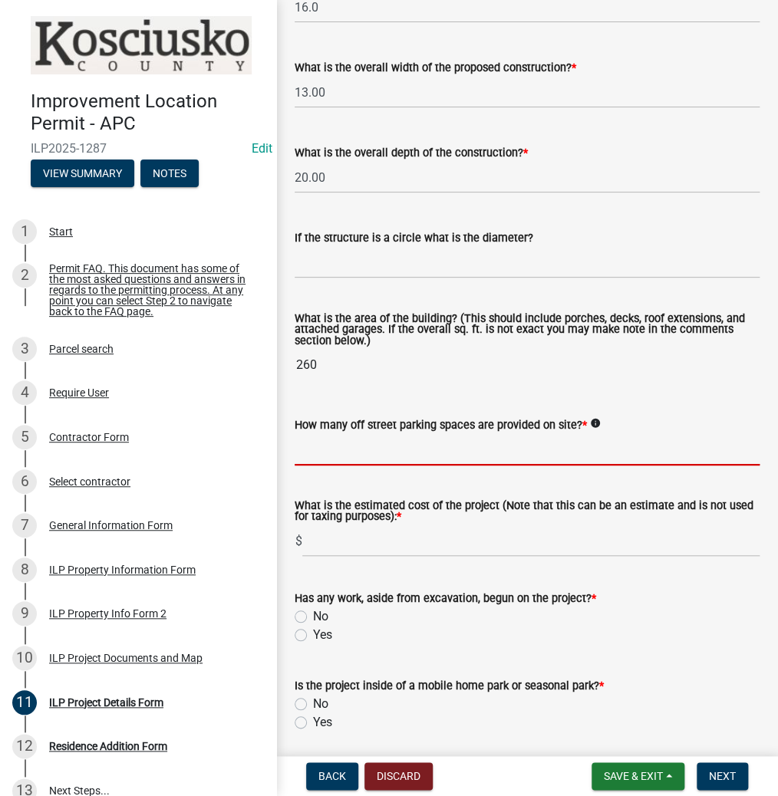
click at [341, 448] on input "text" at bounding box center [526, 449] width 465 height 31
type input "2"
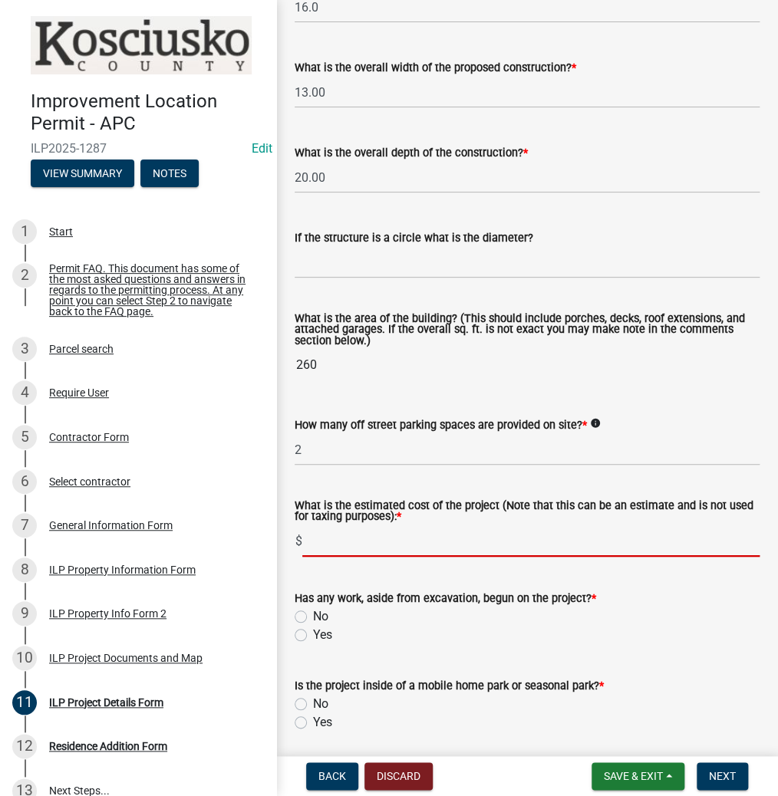
click at [344, 546] on input "text" at bounding box center [530, 540] width 457 height 31
type input "23000"
click at [313, 613] on label "No" at bounding box center [320, 616] width 15 height 18
click at [313, 613] on input "No" at bounding box center [318, 612] width 10 height 10
radio input "true"
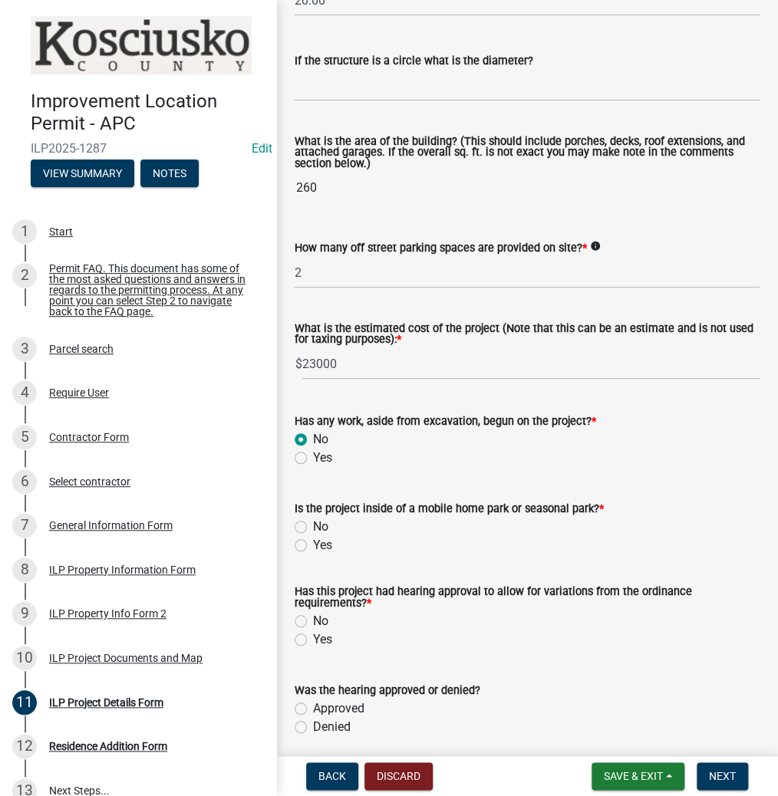
scroll to position [977, 0]
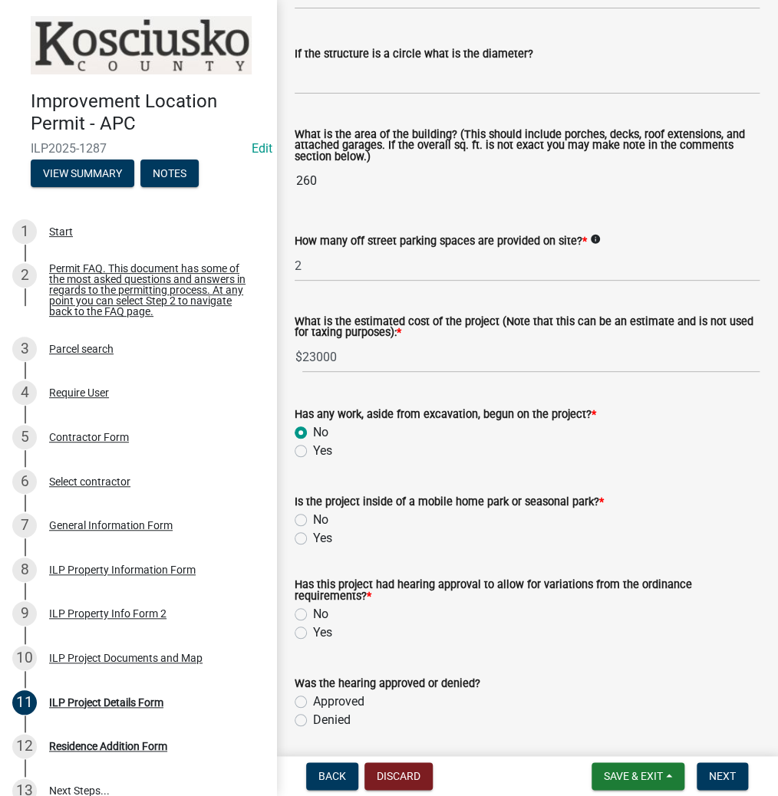
click at [313, 518] on label "No" at bounding box center [320, 520] width 15 height 18
click at [313, 518] on input "No" at bounding box center [318, 516] width 10 height 10
radio input "true"
click at [313, 616] on label "No" at bounding box center [320, 614] width 15 height 18
click at [313, 615] on input "No" at bounding box center [318, 610] width 10 height 10
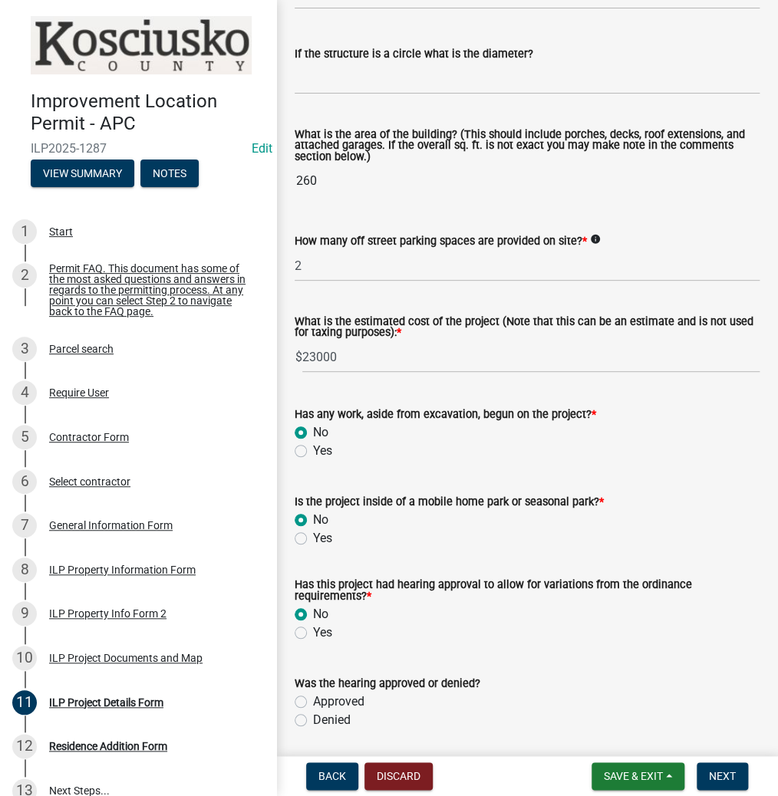
radio input "true"
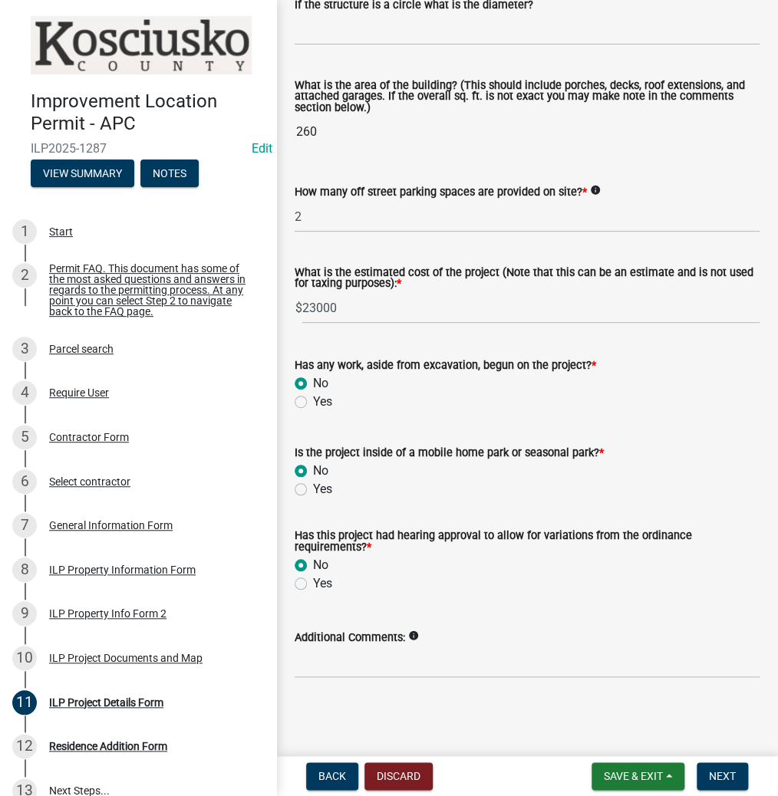
scroll to position [1027, 0]
click at [708, 770] on span "Next" at bounding box center [721, 776] width 27 height 12
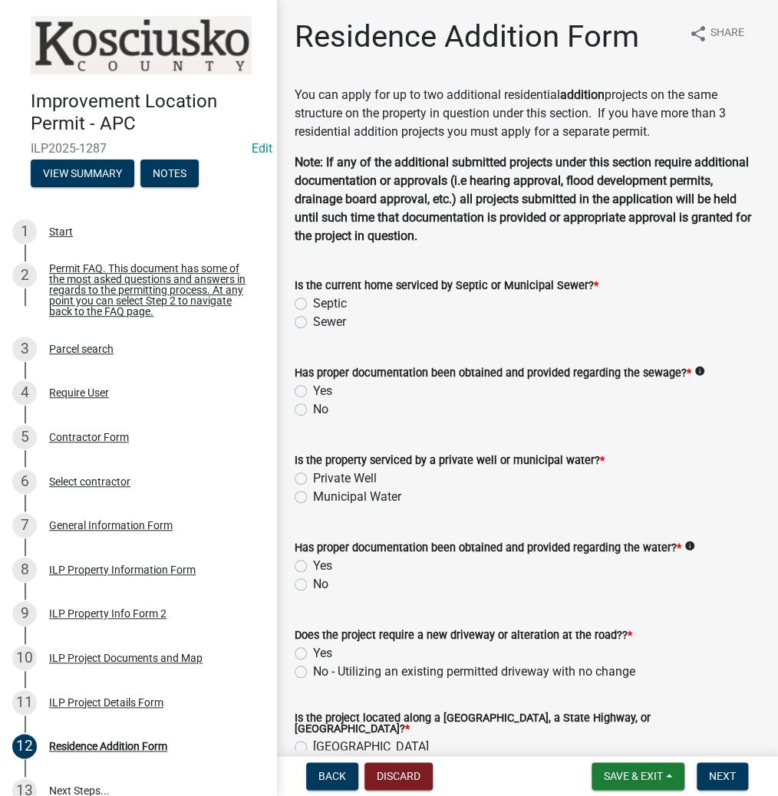
click at [313, 323] on label "Sewer" at bounding box center [329, 322] width 33 height 18
click at [313, 323] on input "Sewer" at bounding box center [318, 318] width 10 height 10
radio input "true"
click at [313, 391] on label "Yes" at bounding box center [322, 391] width 19 height 18
click at [313, 391] on input "Yes" at bounding box center [318, 387] width 10 height 10
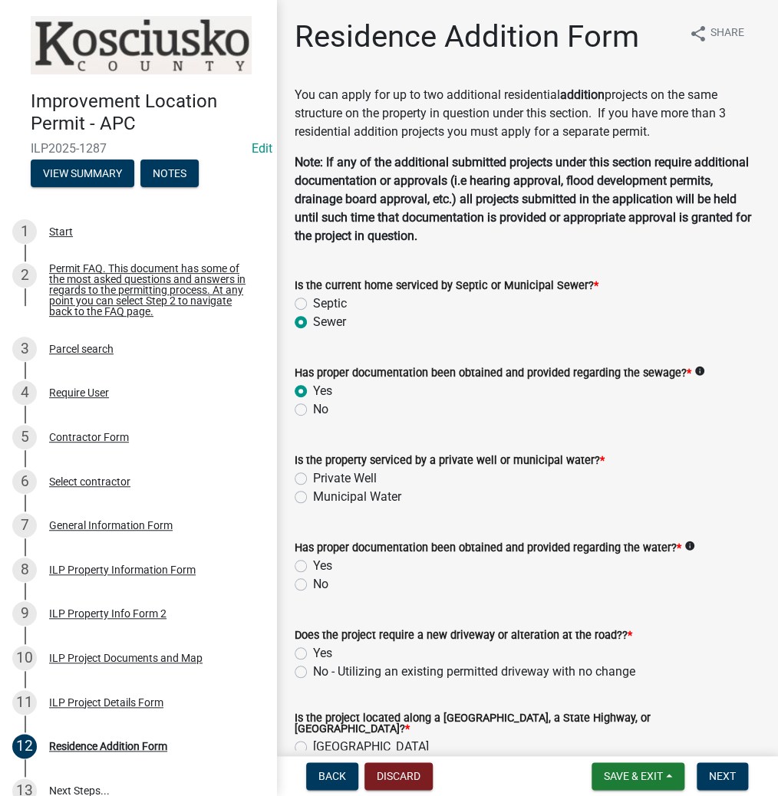
radio input "true"
click at [313, 474] on label "Private Well" at bounding box center [345, 478] width 64 height 18
click at [313, 474] on input "Private Well" at bounding box center [318, 474] width 10 height 10
radio input "true"
click at [313, 566] on label "Yes" at bounding box center [322, 566] width 19 height 18
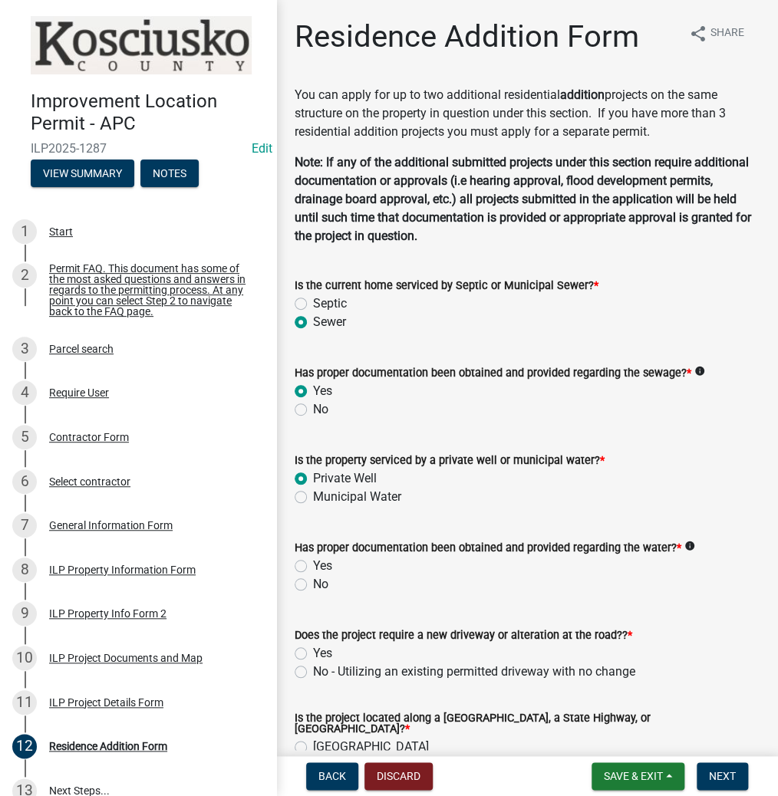
click at [313, 566] on input "Yes" at bounding box center [318, 562] width 10 height 10
radio input "true"
click at [313, 672] on label "No - Utilizing an existing permitted driveway with no change" at bounding box center [474, 671] width 322 height 18
click at [313, 672] on input "No - Utilizing an existing permitted driveway with no change" at bounding box center [318, 667] width 10 height 10
radio input "true"
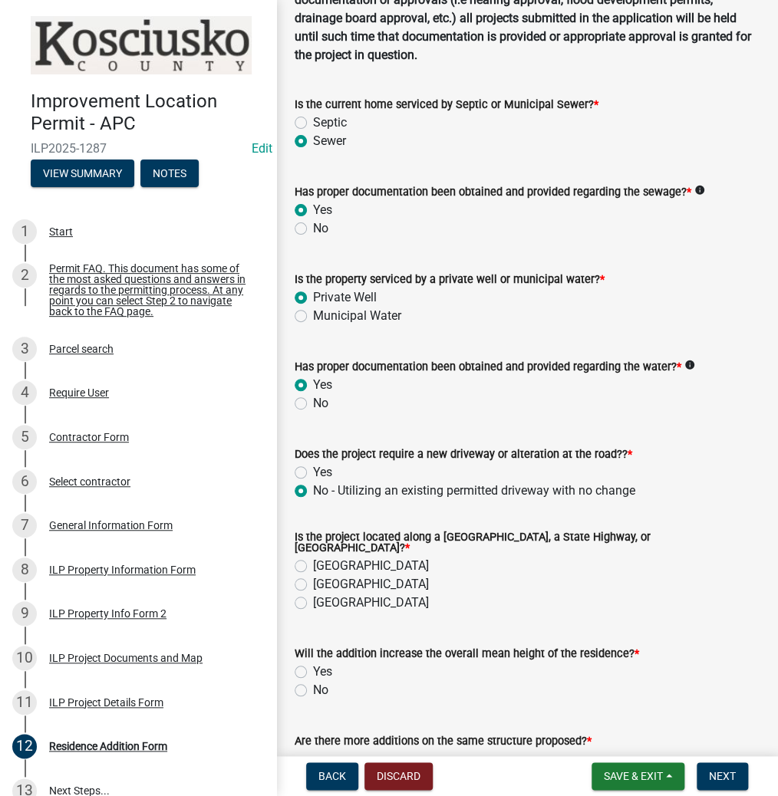
scroll to position [184, 0]
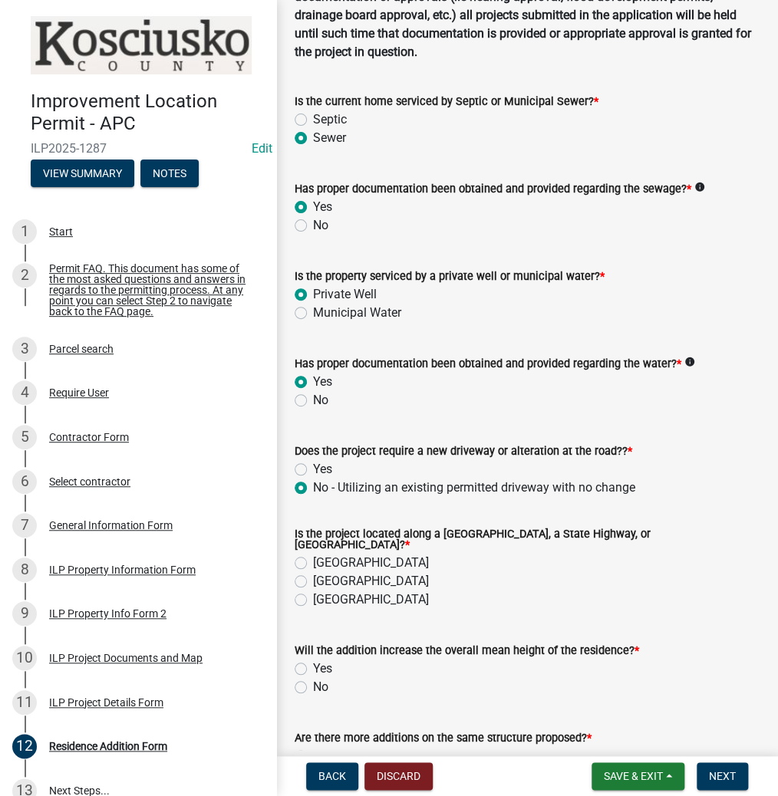
click at [313, 557] on label "[GEOGRAPHIC_DATA]" at bounding box center [371, 563] width 116 height 18
click at [313, 557] on input "[GEOGRAPHIC_DATA]" at bounding box center [318, 559] width 10 height 10
radio input "true"
click at [313, 682] on label "No" at bounding box center [320, 687] width 15 height 18
click at [313, 682] on input "No" at bounding box center [318, 683] width 10 height 10
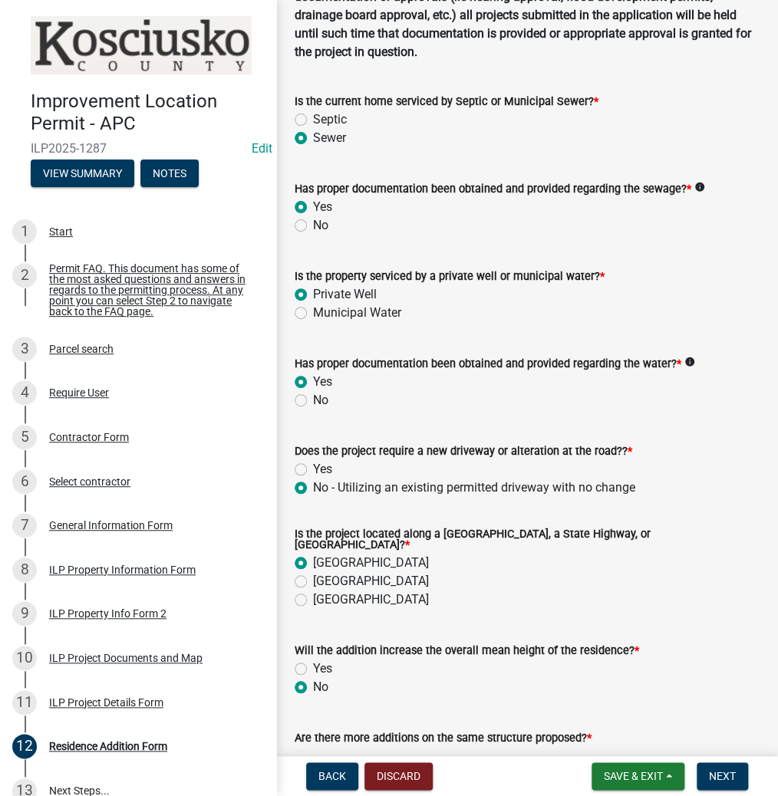
radio input "true"
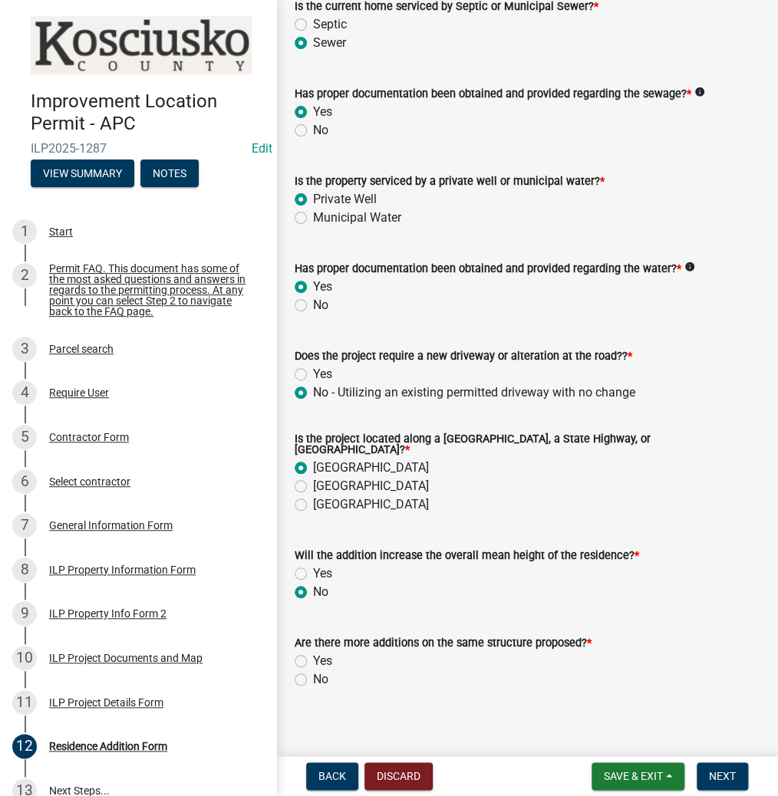
scroll to position [285, 0]
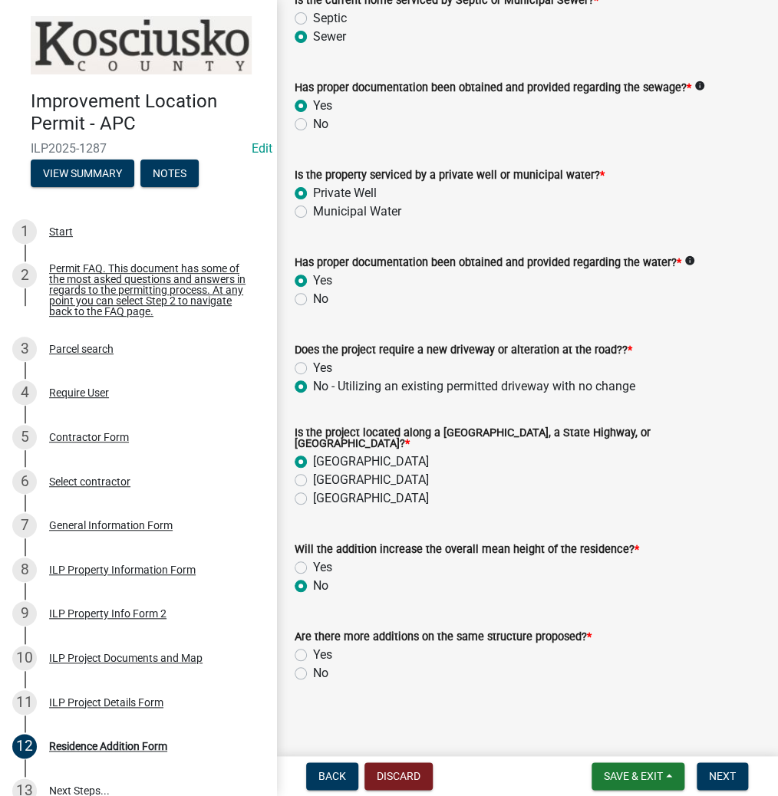
click at [313, 664] on label "No" at bounding box center [320, 673] width 15 height 18
click at [313, 664] on input "No" at bounding box center [318, 669] width 10 height 10
radio input "true"
click at [719, 771] on span "Next" at bounding box center [721, 776] width 27 height 12
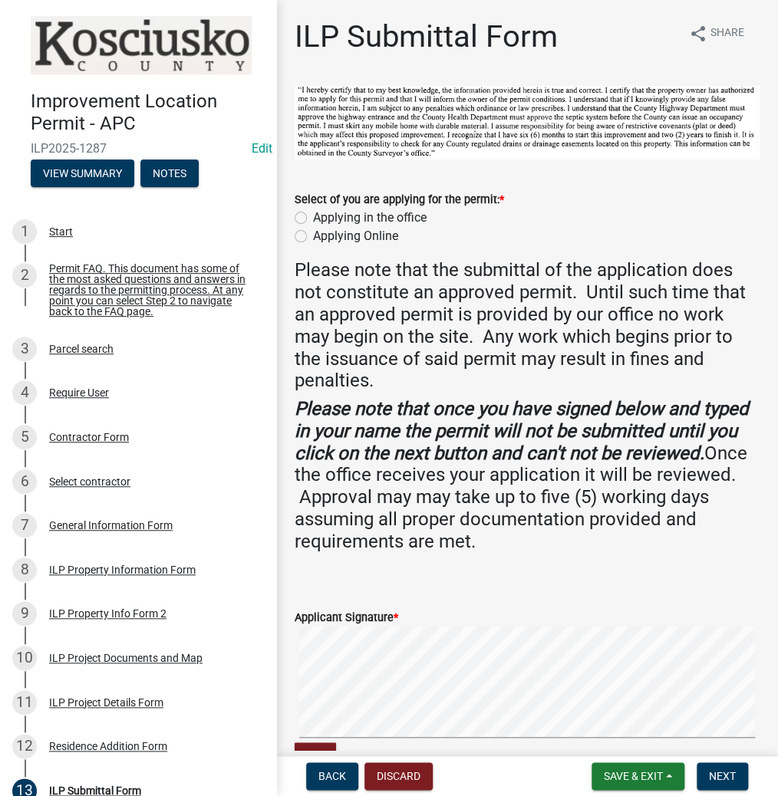
click at [313, 215] on label "Applying in the office" at bounding box center [369, 218] width 113 height 18
click at [313, 215] on input "Applying in the office" at bounding box center [318, 214] width 10 height 10
radio input "true"
click at [516, 604] on form "Applicant Signature * Clear" at bounding box center [526, 681] width 465 height 182
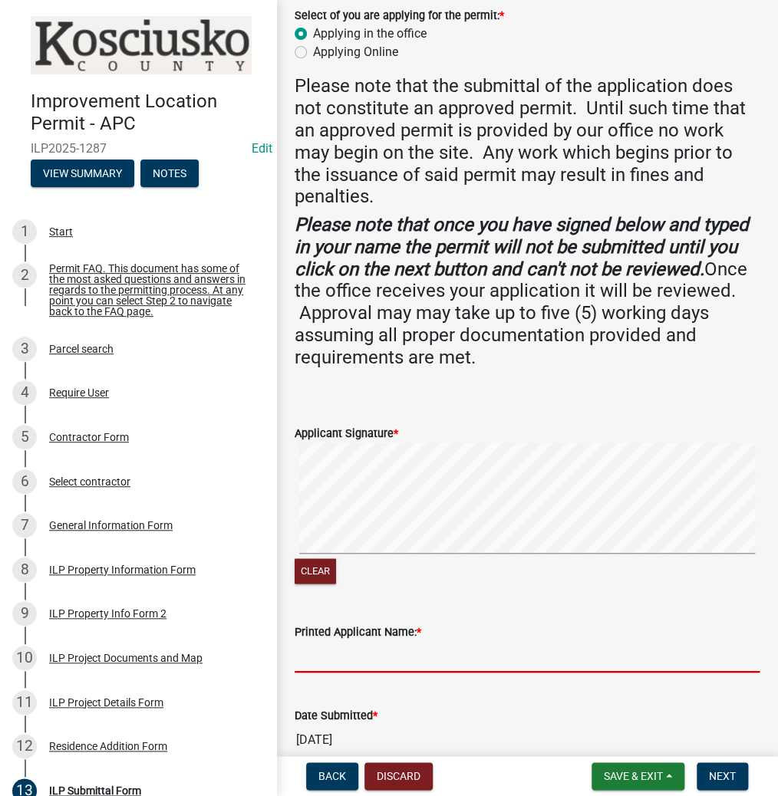
click at [451, 649] on input "Printed Applicant Name: *" at bounding box center [526, 656] width 465 height 31
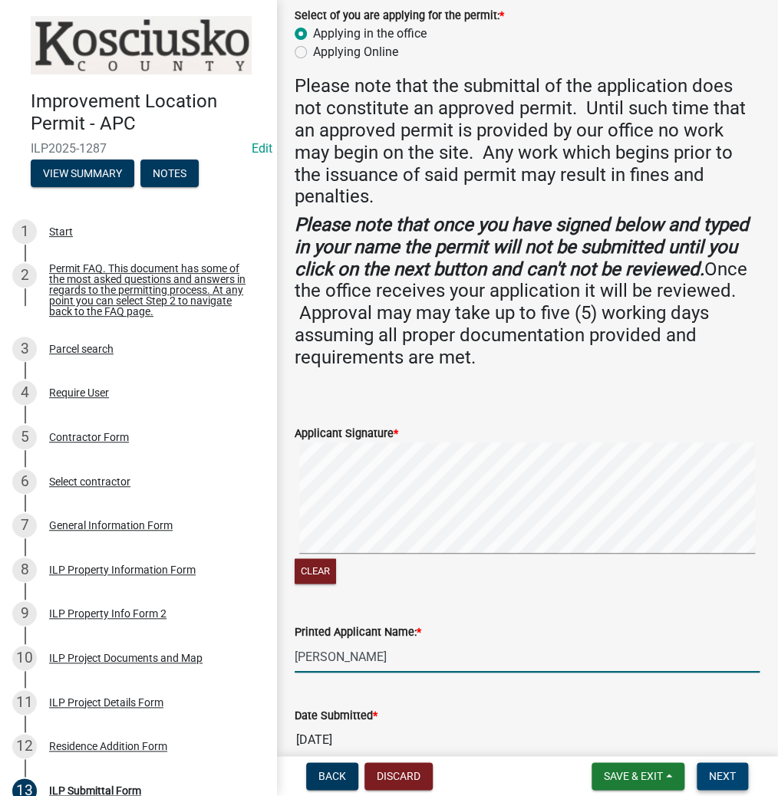
type input "[PERSON_NAME]"
click at [709, 773] on span "Next" at bounding box center [721, 776] width 27 height 12
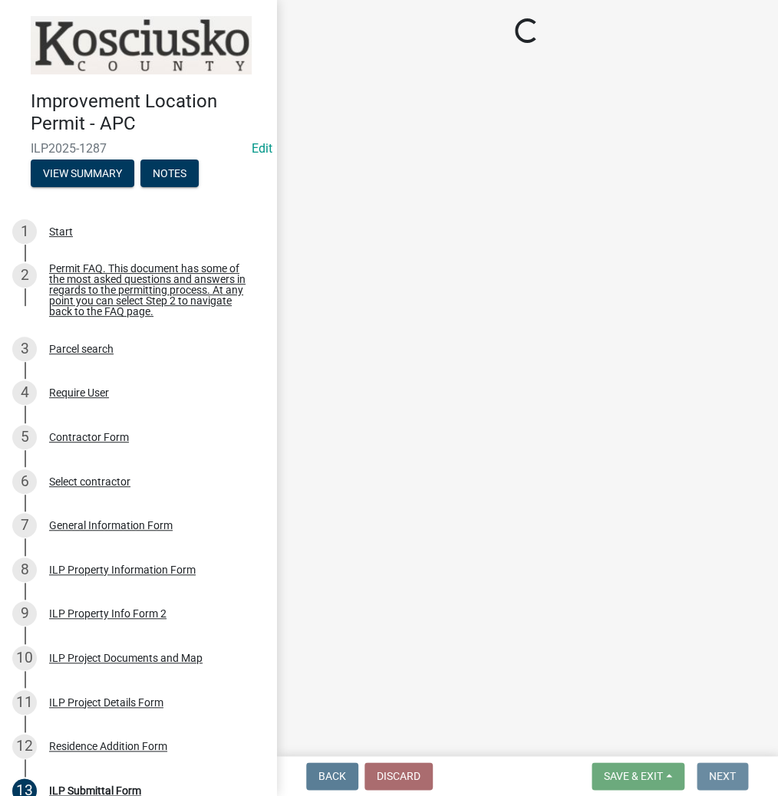
scroll to position [0, 0]
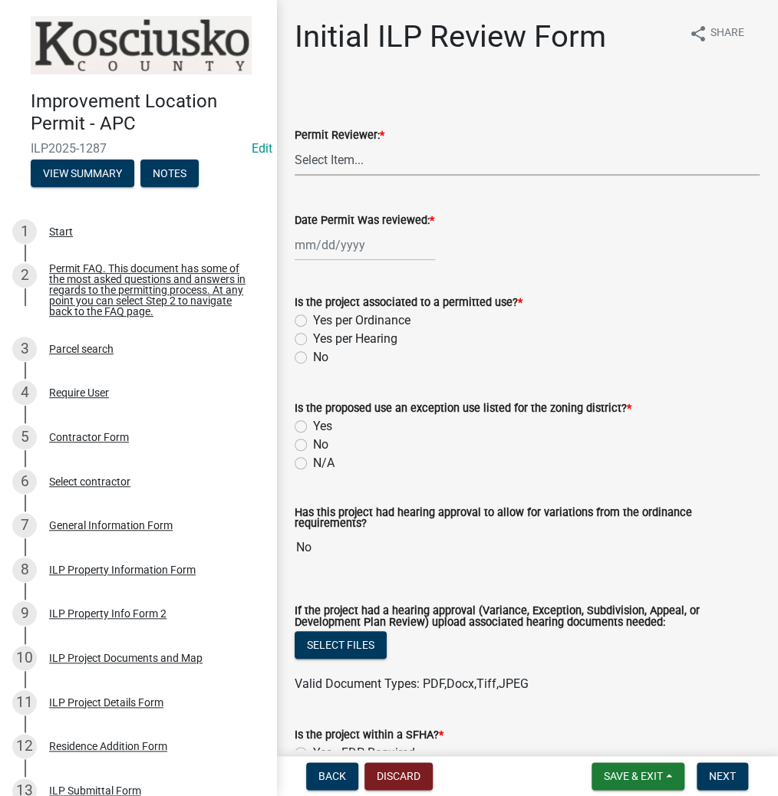
click at [357, 166] on select "Select Item... MMS LT AT CS [PERSON_NAME]" at bounding box center [526, 159] width 465 height 31
click at [294, 144] on select "Select Item... MMS LT AT CS [PERSON_NAME]" at bounding box center [526, 159] width 465 height 31
select select "d95389f4-ab5a-4603-9826-29cf73316391"
click at [342, 246] on div at bounding box center [364, 244] width 140 height 31
select select "10"
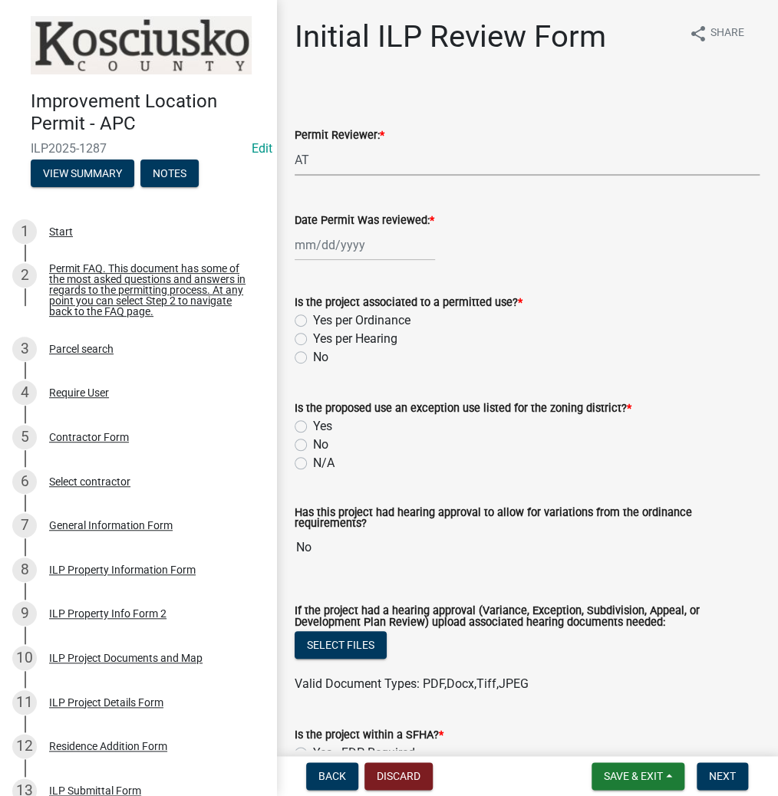
select select "2025"
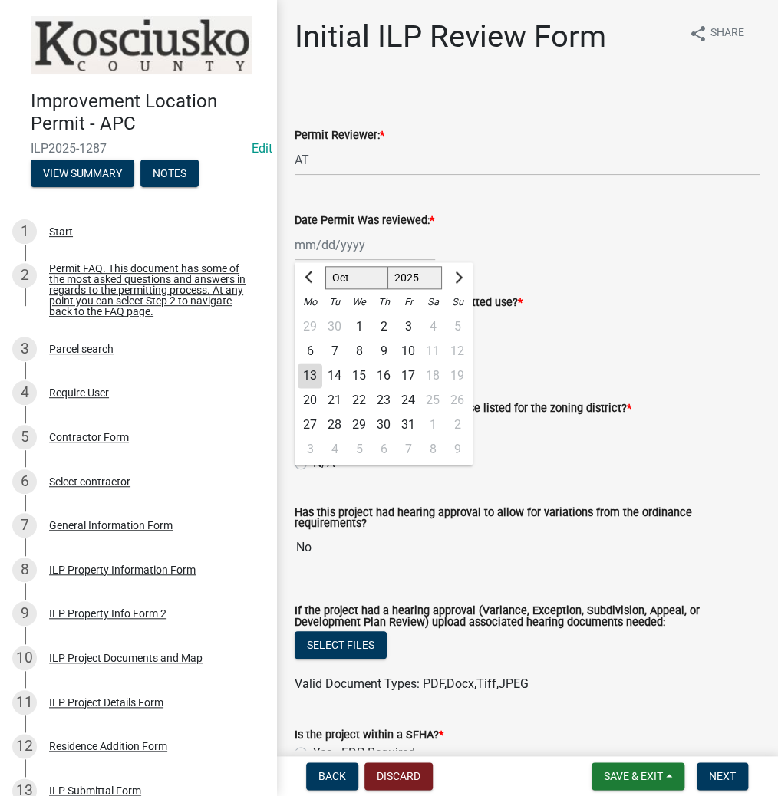
click at [308, 373] on div "13" at bounding box center [310, 375] width 25 height 25
type input "[DATE]"
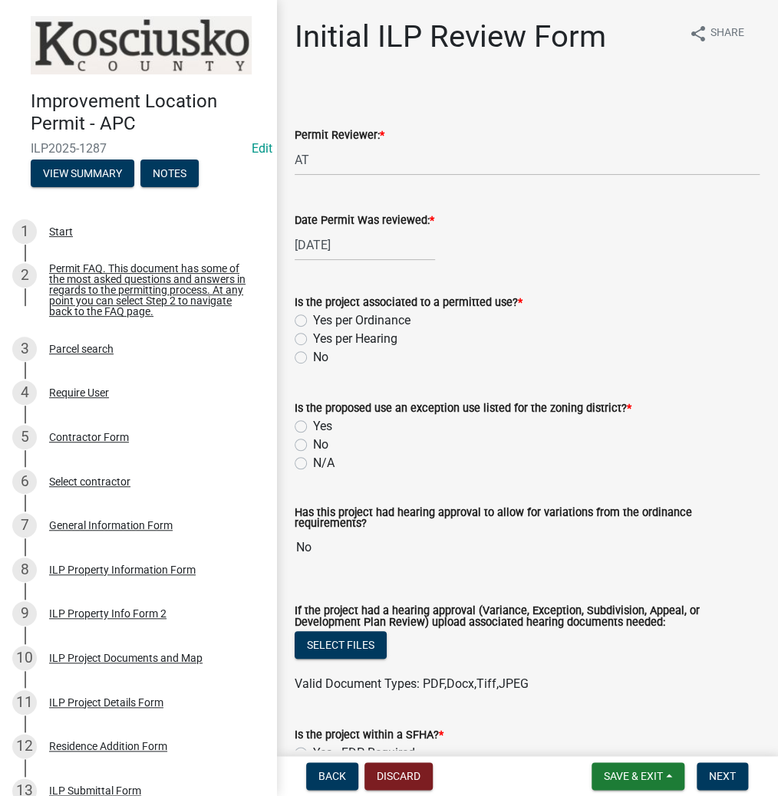
click at [313, 318] on label "Yes per Ordinance" at bounding box center [361, 320] width 97 height 18
click at [313, 318] on input "Yes per Ordinance" at bounding box center [318, 316] width 10 height 10
radio input "true"
click at [313, 462] on label "N/A" at bounding box center [323, 463] width 21 height 18
click at [313, 462] on input "N/A" at bounding box center [318, 459] width 10 height 10
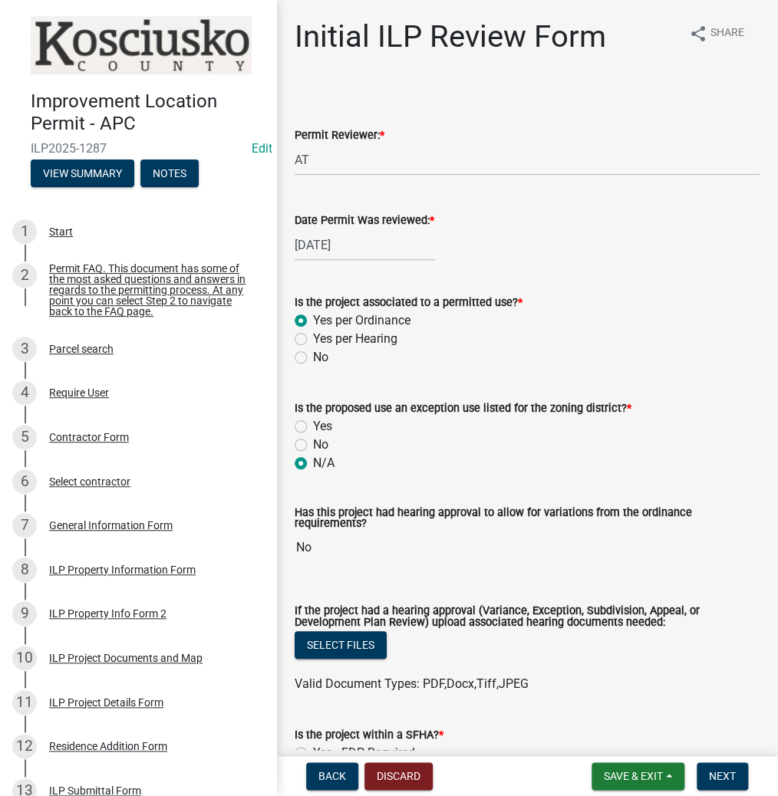
radio input "true"
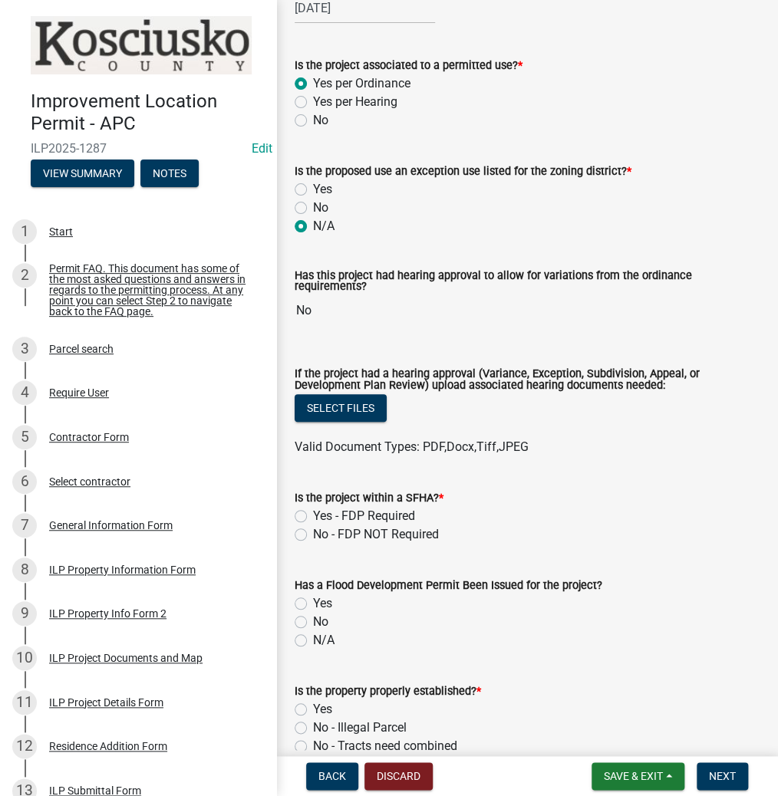
scroll to position [245, 0]
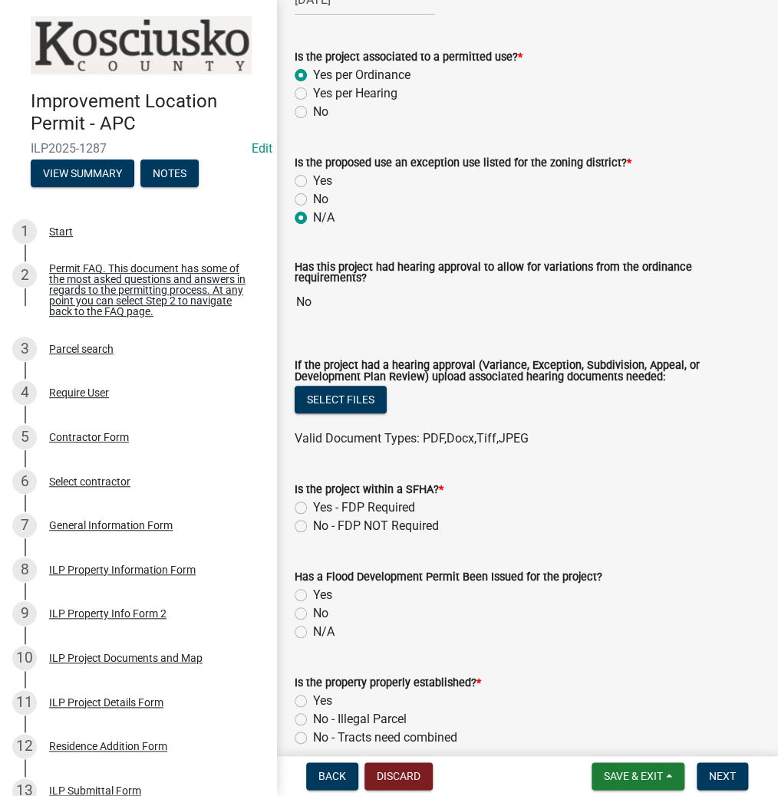
click at [313, 524] on label "No - FDP NOT Required" at bounding box center [376, 526] width 126 height 18
click at [313, 524] on input "No - FDP NOT Required" at bounding box center [318, 522] width 10 height 10
radio input "true"
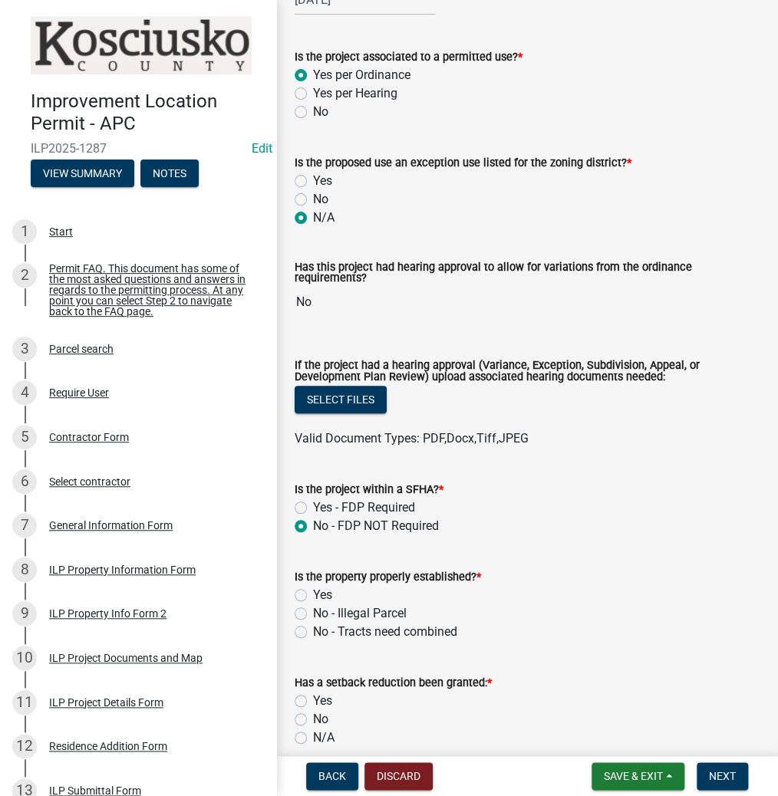
click at [313, 592] on label "Yes" at bounding box center [322, 595] width 19 height 18
click at [313, 592] on input "Yes" at bounding box center [318, 591] width 10 height 10
radio input "true"
click at [313, 715] on label "No" at bounding box center [320, 719] width 15 height 18
click at [313, 715] on input "No" at bounding box center [318, 715] width 10 height 10
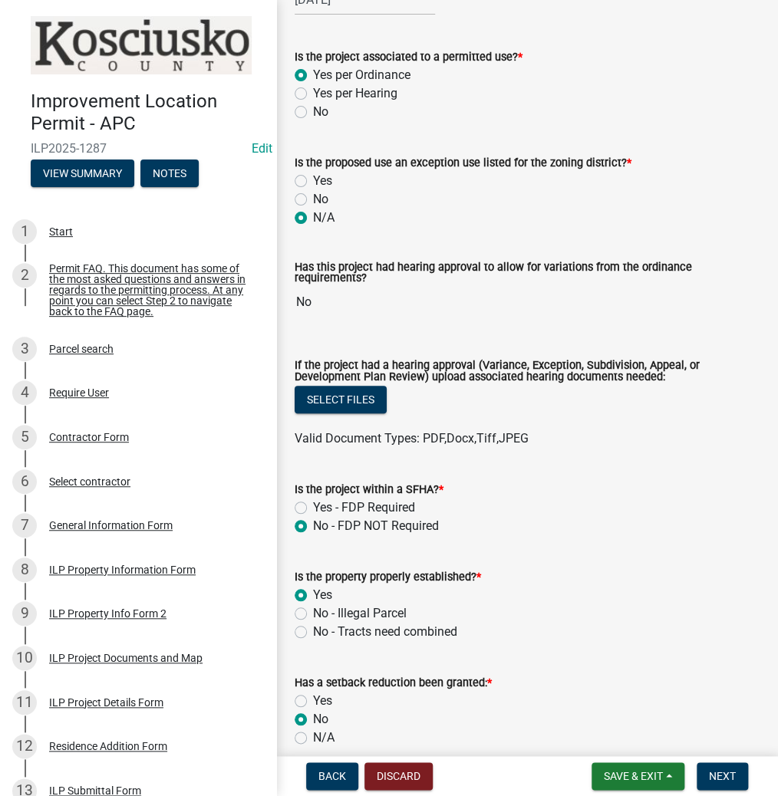
radio input "true"
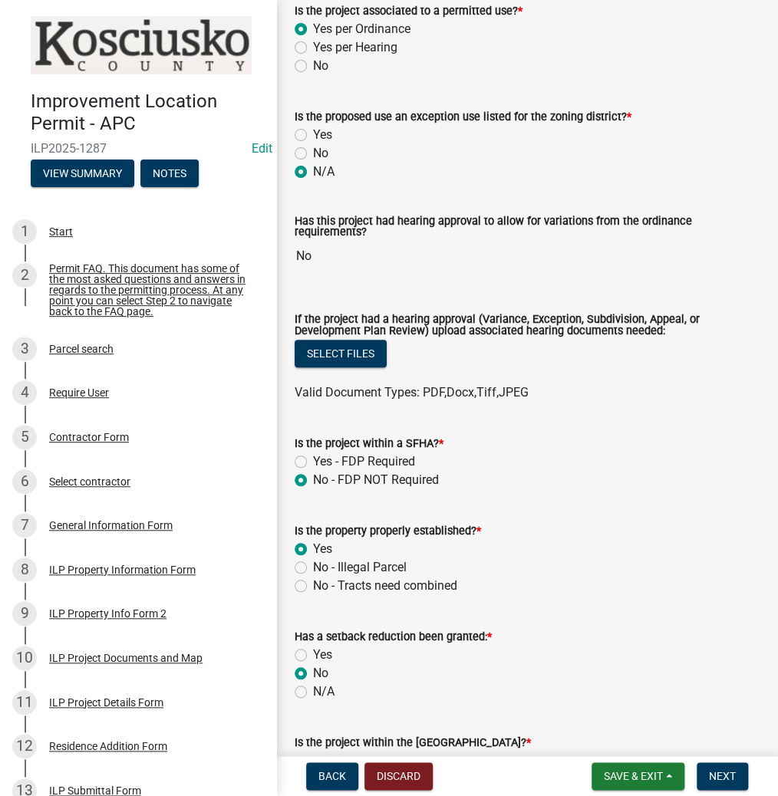
scroll to position [429, 0]
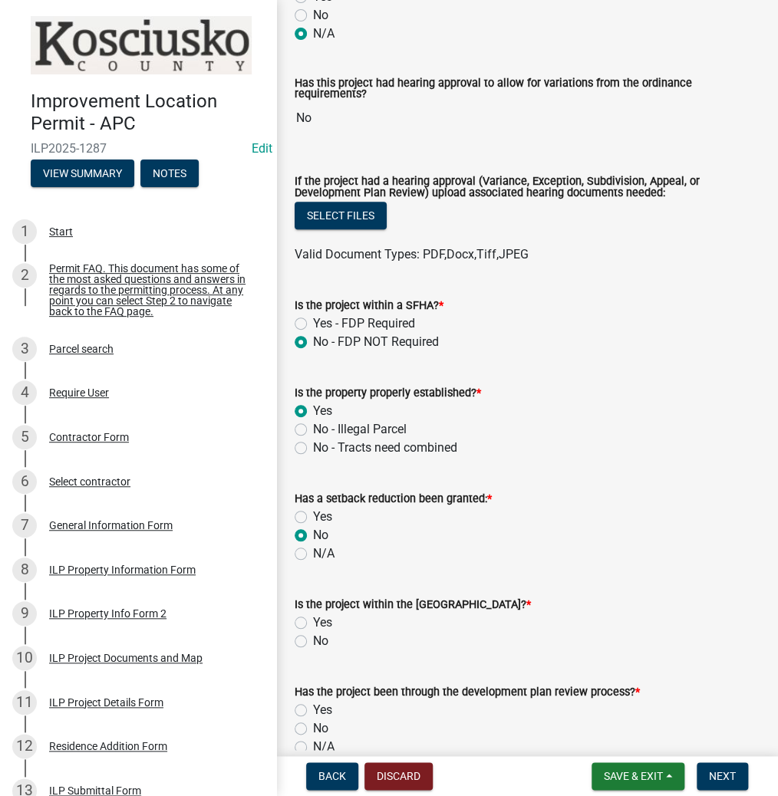
click at [313, 642] on label "No" at bounding box center [320, 641] width 15 height 18
click at [313, 642] on input "No" at bounding box center [318, 637] width 10 height 10
radio input "true"
click at [301, 739] on div "N/A" at bounding box center [526, 747] width 465 height 18
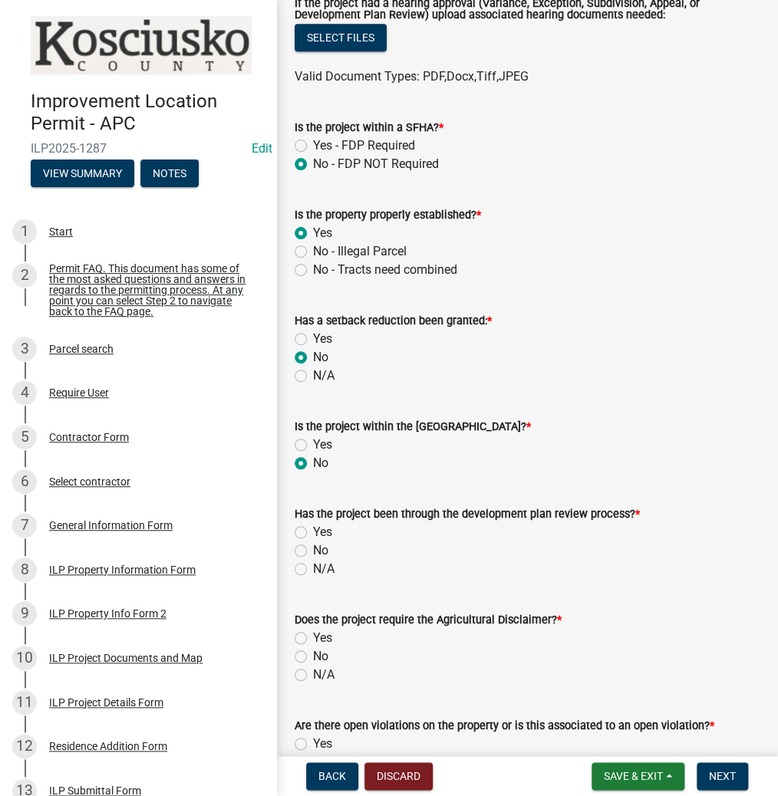
scroll to position [613, 0]
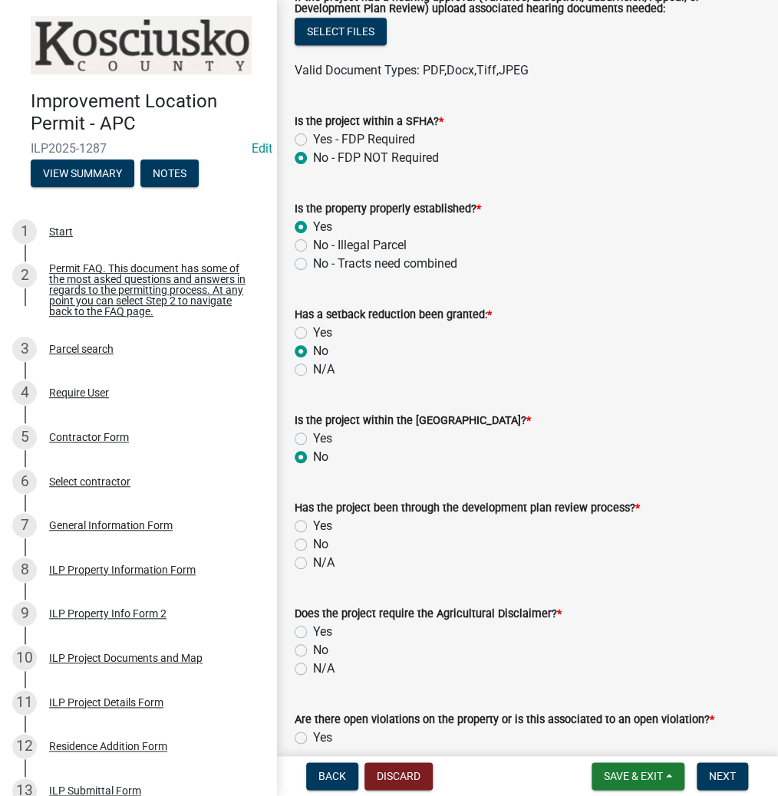
click at [313, 557] on label "N/A" at bounding box center [323, 563] width 21 height 18
click at [313, 557] on input "N/A" at bounding box center [318, 559] width 10 height 10
radio input "true"
click at [313, 651] on label "No" at bounding box center [320, 650] width 15 height 18
click at [313, 651] on input "No" at bounding box center [318, 646] width 10 height 10
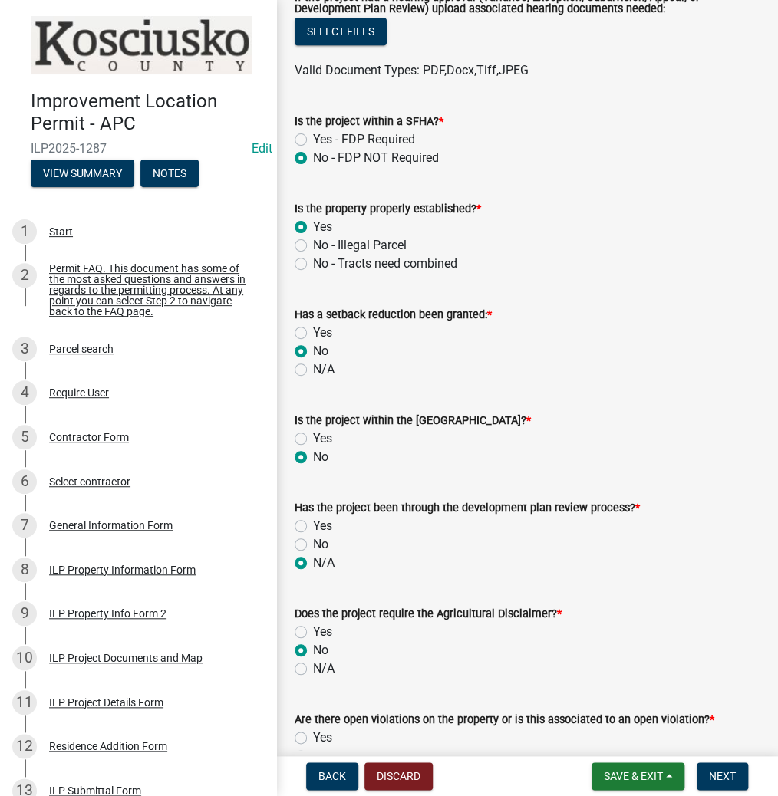
radio input "true"
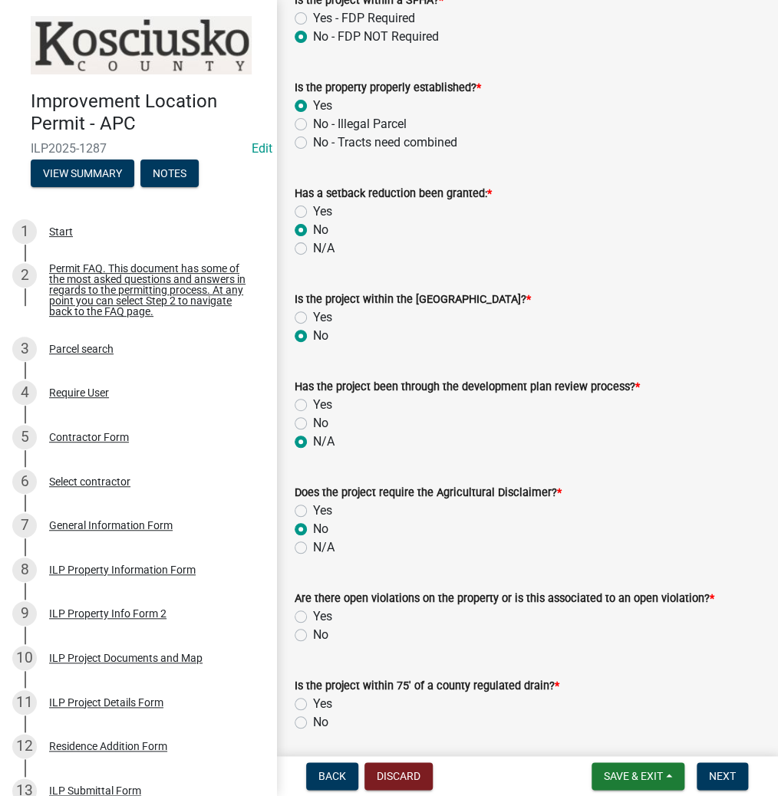
scroll to position [736, 0]
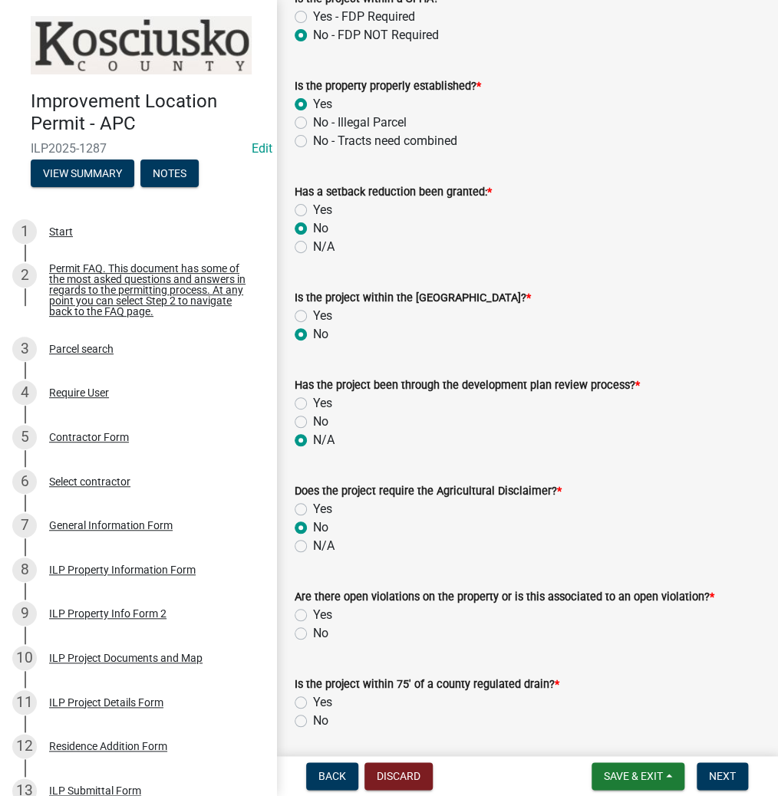
click at [313, 636] on label "No" at bounding box center [320, 633] width 15 height 18
click at [313, 634] on input "No" at bounding box center [318, 629] width 10 height 10
radio input "true"
click at [313, 718] on label "No" at bounding box center [320, 721] width 15 height 18
click at [313, 718] on input "No" at bounding box center [318, 717] width 10 height 10
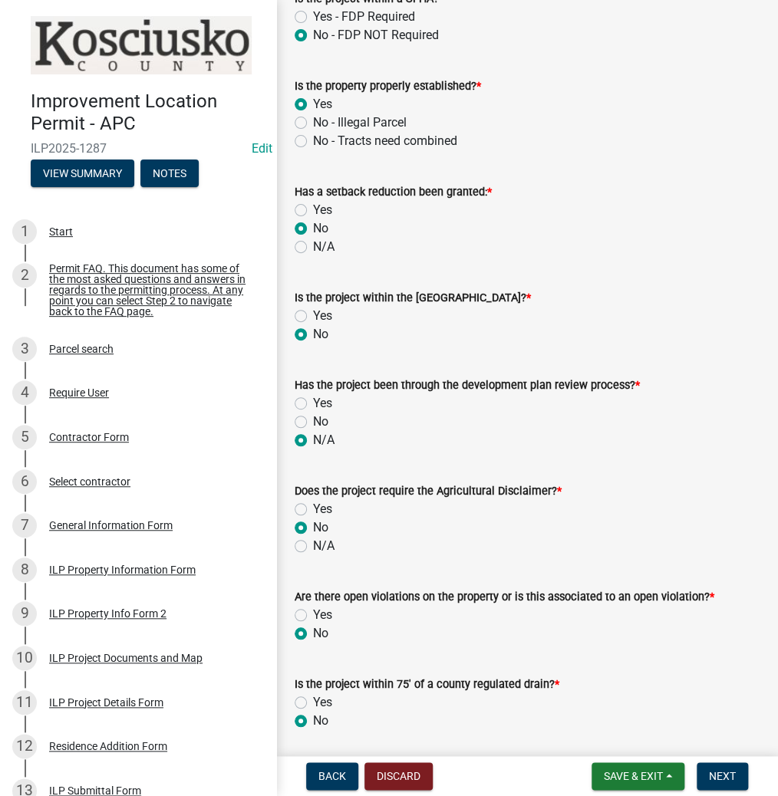
radio input "true"
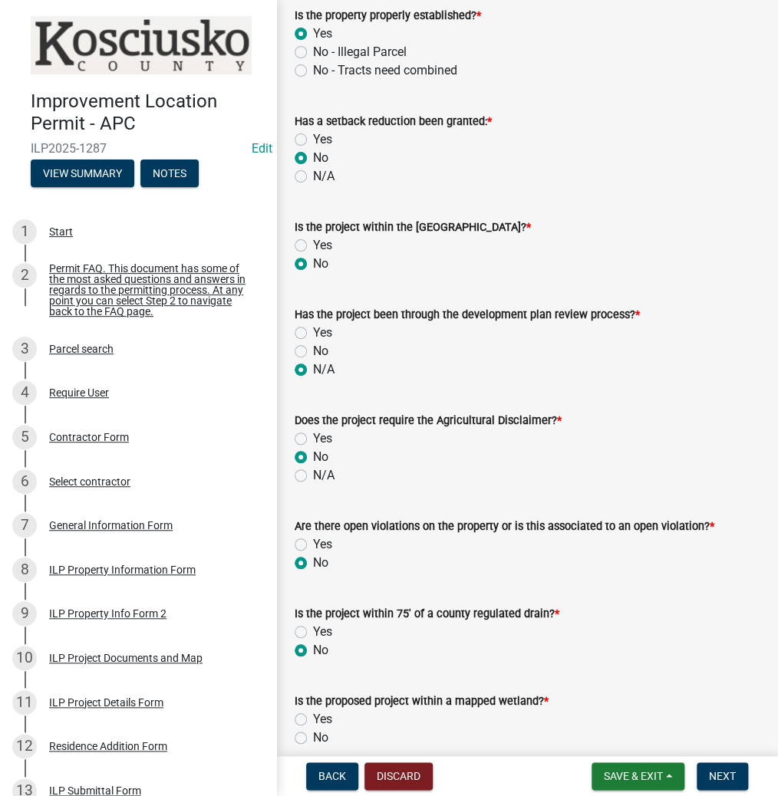
scroll to position [920, 0]
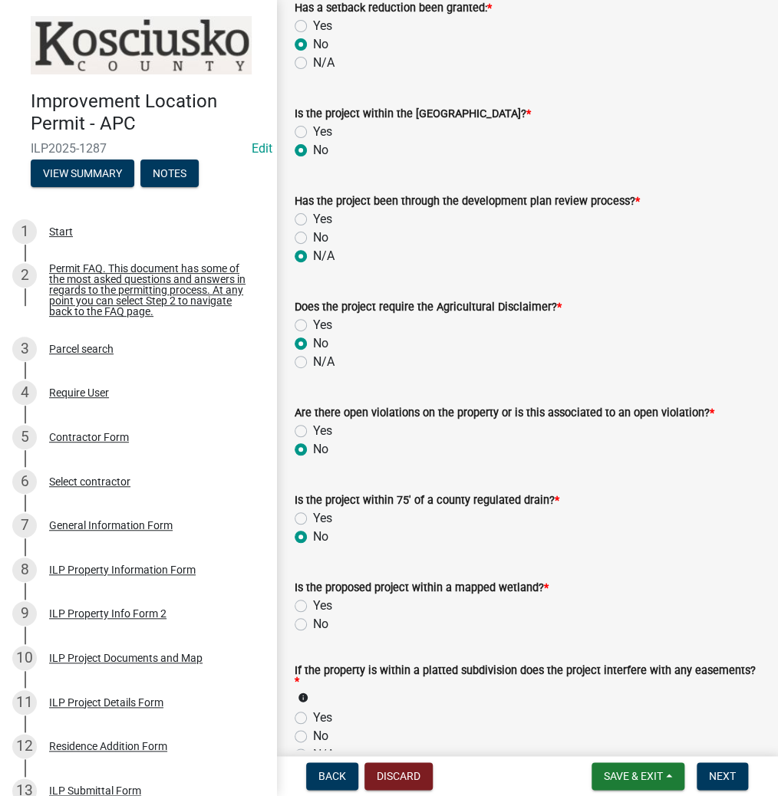
click at [313, 626] on label "No" at bounding box center [320, 624] width 15 height 18
click at [313, 625] on input "No" at bounding box center [318, 620] width 10 height 10
radio input "true"
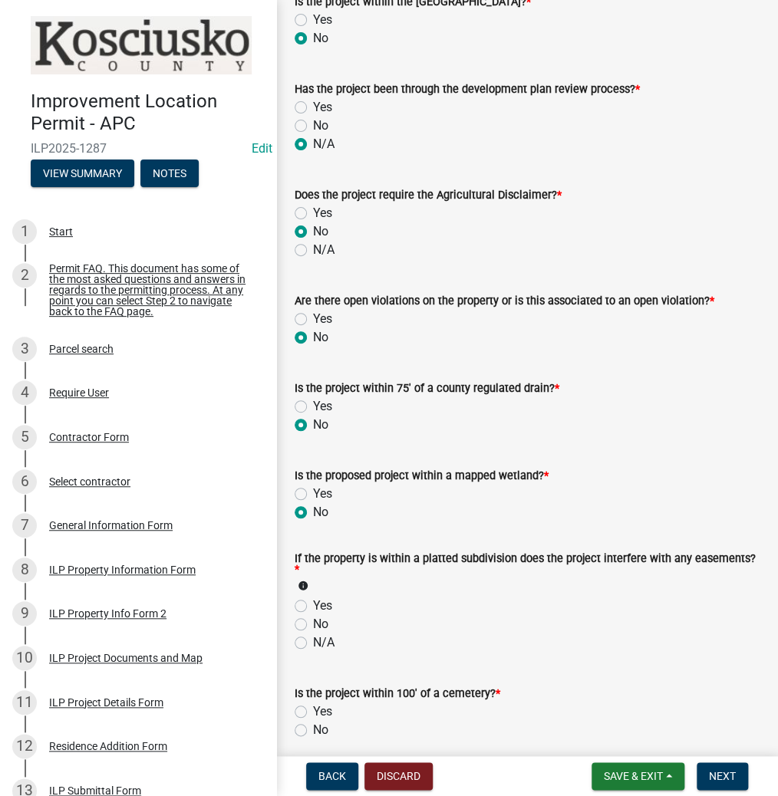
scroll to position [1043, 0]
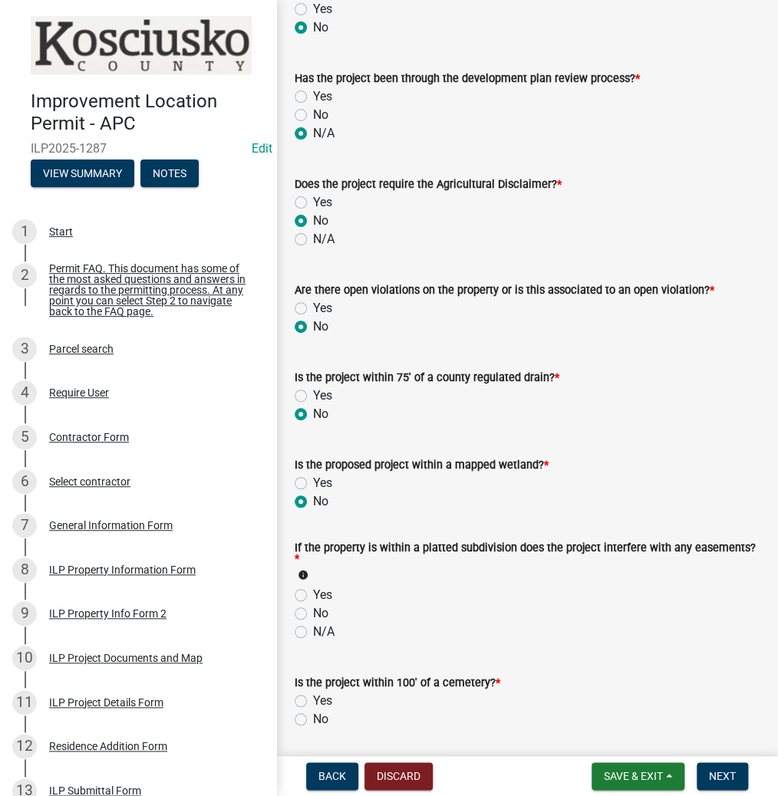
click at [313, 630] on label "N/A" at bounding box center [323, 632] width 21 height 18
click at [313, 630] on input "N/A" at bounding box center [318, 628] width 10 height 10
radio input "true"
click at [313, 720] on label "No" at bounding box center [320, 719] width 15 height 18
click at [313, 720] on input "No" at bounding box center [318, 715] width 10 height 10
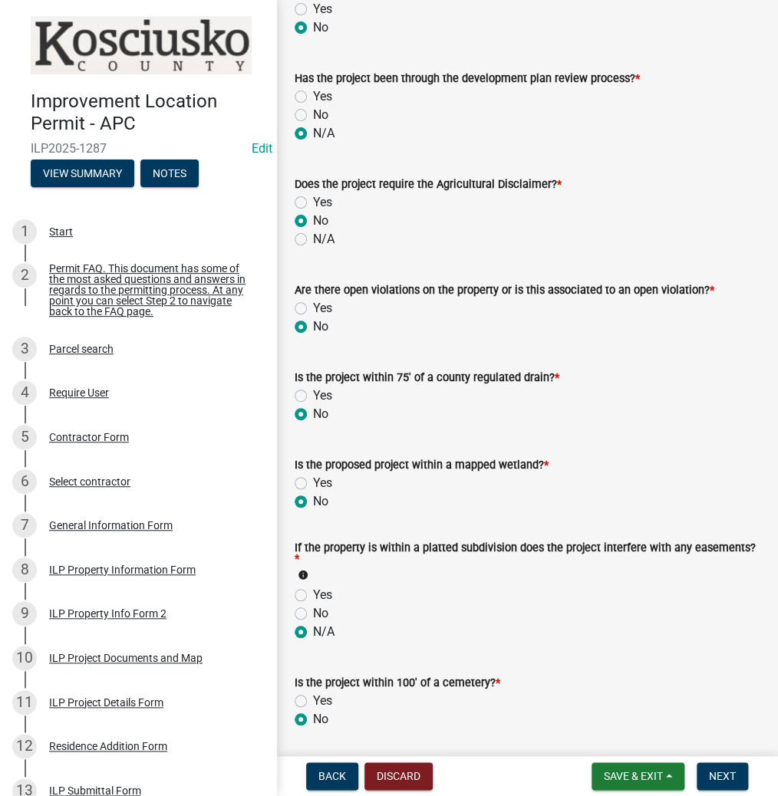
radio input "true"
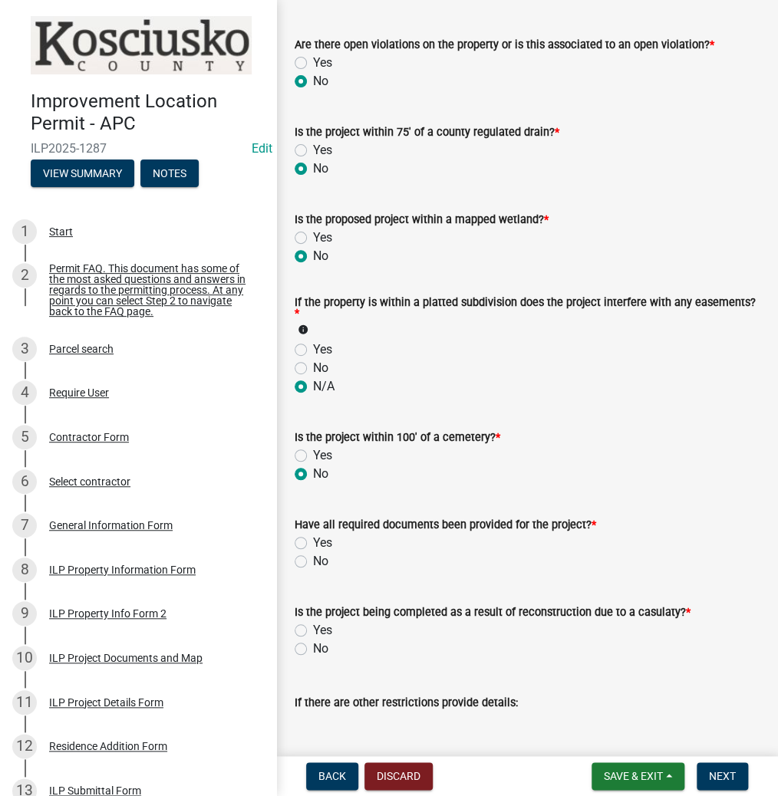
click at [313, 546] on label "Yes" at bounding box center [322, 543] width 19 height 18
click at [313, 544] on input "Yes" at bounding box center [318, 539] width 10 height 10
radio input "true"
click at [313, 653] on label "No" at bounding box center [320, 648] width 15 height 18
click at [313, 649] on input "No" at bounding box center [318, 644] width 10 height 10
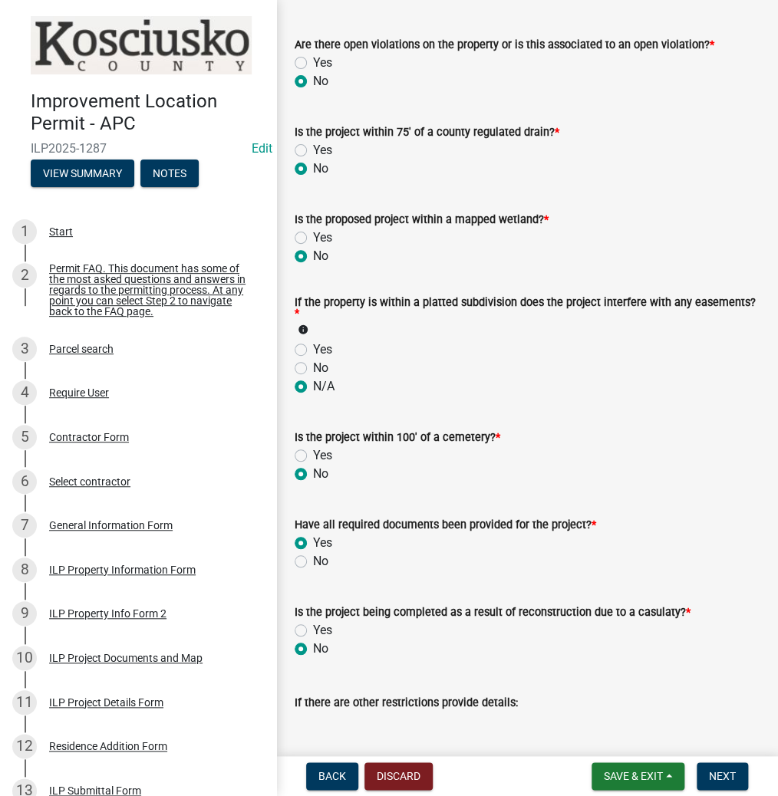
radio input "true"
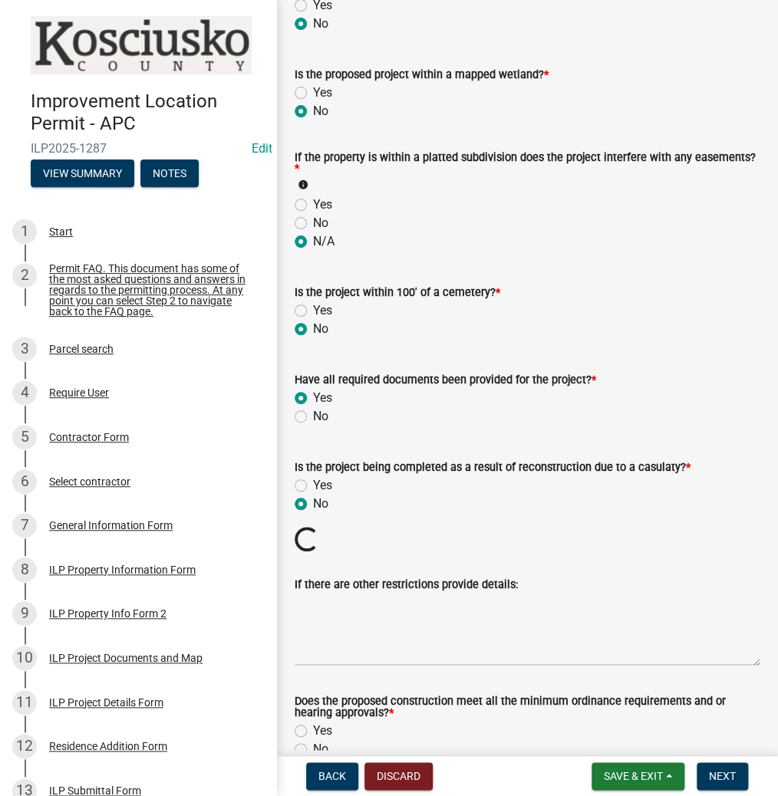
scroll to position [1472, 0]
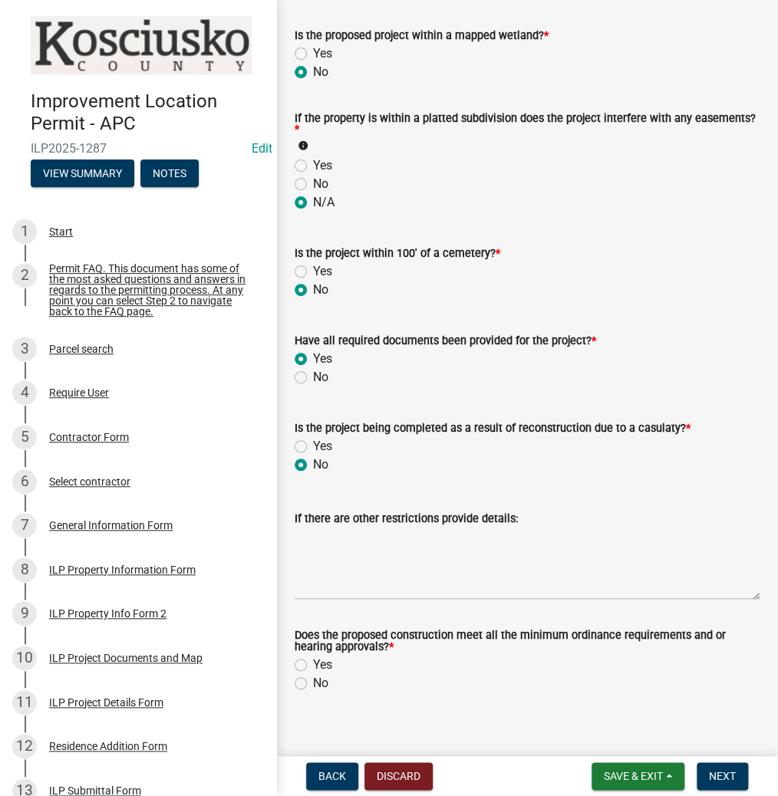
click at [313, 664] on label "Yes" at bounding box center [322, 665] width 19 height 18
click at [313, 664] on input "Yes" at bounding box center [318, 661] width 10 height 10
radio input "true"
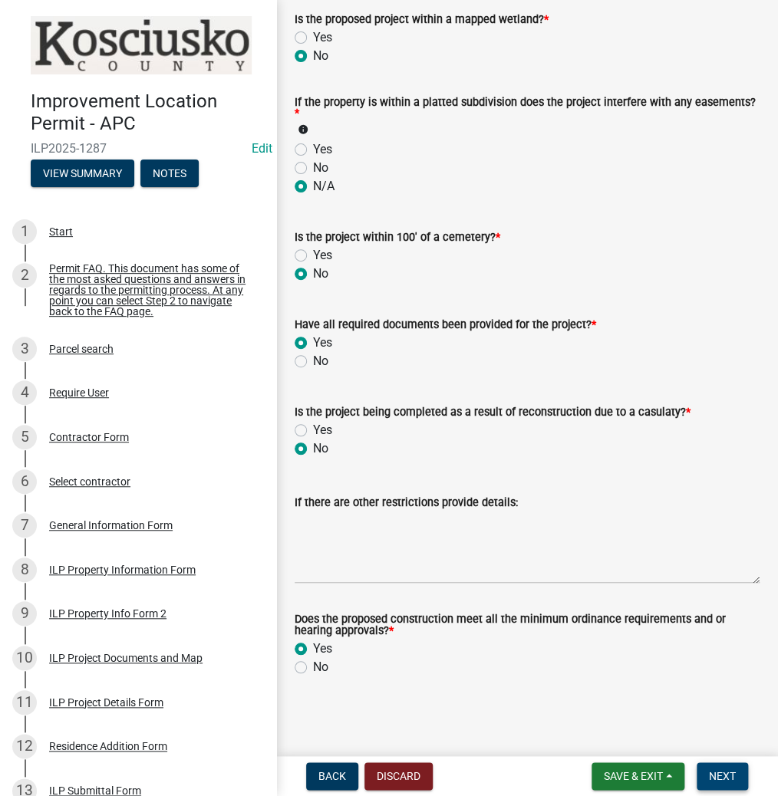
click at [725, 770] on span "Next" at bounding box center [721, 776] width 27 height 12
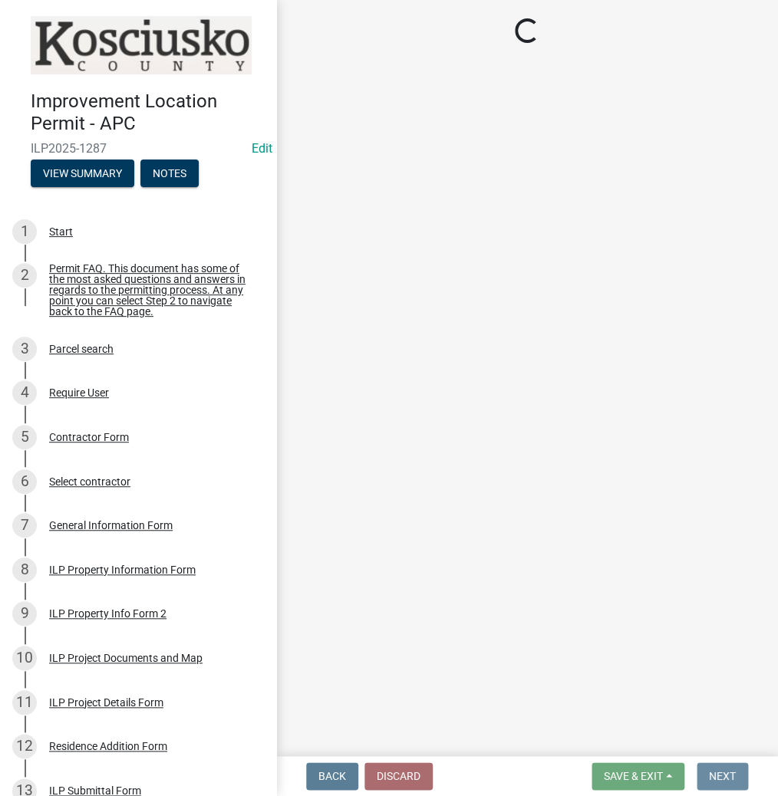
scroll to position [0, 0]
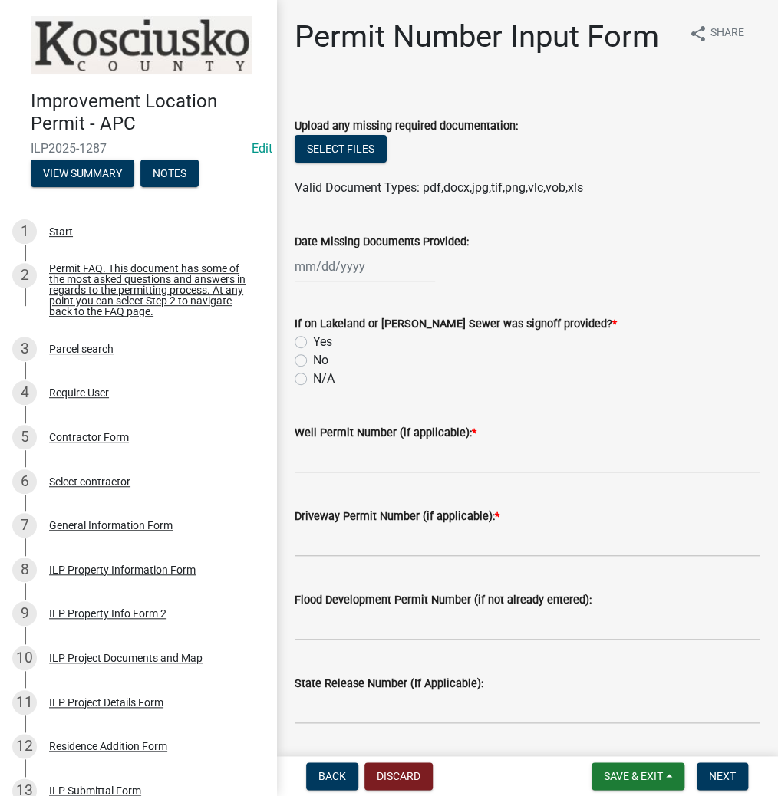
click at [313, 341] on label "Yes" at bounding box center [322, 342] width 19 height 18
click at [313, 341] on input "Yes" at bounding box center [318, 338] width 10 height 10
radio input "true"
click at [349, 465] on input "Well Permit Number (if applicable): *" at bounding box center [526, 457] width 465 height 31
type input "LETTER"
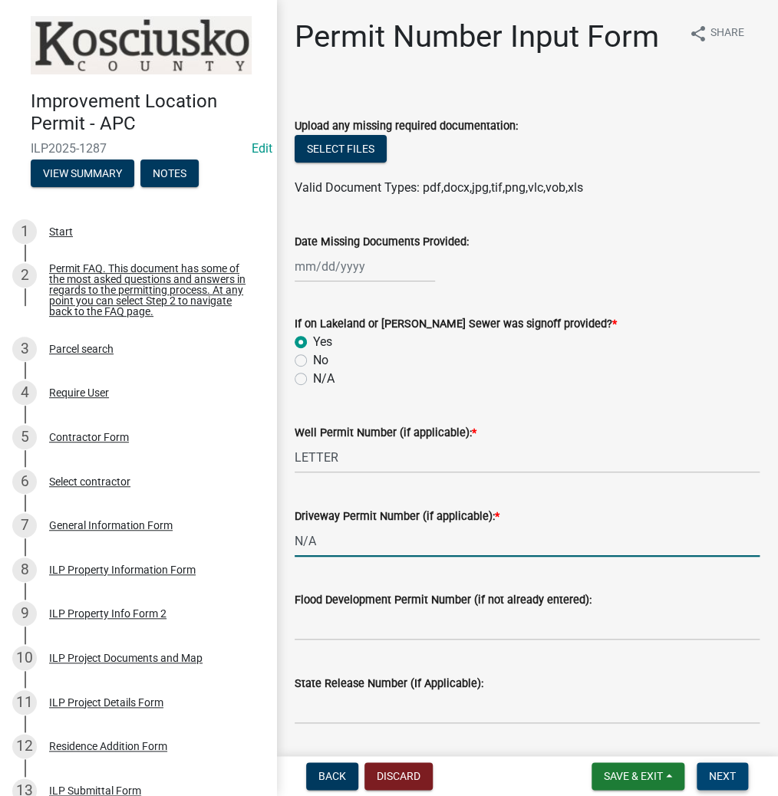
type input "N/A"
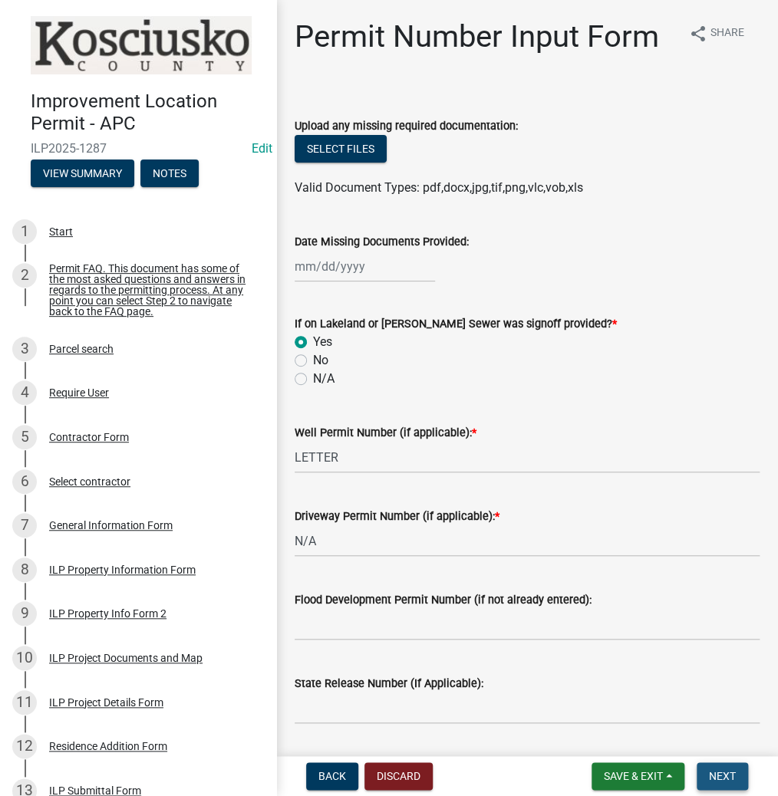
click at [703, 771] on button "Next" at bounding box center [721, 776] width 51 height 28
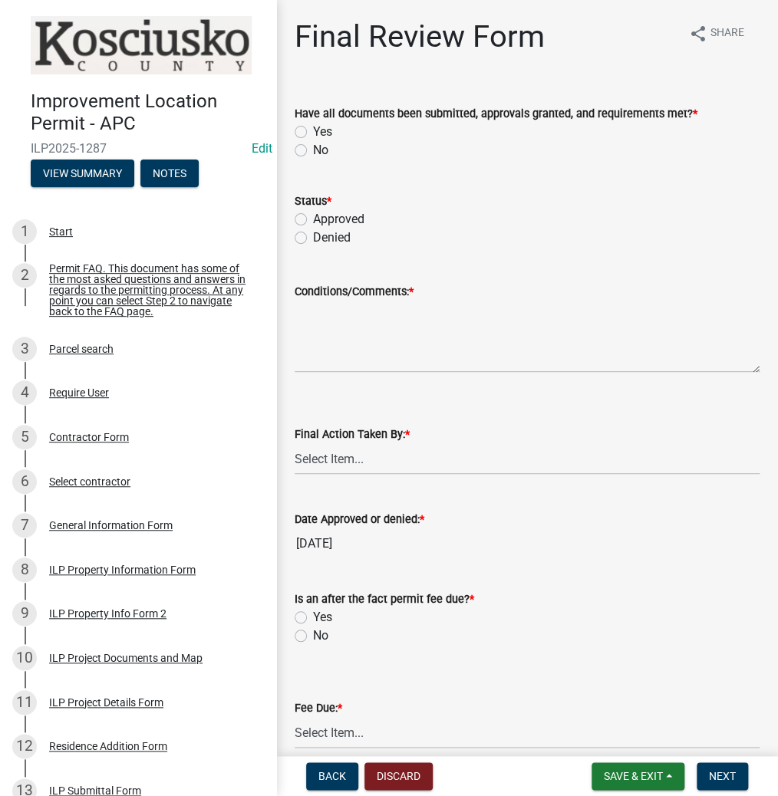
click at [313, 128] on label "Yes" at bounding box center [322, 132] width 19 height 18
click at [313, 128] on input "Yes" at bounding box center [318, 128] width 10 height 10
radio input "true"
click at [294, 220] on div "Status * Approved Denied" at bounding box center [527, 210] width 488 height 74
click at [313, 218] on label "Approved" at bounding box center [338, 219] width 51 height 18
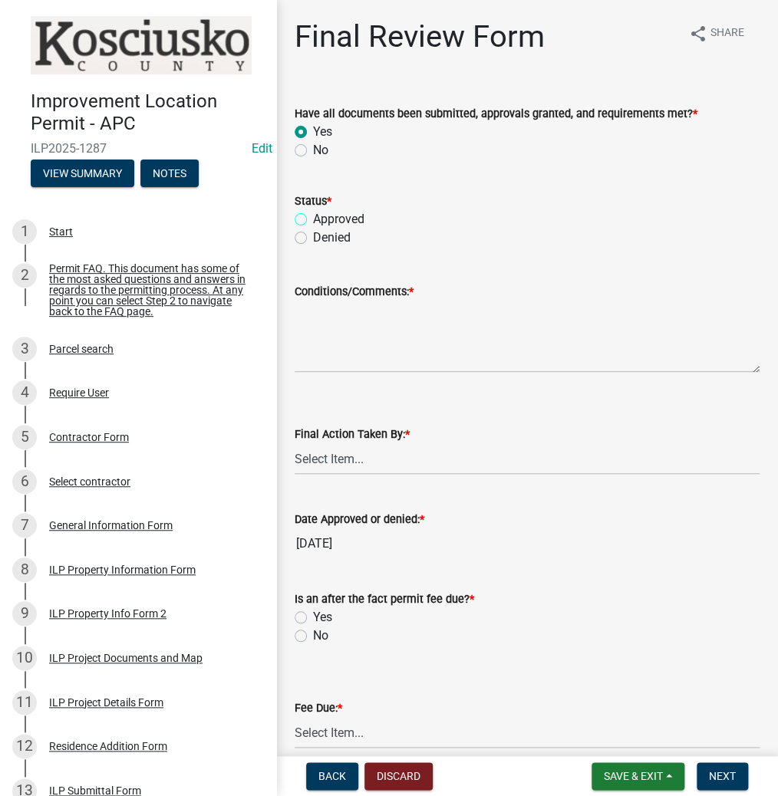
click at [313, 218] on input "Approved" at bounding box center [318, 215] width 10 height 10
radio input "true"
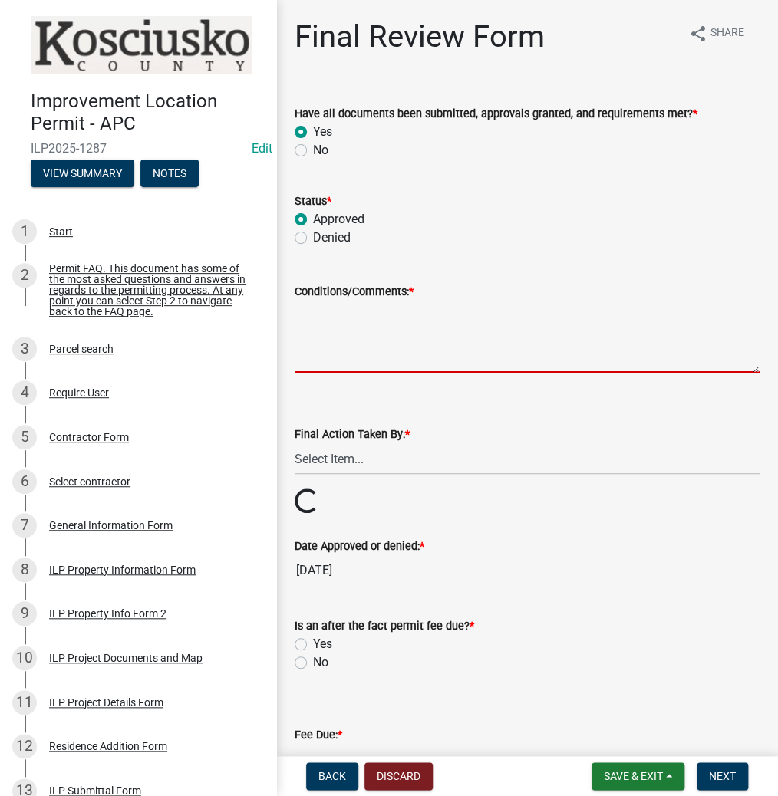
click at [364, 319] on textarea "Conditions/Comments: *" at bounding box center [526, 337] width 465 height 72
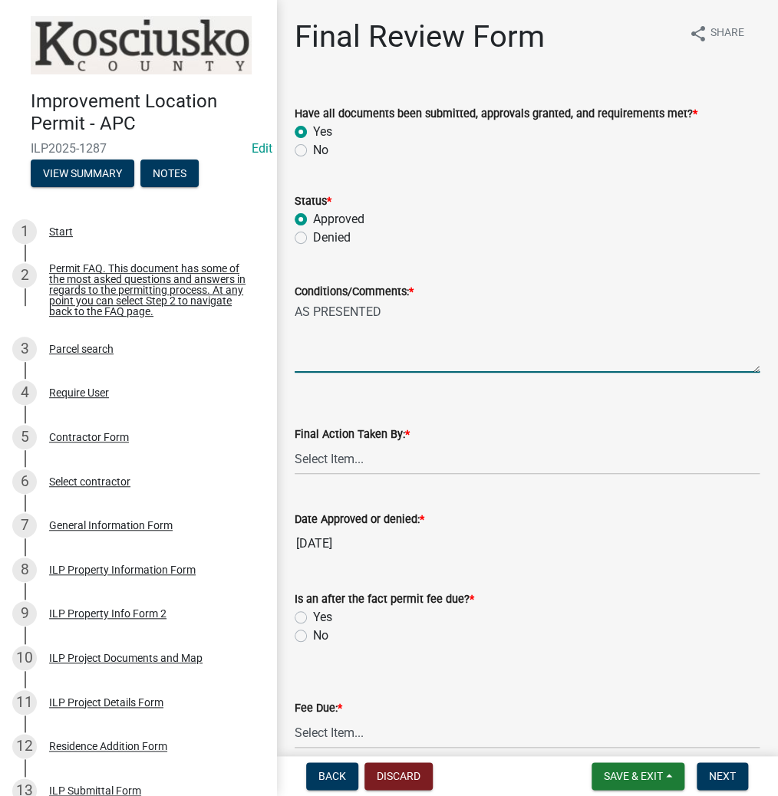
type textarea "AS PRESENTED"
click at [360, 465] on select "Select Item... MMS LT AT CS [PERSON_NAME]" at bounding box center [526, 458] width 465 height 31
click at [294, 443] on select "Select Item... MMS LT AT CS [PERSON_NAME]" at bounding box center [526, 458] width 465 height 31
select select "d95389f4-ab5a-4603-9826-29cf73316391"
click at [313, 633] on label "No" at bounding box center [320, 635] width 15 height 18
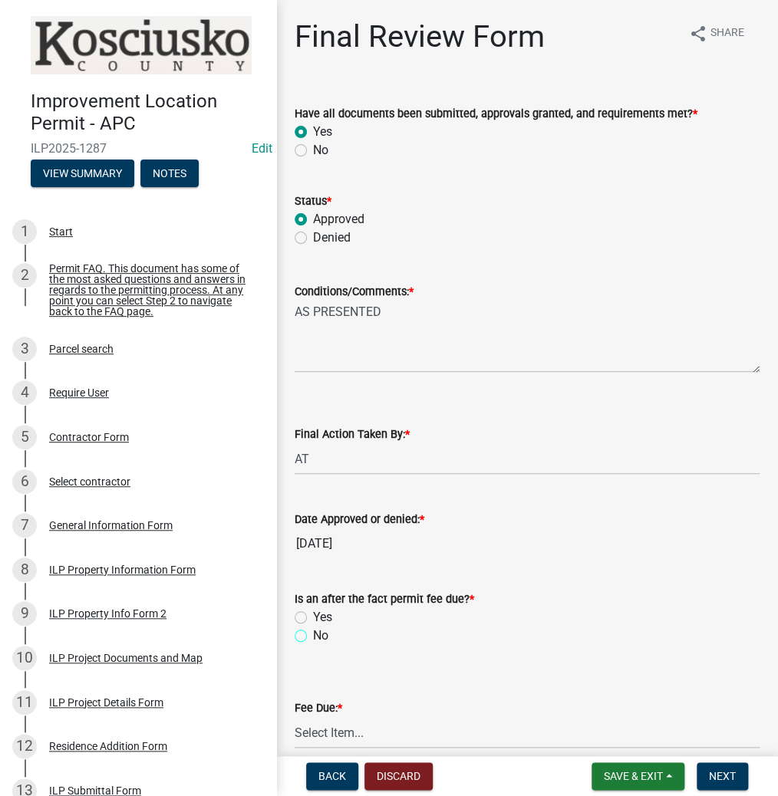
click at [313, 633] on input "No" at bounding box center [318, 631] width 10 height 10
radio input "true"
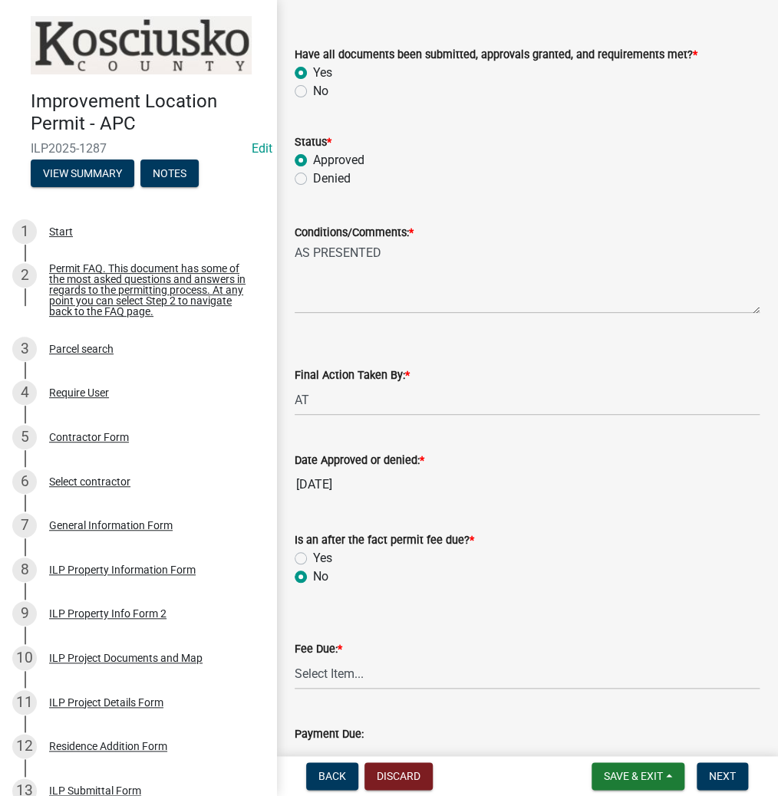
scroll to position [184, 0]
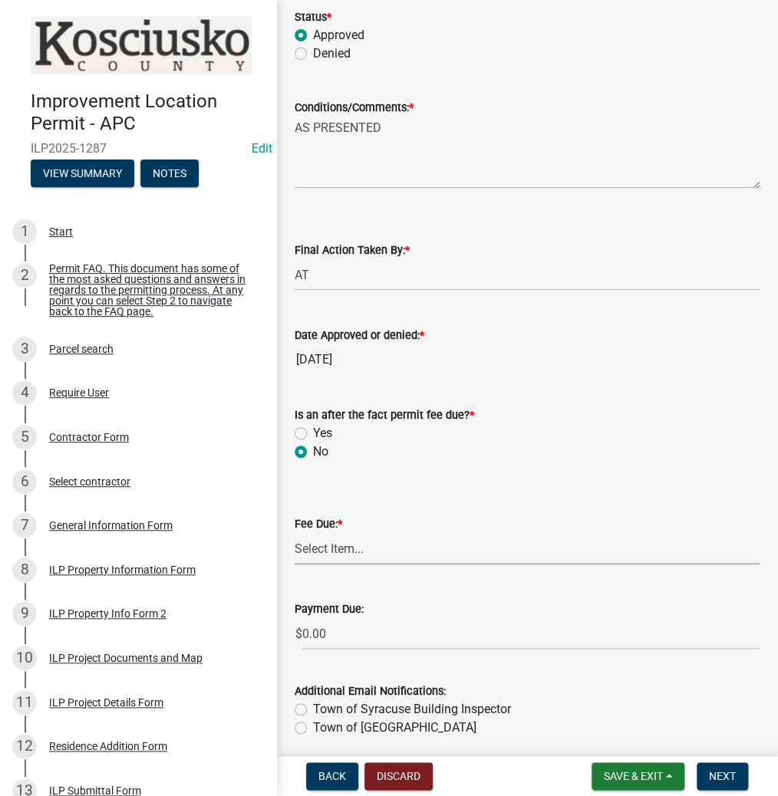
click at [349, 541] on select "Select Item... N/A $10.00 $25.00 $125.00 $250 $500 $500 + $10.00 for every 10 s…" at bounding box center [526, 548] width 465 height 31
click at [294, 533] on select "Select Item... N/A $10.00 $25.00 $125.00 $250 $500 $500 + $10.00 for every 10 s…" at bounding box center [526, 548] width 465 height 31
select select "6f482d1d-eb35-47e6-92b0-143404755581"
click at [722, 771] on span "Next" at bounding box center [721, 776] width 27 height 12
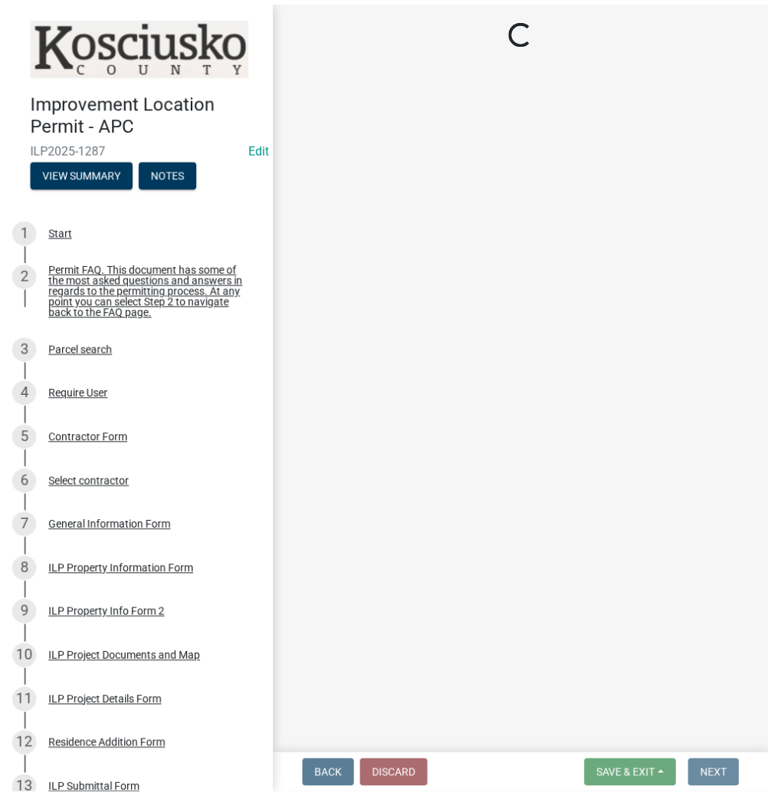
scroll to position [0, 0]
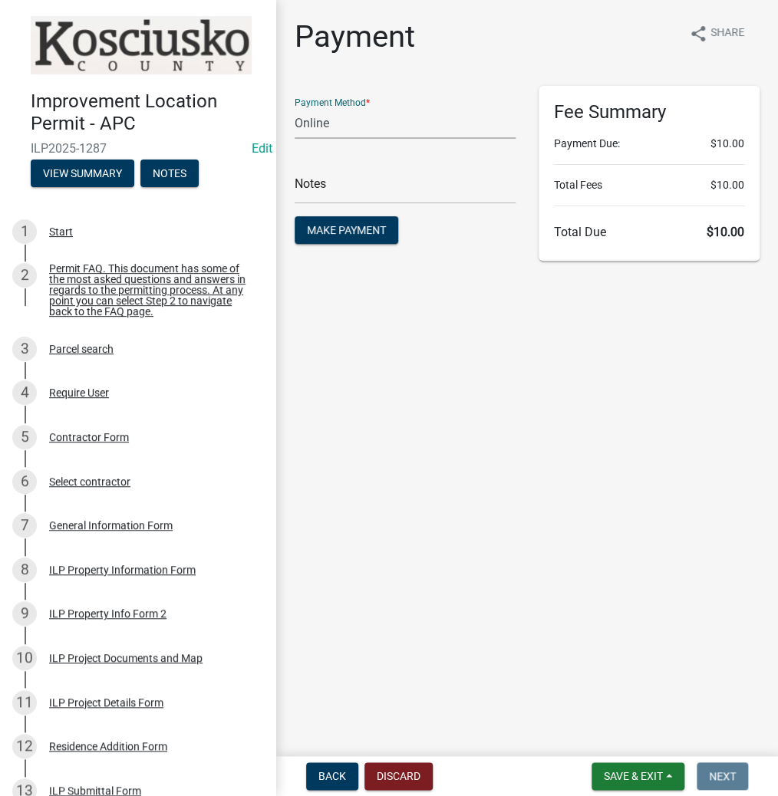
click at [356, 132] on select "Credit Card POS Check Cash Online" at bounding box center [404, 122] width 221 height 31
select select "0: 2"
click at [294, 107] on select "Credit Card POS Check Cash Online" at bounding box center [404, 122] width 221 height 31
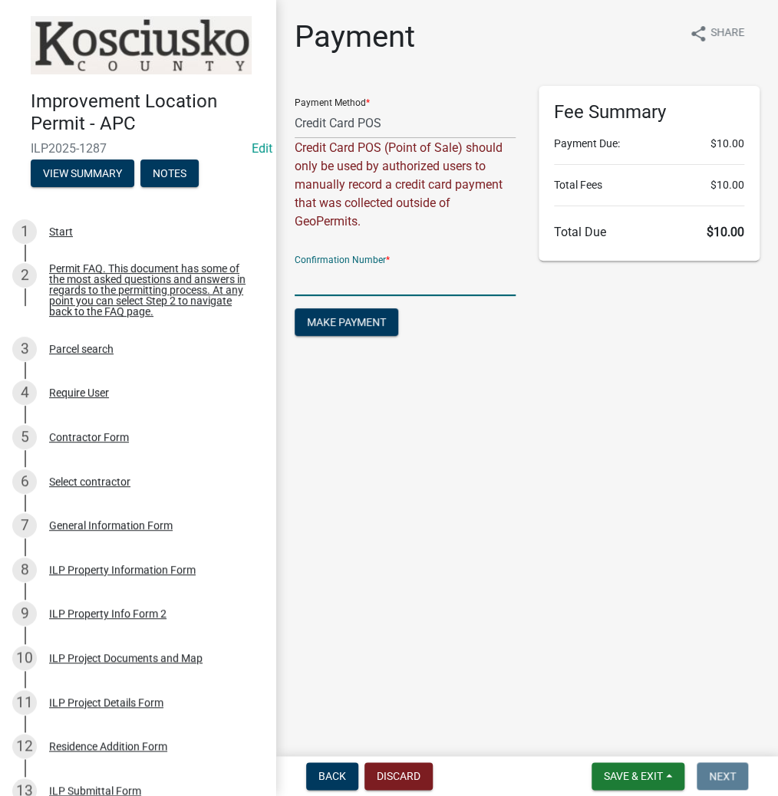
click at [372, 287] on input "text" at bounding box center [404, 280] width 221 height 31
type input "15114355"
click at [340, 322] on span "Make Payment" at bounding box center [346, 322] width 79 height 12
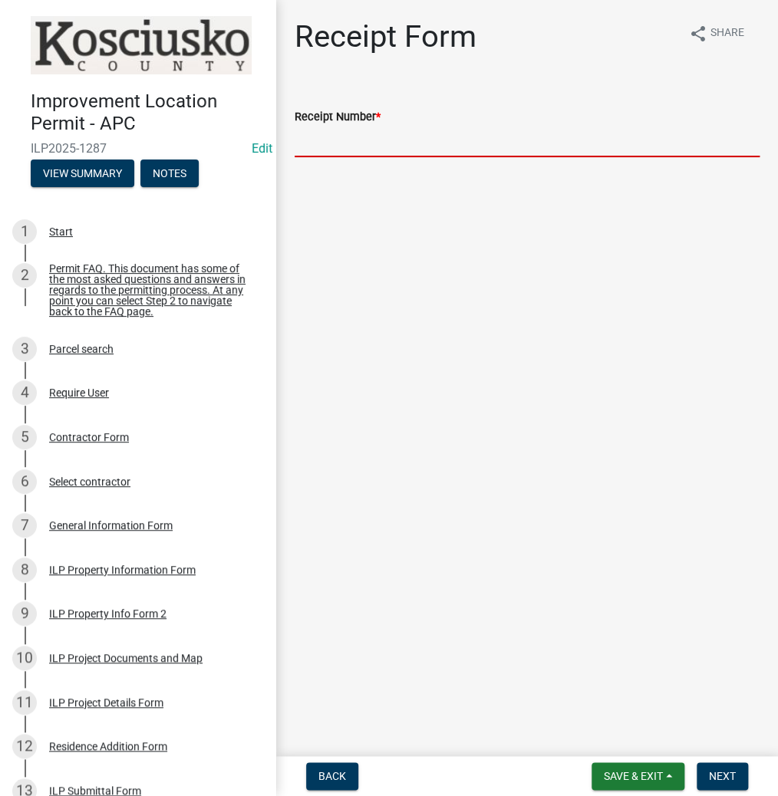
click at [367, 143] on input "Receipt Number *" at bounding box center [526, 141] width 465 height 31
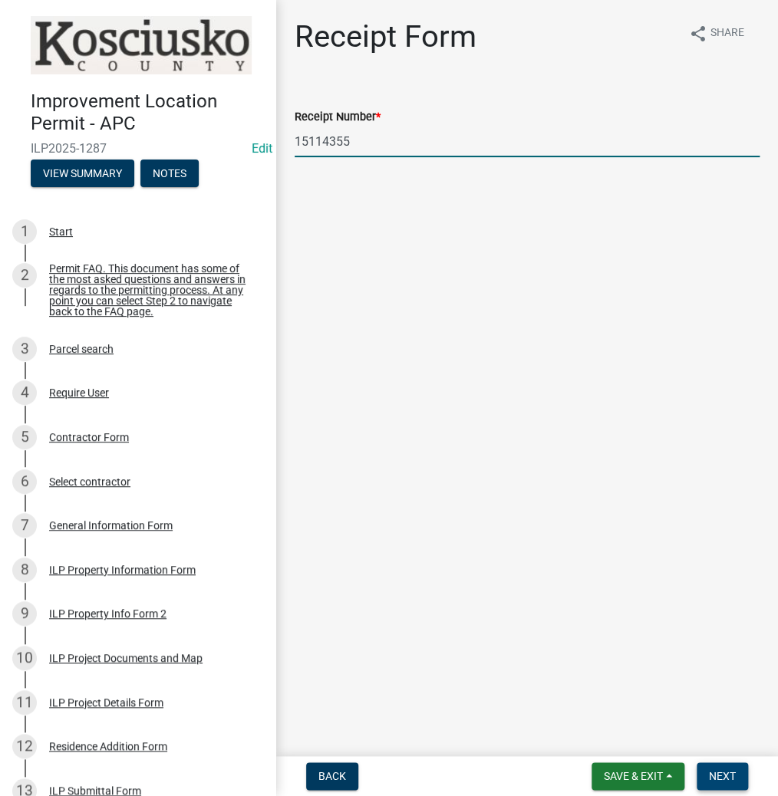
type input "15114355"
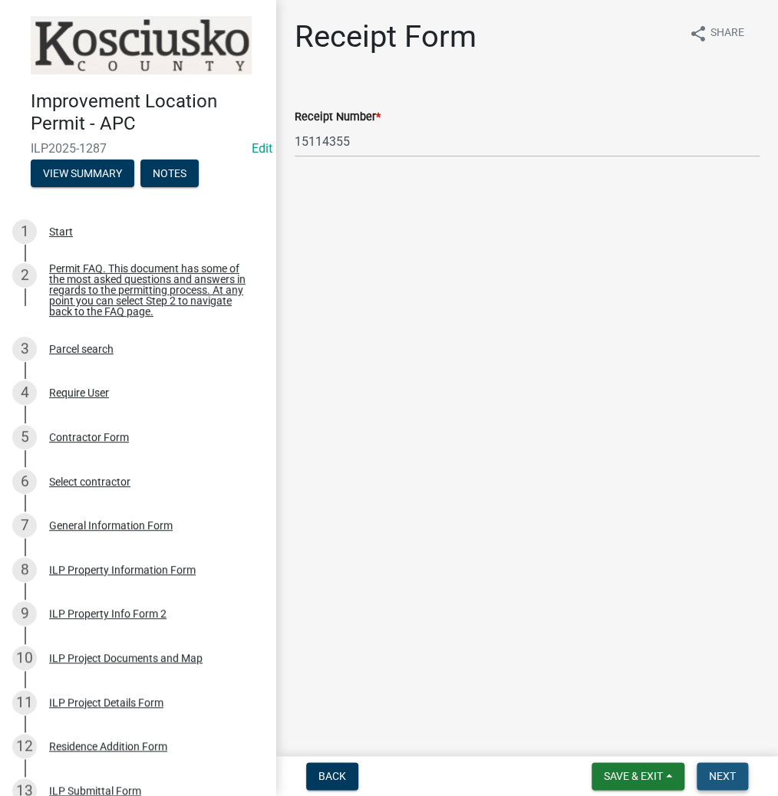
click at [718, 776] on span "Next" at bounding box center [721, 776] width 27 height 12
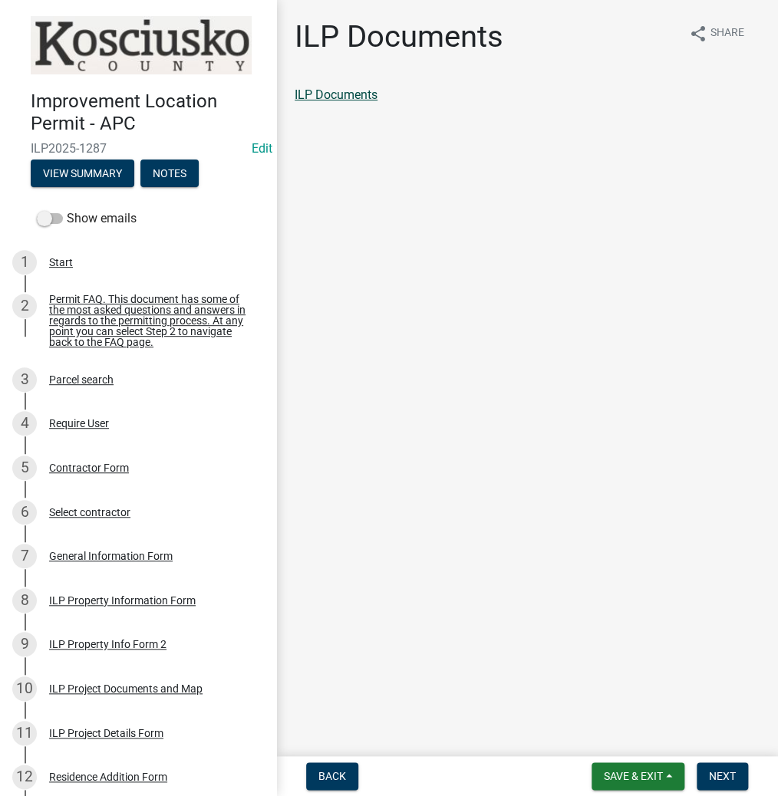
click at [354, 92] on link "ILP Documents" at bounding box center [335, 94] width 83 height 15
click at [713, 772] on span "Next" at bounding box center [721, 776] width 27 height 12
